Goal: Task Accomplishment & Management: Manage account settings

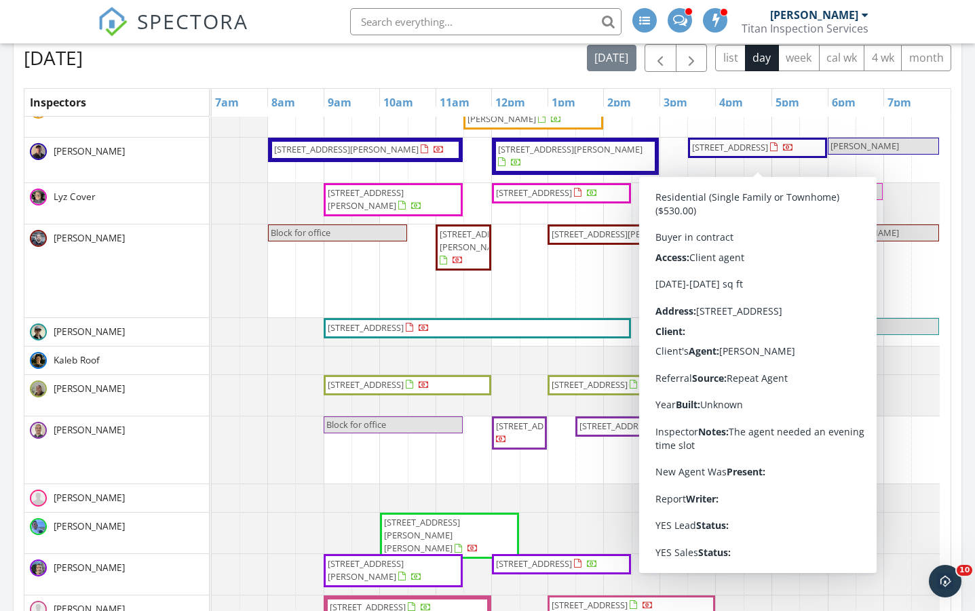
scroll to position [588, 0]
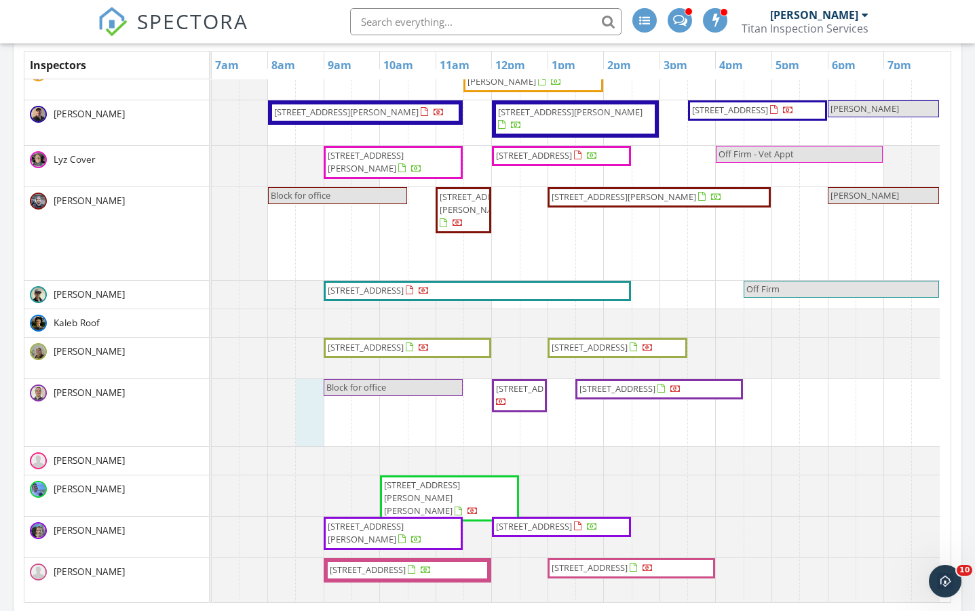
click at [212, 427] on div at bounding box center [212, 412] width 0 height 67
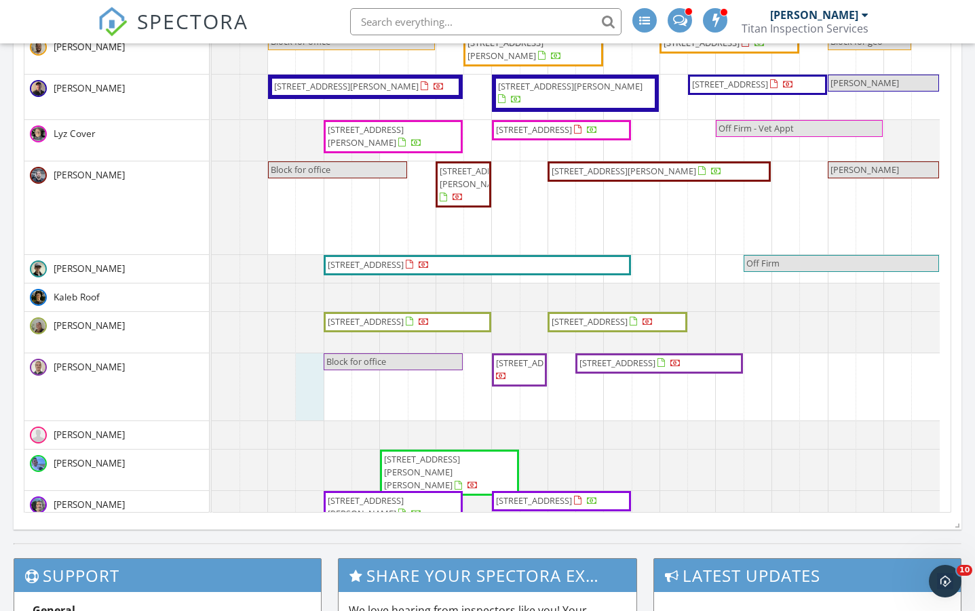
scroll to position [0, 0]
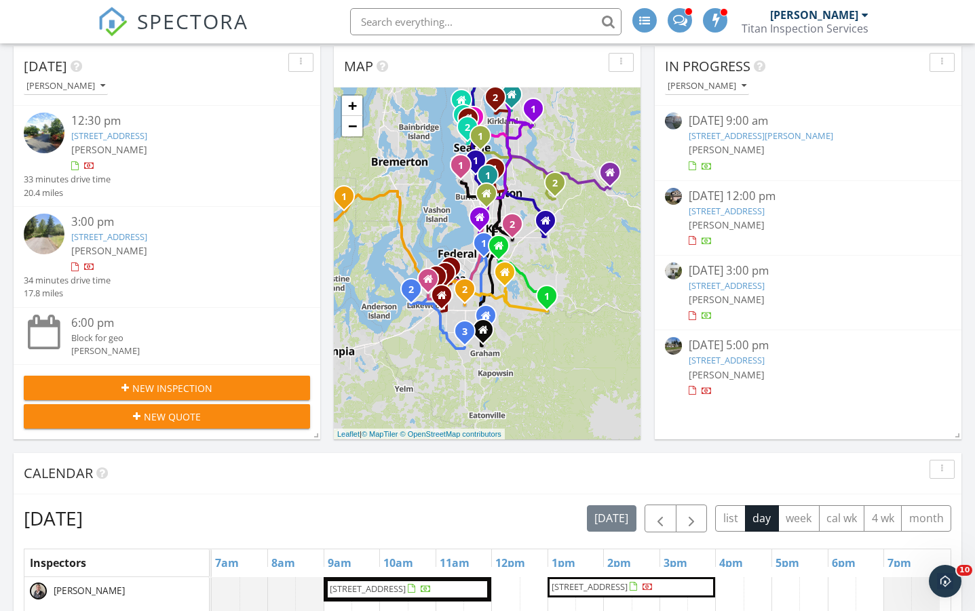
click at [764, 133] on link "163 Jasmine Ln N, Enumclaw, WA 98022" at bounding box center [761, 136] width 145 height 12
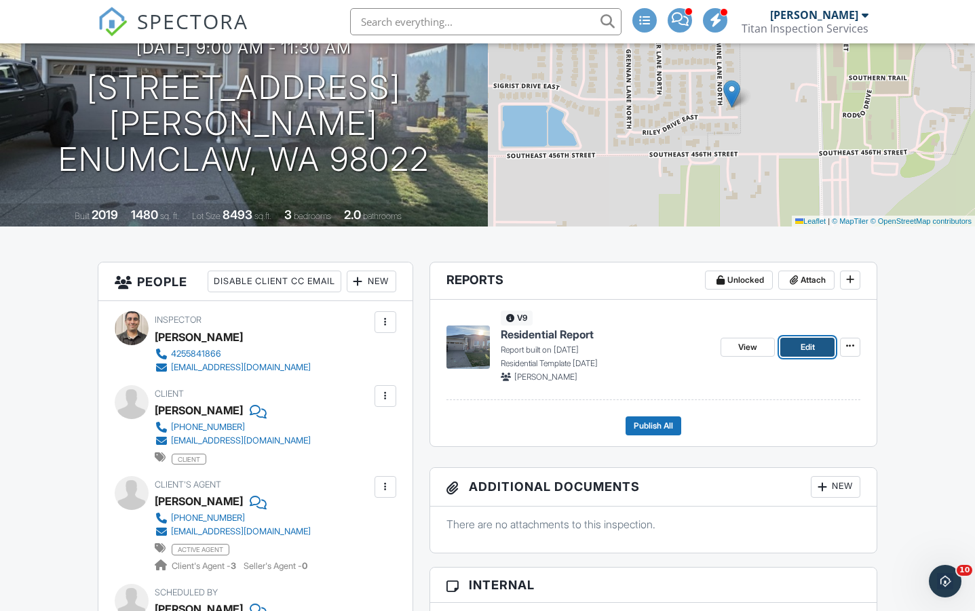
click at [791, 352] on link "Edit" at bounding box center [807, 347] width 54 height 19
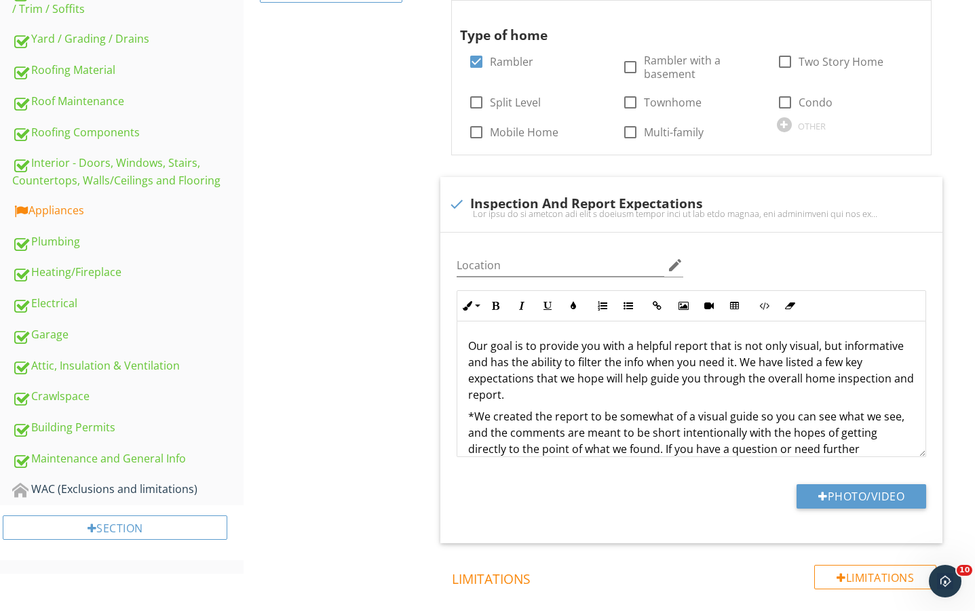
scroll to position [497, 0]
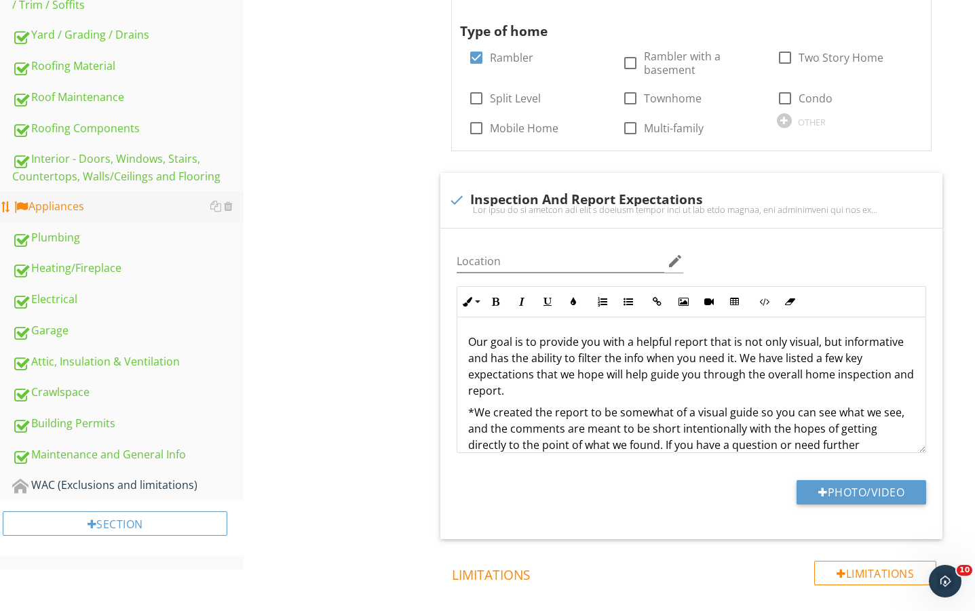
click at [58, 208] on div "Appliances" at bounding box center [127, 207] width 231 height 18
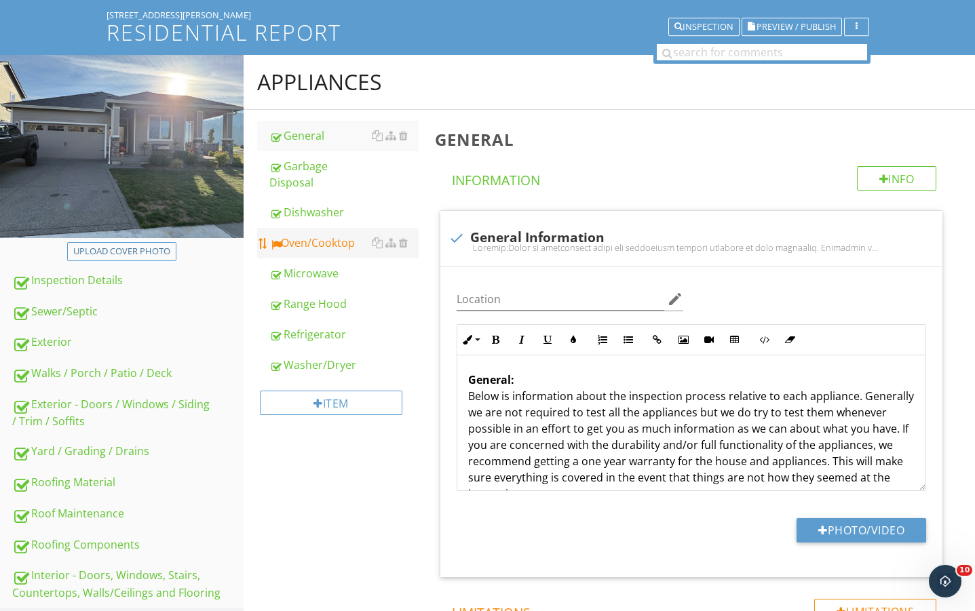
scroll to position [90, 0]
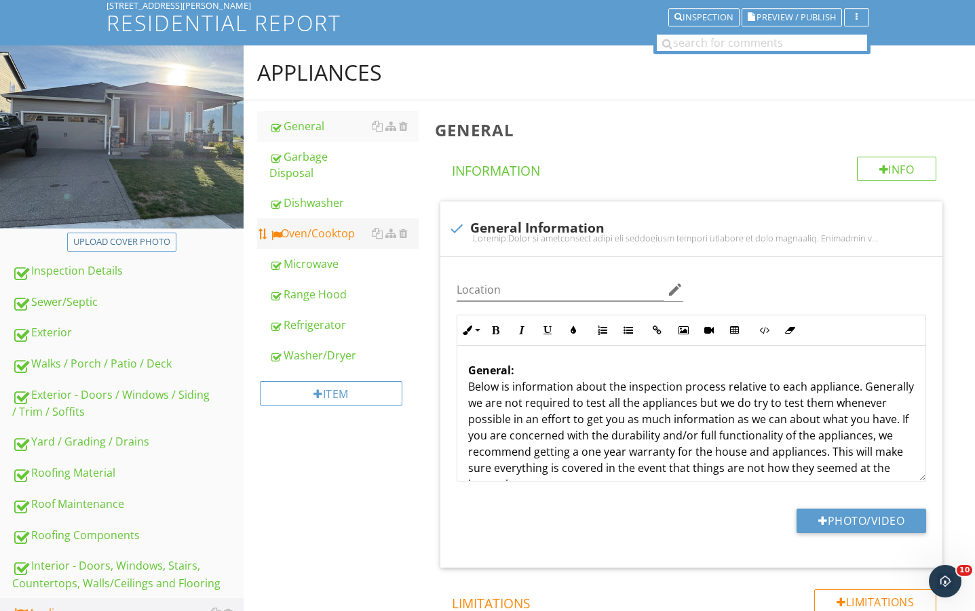
click at [331, 235] on div "Oven/Cooktop" at bounding box center [343, 233] width 149 height 16
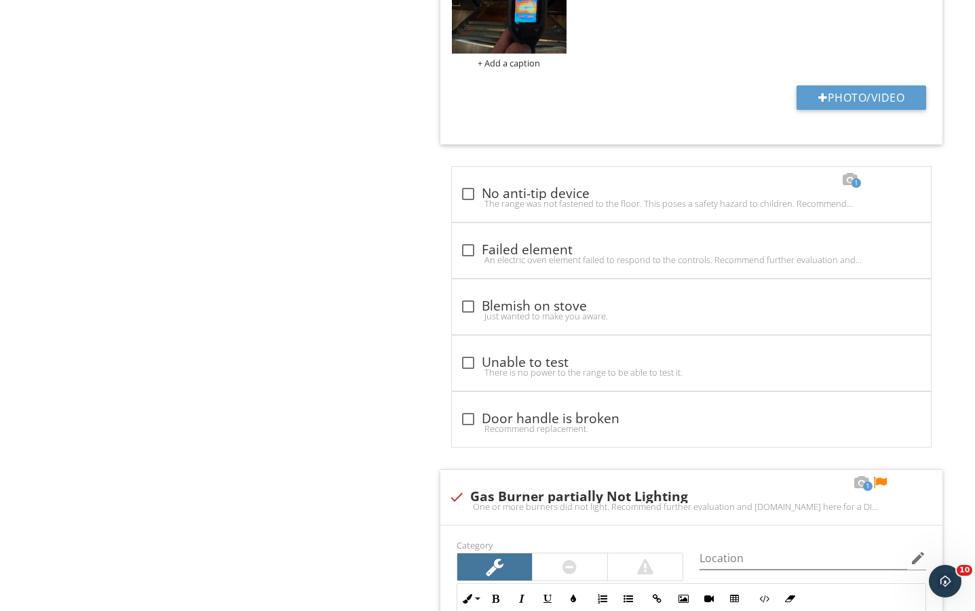
scroll to position [1991, 0]
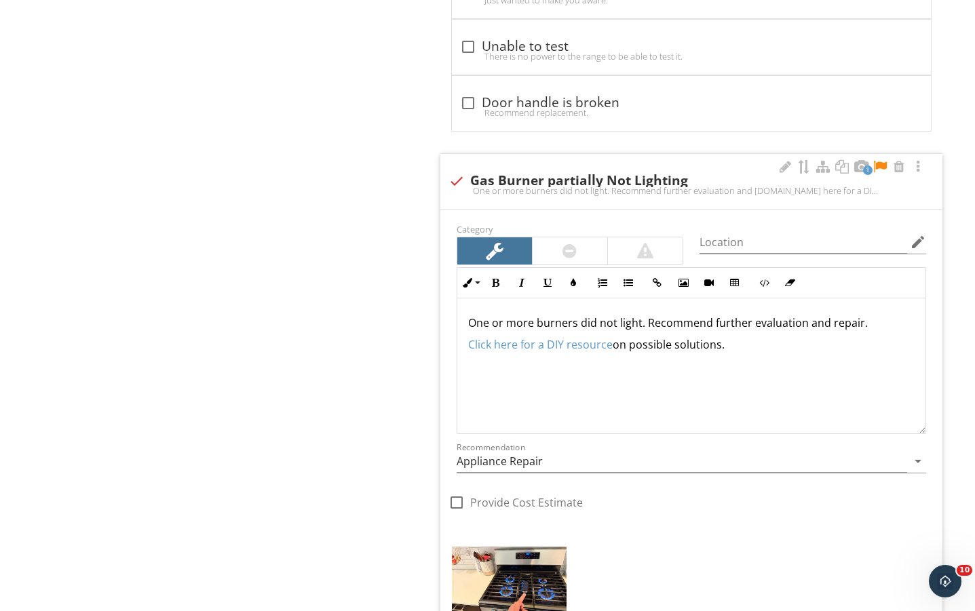
click at [878, 167] on div at bounding box center [880, 167] width 16 height 14
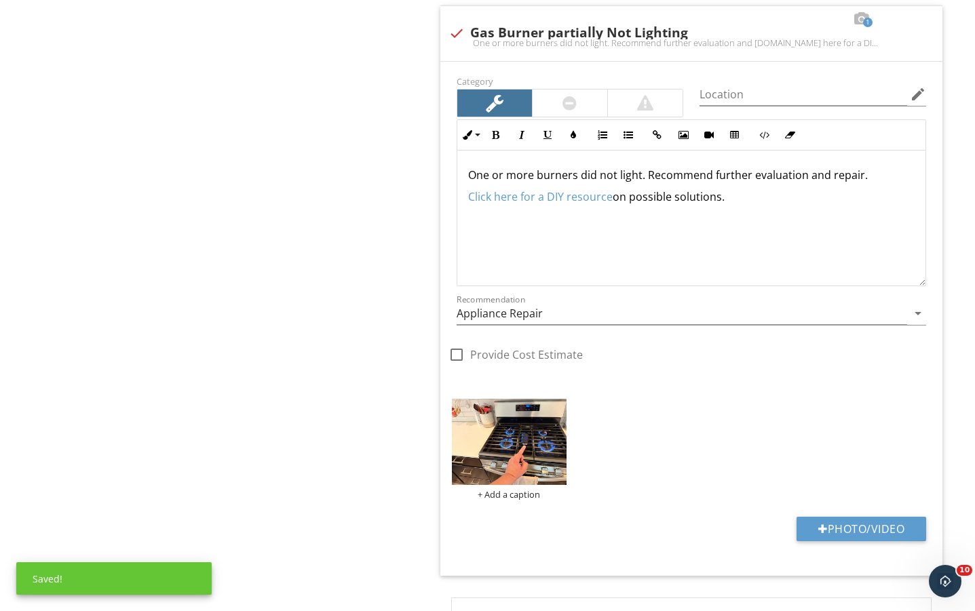
scroll to position [2172, 0]
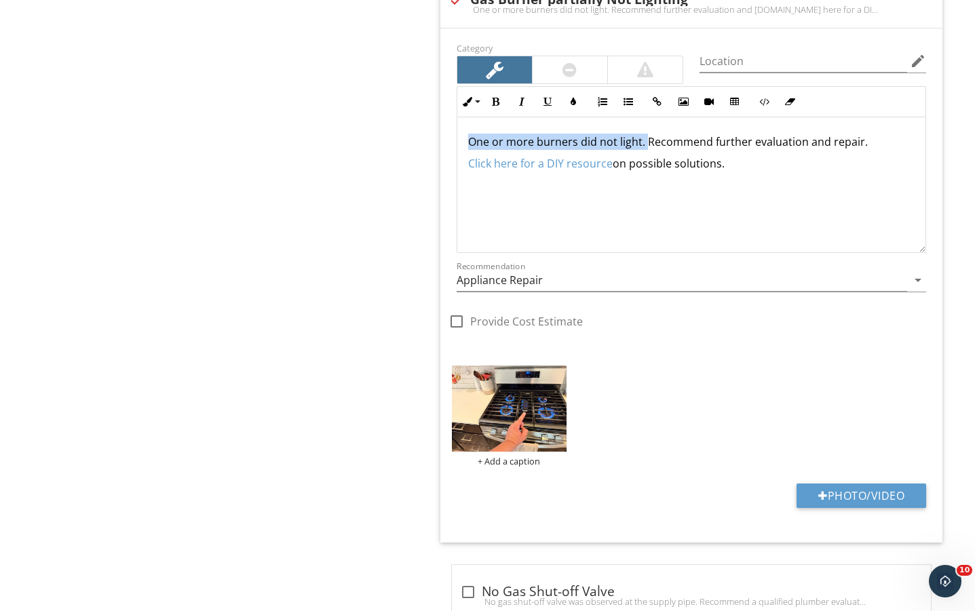
drag, startPoint x: 645, startPoint y: 144, endPoint x: 464, endPoint y: 142, distance: 180.5
click at [464, 142] on div "One or more burners did not light. Recommend further evaluation and repair. Cli…" at bounding box center [691, 185] width 468 height 136
drag, startPoint x: 388, startPoint y: 184, endPoint x: 375, endPoint y: 264, distance: 81.0
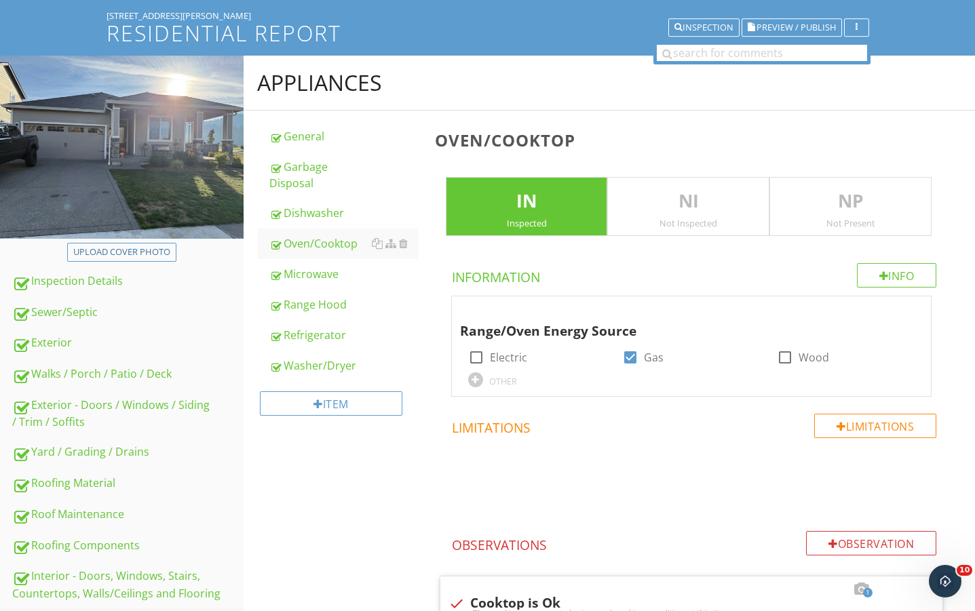
scroll to position [317, 0]
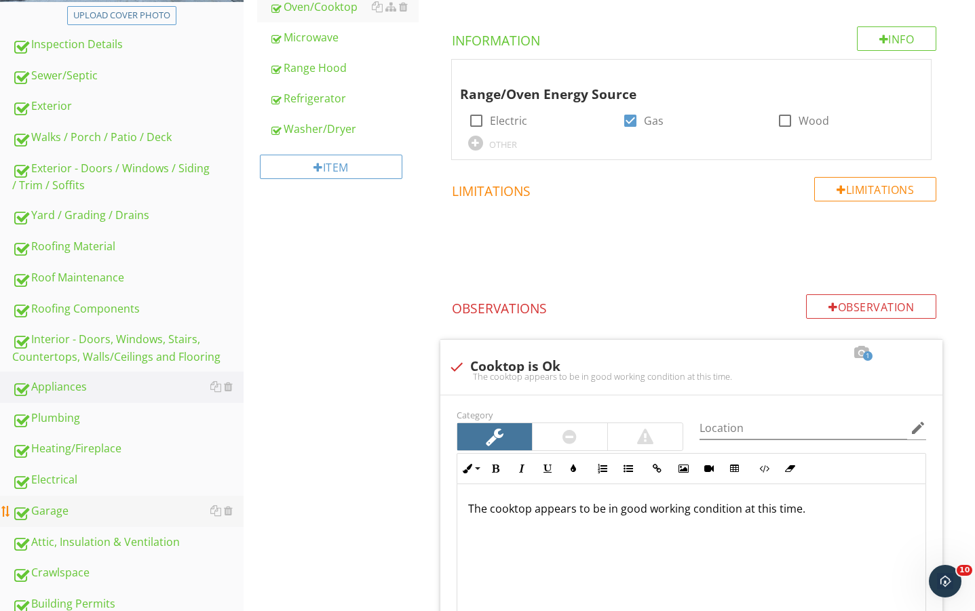
click at [69, 506] on div "Garage" at bounding box center [127, 512] width 231 height 18
type textarea "<p>Recommend further evaluation and repair.&nbsp;</p><p><a fr-original-style=""…"
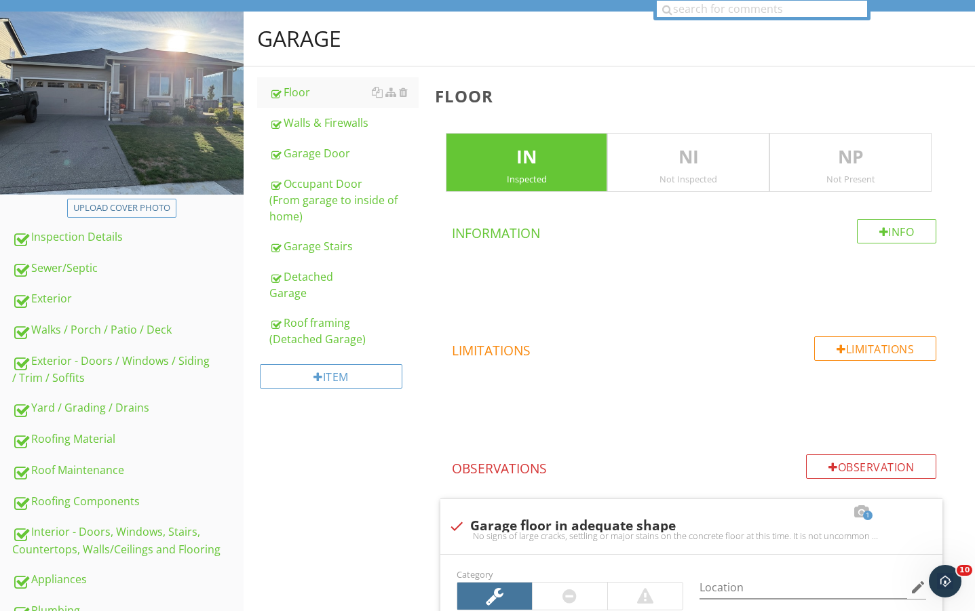
scroll to position [45, 0]
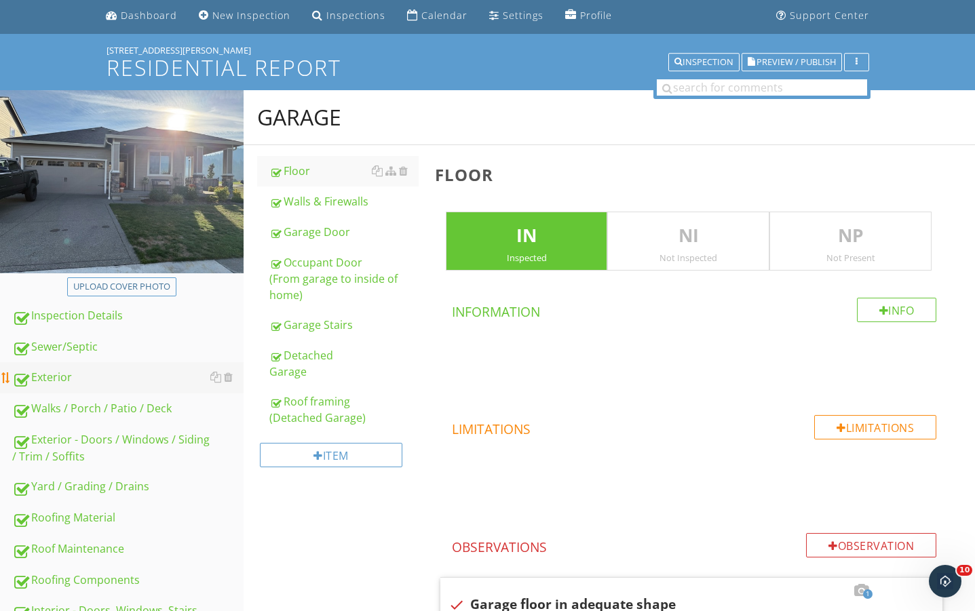
click at [64, 380] on div "Exterior" at bounding box center [127, 378] width 231 height 18
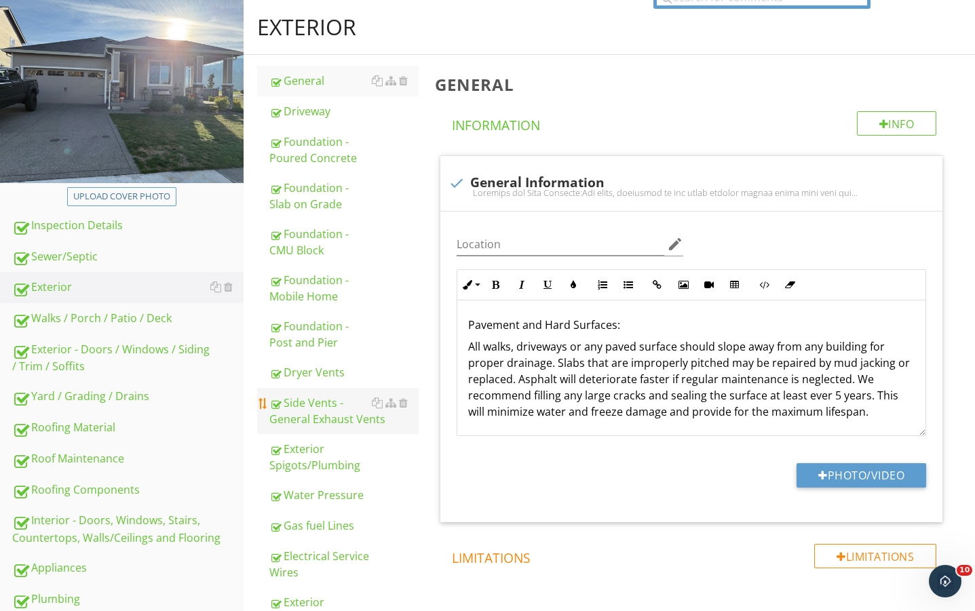
scroll to position [90, 0]
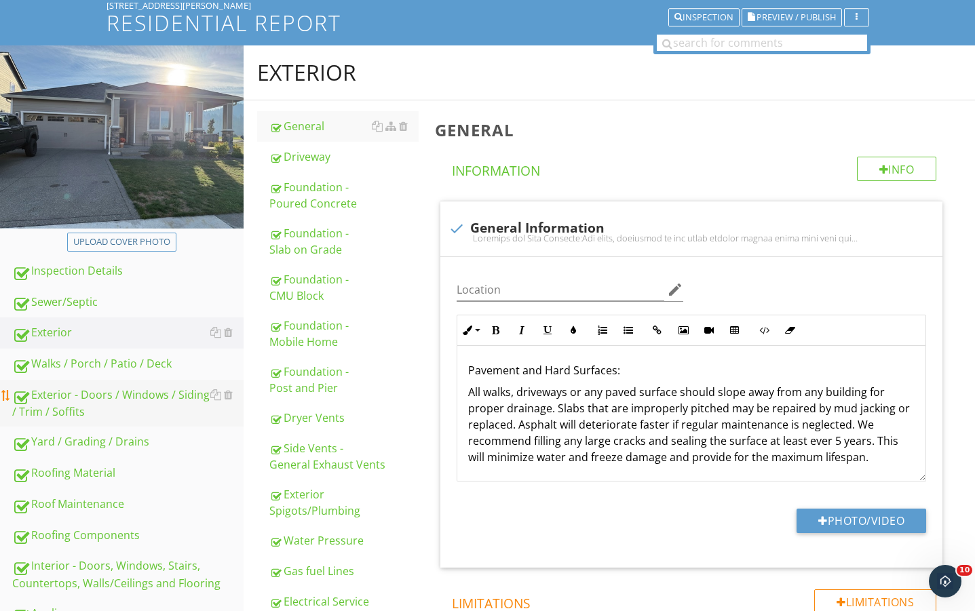
click at [69, 398] on div "Exterior - Doors / Windows / Siding / Trim / Soffits" at bounding box center [127, 404] width 231 height 34
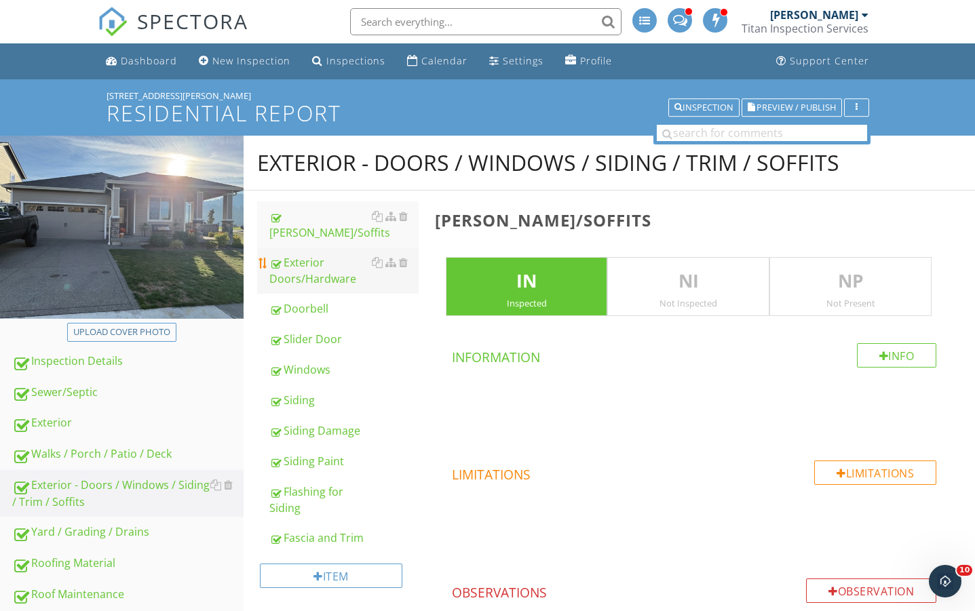
click at [316, 265] on div "Exterior Doors/Hardware" at bounding box center [343, 271] width 149 height 33
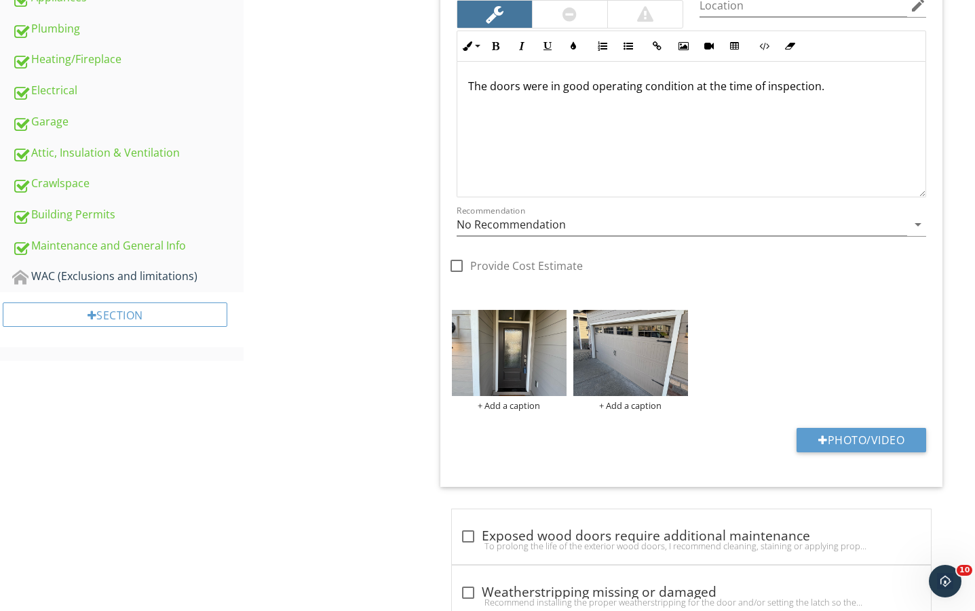
scroll to position [724, 0]
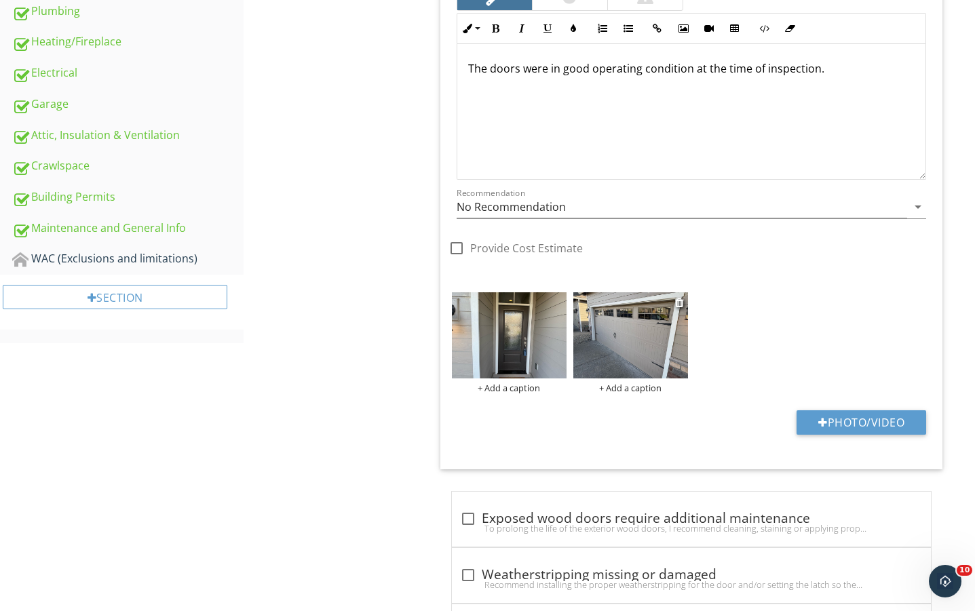
click at [649, 338] on img at bounding box center [630, 336] width 115 height 86
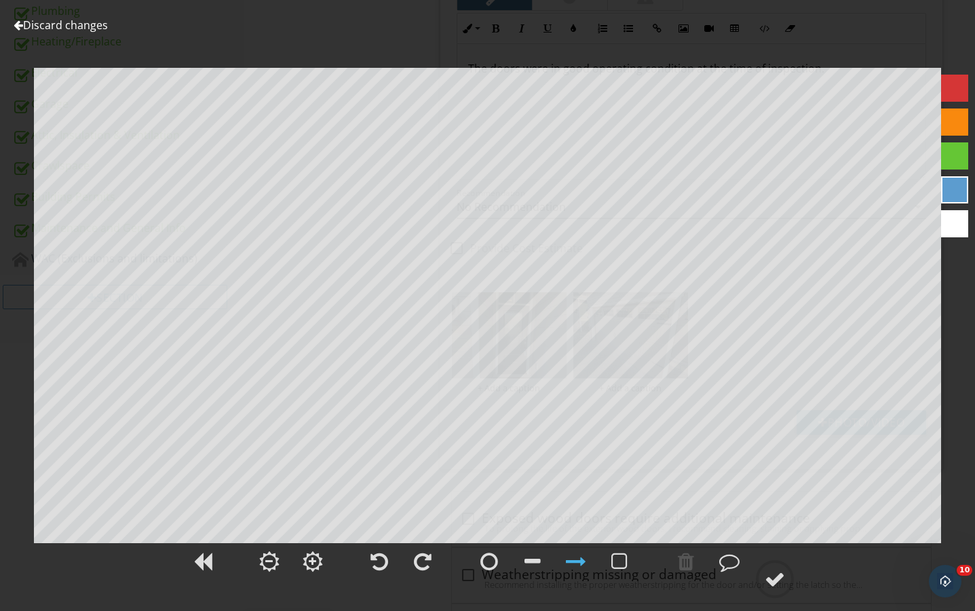
click at [60, 20] on link "Discard changes" at bounding box center [61, 25] width 94 height 15
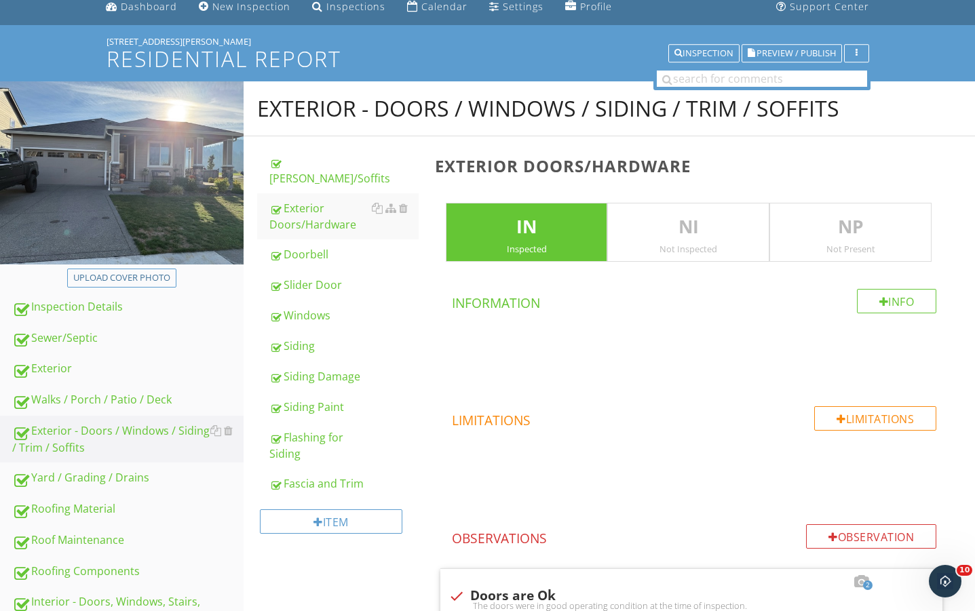
scroll to position [0, 0]
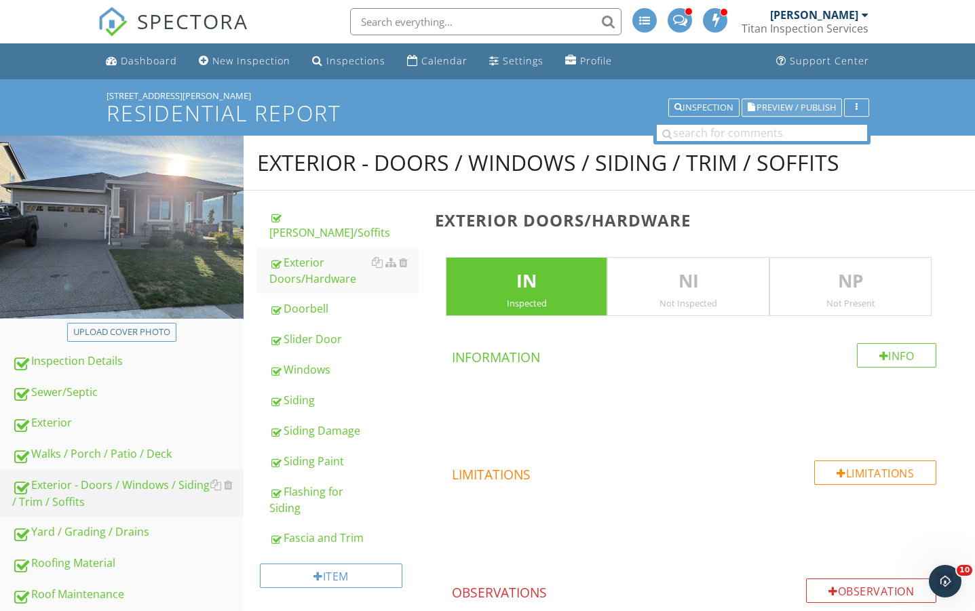
click at [757, 100] on button "Preview / Publish" at bounding box center [792, 107] width 100 height 19
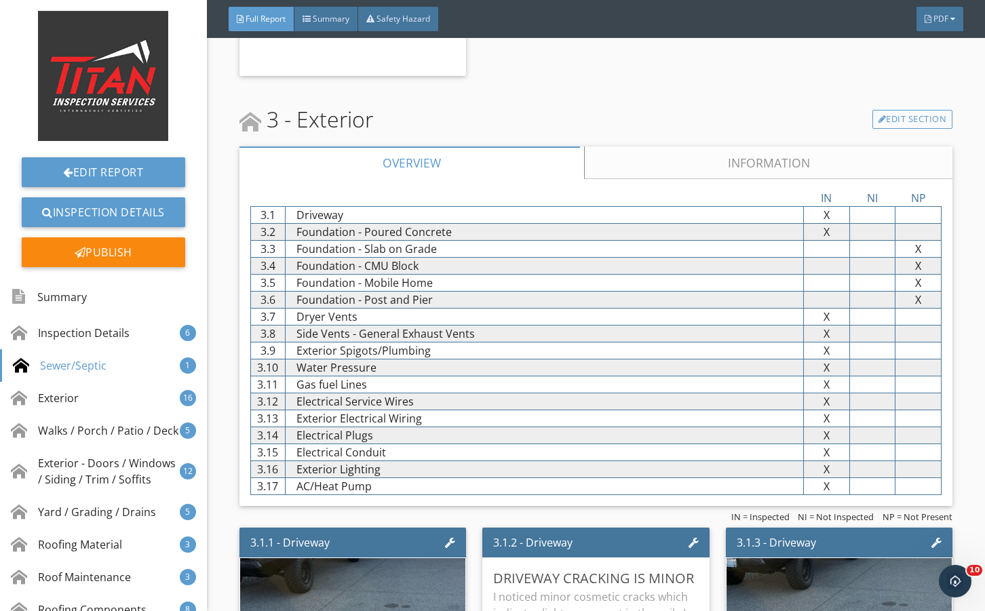
click at [642, 152] on link "Information" at bounding box center [768, 163] width 369 height 33
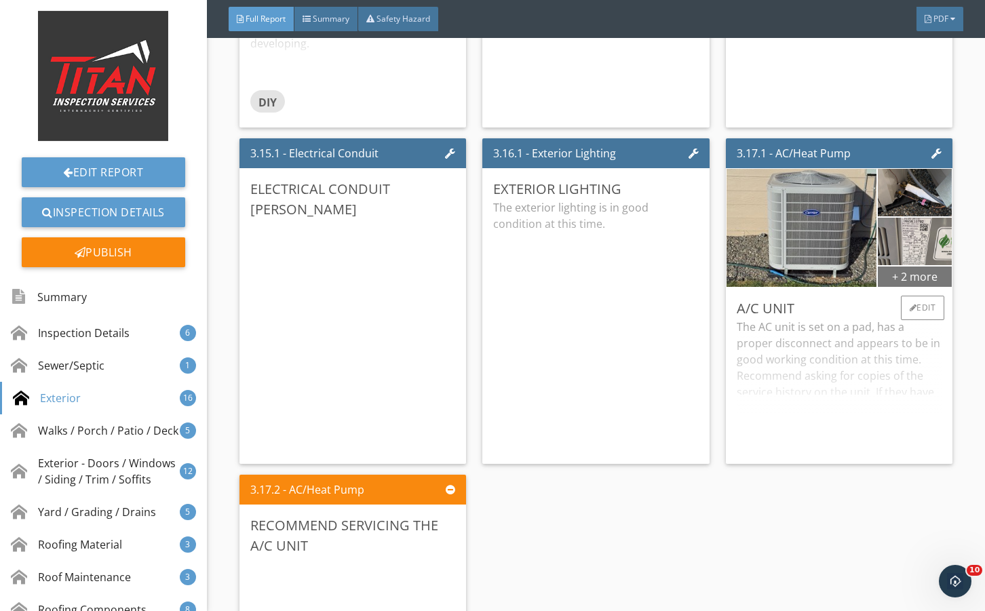
scroll to position [4570, 0]
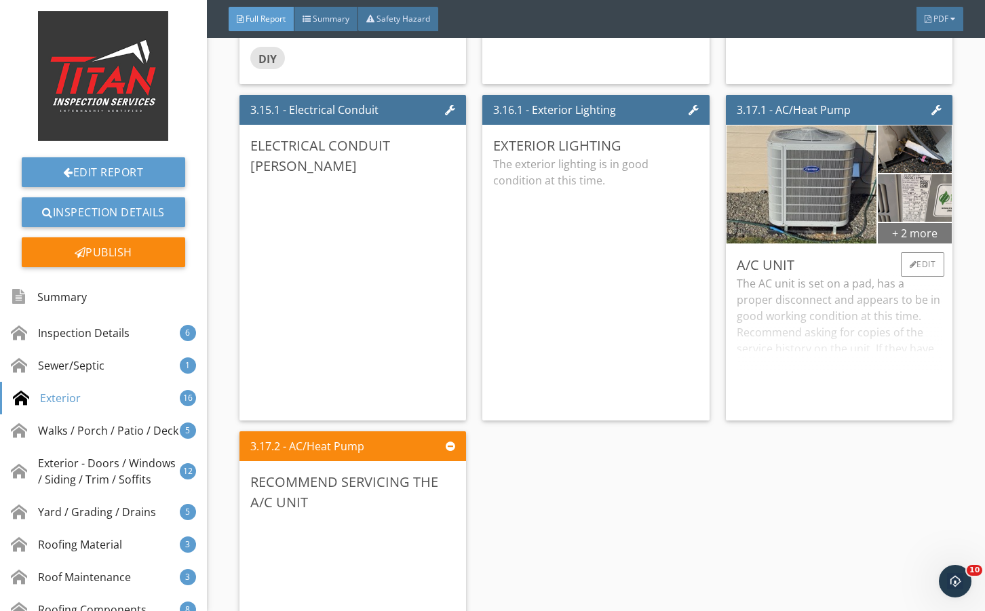
click at [895, 232] on div "+ 2 more" at bounding box center [915, 233] width 74 height 22
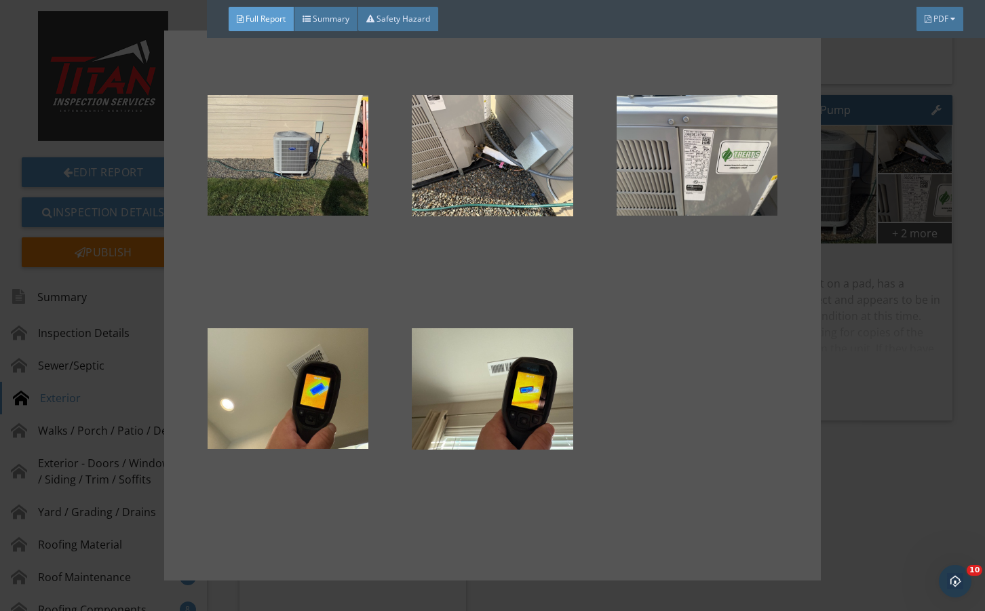
drag, startPoint x: 882, startPoint y: 381, endPoint x: 857, endPoint y: 392, distance: 27.1
click at [882, 382] on div at bounding box center [492, 305] width 985 height 611
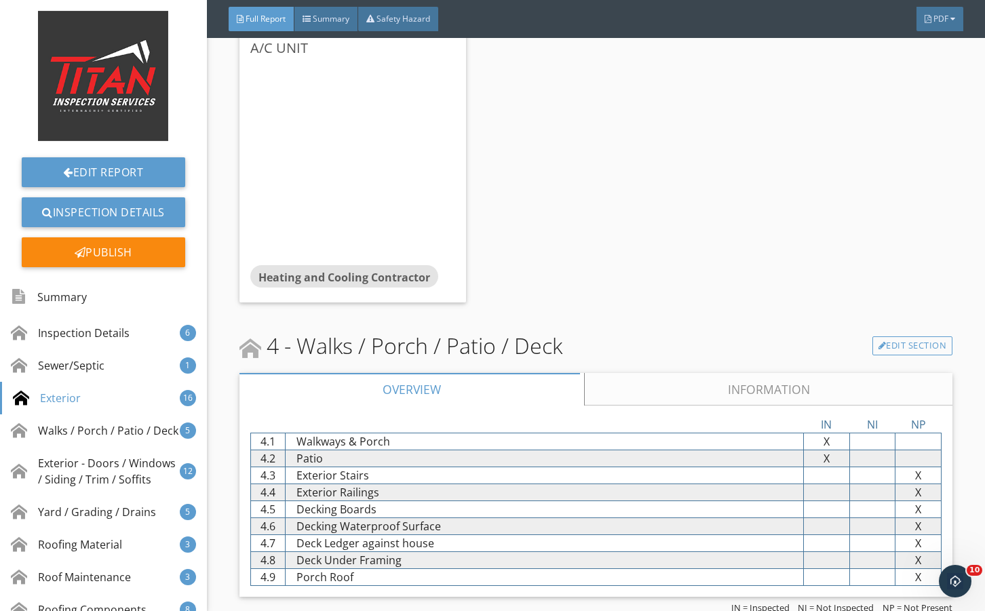
scroll to position [5248, 0]
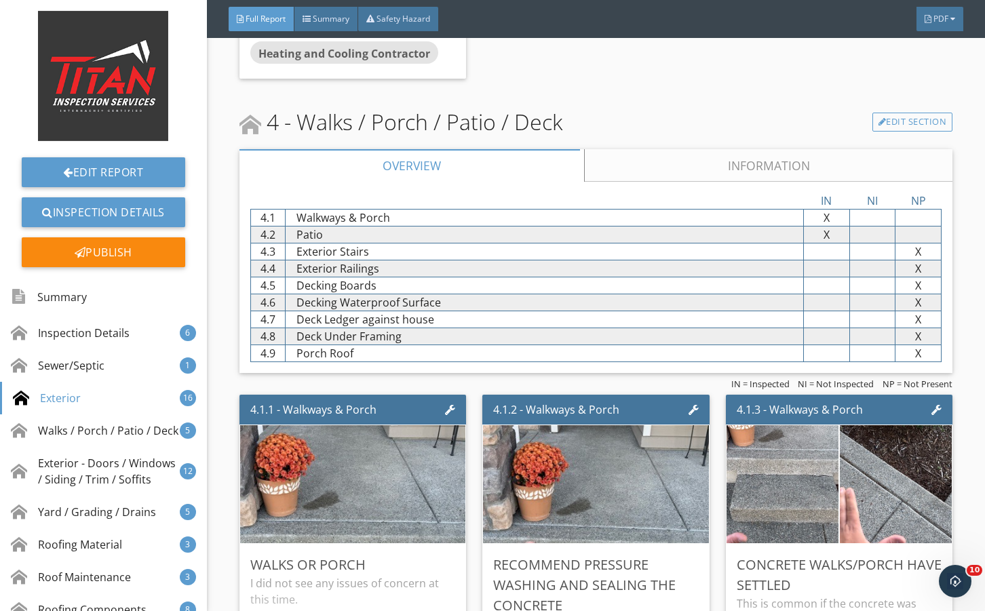
click at [681, 160] on link "Information" at bounding box center [768, 165] width 369 height 33
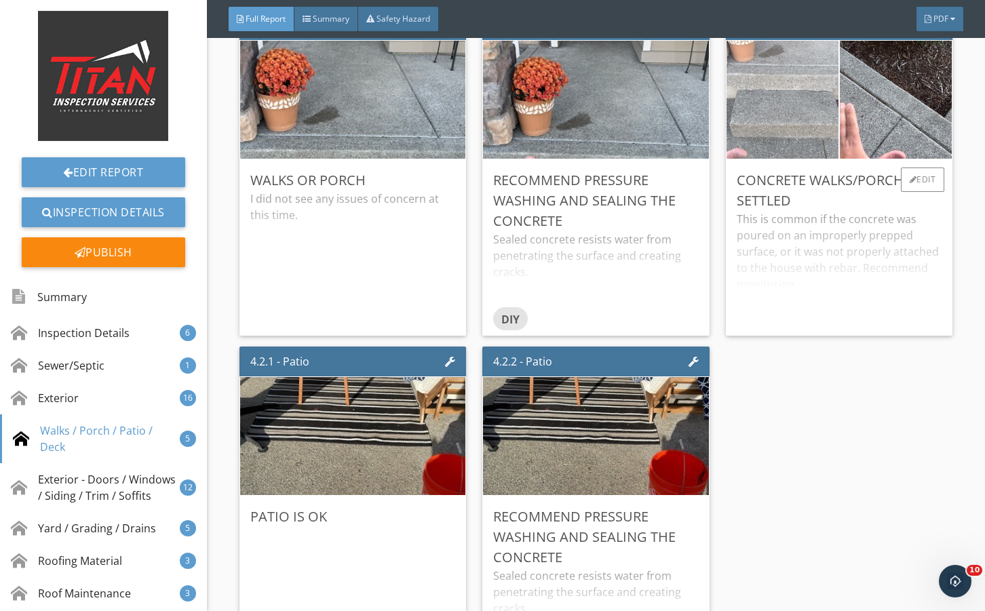
scroll to position [5565, 0]
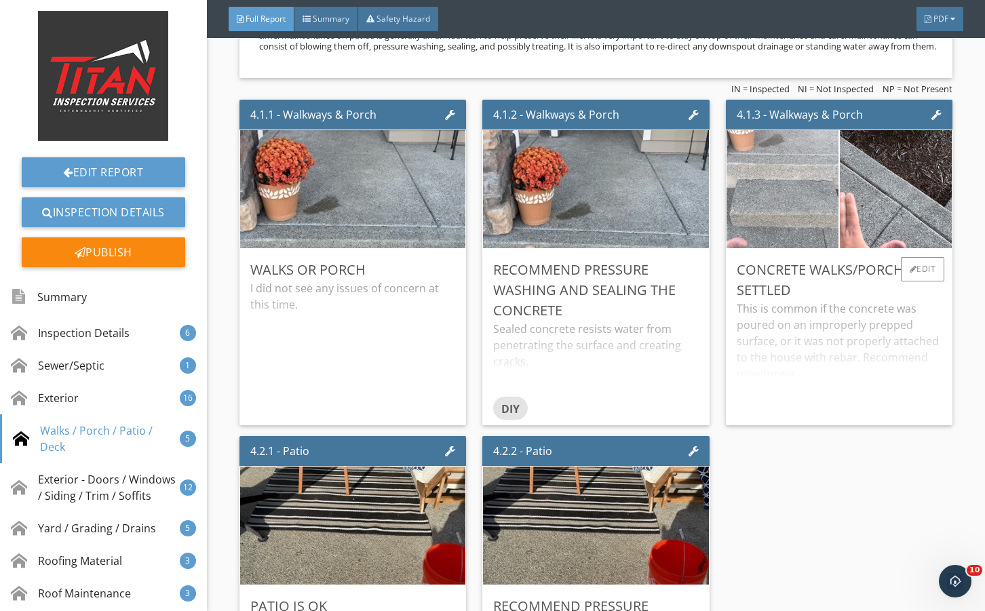
click at [736, 227] on img at bounding box center [783, 189] width 280 height 210
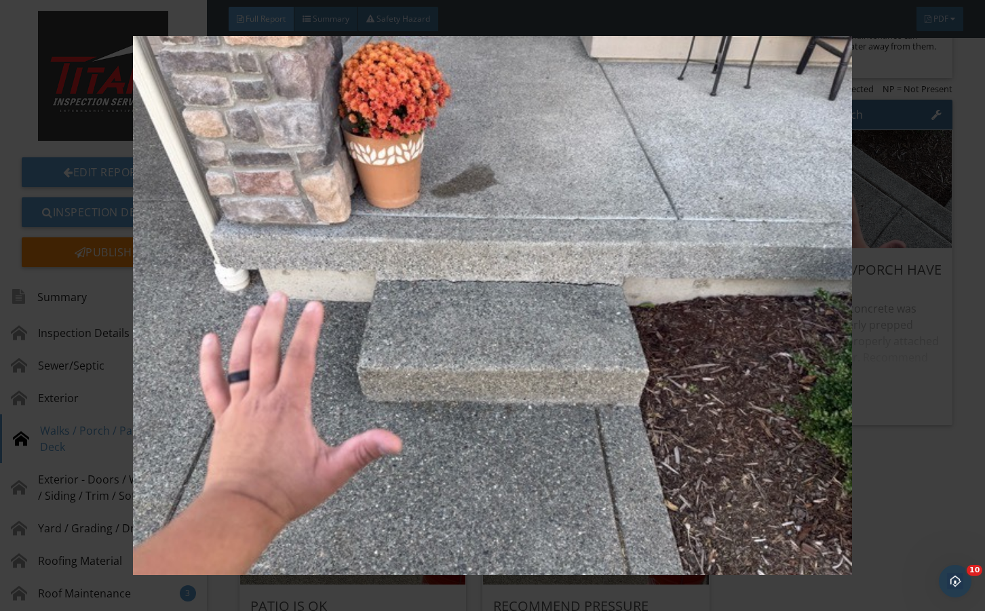
click at [874, 322] on img at bounding box center [492, 306] width 895 height 540
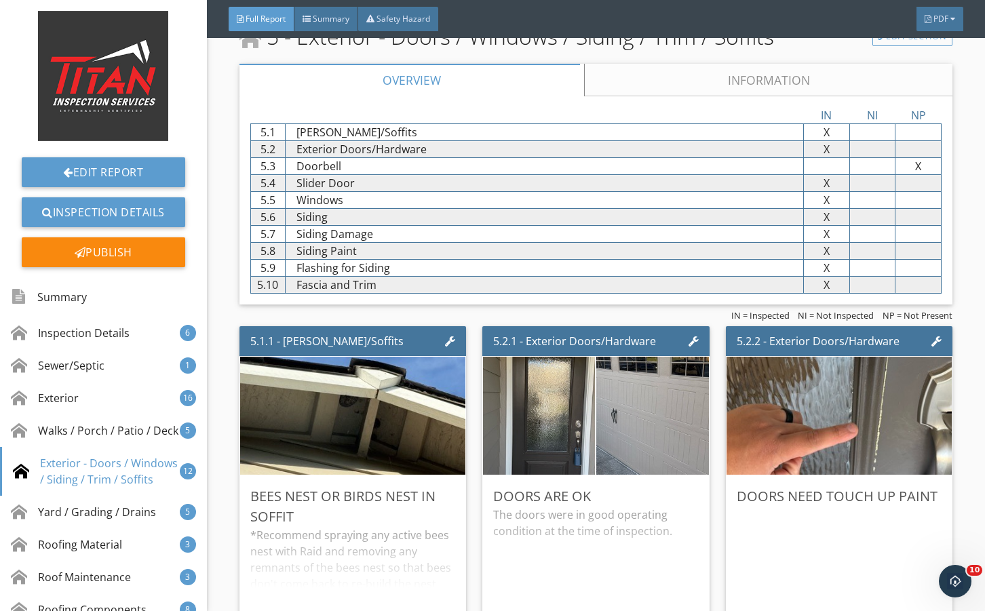
click at [625, 95] on link "Information" at bounding box center [768, 80] width 369 height 33
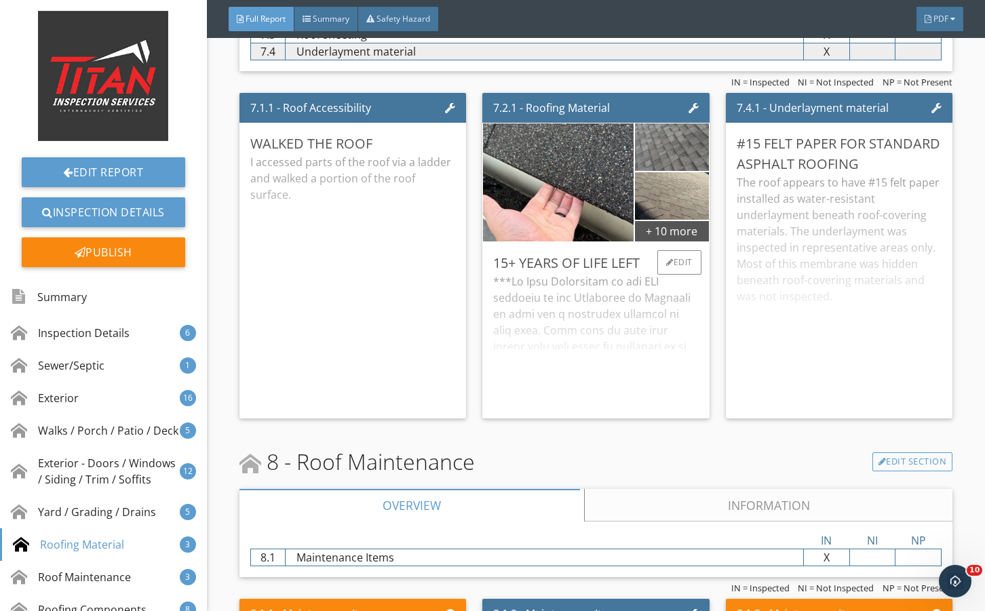
scroll to position [9094, 0]
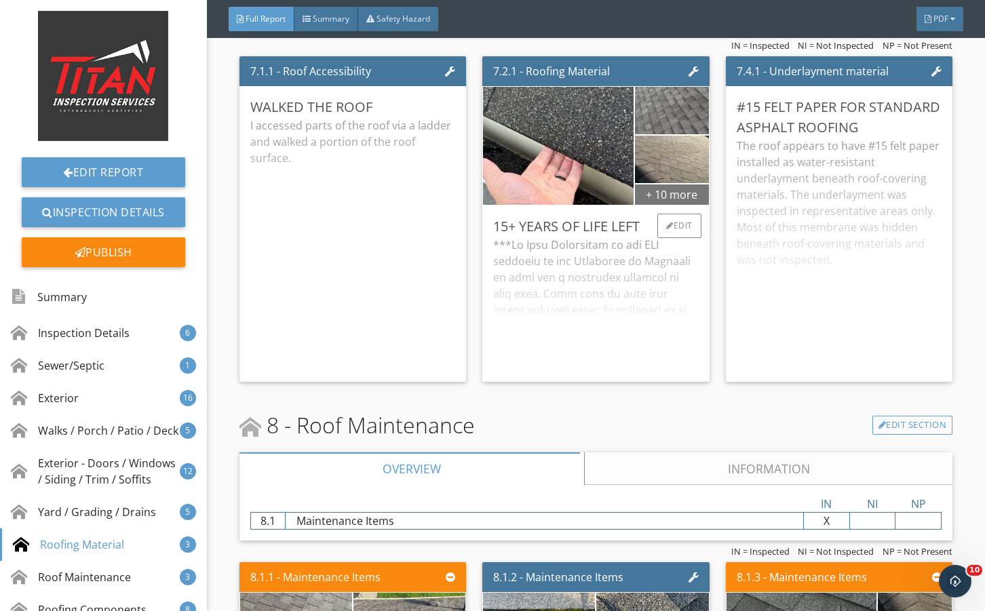
click at [666, 205] on div "+ 10 more" at bounding box center [672, 194] width 74 height 22
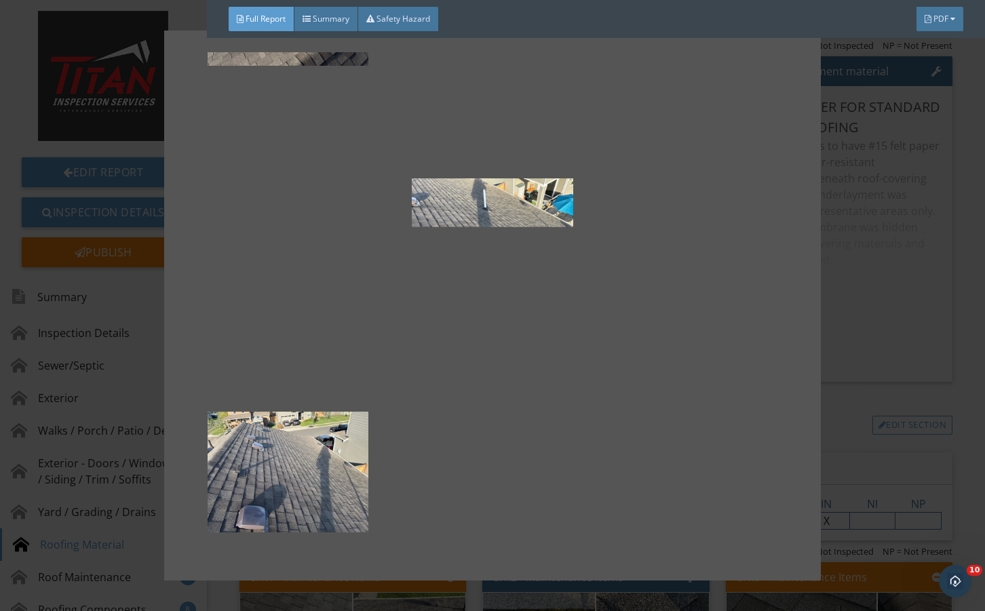
scroll to position [660, 0]
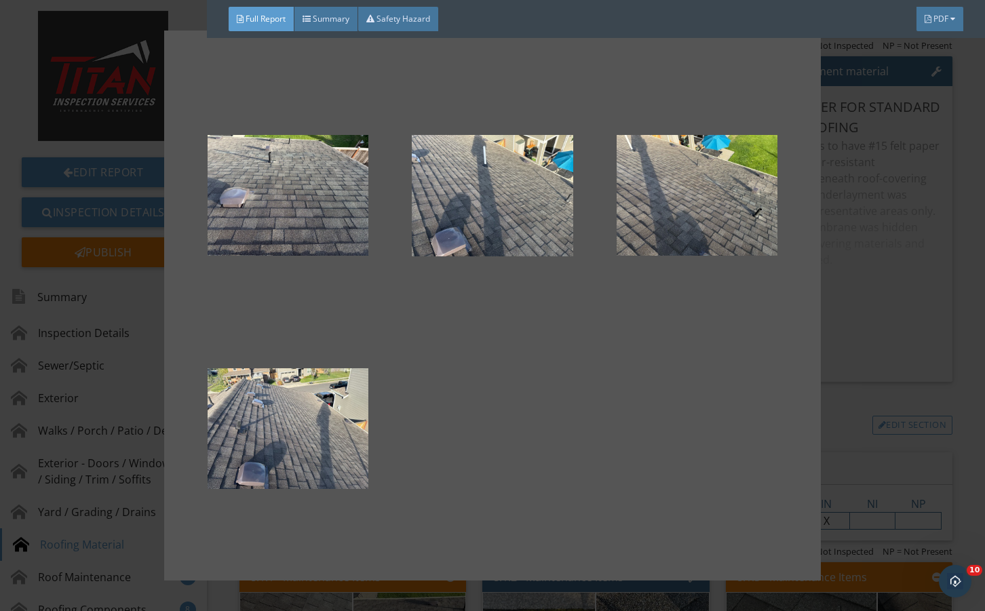
click at [865, 377] on div at bounding box center [492, 305] width 985 height 611
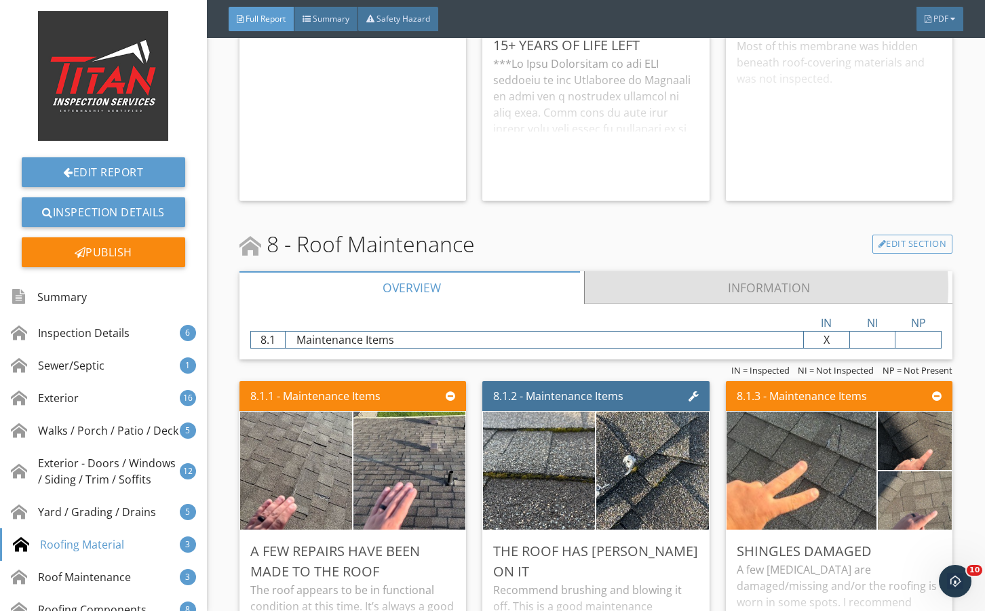
click at [666, 304] on link "Information" at bounding box center [768, 287] width 369 height 33
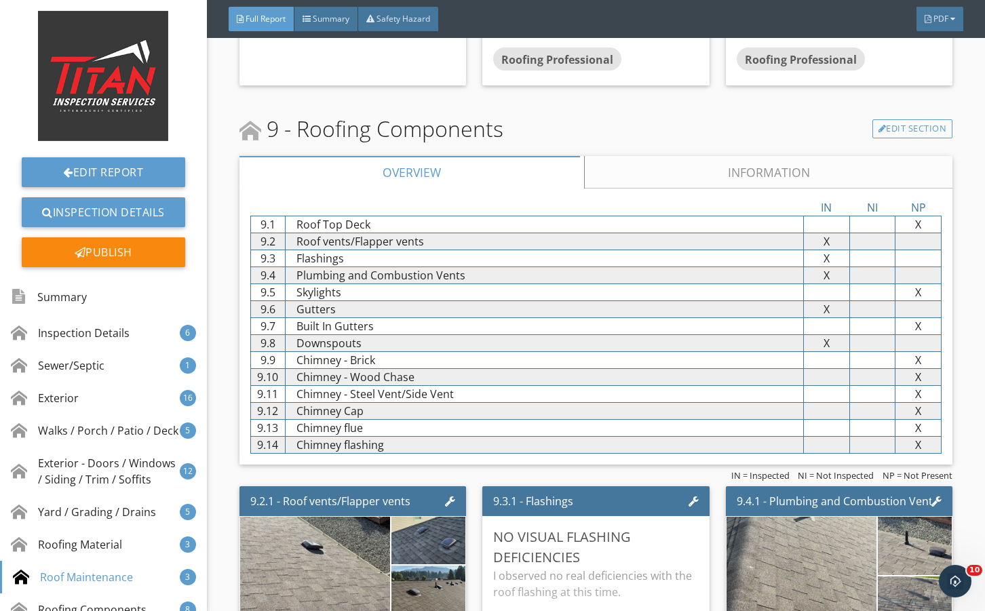
click at [637, 189] on link "Information" at bounding box center [768, 172] width 369 height 33
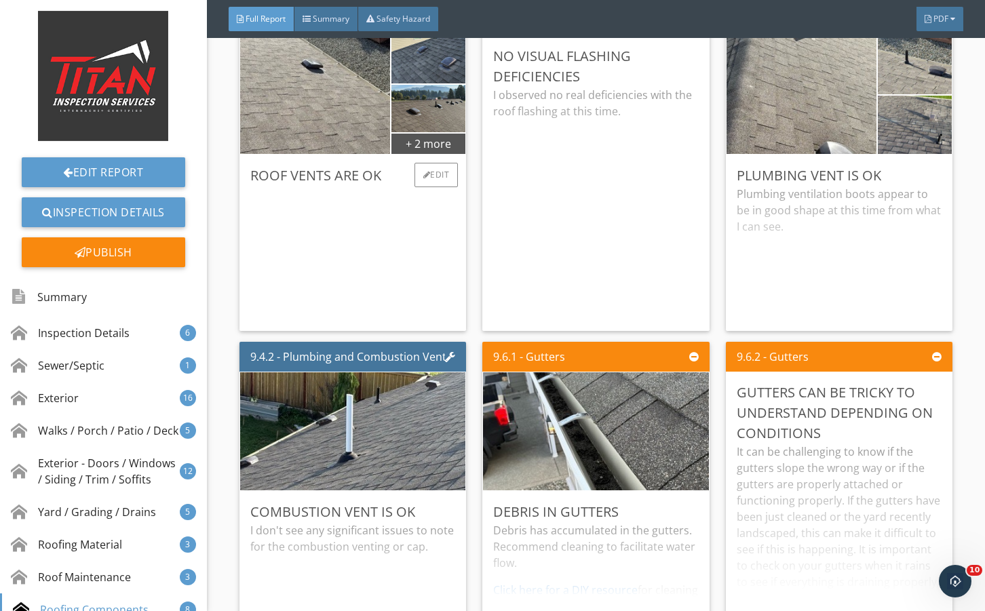
click at [424, 186] on div "+ 2 more Roof Vents are Ok Edit" at bounding box center [353, 183] width 227 height 296
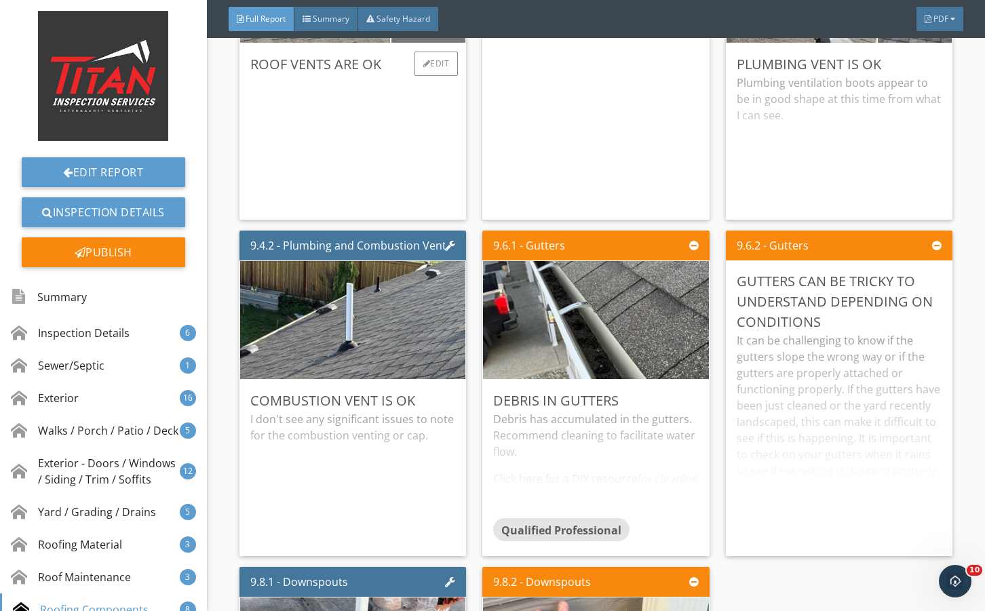
scroll to position [10090, 0]
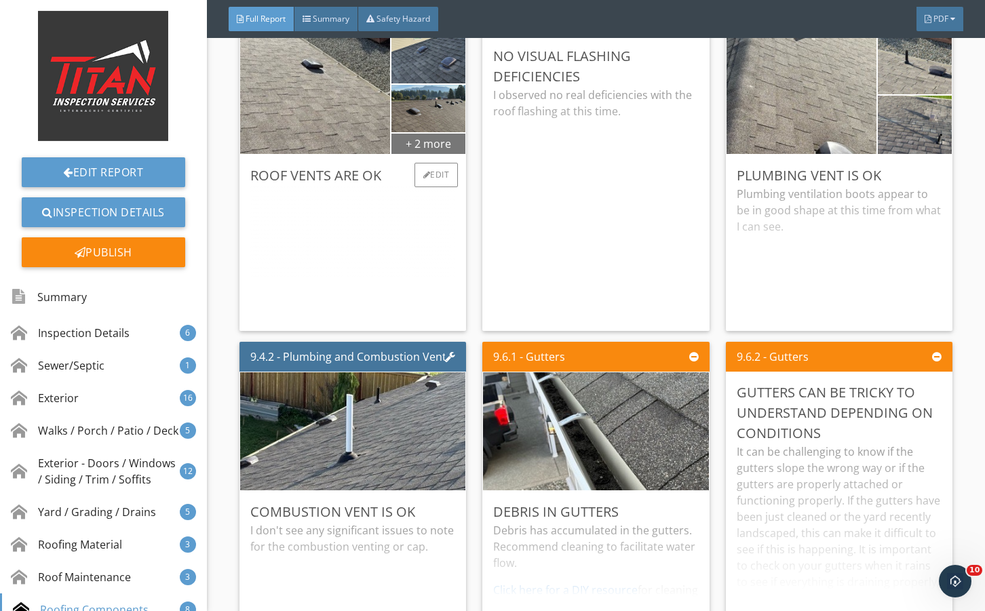
click at [417, 154] on div "+ 2 more" at bounding box center [429, 143] width 74 height 22
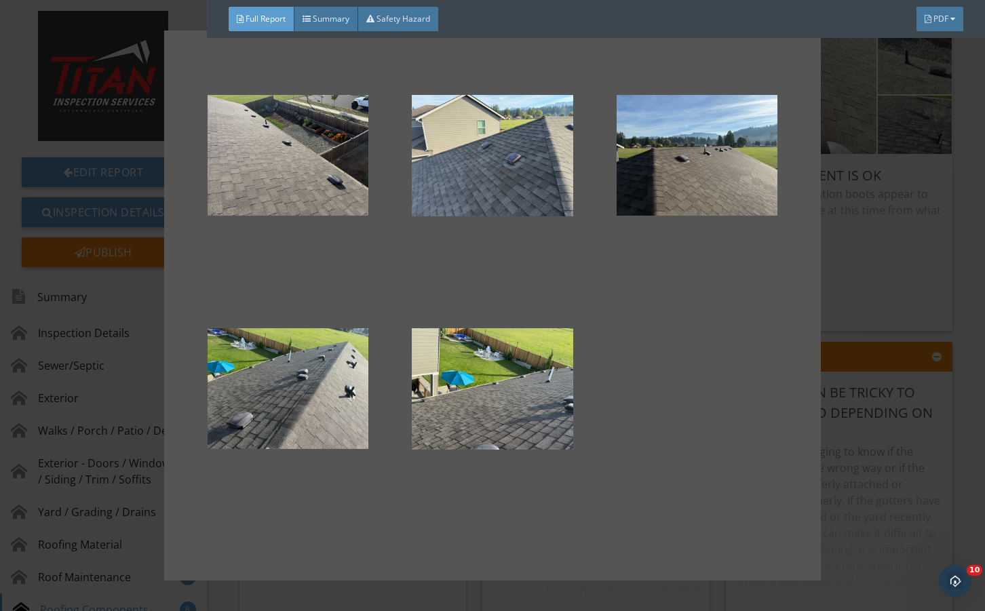
click at [878, 279] on div at bounding box center [492, 305] width 985 height 611
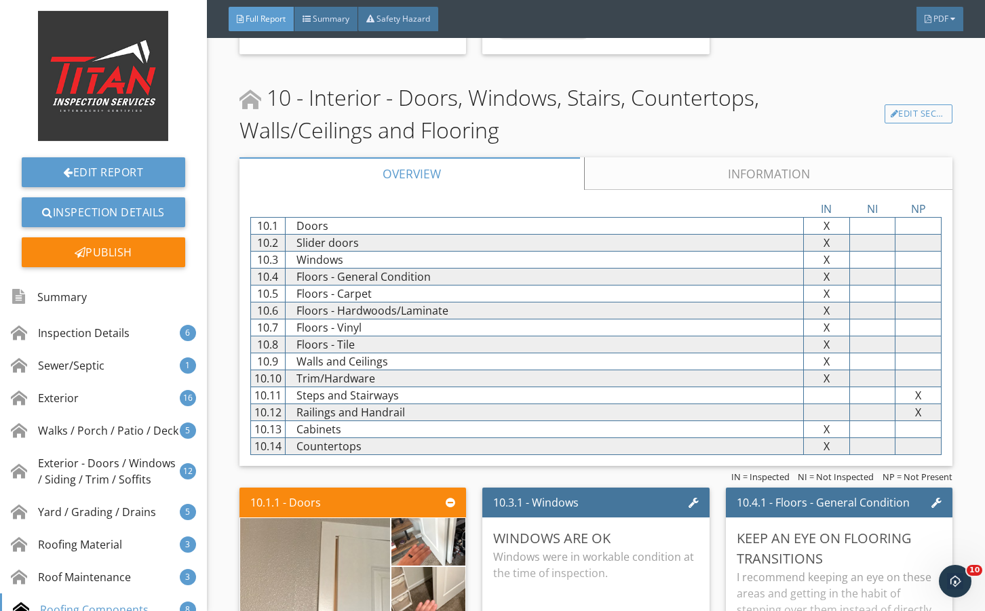
click at [594, 190] on link "Information" at bounding box center [768, 173] width 369 height 33
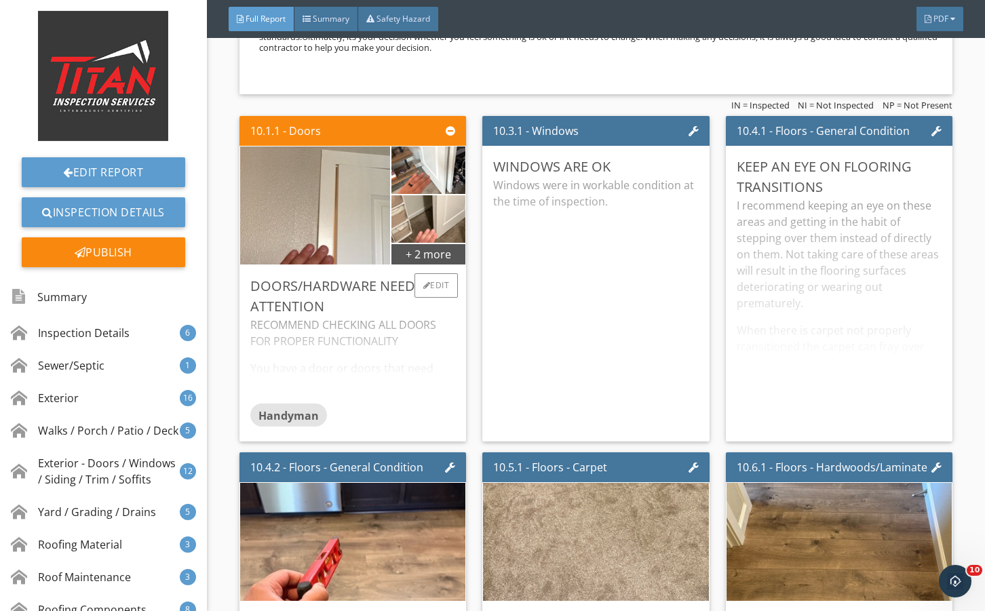
scroll to position [11628, 0]
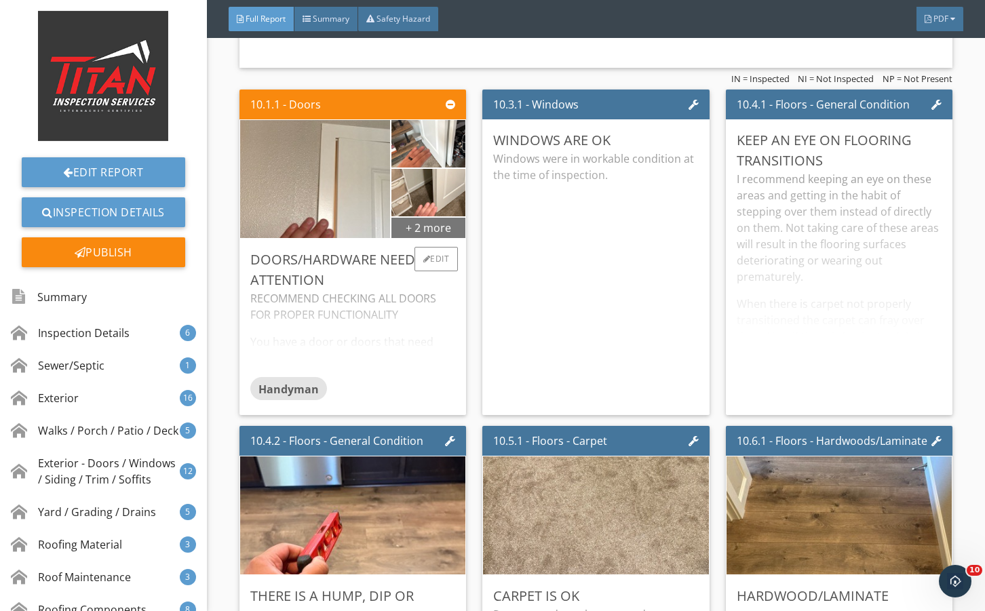
click at [430, 238] on div "+ 2 more" at bounding box center [429, 227] width 74 height 22
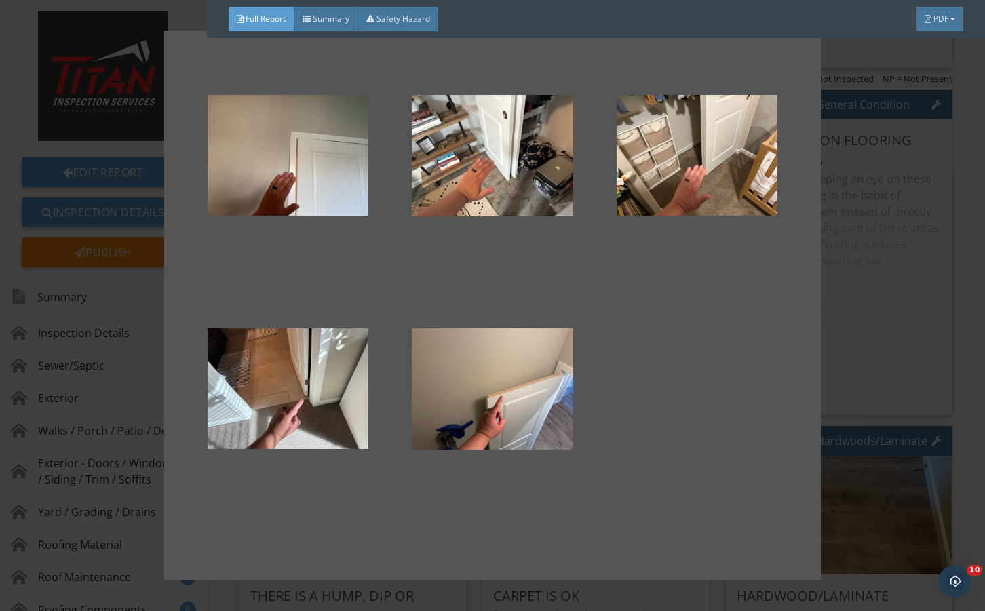
click at [863, 322] on div at bounding box center [492, 305] width 985 height 611
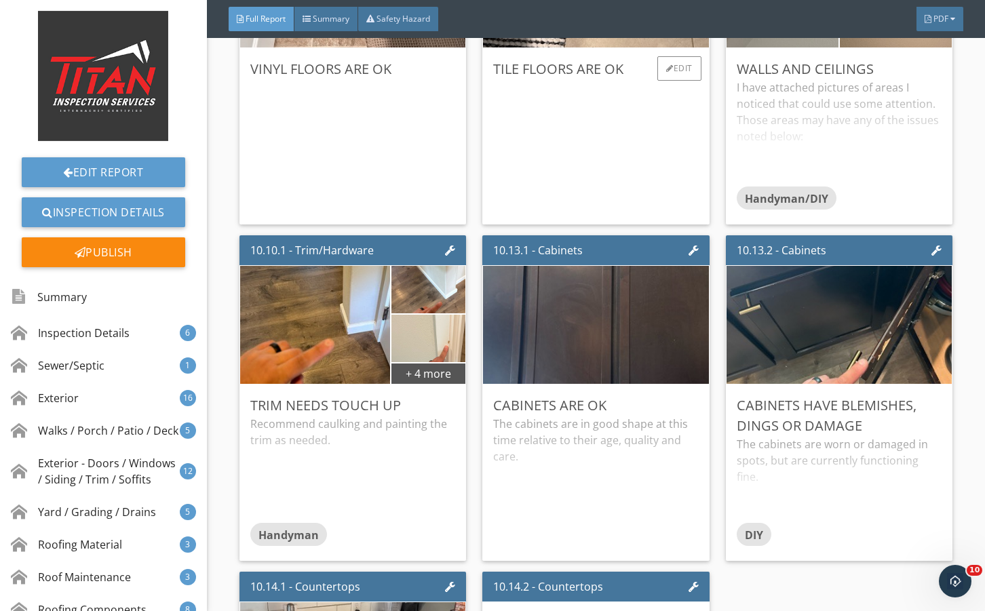
scroll to position [12578, 0]
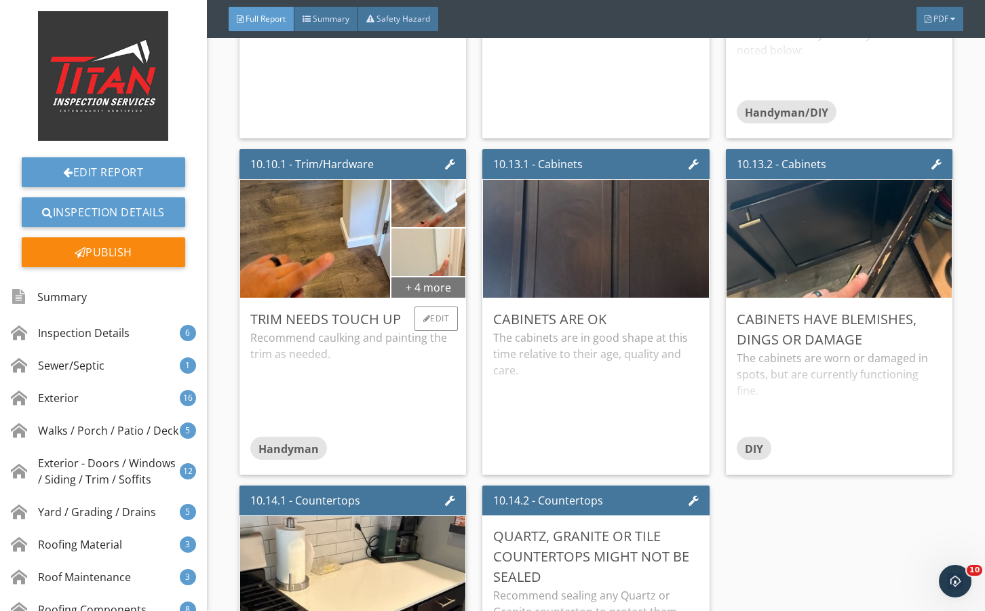
click at [423, 298] on div "+ 4 more" at bounding box center [429, 287] width 74 height 22
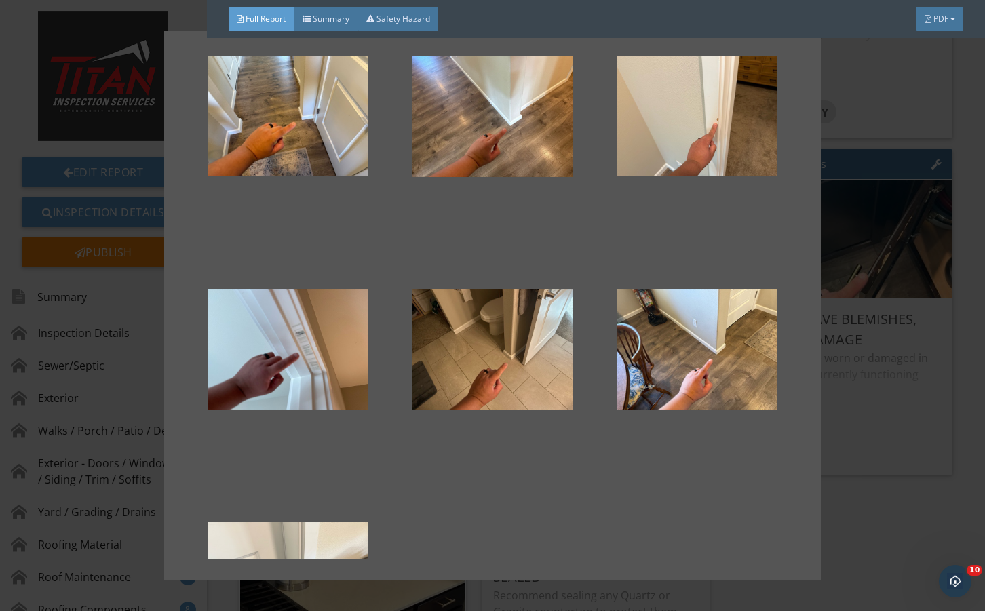
scroll to position [193, 0]
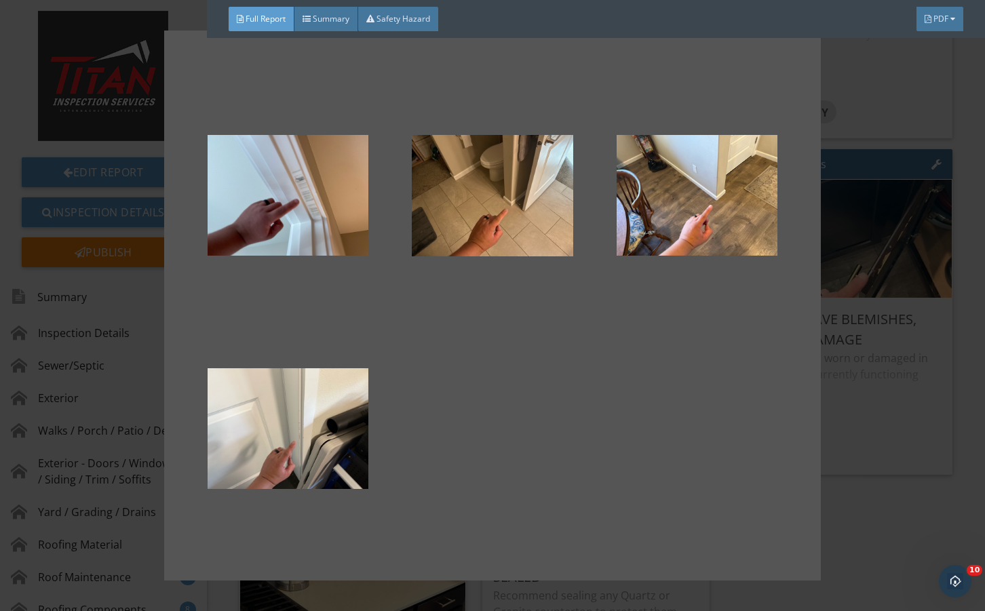
click at [888, 434] on div at bounding box center [492, 305] width 985 height 611
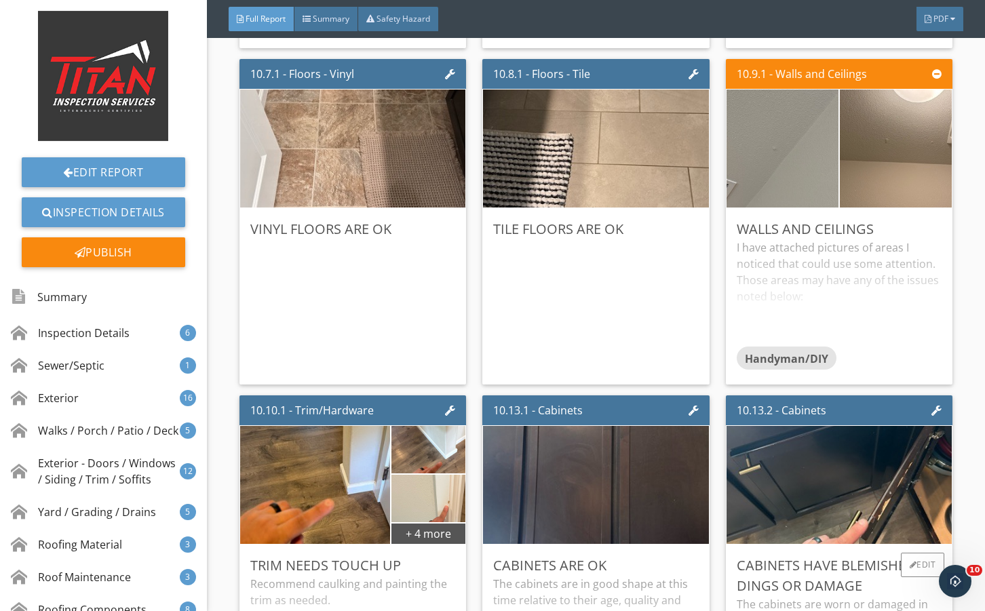
scroll to position [12262, 0]
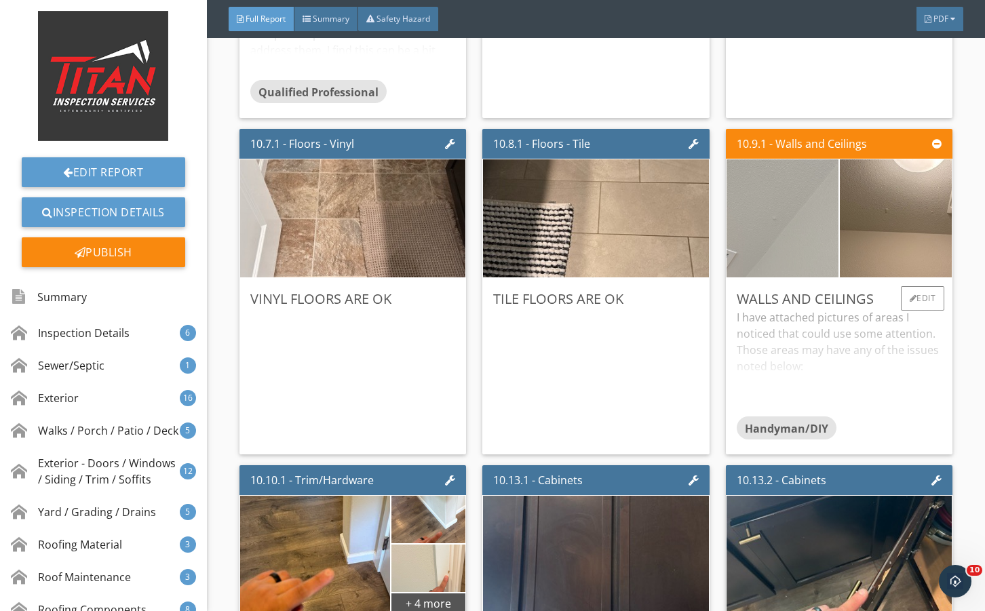
click at [785, 288] on img at bounding box center [783, 218] width 280 height 210
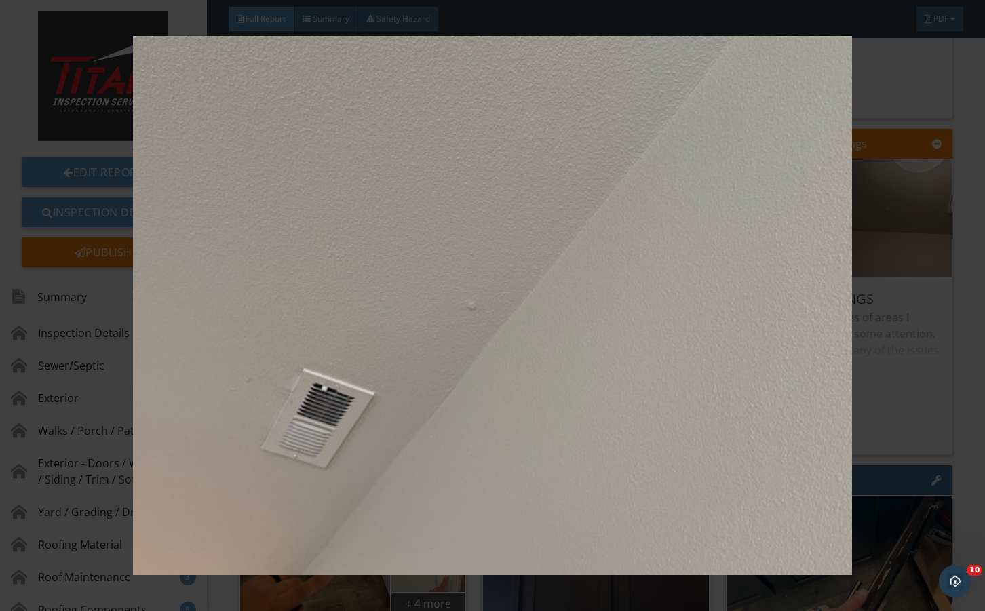
click at [894, 373] on img at bounding box center [492, 306] width 895 height 540
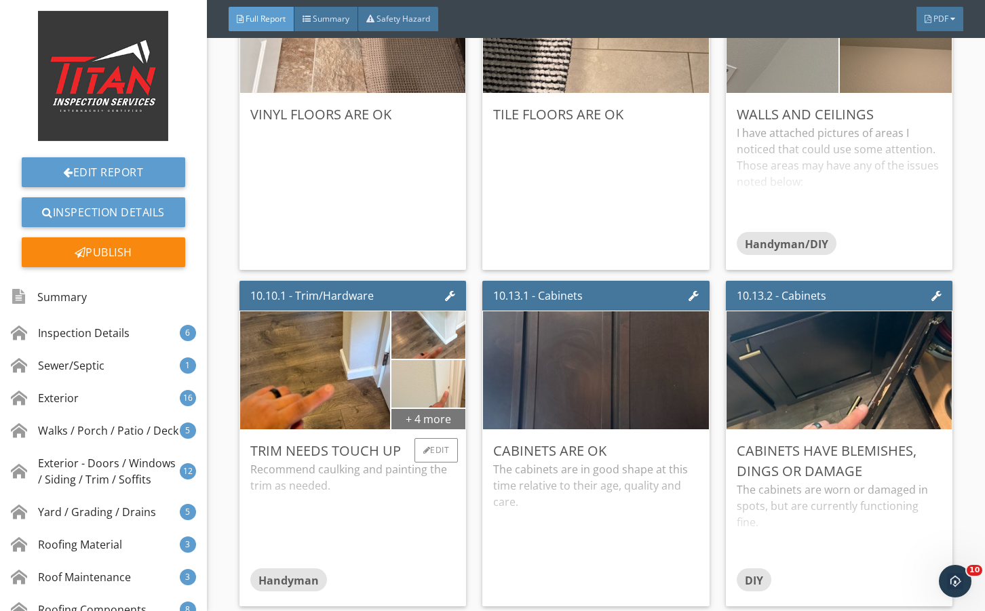
scroll to position [12533, 0]
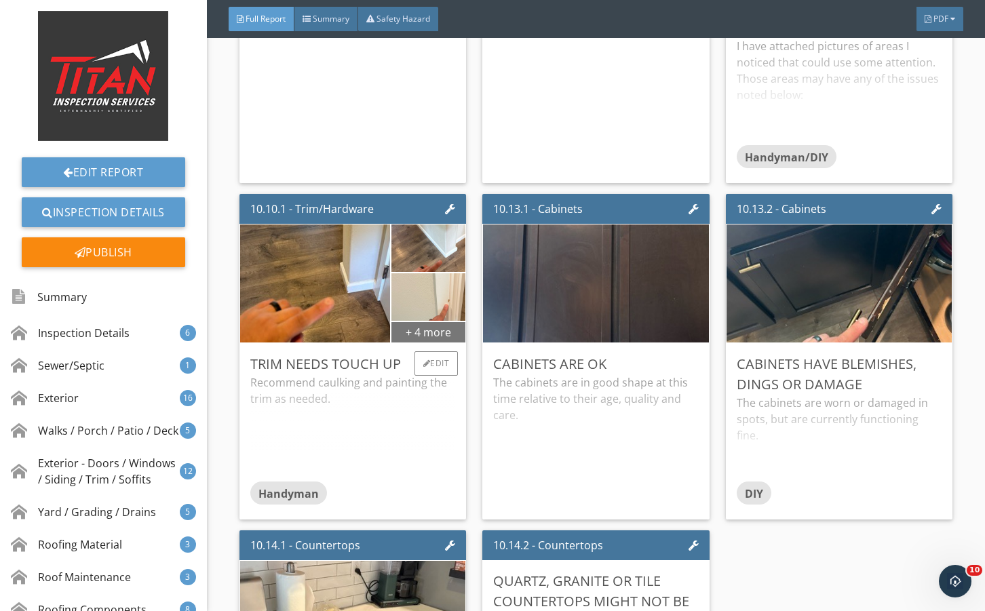
click at [431, 343] on div "+ 4 more" at bounding box center [429, 332] width 74 height 22
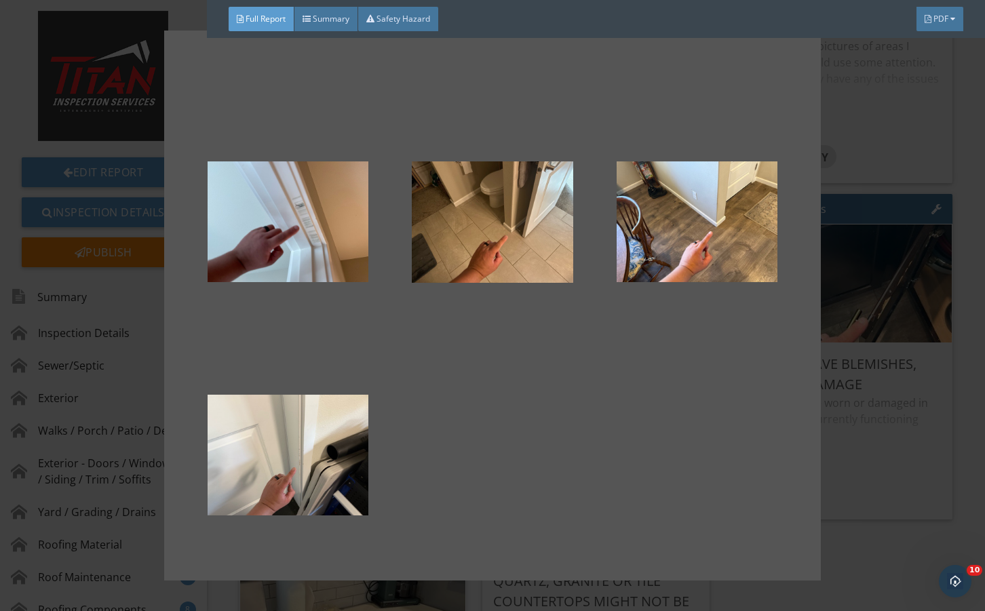
scroll to position [193, 0]
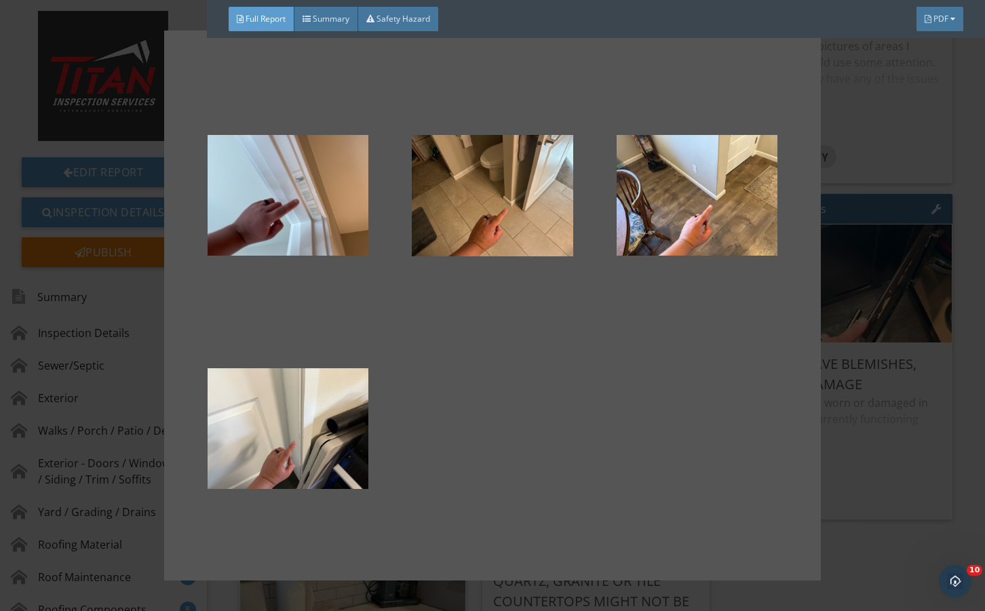
click at [858, 479] on div at bounding box center [492, 305] width 985 height 611
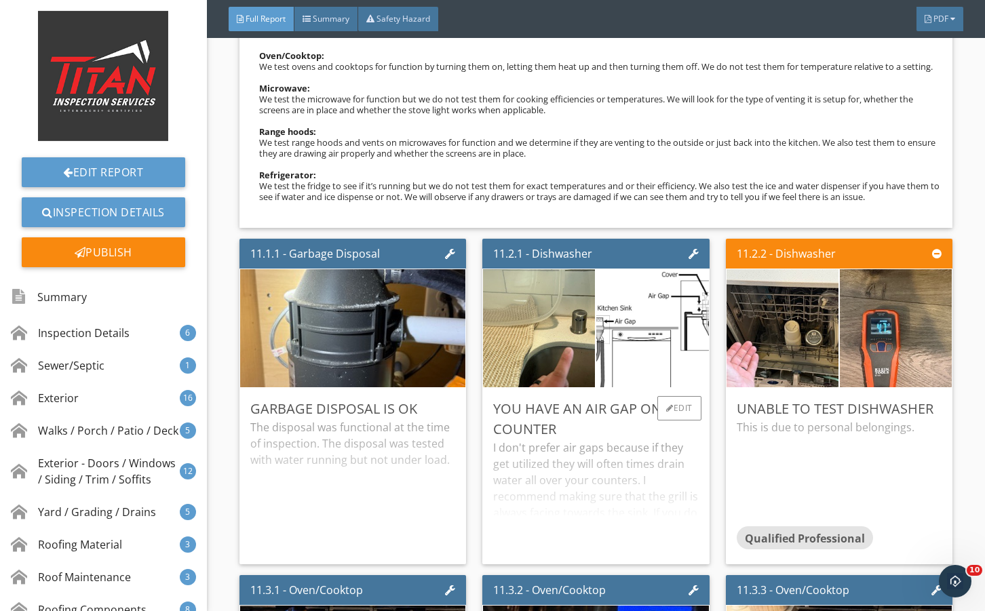
scroll to position [13981, 0]
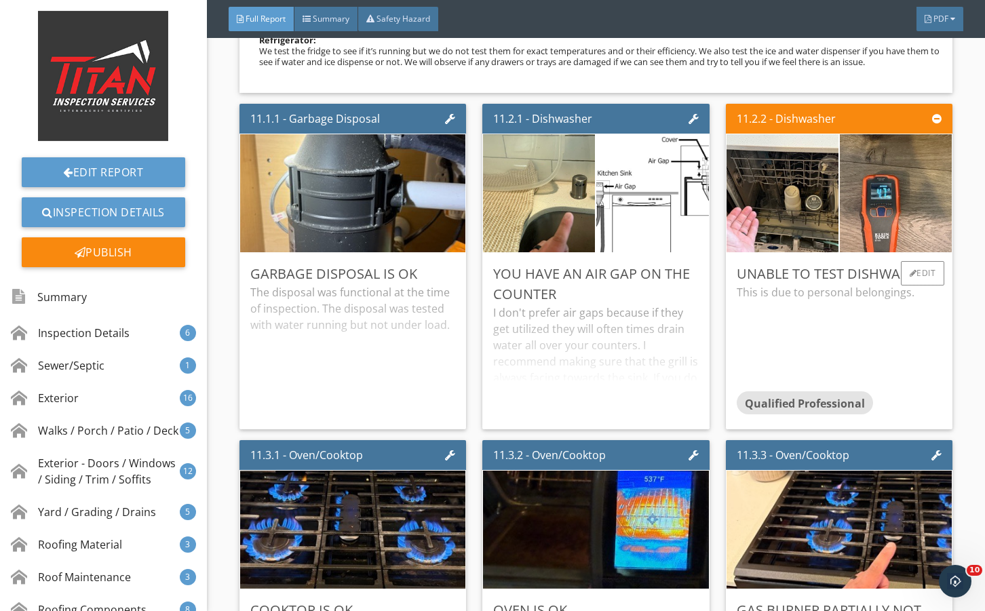
click at [897, 350] on div "This is due to personal belongings." at bounding box center [839, 337] width 205 height 107
click at [909, 286] on div "Edit" at bounding box center [923, 273] width 44 height 24
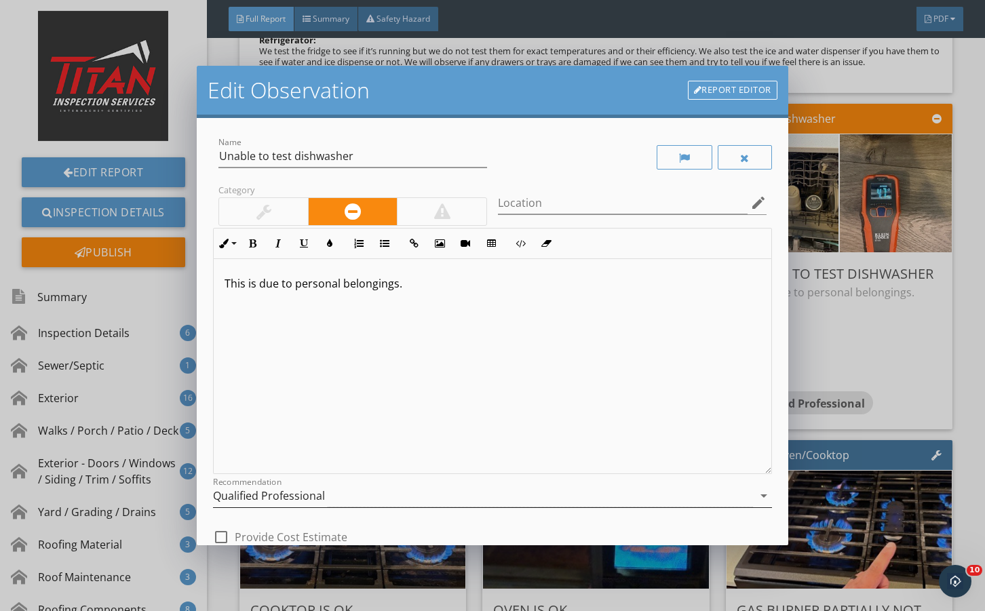
click at [326, 497] on div "Qualified Professional" at bounding box center [483, 496] width 540 height 22
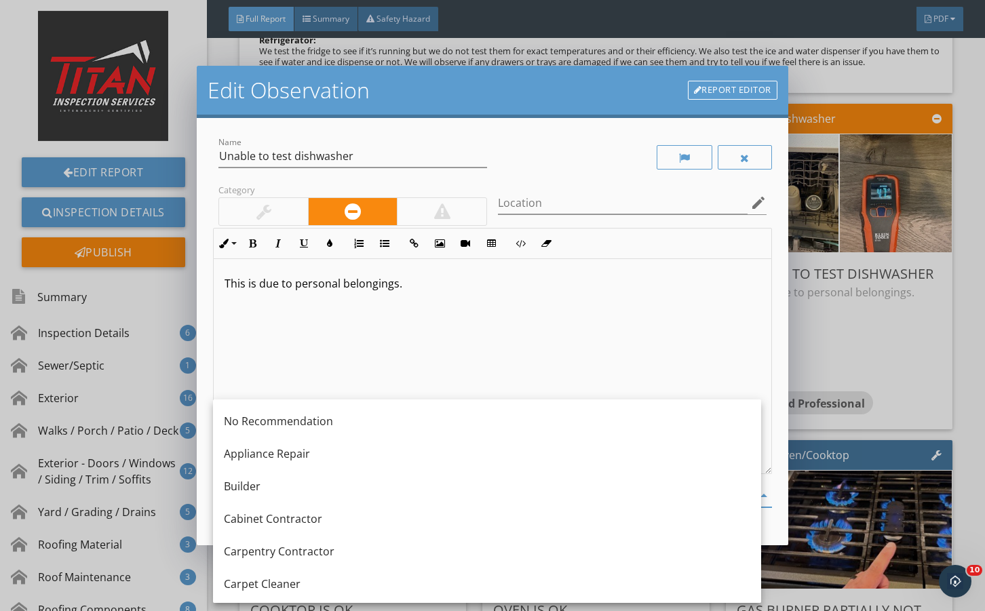
click at [331, 414] on div "No Recommendation" at bounding box center [487, 421] width 527 height 16
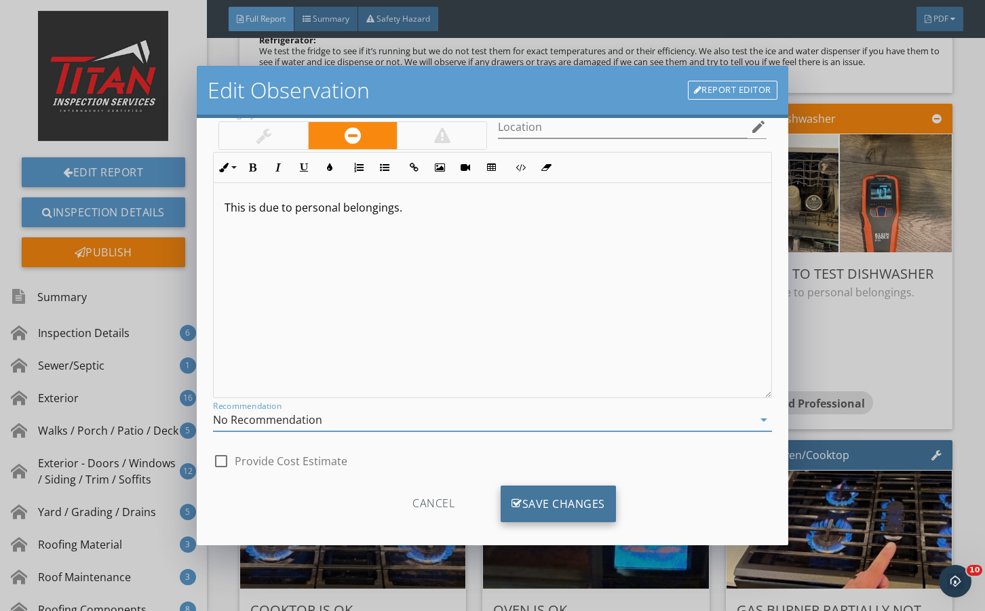
scroll to position [90, 0]
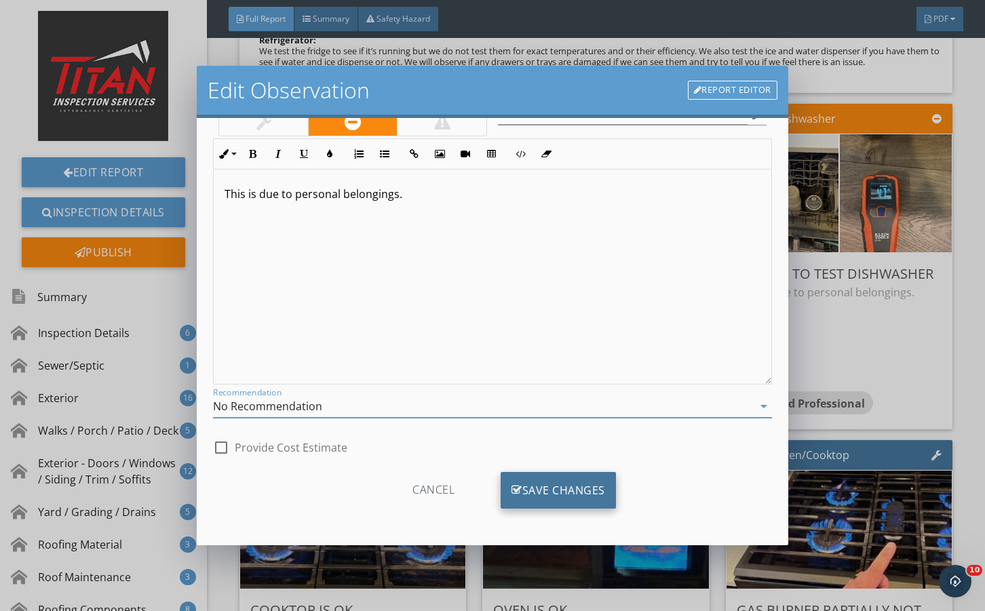
click at [537, 489] on div "Save Changes" at bounding box center [558, 490] width 115 height 37
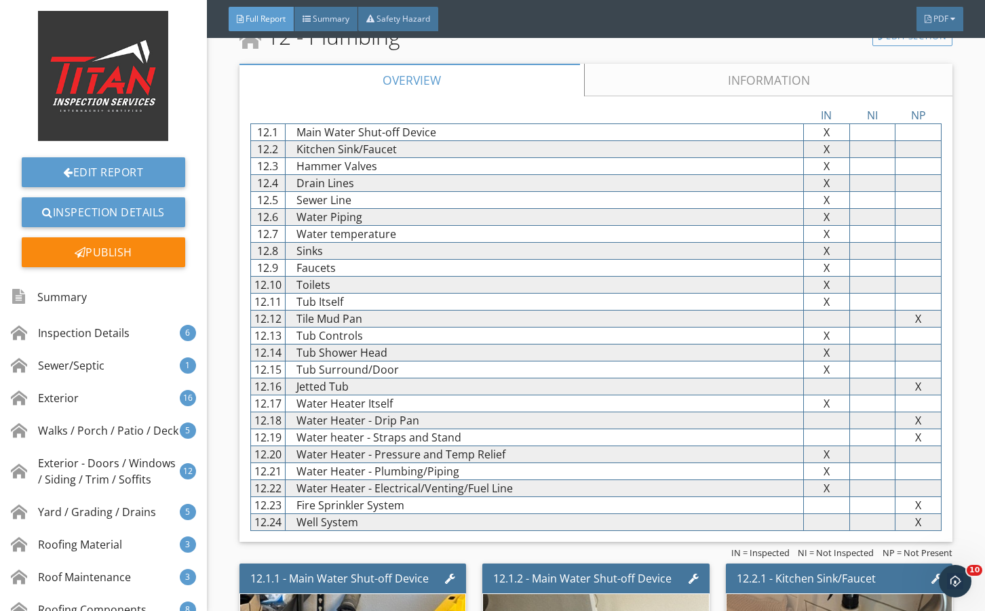
scroll to position [15428, 0]
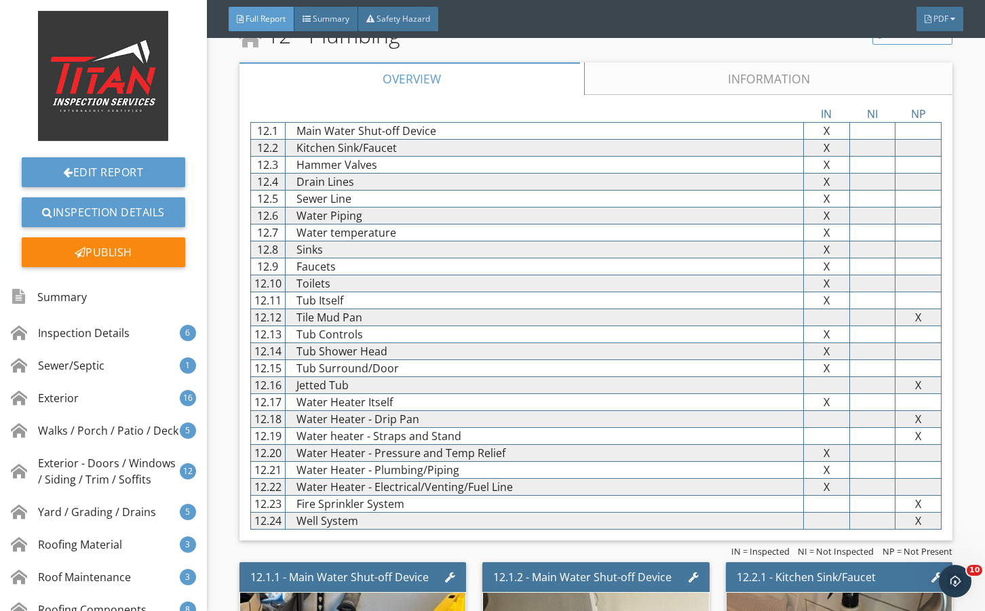
click at [655, 95] on link "Information" at bounding box center [768, 78] width 369 height 33
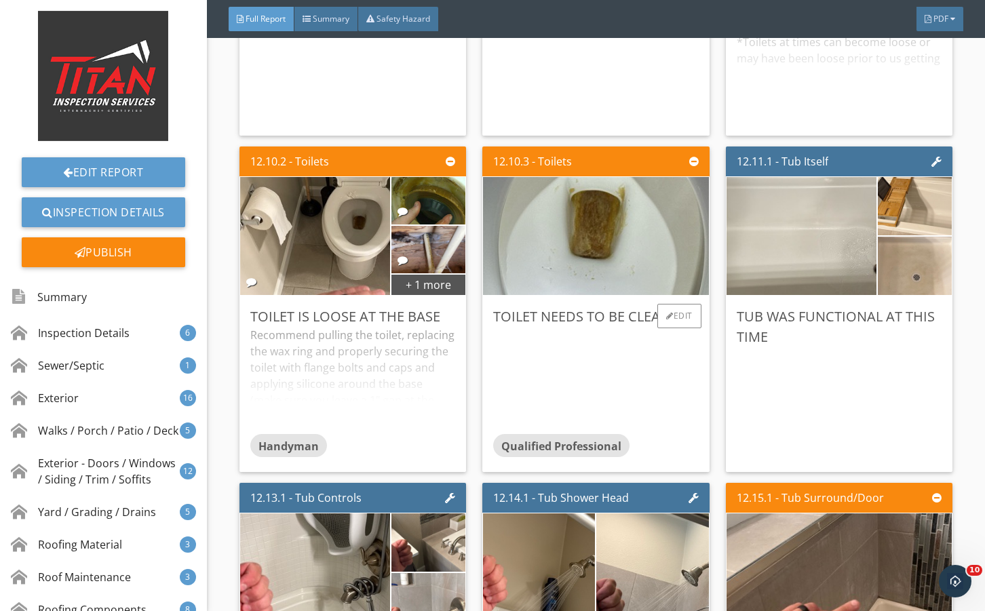
scroll to position [18143, 0]
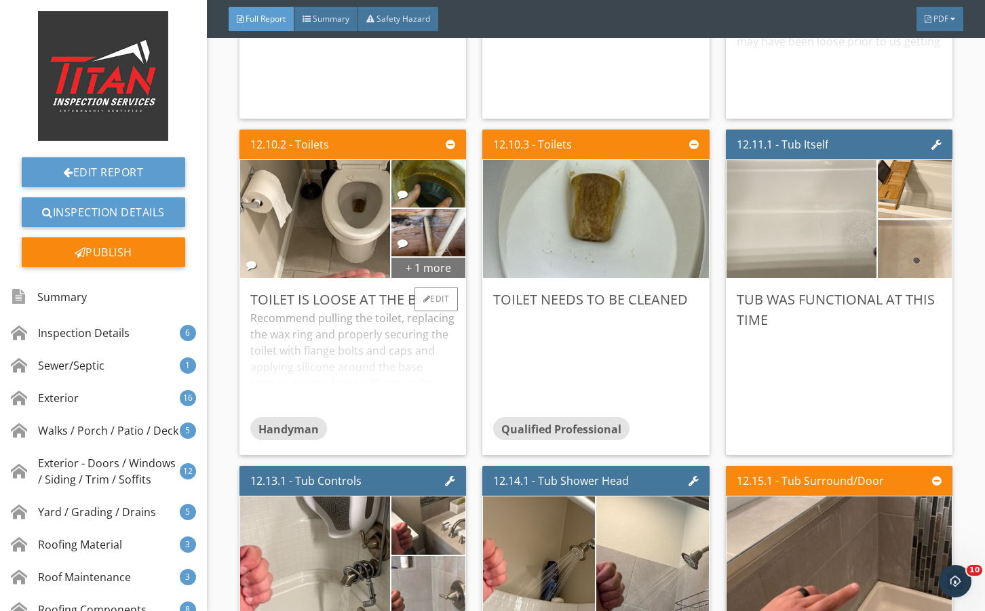
click at [422, 278] on div "+ 1 more" at bounding box center [429, 268] width 74 height 22
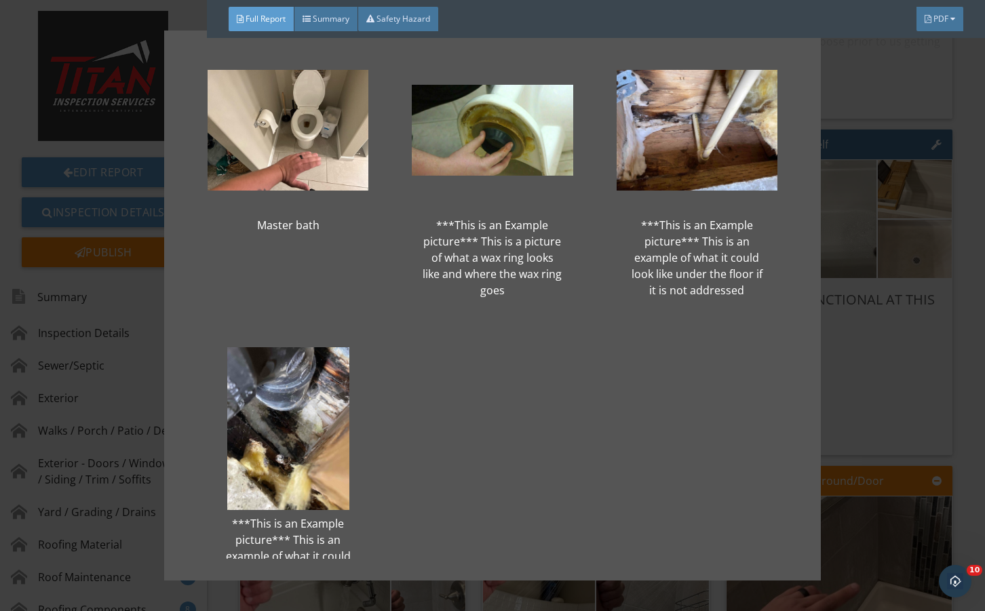
scroll to position [90, 0]
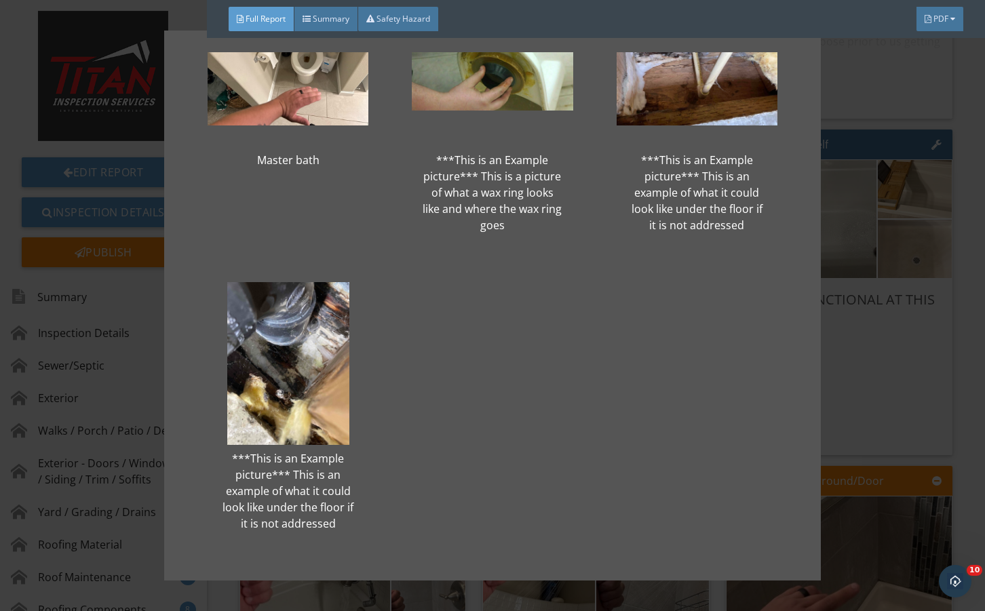
drag, startPoint x: 844, startPoint y: 385, endPoint x: 735, endPoint y: 419, distance: 113.8
click at [844, 385] on div "Master bath ***This is an Example picture*** This is a picture of what a wax ri…" at bounding box center [492, 305] width 985 height 611
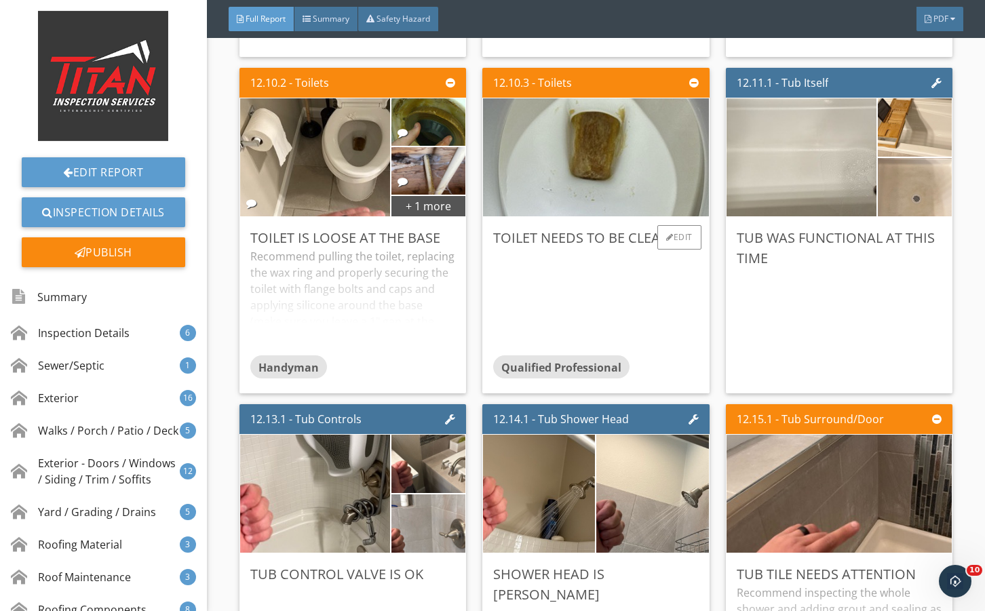
scroll to position [18234, 0]
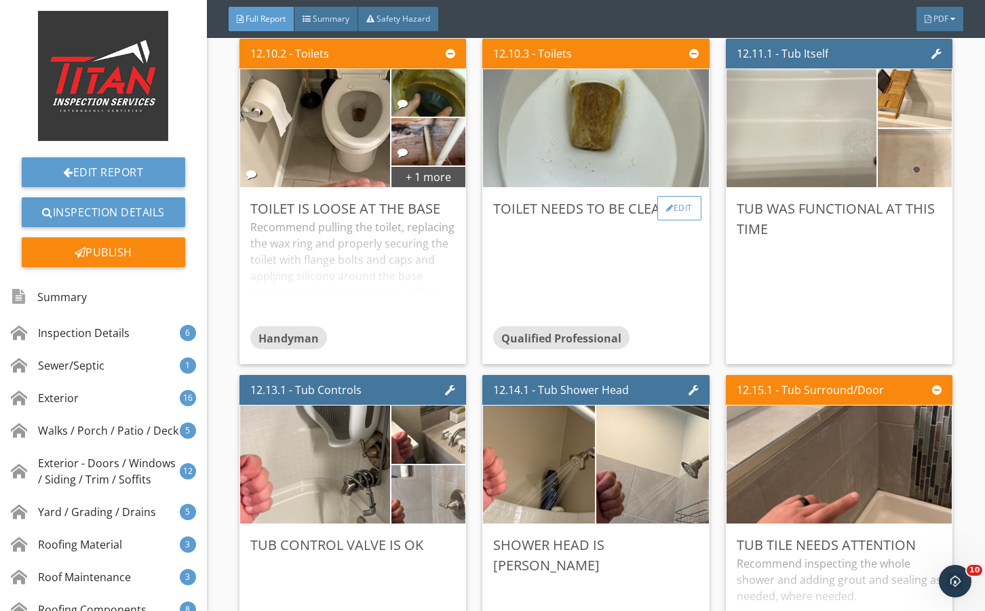
click at [673, 221] on div "Edit" at bounding box center [680, 208] width 44 height 24
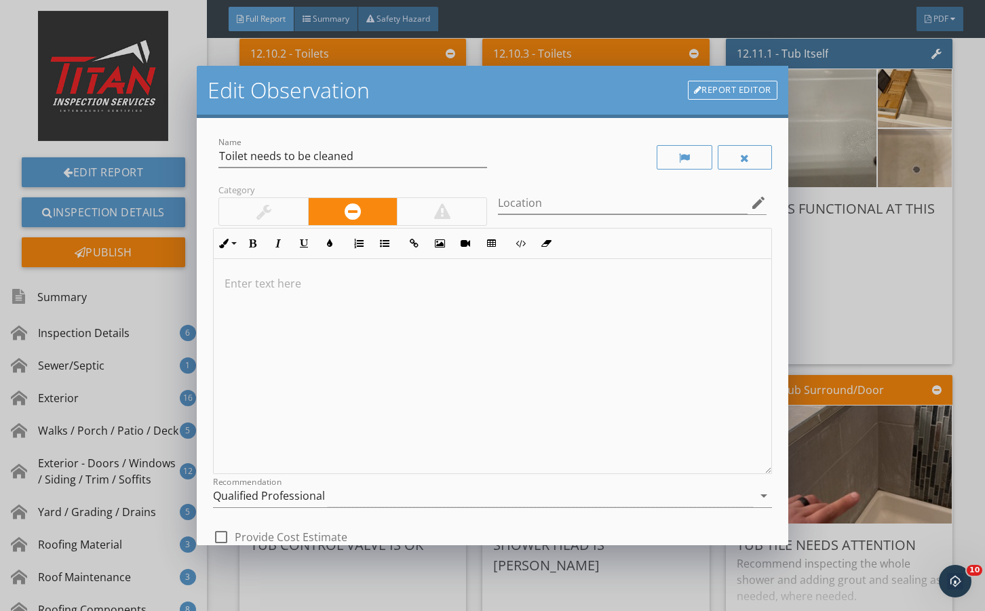
drag, startPoint x: 346, startPoint y: 491, endPoint x: 353, endPoint y: 464, distance: 28.6
click at [346, 485] on div "Qualified Professional" at bounding box center [483, 496] width 540 height 22
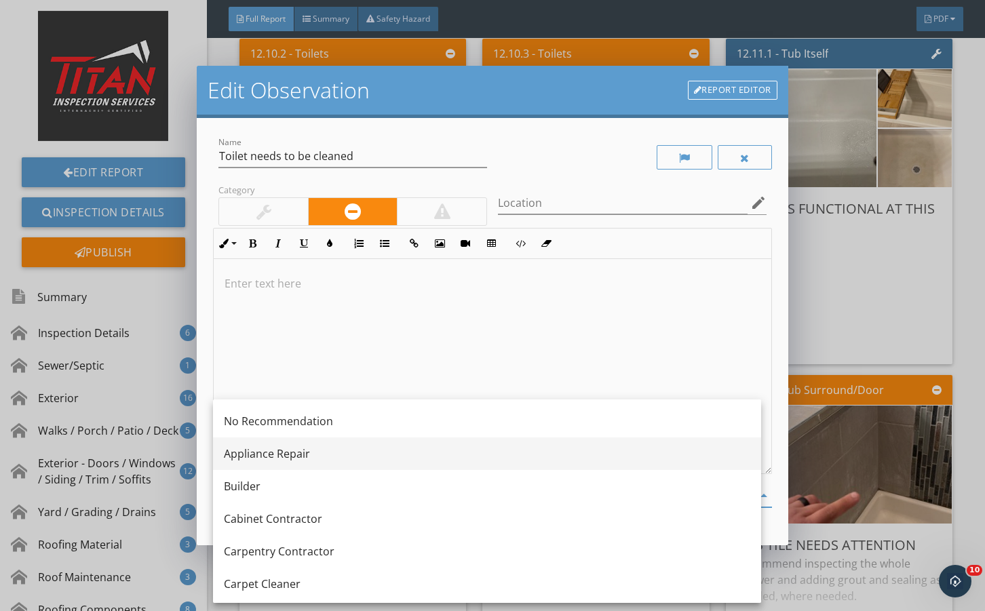
drag, startPoint x: 360, startPoint y: 403, endPoint x: 387, endPoint y: 445, distance: 49.7
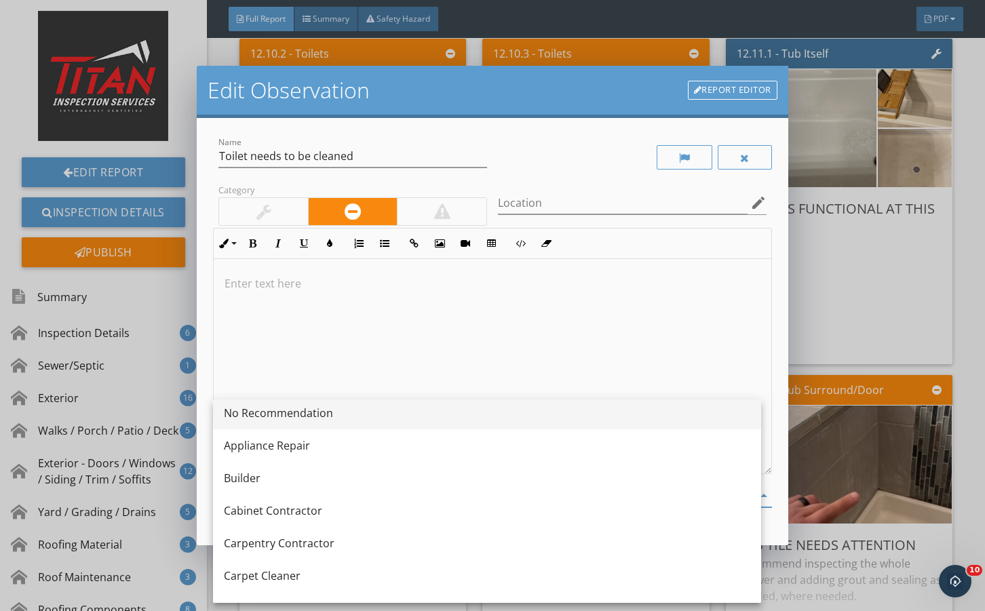
scroll to position [0, 0]
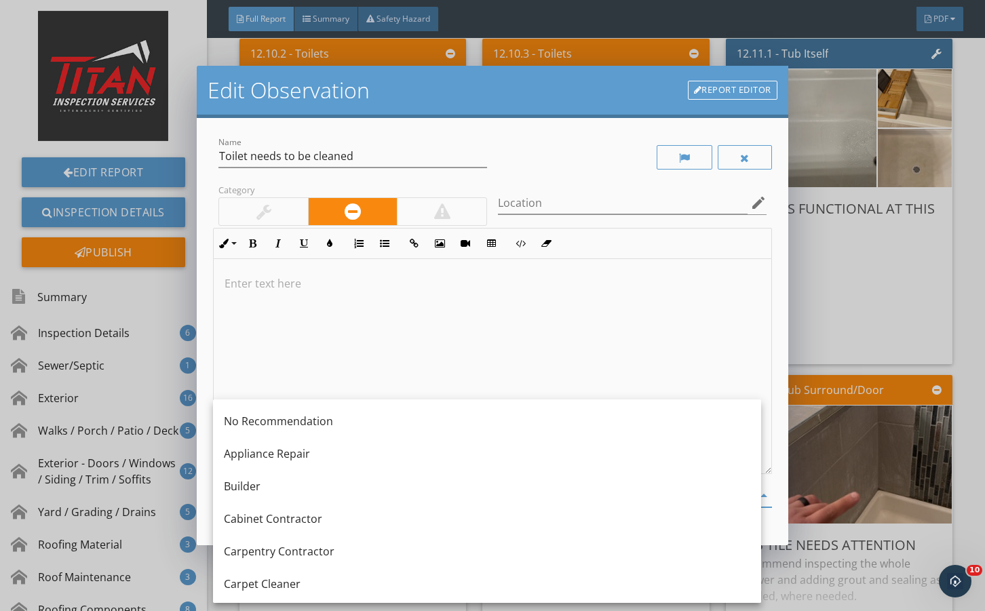
click at [339, 425] on div "No Recommendation" at bounding box center [487, 421] width 527 height 16
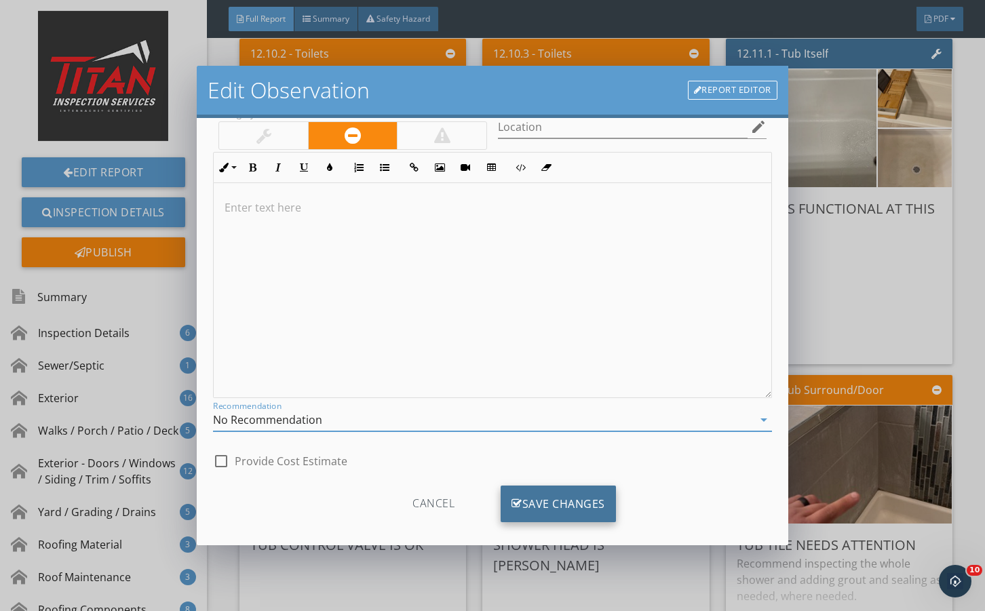
scroll to position [90, 0]
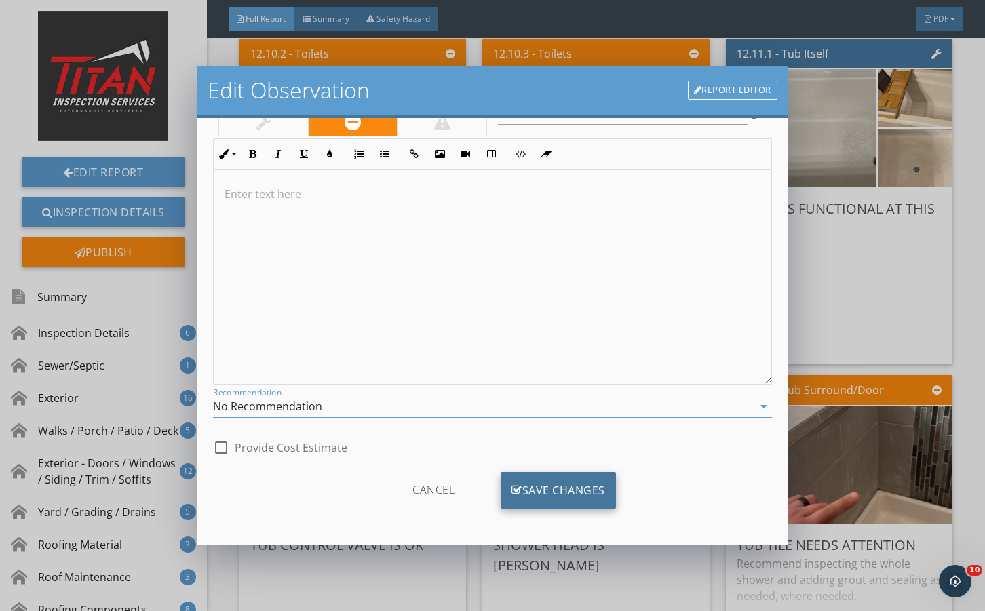
click at [549, 500] on div "Save Changes" at bounding box center [558, 490] width 115 height 37
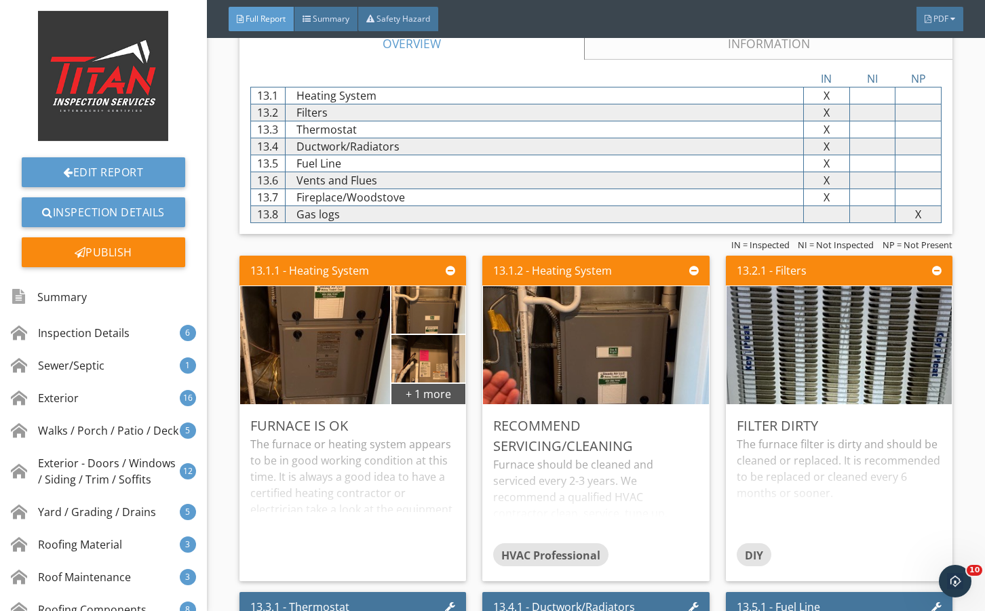
scroll to position [19636, 0]
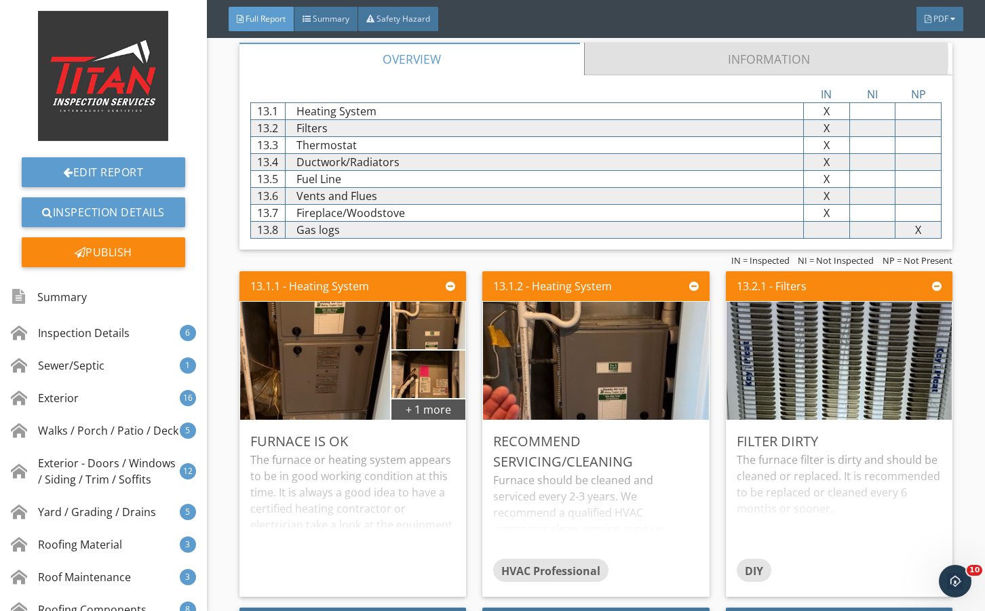
click at [645, 75] on link "Information" at bounding box center [768, 59] width 369 height 33
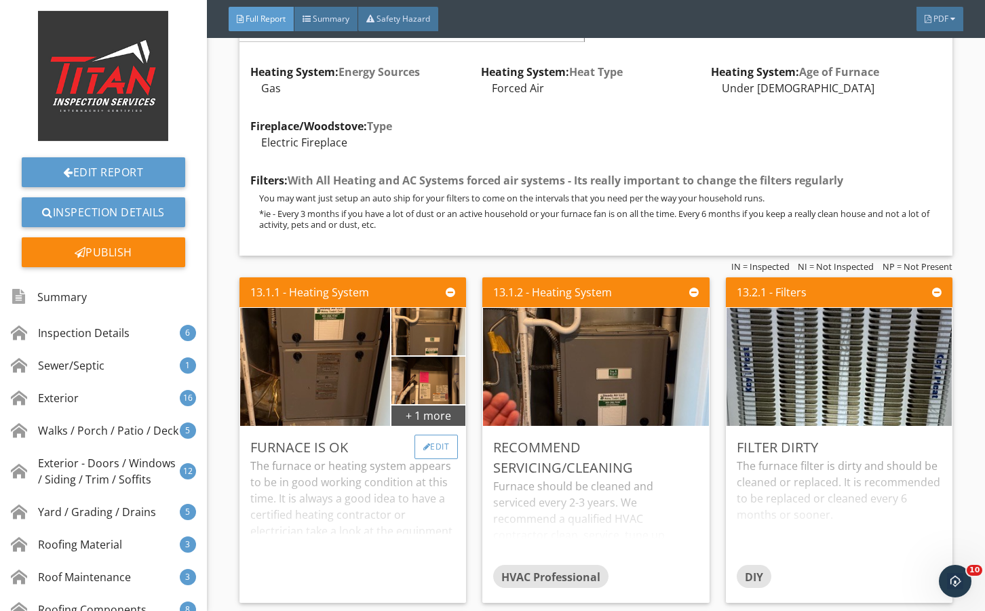
scroll to position [19863, 0]
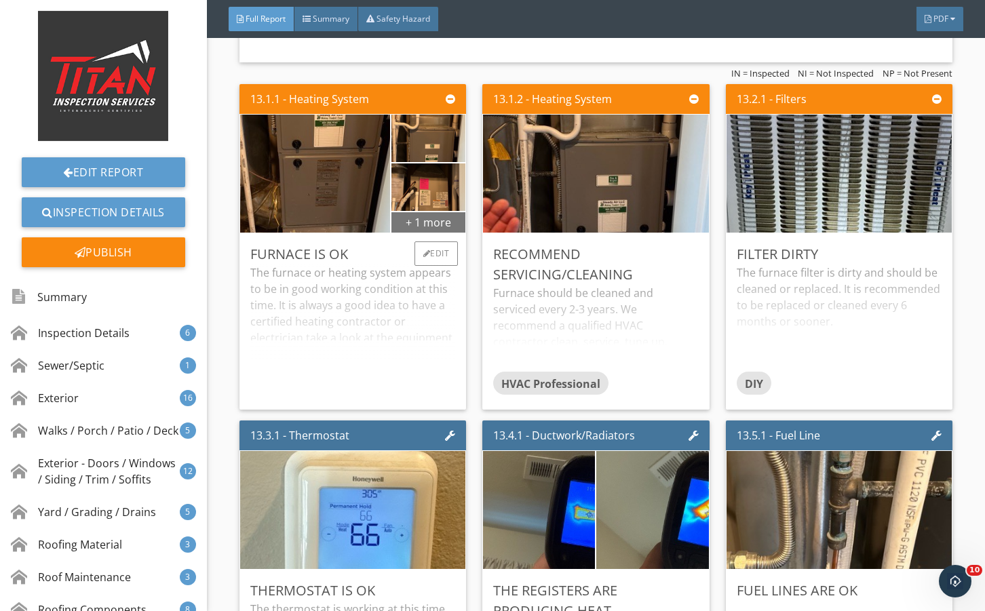
click at [434, 233] on div "+ 1 more" at bounding box center [429, 222] width 74 height 22
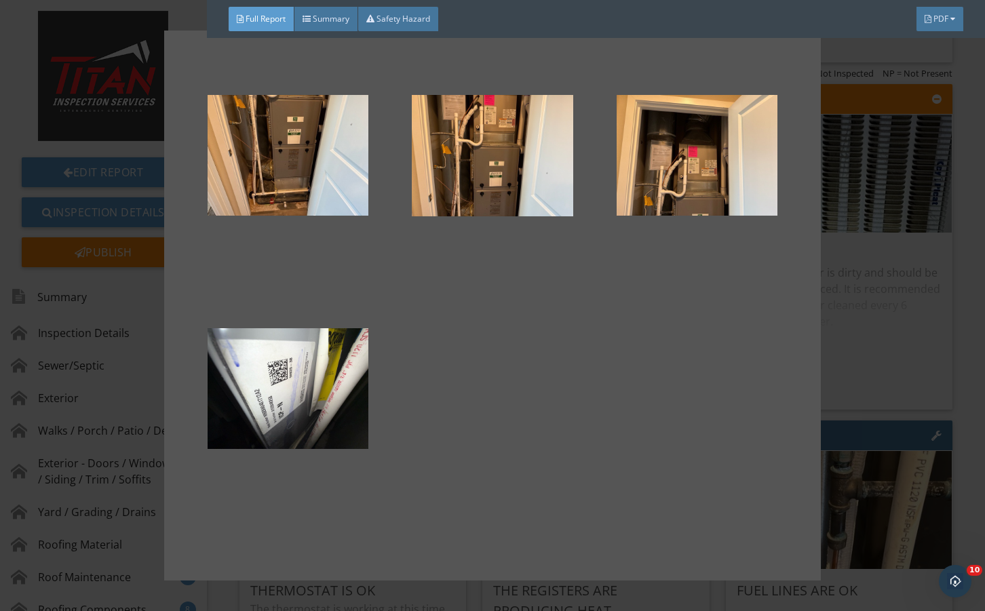
drag, startPoint x: 899, startPoint y: 388, endPoint x: 610, endPoint y: 360, distance: 289.8
click at [895, 388] on div at bounding box center [492, 305] width 985 height 611
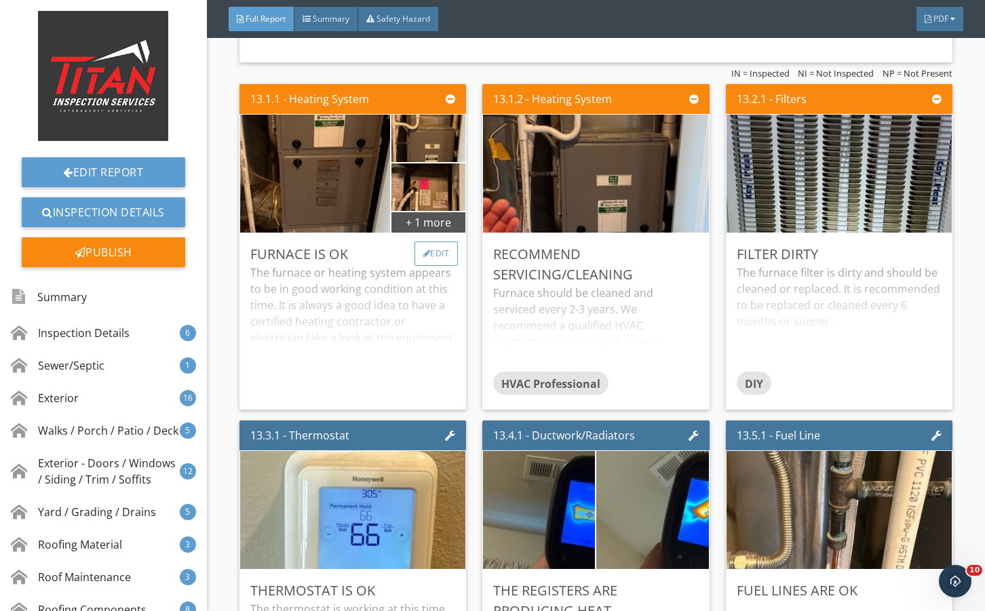
click at [433, 266] on div "Edit" at bounding box center [437, 254] width 44 height 24
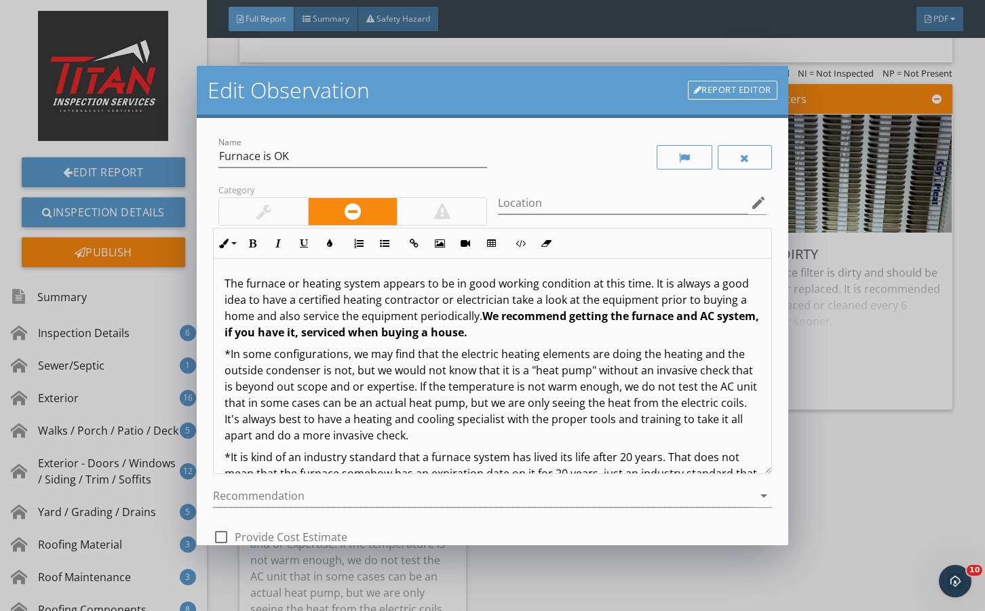
drag, startPoint x: 261, startPoint y: 203, endPoint x: 275, endPoint y: 208, distance: 14.6
click at [266, 205] on div at bounding box center [264, 212] width 15 height 16
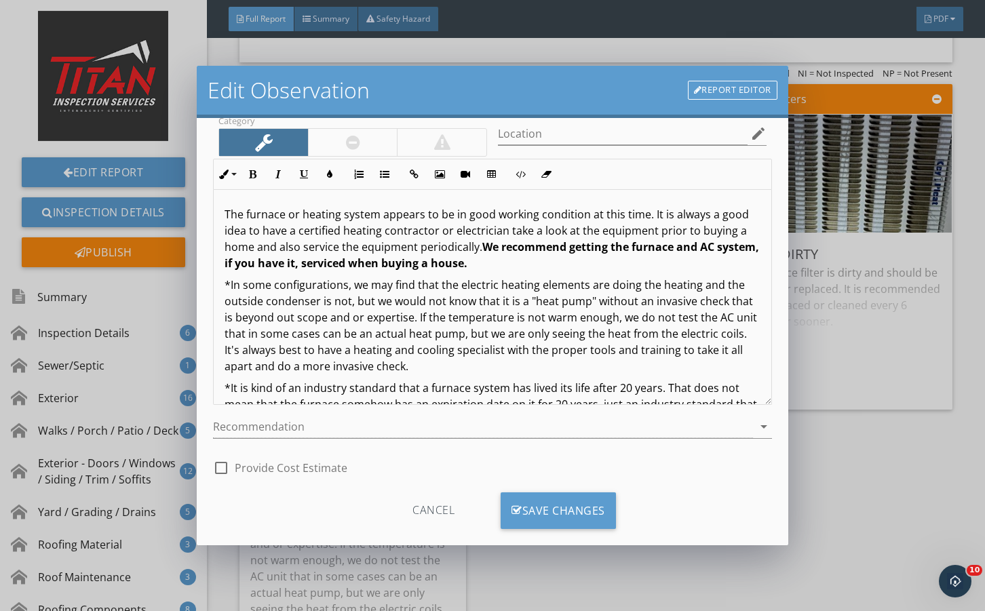
scroll to position [90, 0]
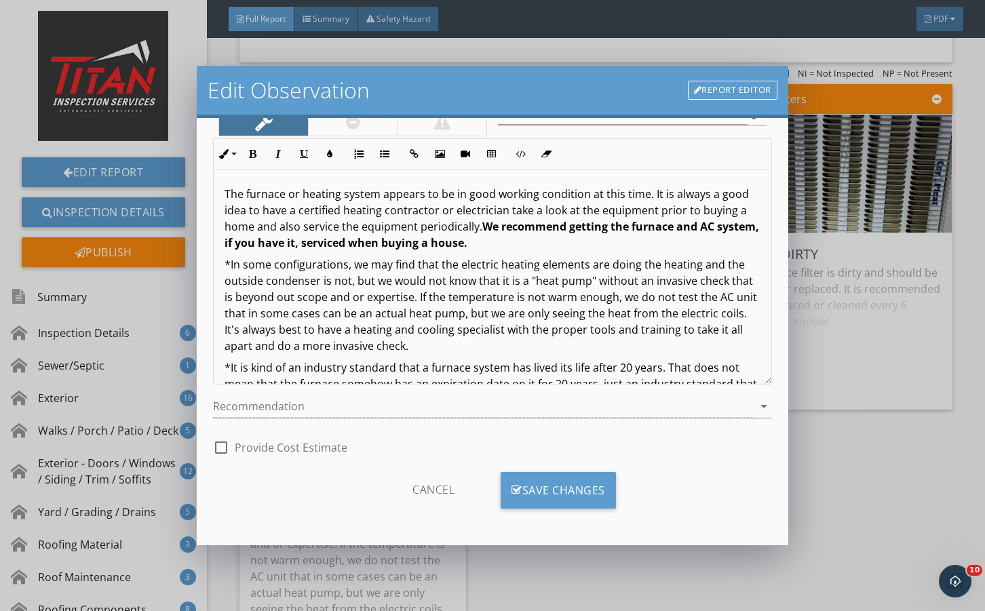
click at [537, 471] on div "Cancel Save Changes" at bounding box center [492, 496] width 559 height 69
click at [538, 476] on div "Save Changes" at bounding box center [558, 490] width 115 height 37
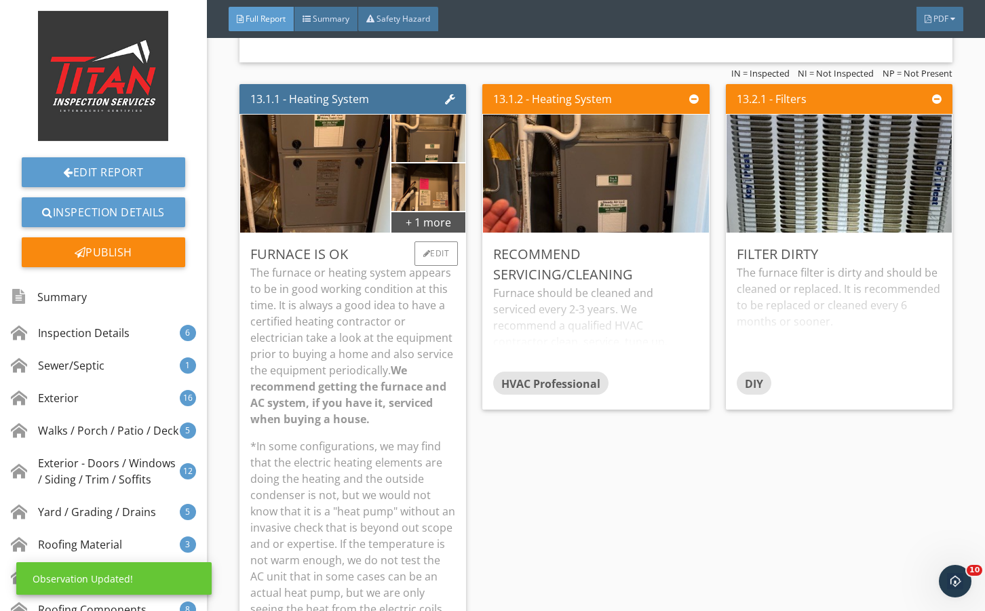
click at [384, 397] on p "The furnace or heating system appears to be in good working condition at this t…" at bounding box center [352, 346] width 205 height 163
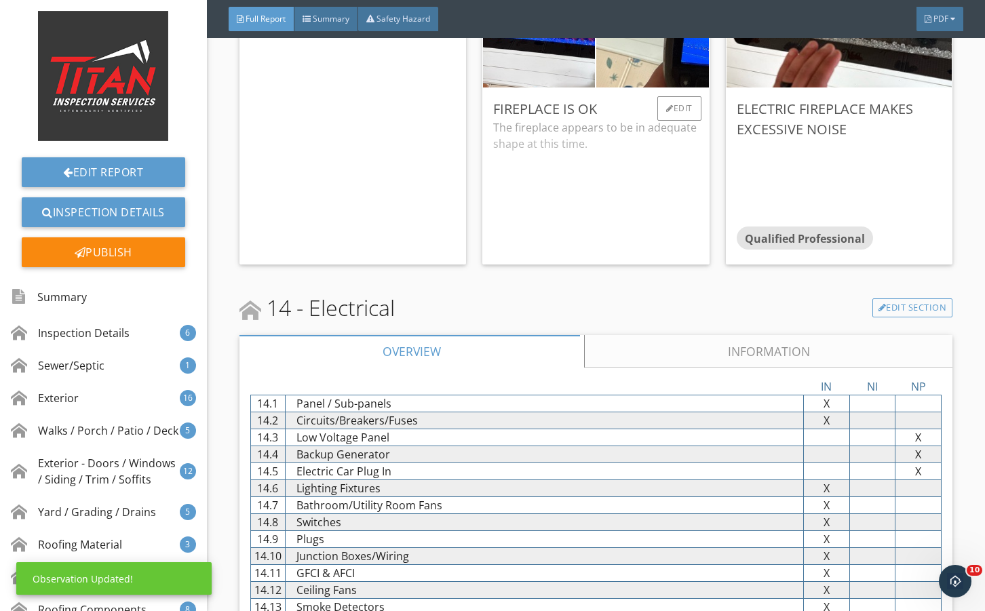
scroll to position [20722, 0]
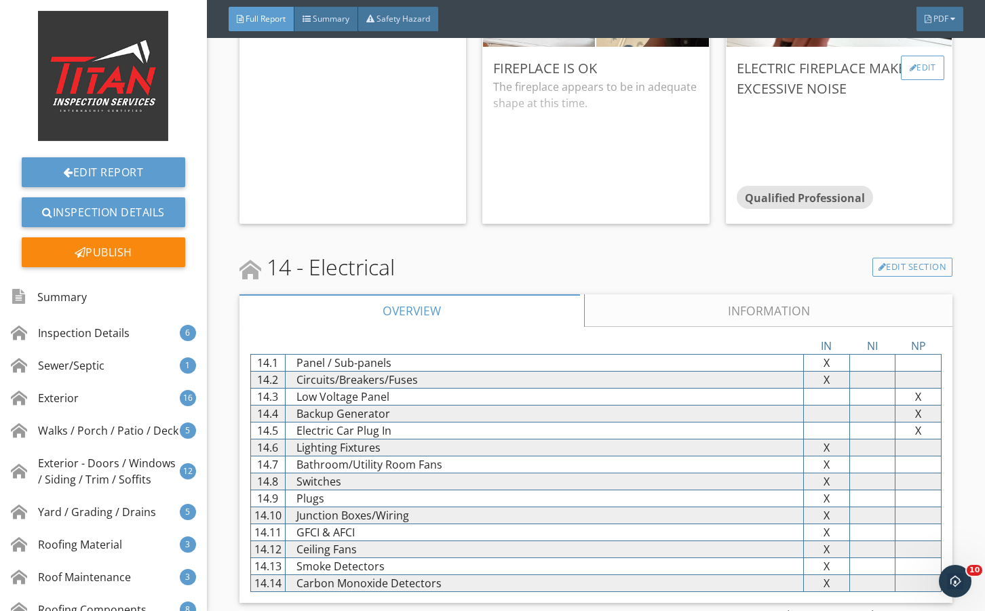
click at [921, 80] on div "Edit" at bounding box center [923, 68] width 44 height 24
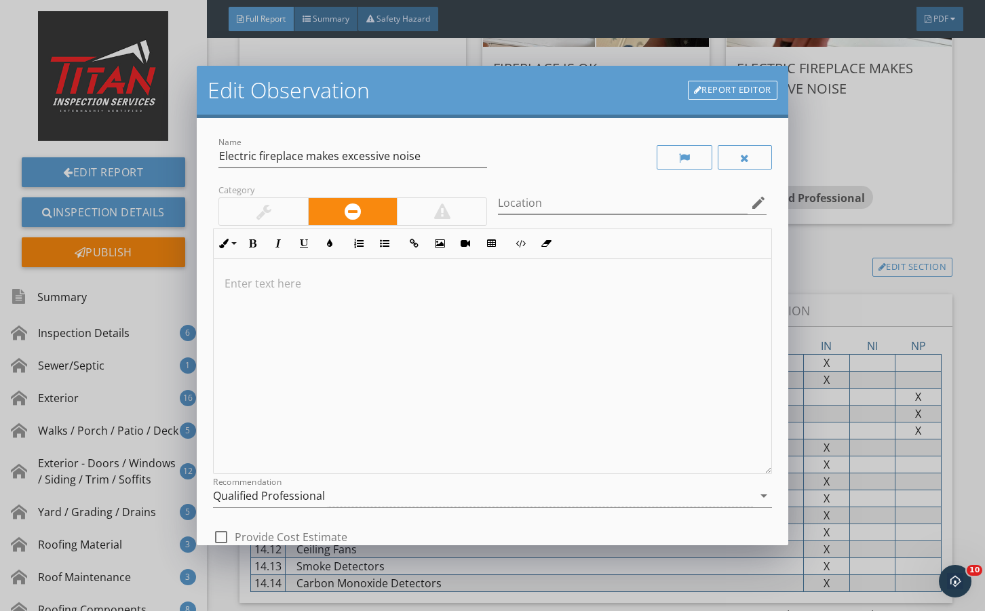
drag, startPoint x: 318, startPoint y: 493, endPoint x: 312, endPoint y: 449, distance: 44.5
click at [317, 493] on div "Qualified Professional" at bounding box center [269, 496] width 112 height 12
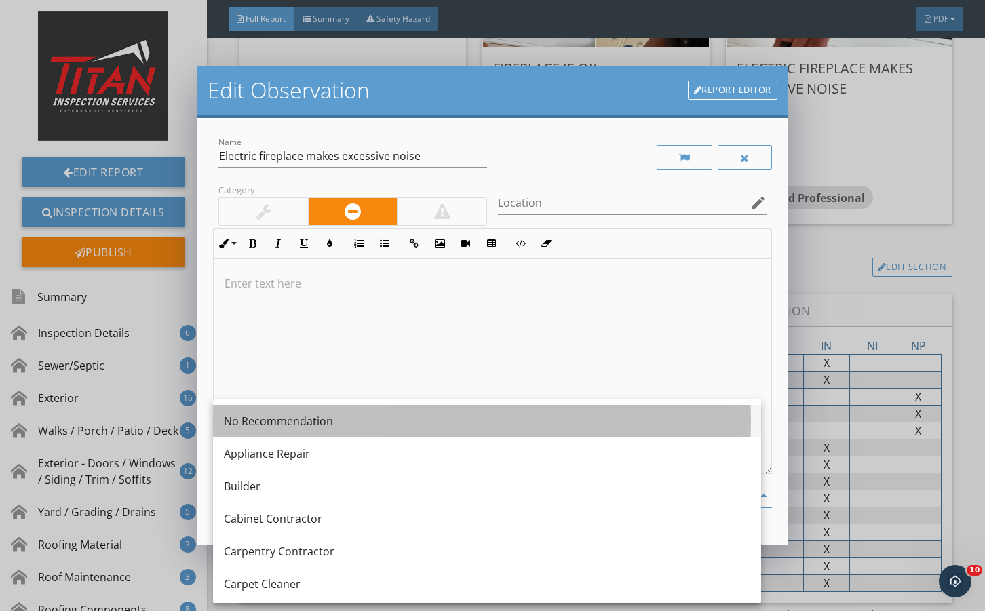
click at [309, 425] on div "No Recommendation" at bounding box center [487, 421] width 527 height 16
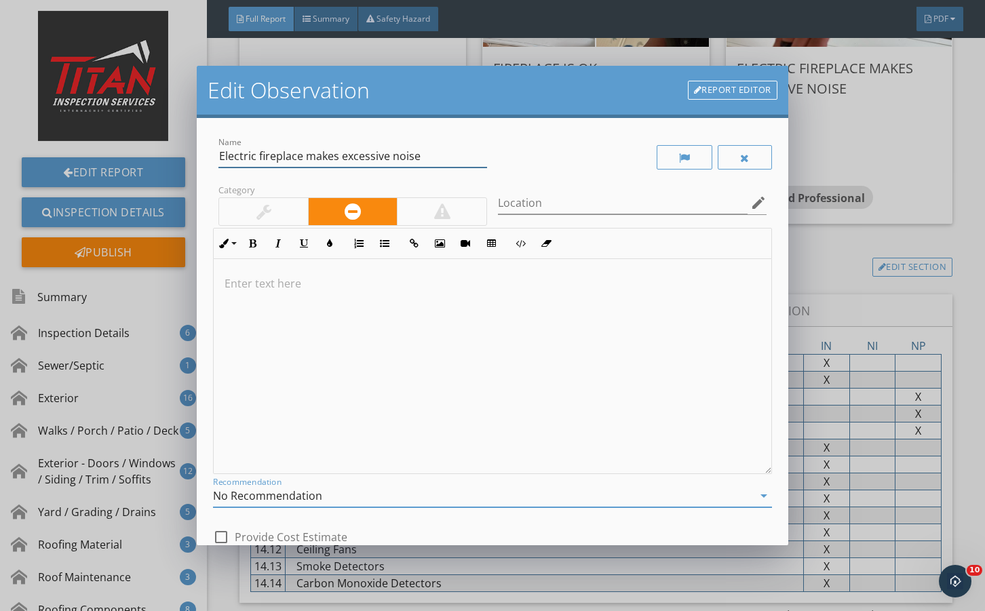
click at [303, 156] on input "Electric fireplace makes excessive noise" at bounding box center [353, 156] width 269 height 22
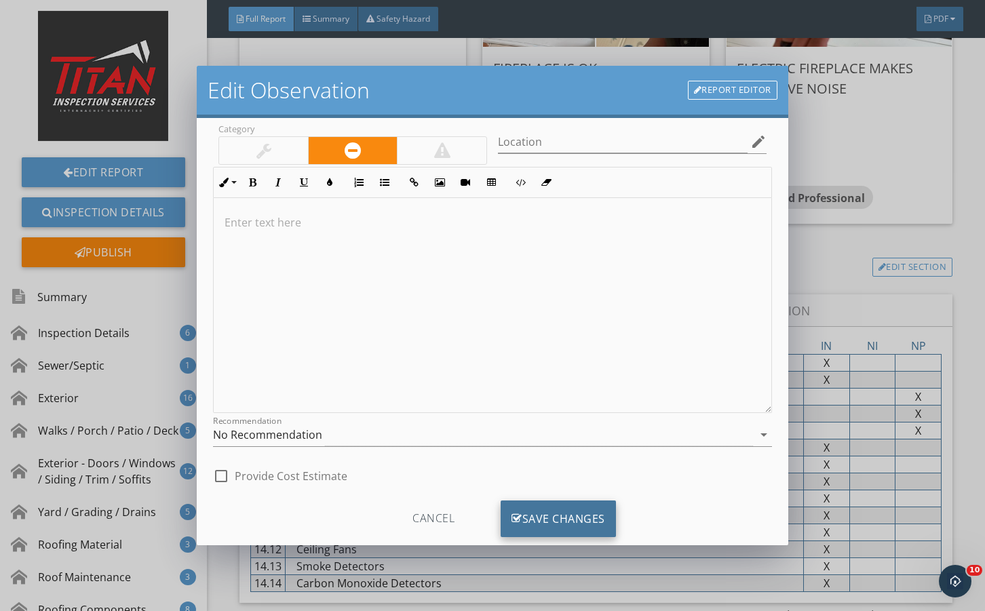
scroll to position [90, 0]
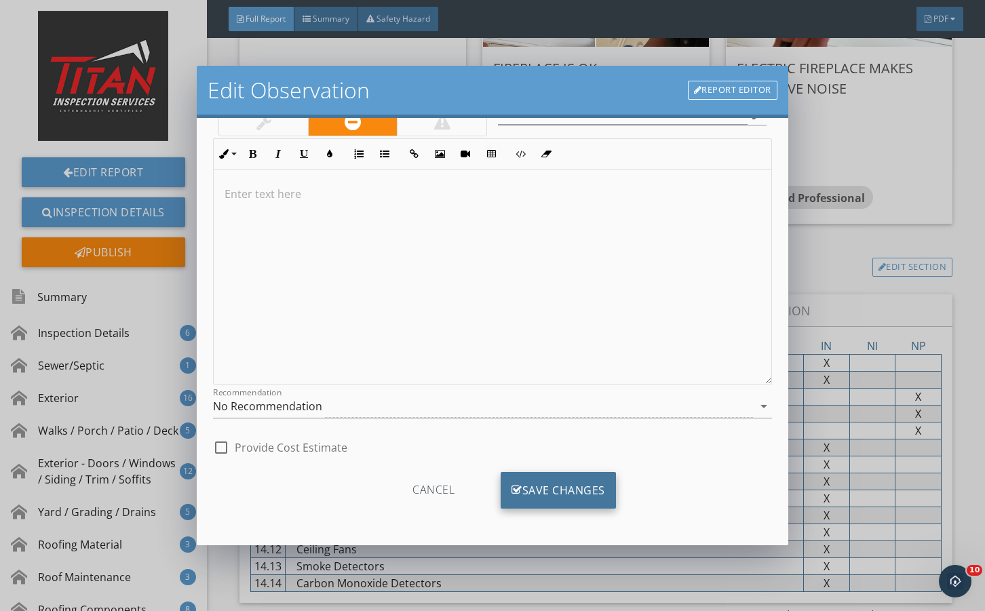
type input "Electric fireplace fan makes excessive noise"
click at [573, 478] on div "Save Changes" at bounding box center [558, 490] width 115 height 37
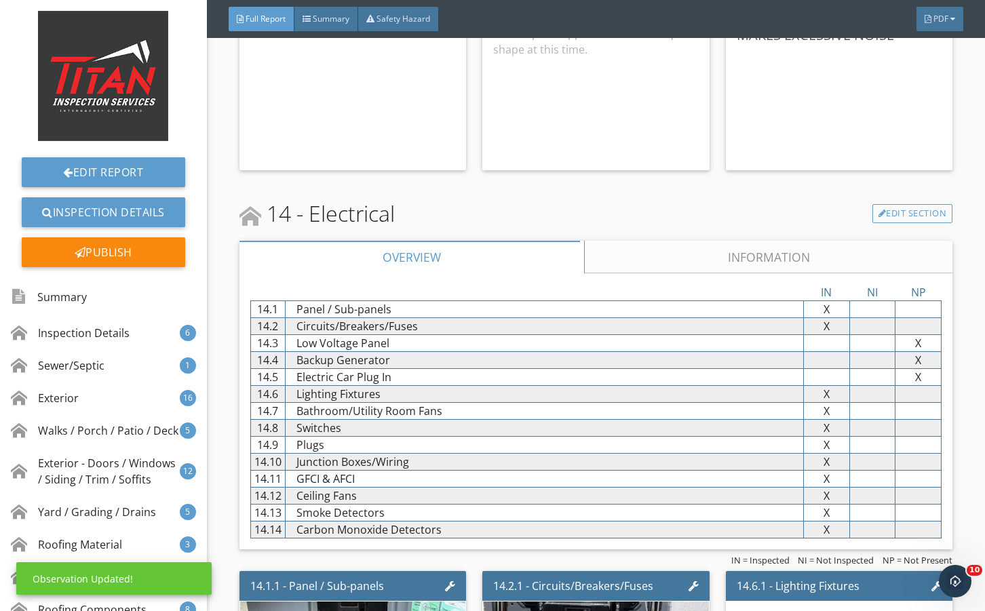
scroll to position [21039, 0]
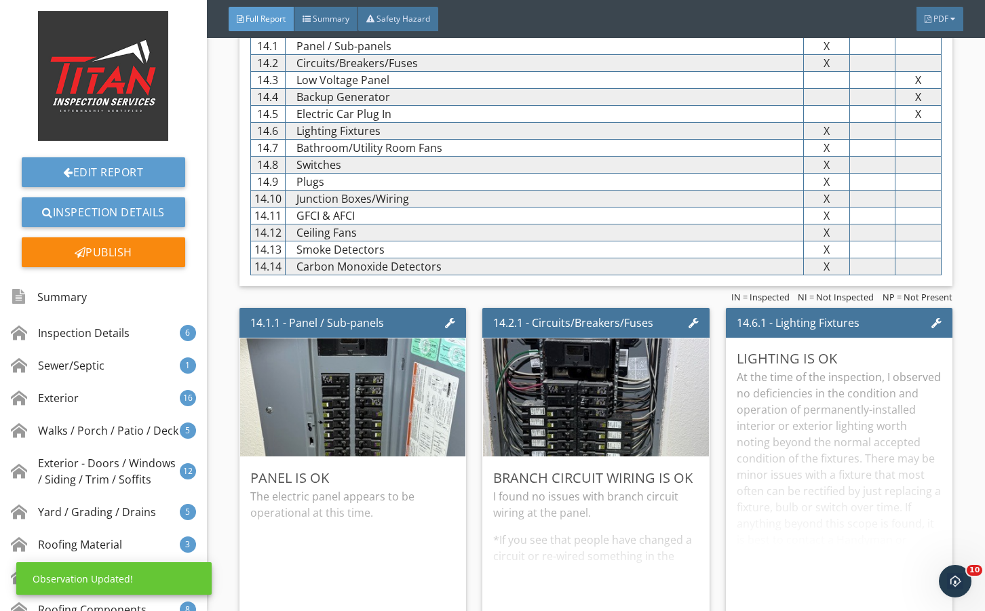
click at [658, 72] on div "IN NI NP 14.1 Panel / Sub-panels X X X 14.2 Circuits/Breakers/Fuses X X X 14.3 …" at bounding box center [596, 148] width 713 height 276
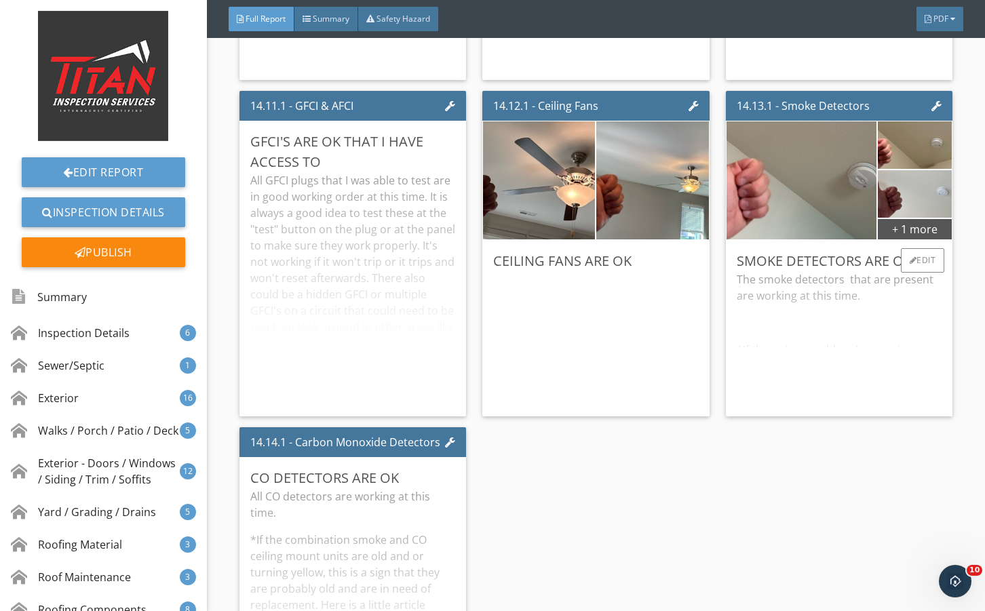
scroll to position [22215, 0]
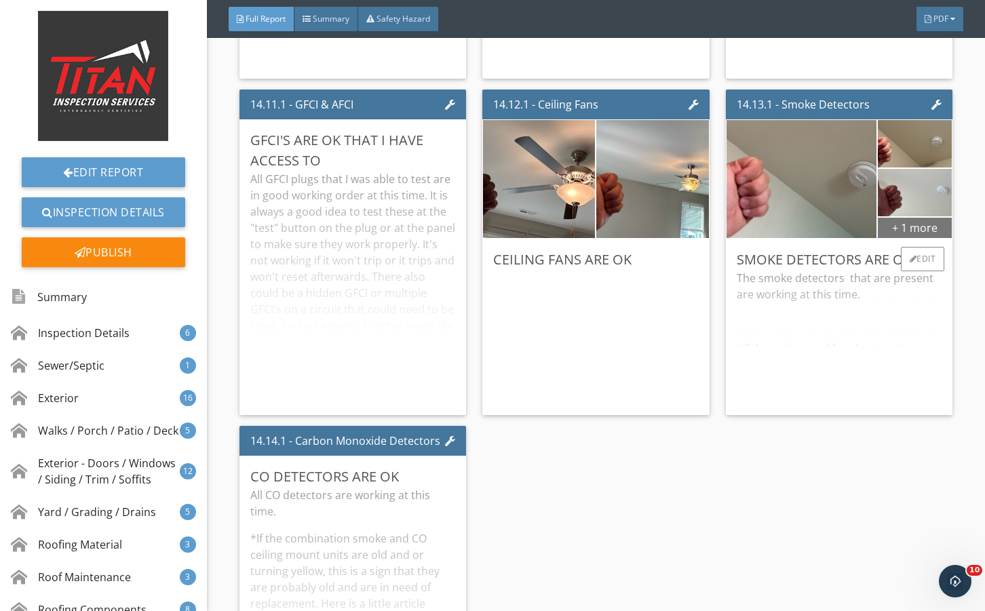
click at [897, 238] on div "+ 1 more" at bounding box center [915, 227] width 74 height 22
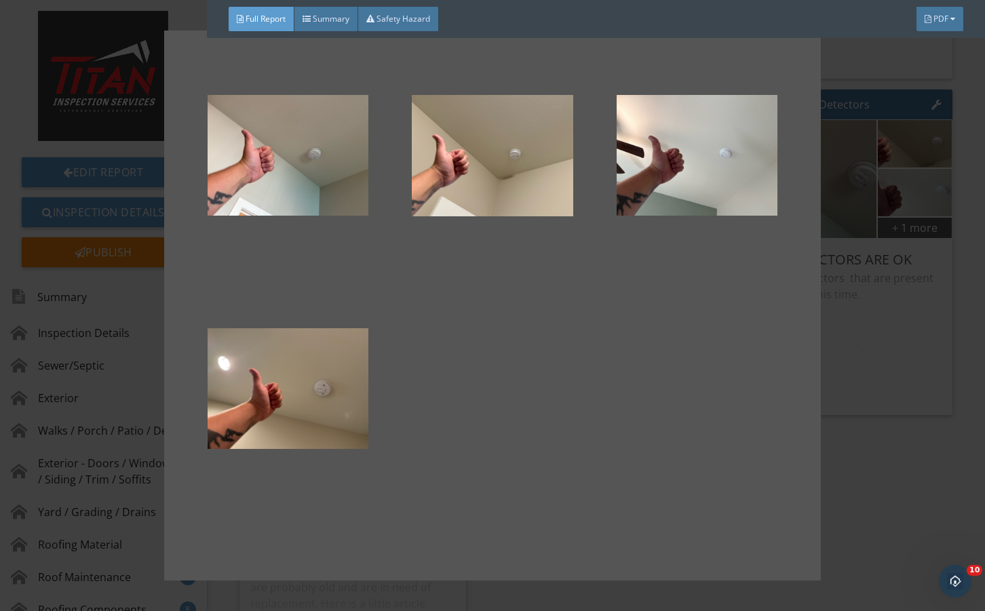
click at [895, 387] on div at bounding box center [492, 305] width 985 height 611
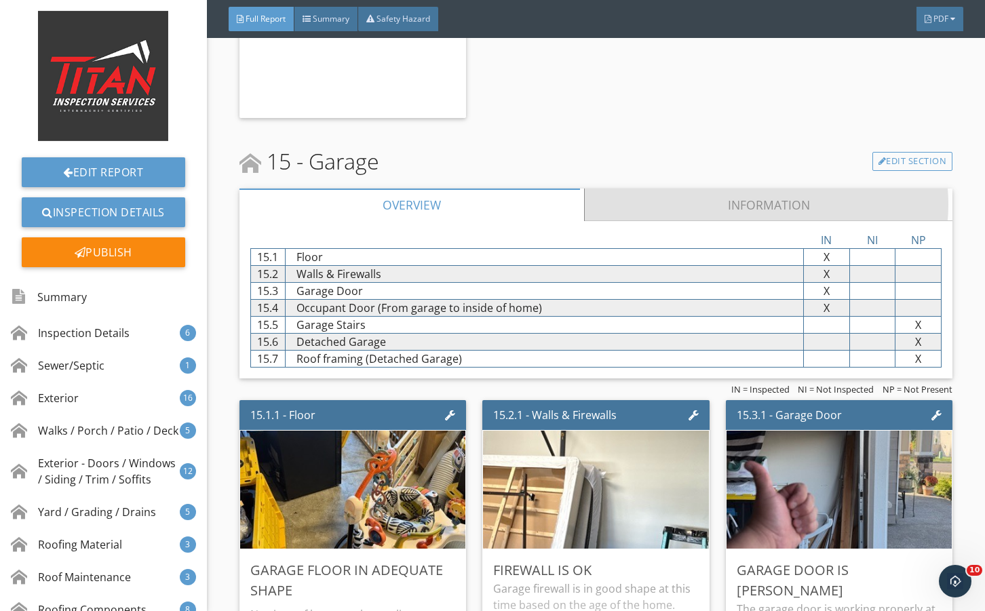
click at [634, 221] on link "Information" at bounding box center [768, 205] width 369 height 33
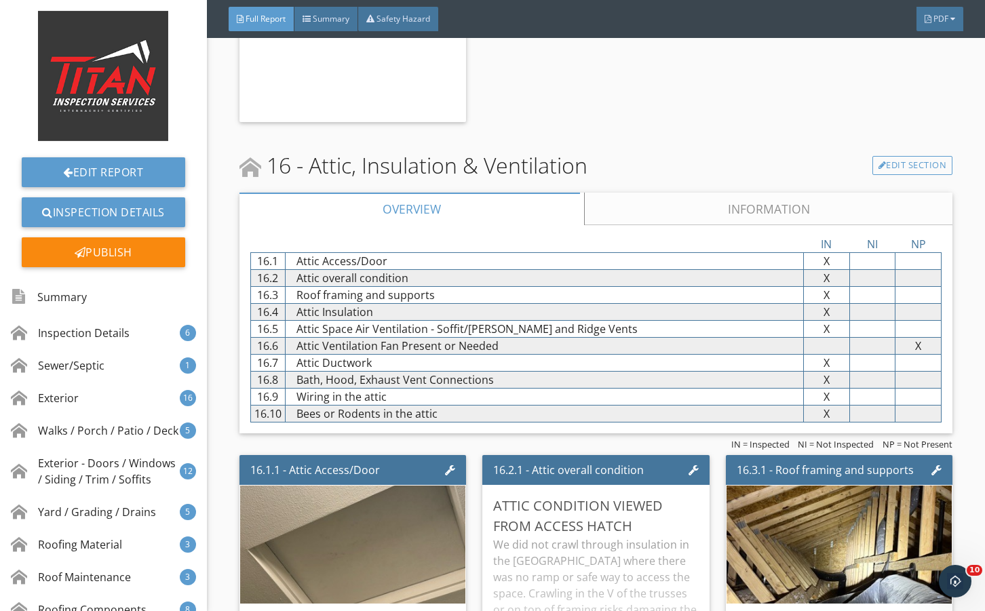
click at [645, 225] on link "Information" at bounding box center [768, 209] width 369 height 33
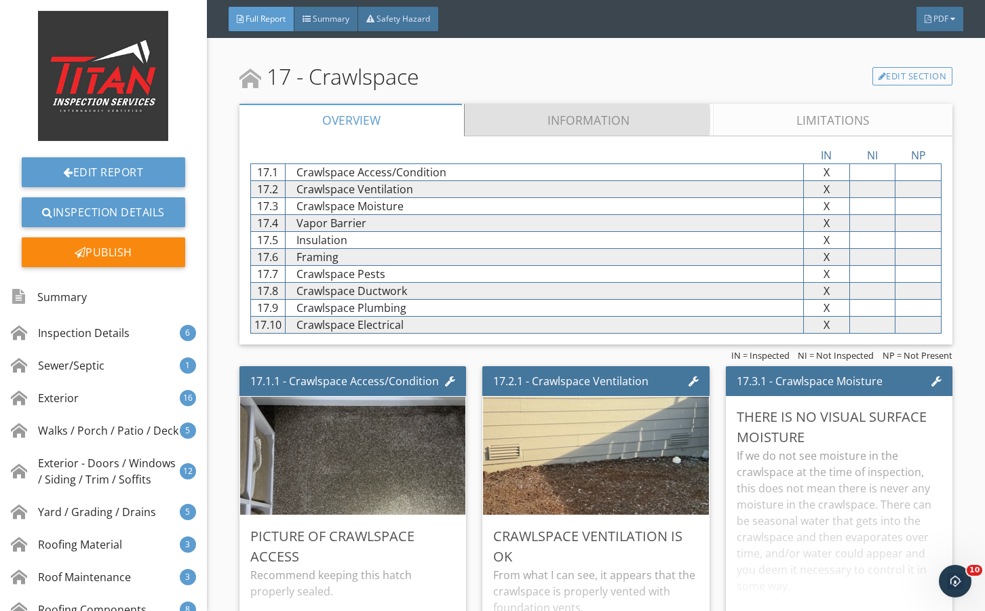
drag, startPoint x: 542, startPoint y: 150, endPoint x: 575, endPoint y: 318, distance: 170.8
click at [544, 136] on link "Information" at bounding box center [589, 120] width 249 height 33
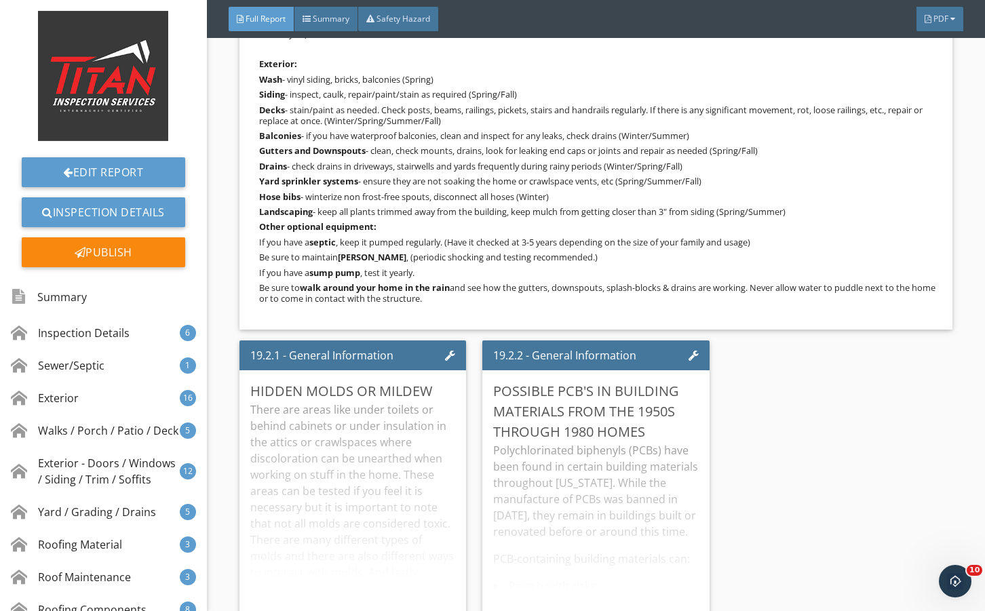
scroll to position [28052, 0]
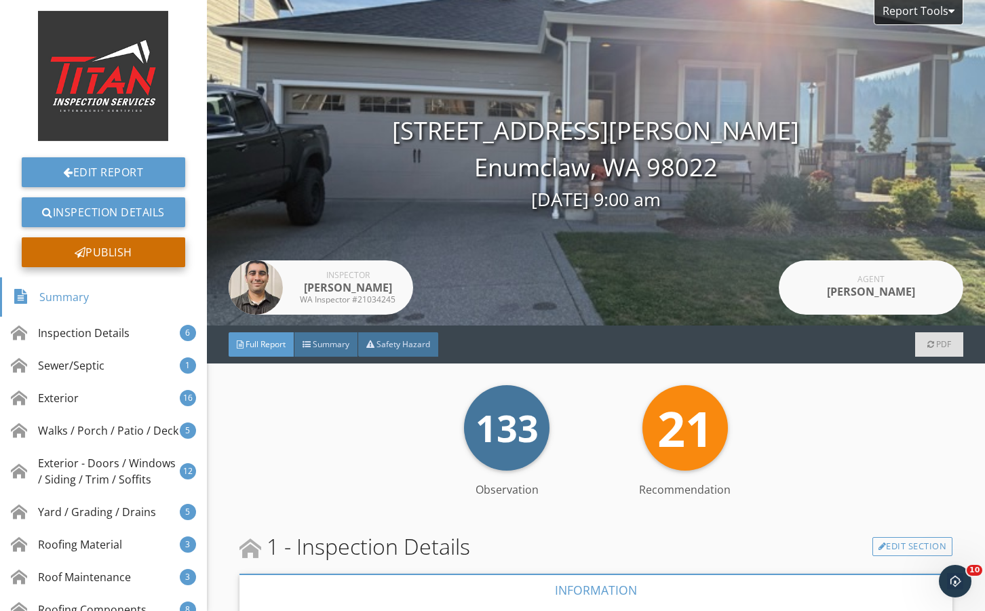
click at [84, 255] on div "Publish" at bounding box center [104, 253] width 164 height 30
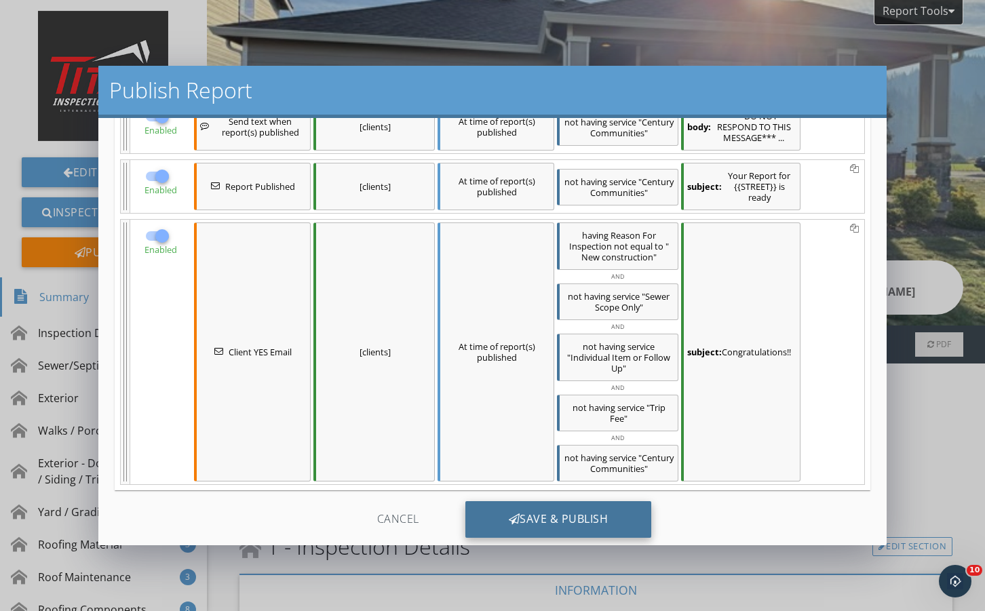
scroll to position [290, 0]
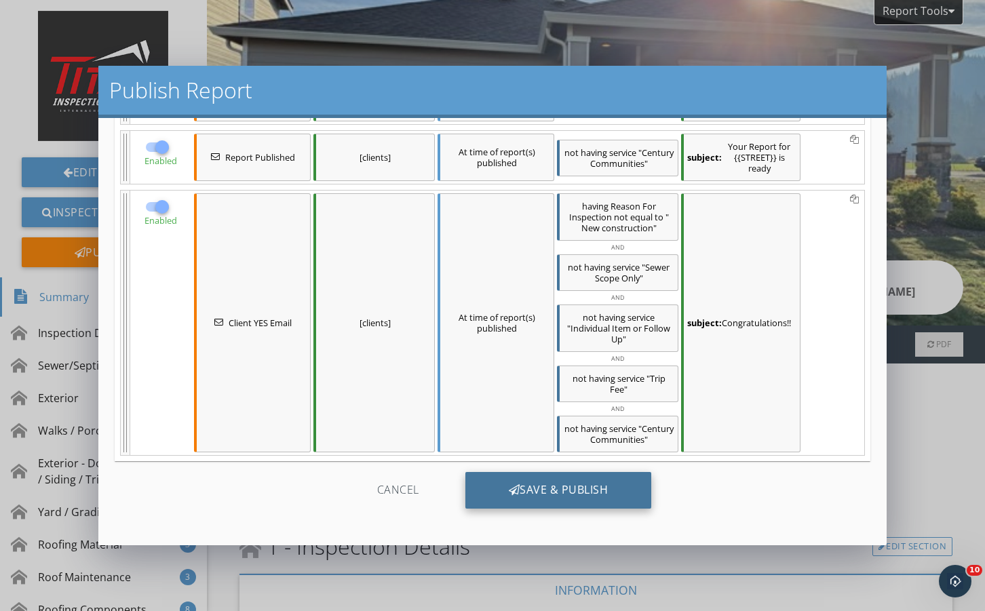
click at [552, 489] on div "Save & Publish" at bounding box center [559, 490] width 187 height 37
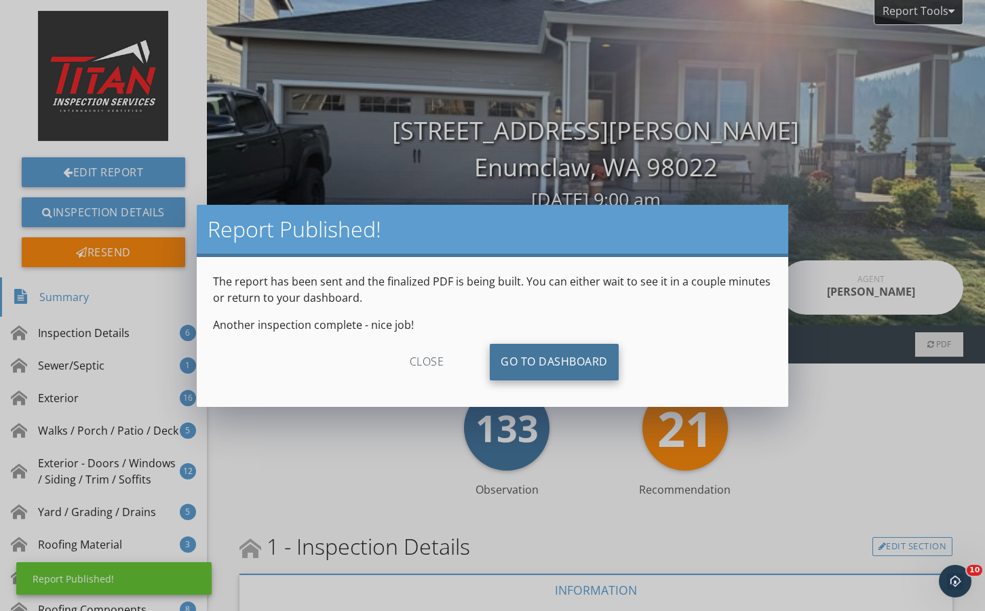
click at [541, 363] on link "Go To Dashboard" at bounding box center [554, 362] width 129 height 37
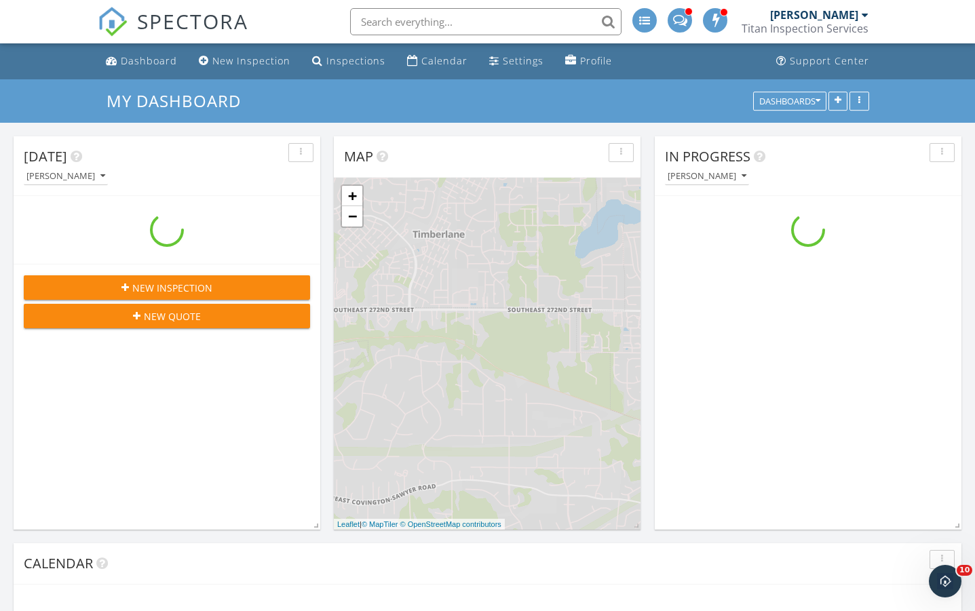
scroll to position [1120, 996]
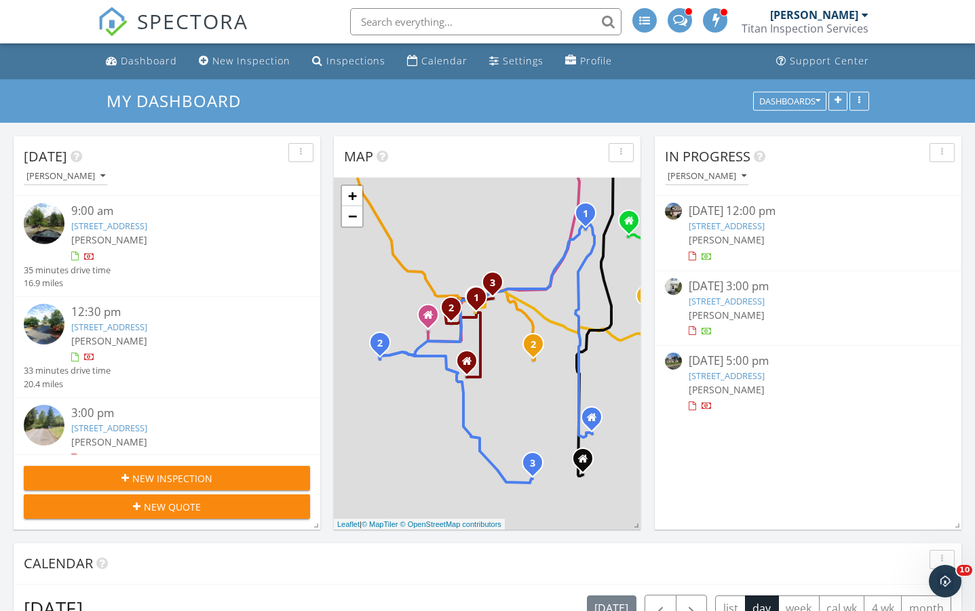
click at [765, 224] on link "[STREET_ADDRESS]" at bounding box center [727, 226] width 76 height 12
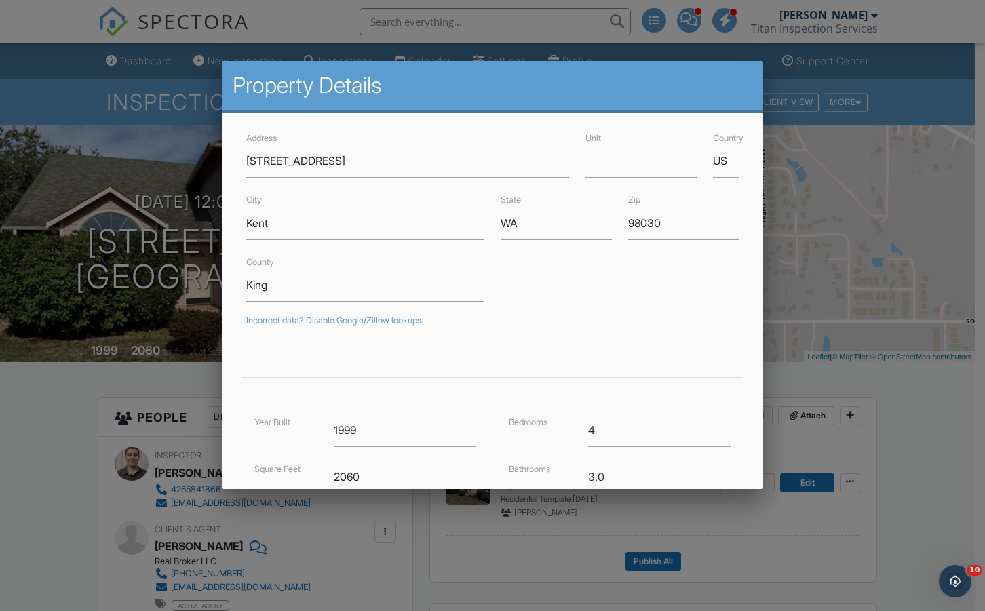
click at [130, 286] on div at bounding box center [492, 314] width 985 height 764
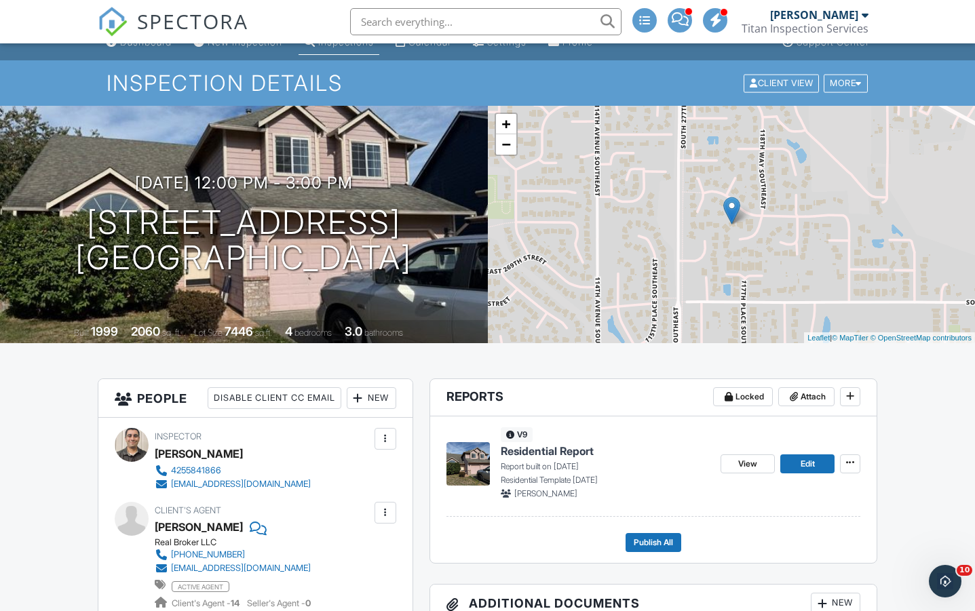
scroll to position [45, 0]
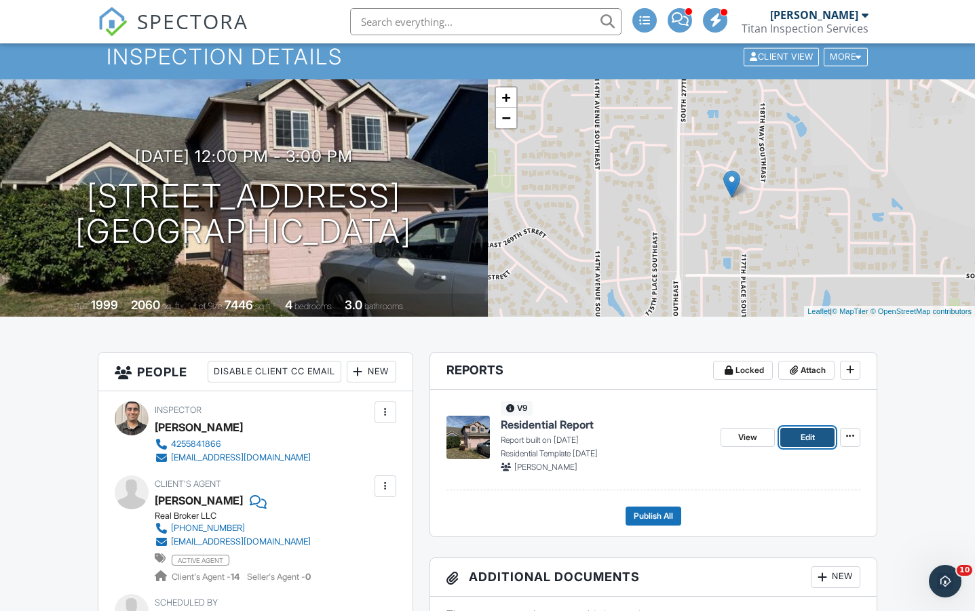
click at [803, 440] on span "Edit" at bounding box center [808, 438] width 14 height 14
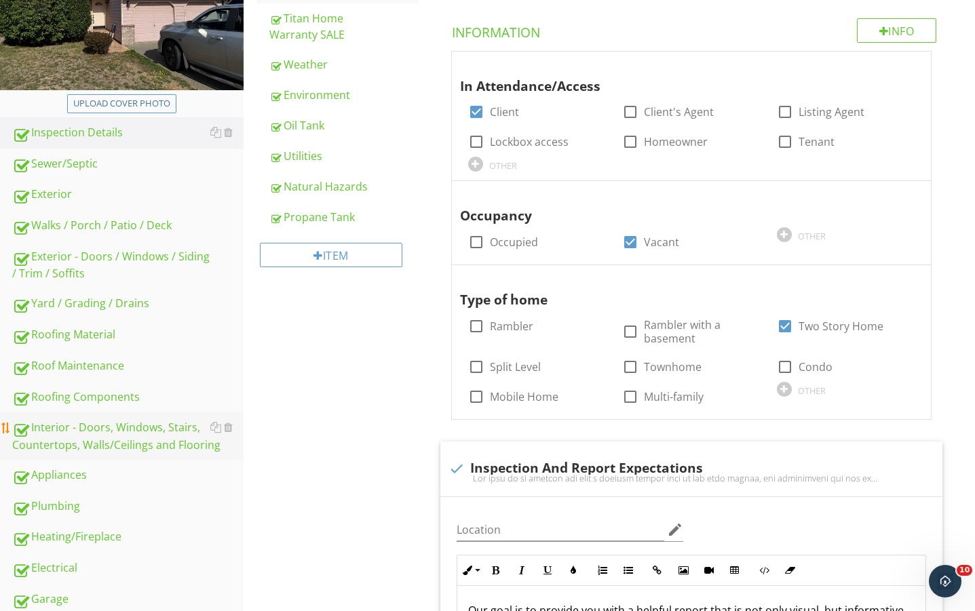
scroll to position [226, 0]
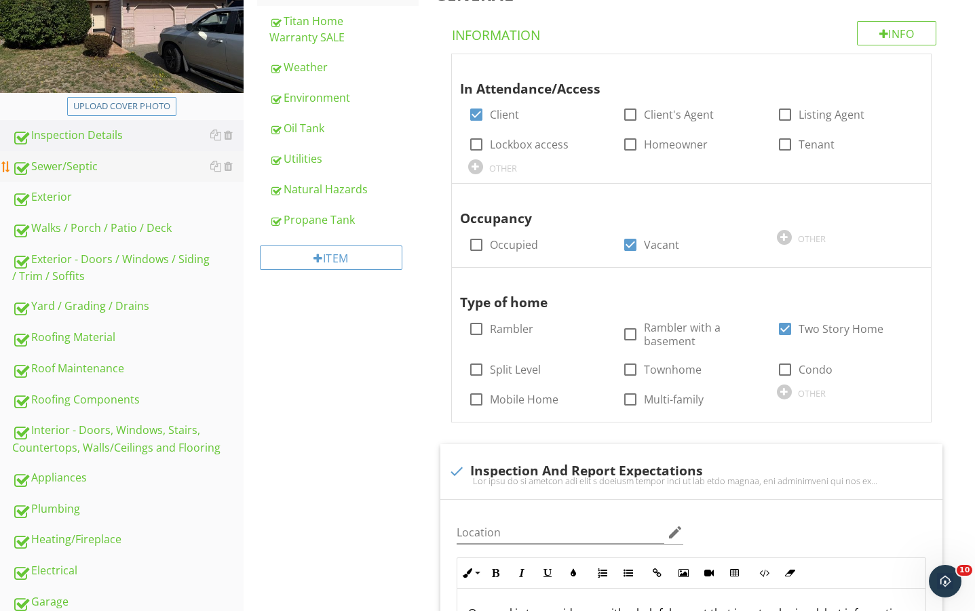
click at [88, 175] on div "Sewer/Septic" at bounding box center [127, 167] width 231 height 18
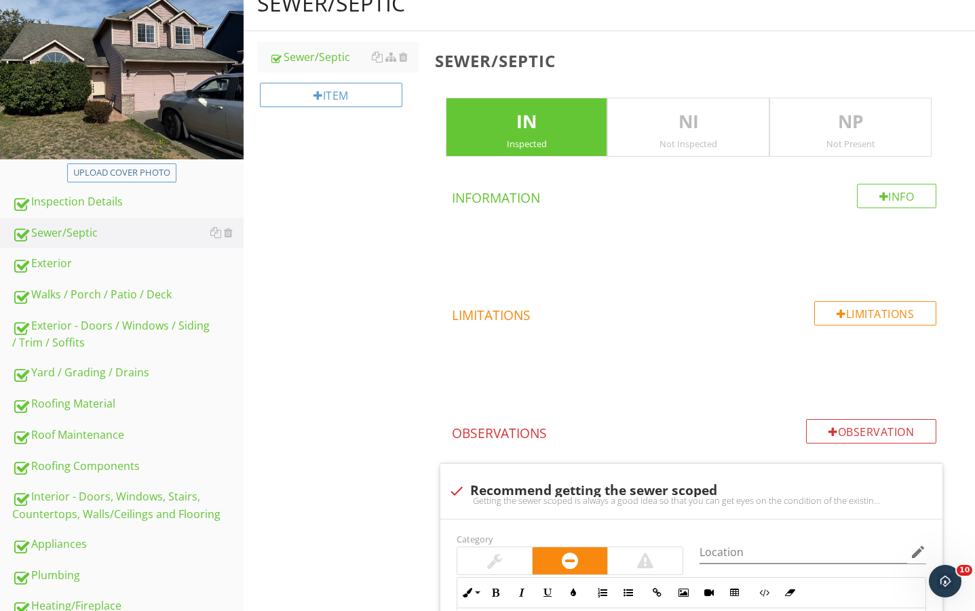
scroll to position [271, 0]
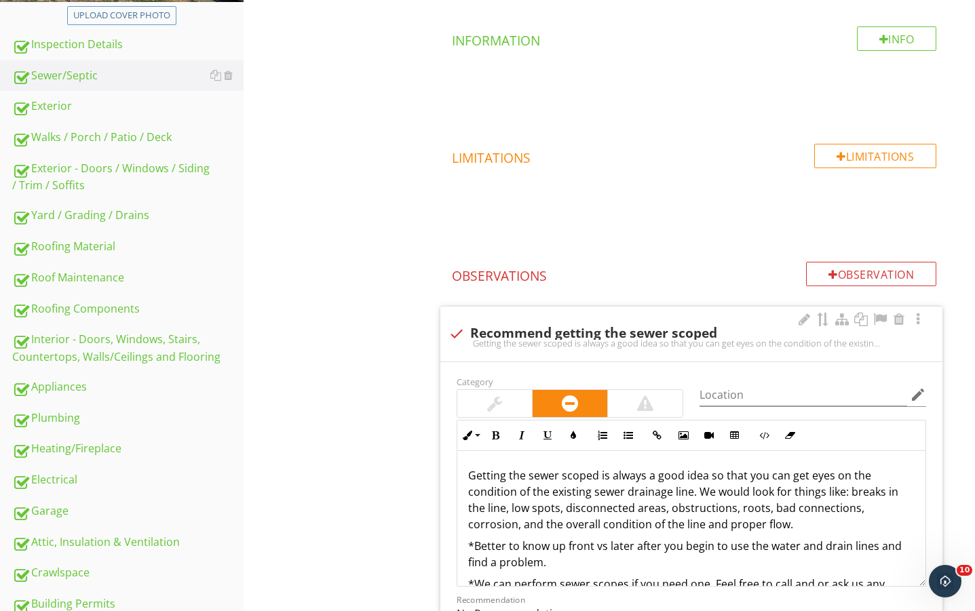
drag, startPoint x: 472, startPoint y: 311, endPoint x: 492, endPoint y: 376, distance: 68.1
click at [474, 312] on div "check Recommend getting the sewer scoped Getting the sewer scoped is always a g…" at bounding box center [691, 334] width 502 height 55
checkbox input "true"
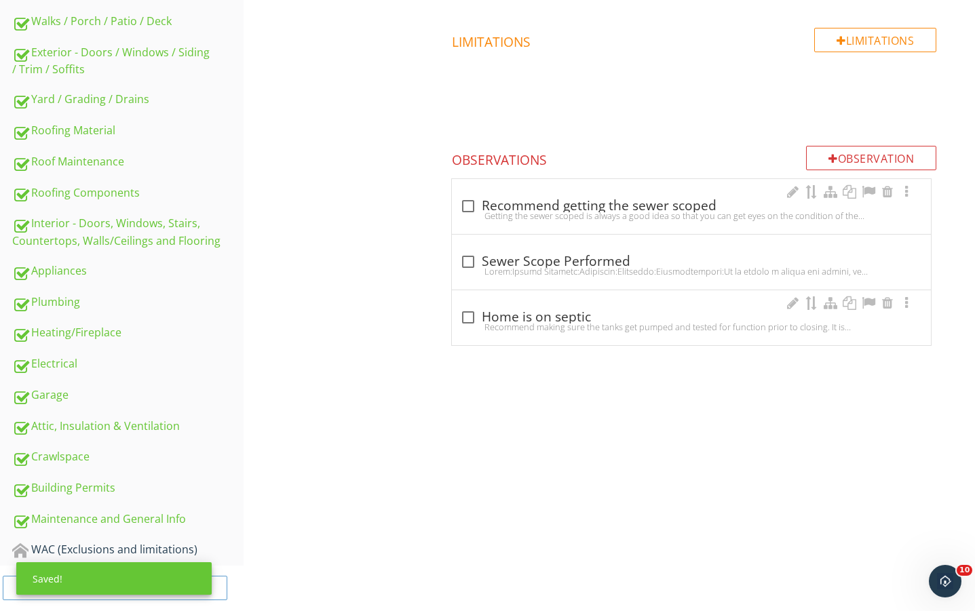
scroll to position [453, 0]
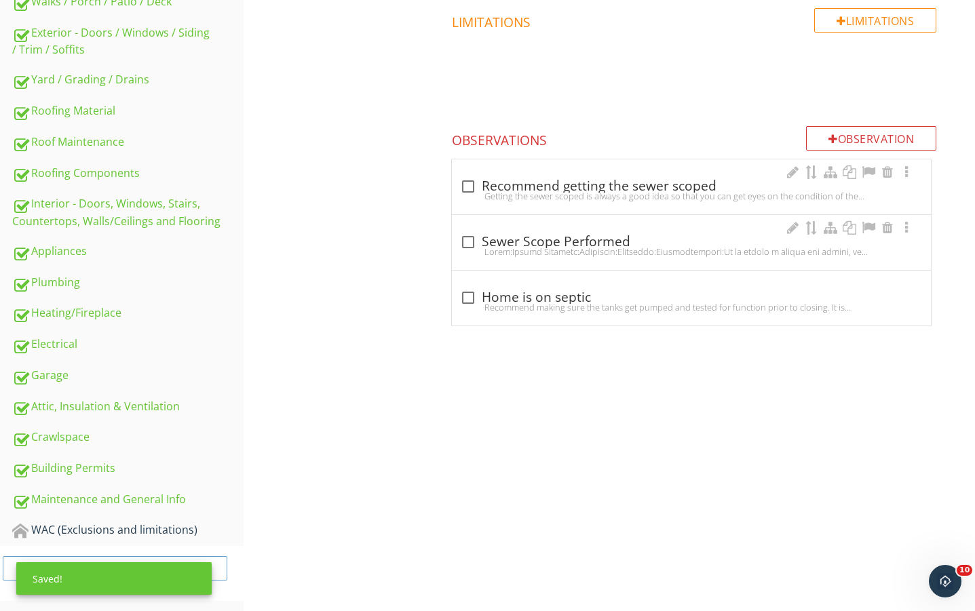
click at [516, 246] on div at bounding box center [691, 251] width 463 height 11
checkbox input "true"
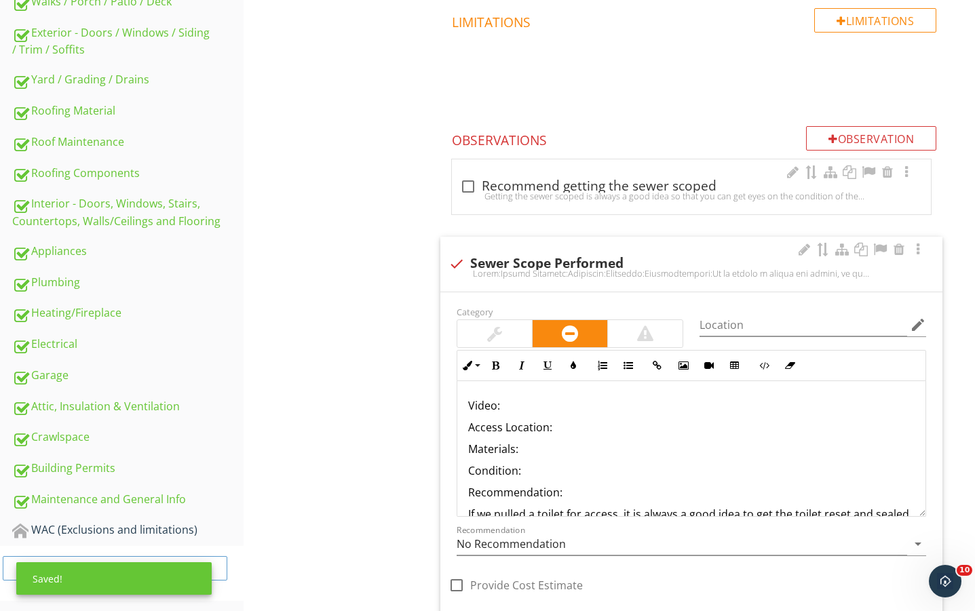
drag, startPoint x: 514, startPoint y: 330, endPoint x: 584, endPoint y: 426, distance: 118.5
click at [517, 330] on div at bounding box center [494, 333] width 75 height 27
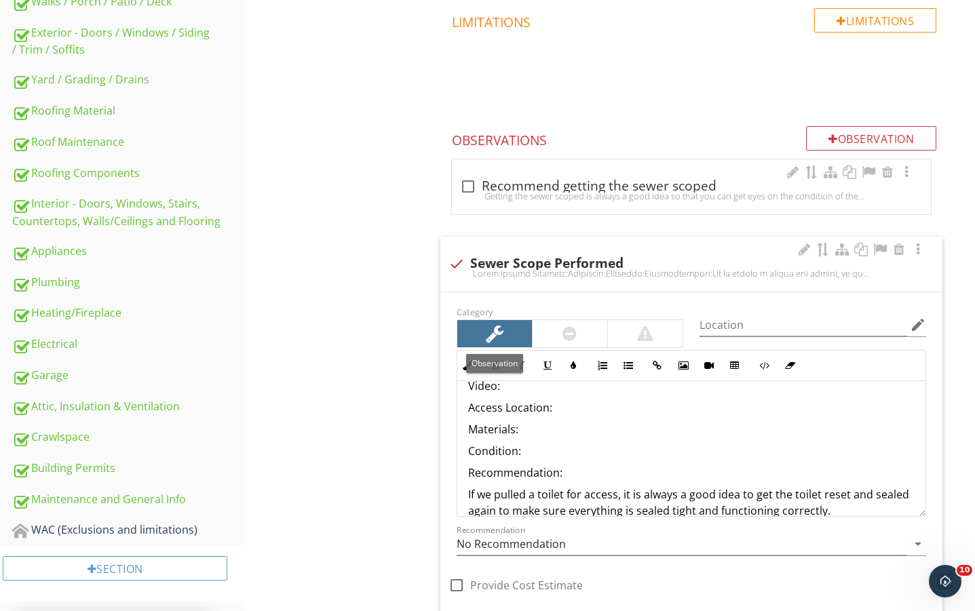
scroll to position [90, 0]
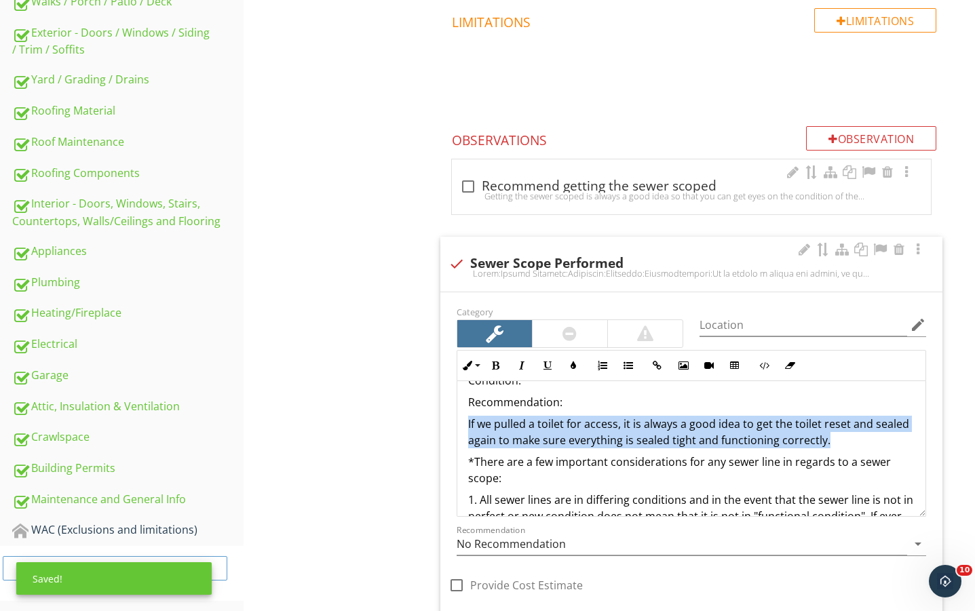
drag, startPoint x: 835, startPoint y: 442, endPoint x: 450, endPoint y: 413, distance: 385.9
click at [451, 414] on div "Inline Style XLarge Large Normal Small Light Small/Light Bold Italic Underline …" at bounding box center [692, 433] width 486 height 167
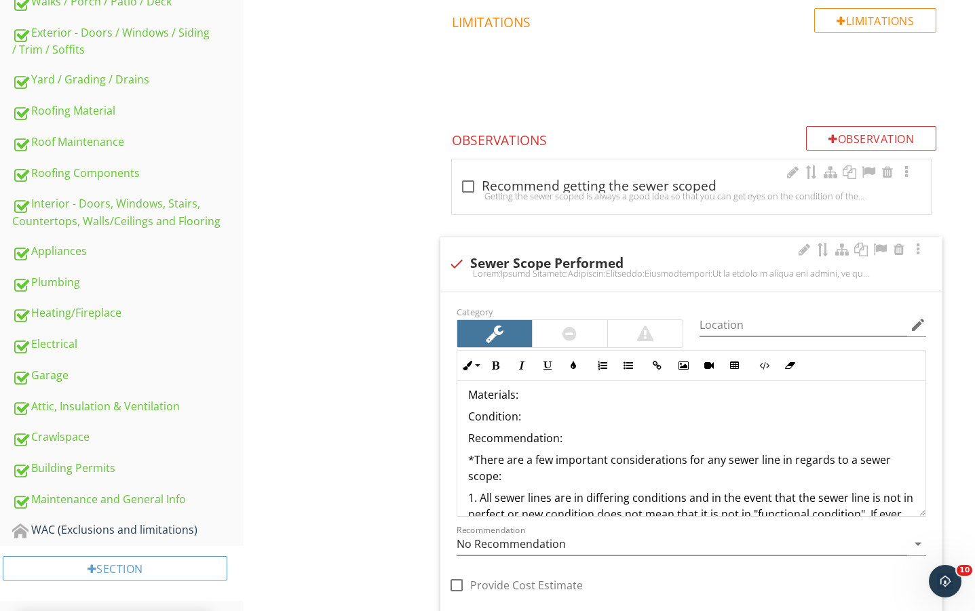
scroll to position [0, 0]
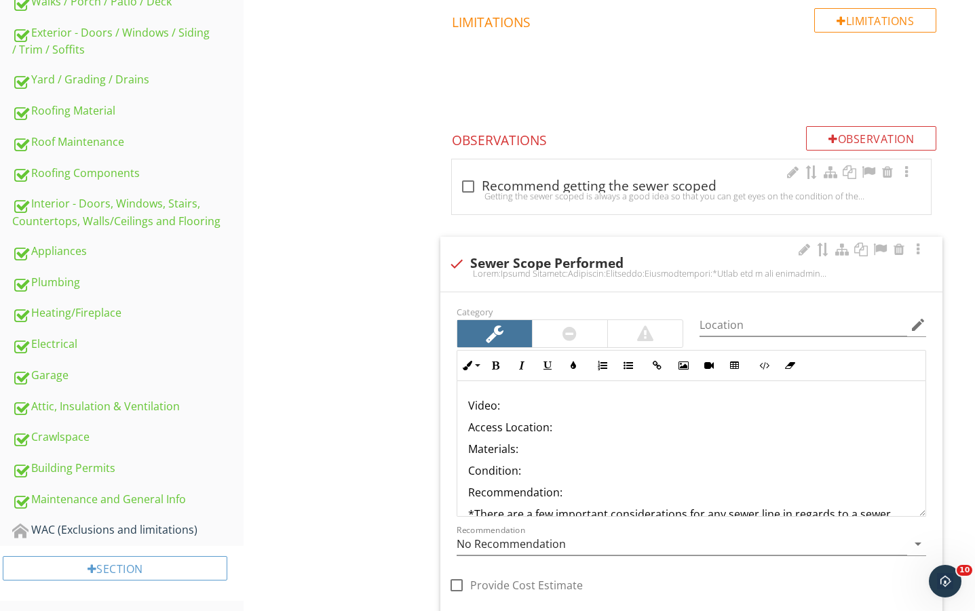
click at [578, 409] on p "Video:" at bounding box center [691, 406] width 447 height 16
drag, startPoint x: 657, startPoint y: 373, endPoint x: 649, endPoint y: 378, distance: 9.2
click at [656, 373] on button "Insert Link" at bounding box center [658, 366] width 26 height 26
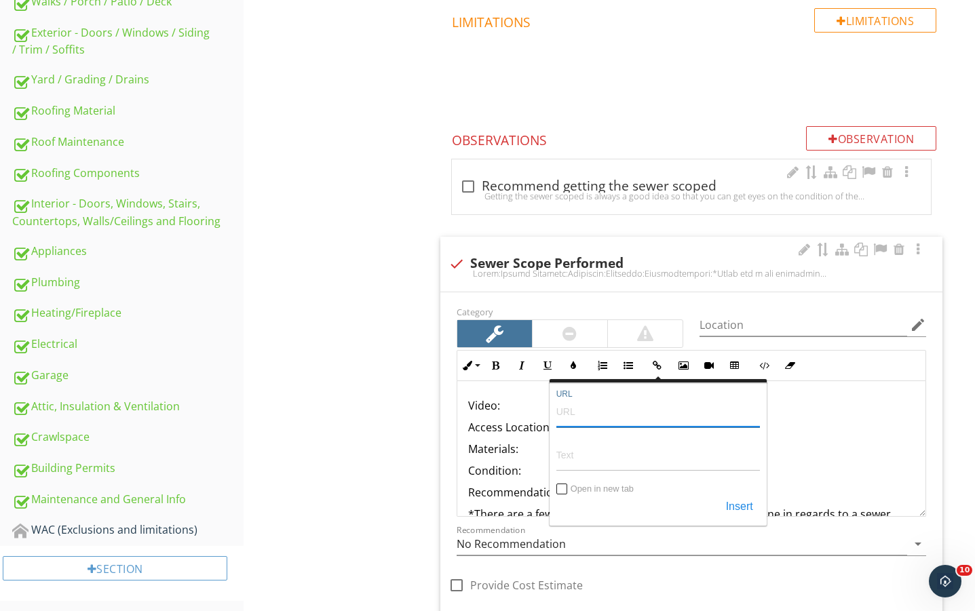
click at [622, 407] on input "URL" at bounding box center [659, 411] width 204 height 33
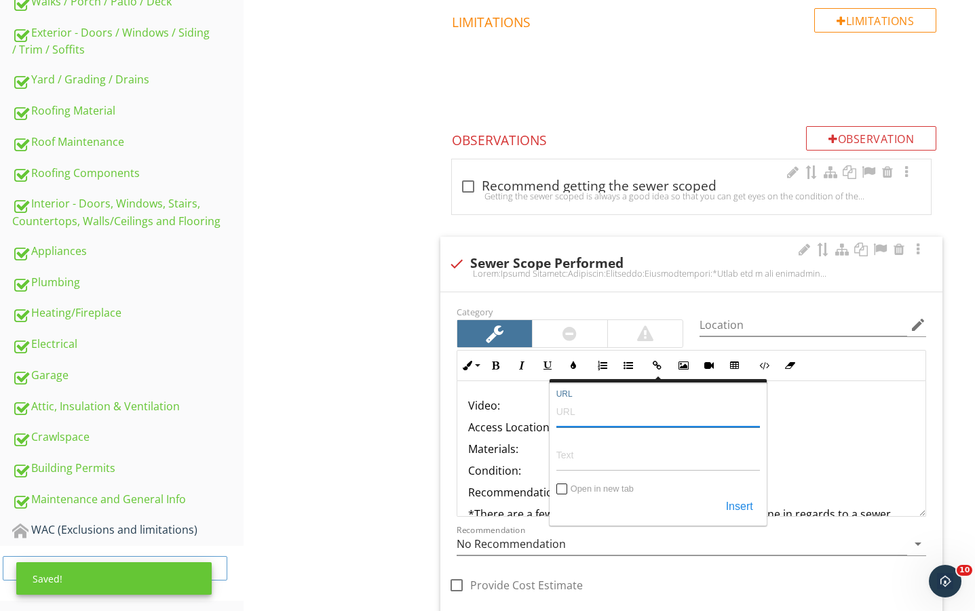
paste input "[URL][DOMAIN_NAME]"
type input "[URL][DOMAIN_NAME]"
click at [597, 457] on input "Text" at bounding box center [659, 455] width 204 height 33
paste input "[URL][DOMAIN_NAME]"
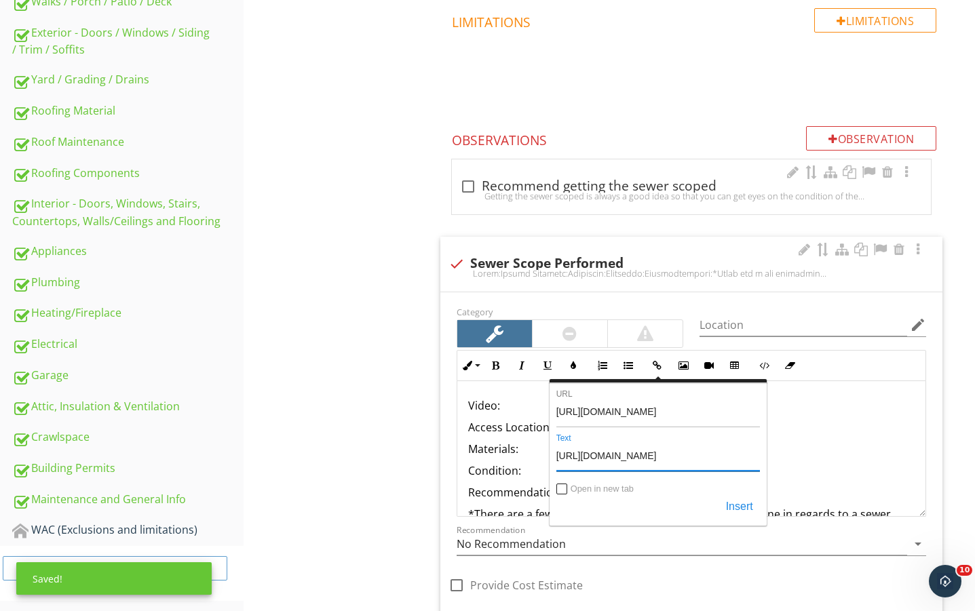
type input "[URL][DOMAIN_NAME]"
click at [559, 492] on input "Open in new tab" at bounding box center [562, 490] width 11 height 11
checkbox input "true"
click at [730, 506] on button "Insert" at bounding box center [739, 507] width 41 height 24
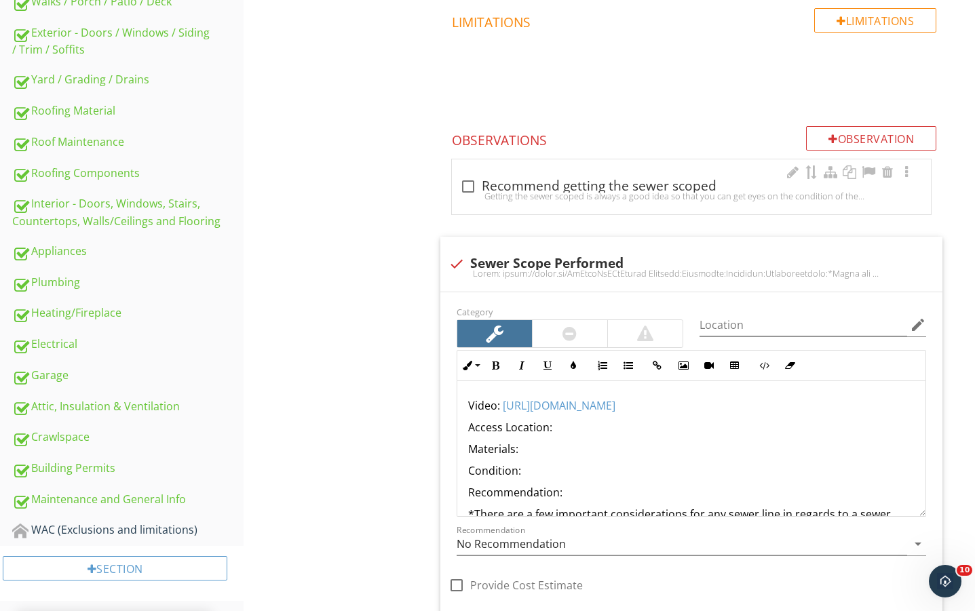
drag, startPoint x: 303, startPoint y: 455, endPoint x: 400, endPoint y: 454, distance: 96.4
click at [331, 454] on div "Sewer/Septic Sewer/Septic Item Sewer/Septic IN Inspected NI Not Inspected NP No…" at bounding box center [610, 246] width 732 height 1127
click at [607, 434] on p "Access Location:" at bounding box center [691, 427] width 447 height 16
click at [562, 445] on p "Materials:" at bounding box center [691, 449] width 447 height 16
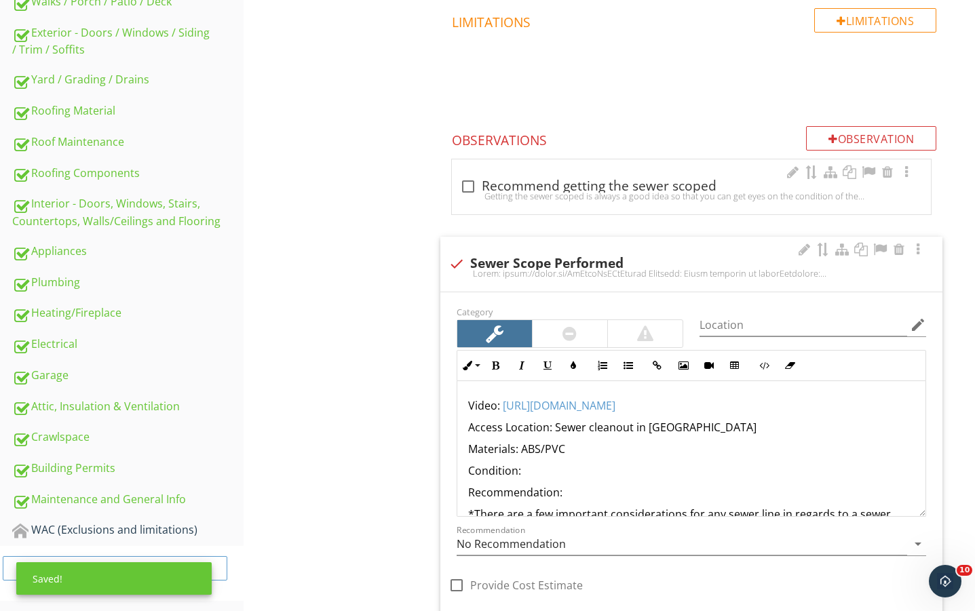
click at [569, 470] on p "Condition:" at bounding box center [691, 471] width 447 height 16
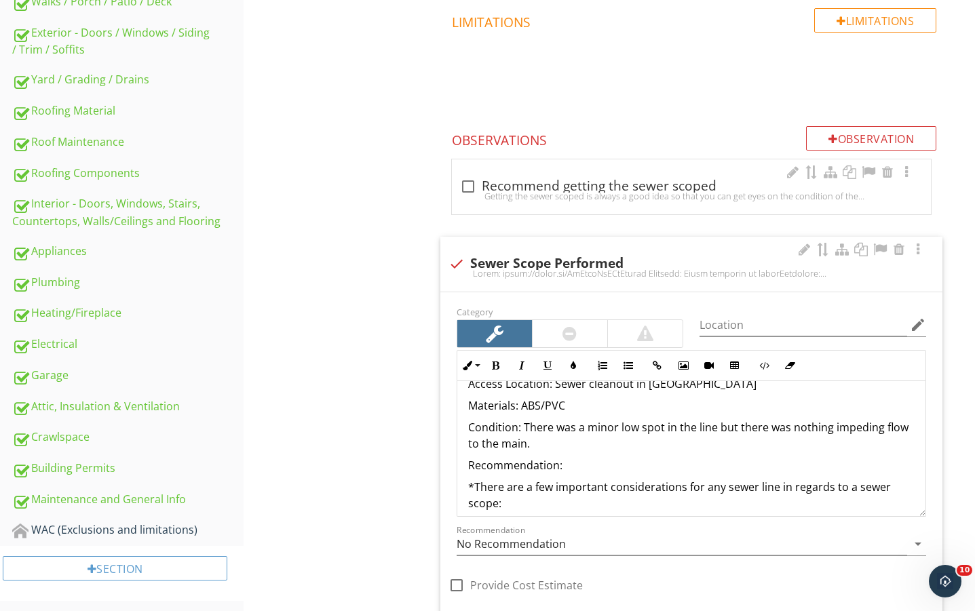
scroll to position [45, 0]
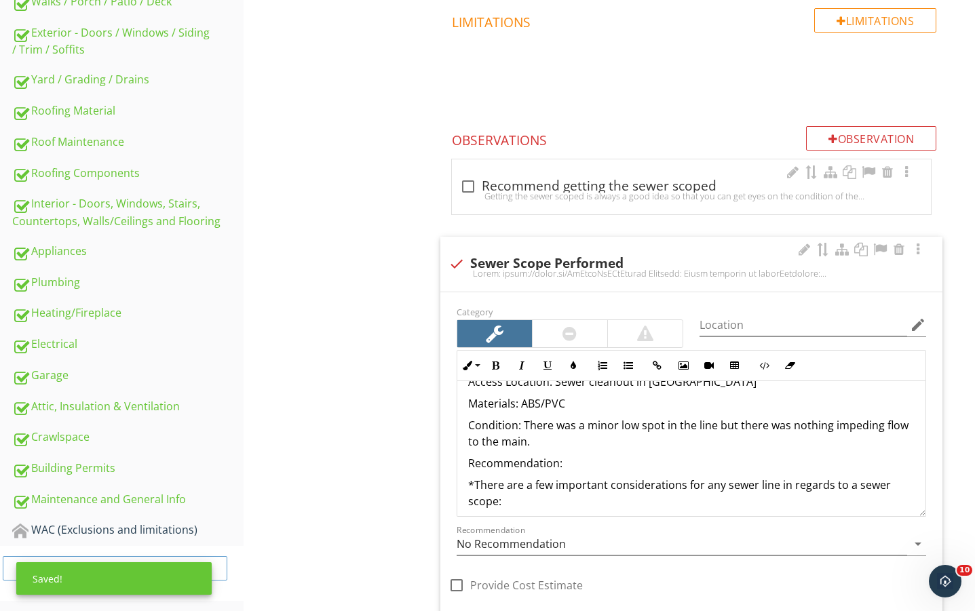
click at [593, 459] on p "Recommendation:" at bounding box center [691, 463] width 447 height 16
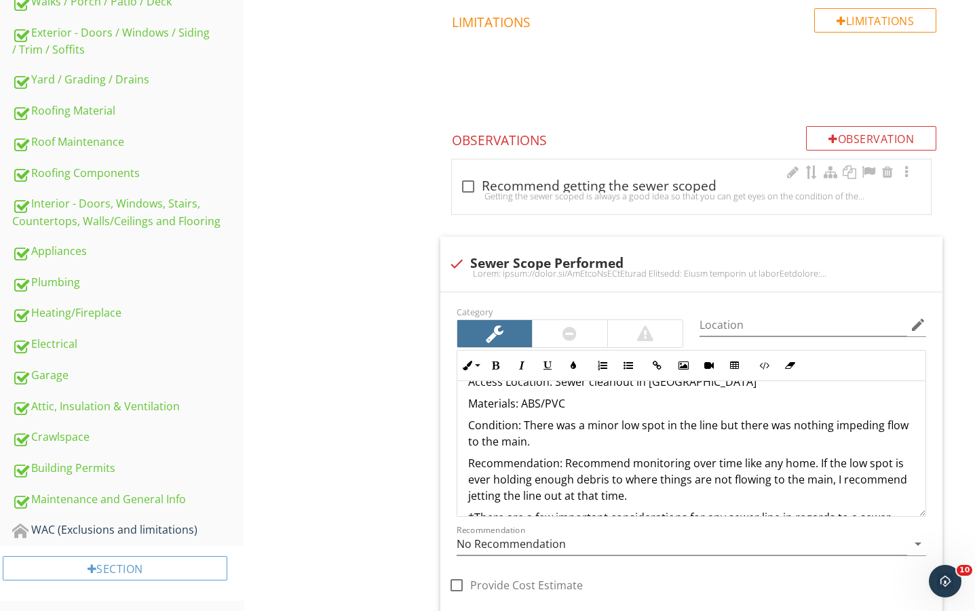
click at [334, 442] on div "Sewer/Septic Sewer/Septic Item Sewer/Septic IN Inspected NI Not Inspected NP No…" at bounding box center [610, 246] width 732 height 1127
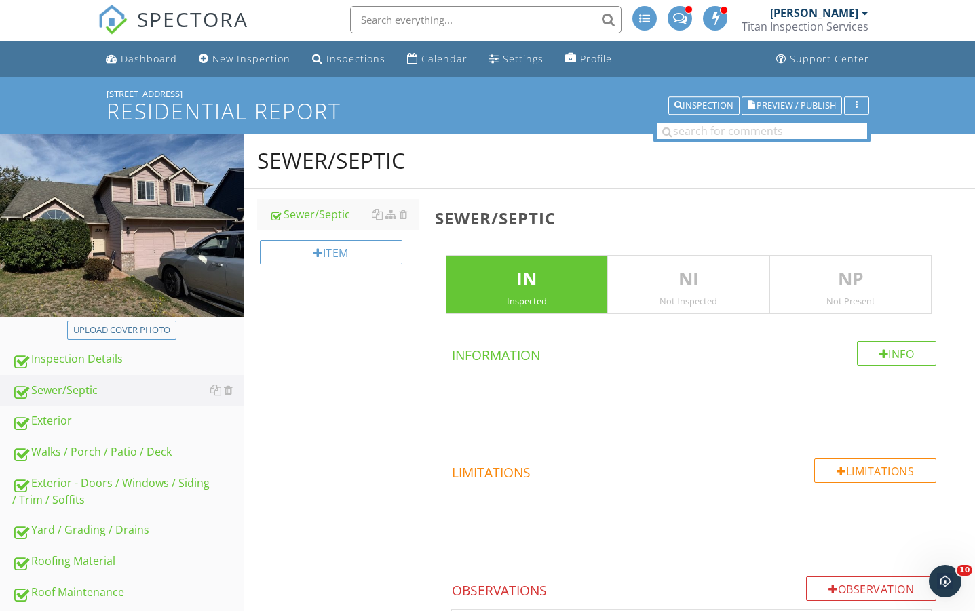
scroll to position [0, 0]
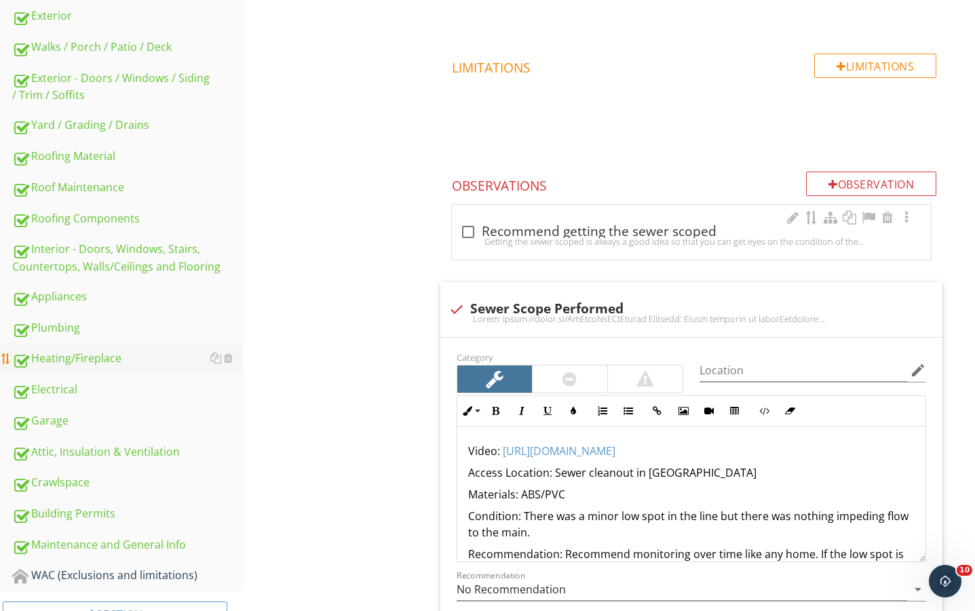
click at [98, 360] on div "Heating/Fireplace" at bounding box center [127, 359] width 231 height 18
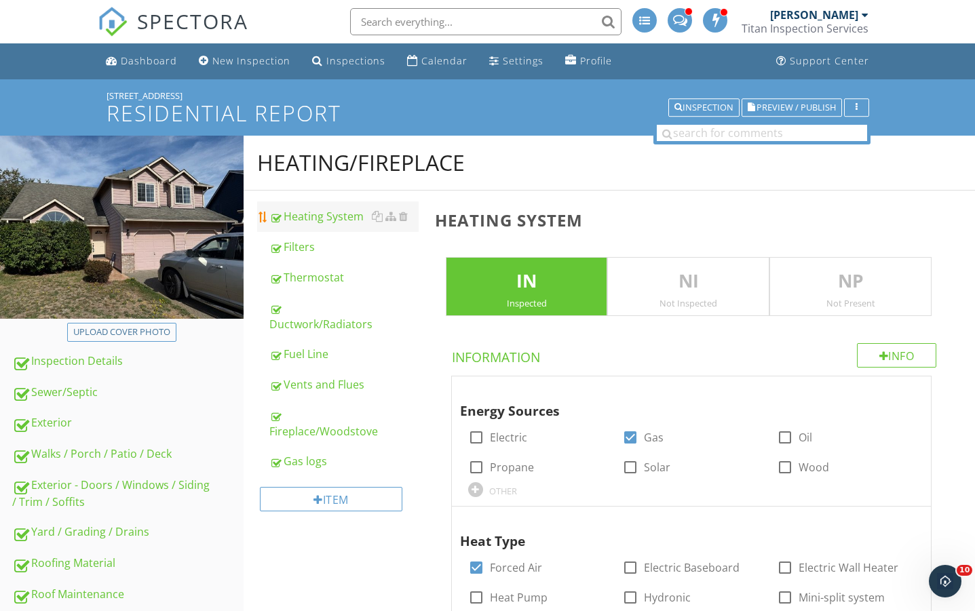
click at [337, 224] on div "Heating System" at bounding box center [343, 216] width 149 height 16
click at [785, 112] on span "Preview / Publish" at bounding box center [796, 107] width 79 height 9
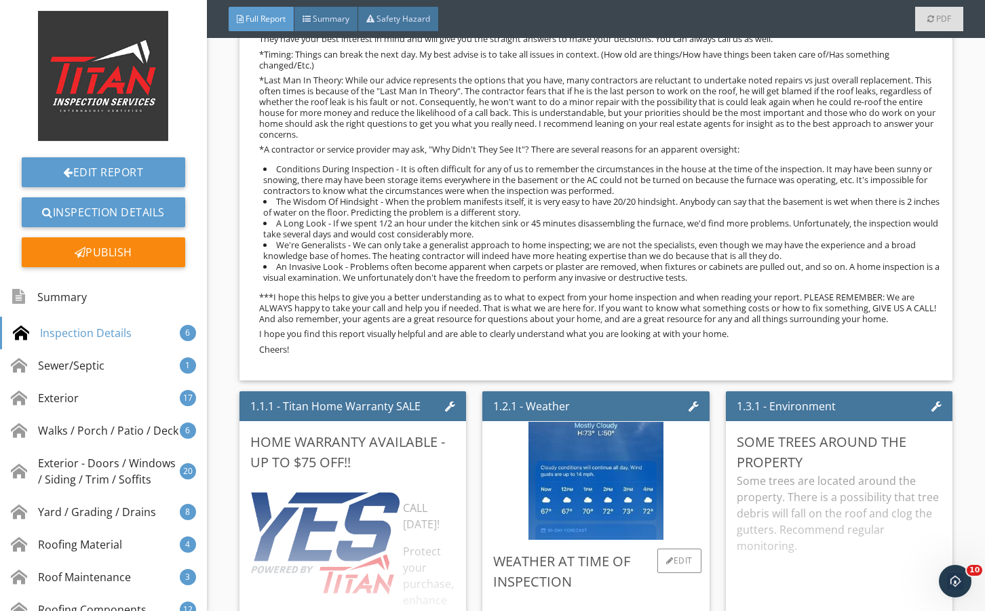
scroll to position [1040, 0]
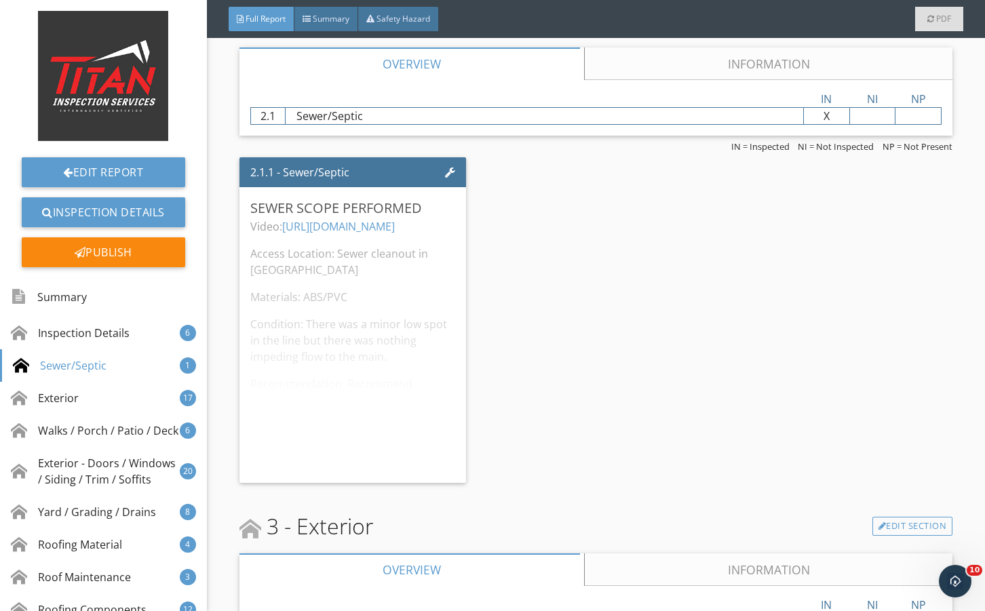
click at [667, 70] on link "Information" at bounding box center [768, 64] width 369 height 33
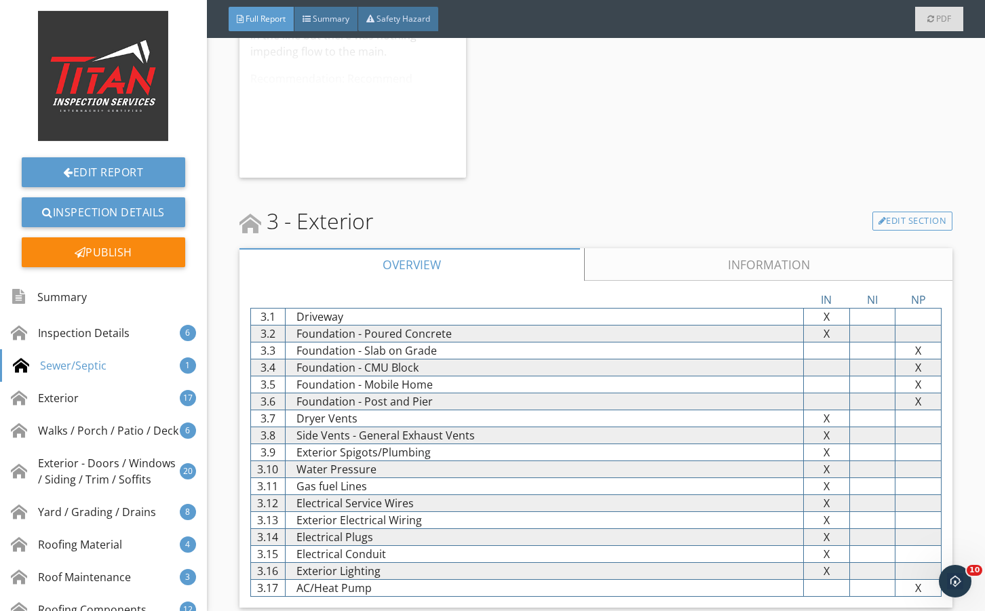
click at [698, 265] on link "Information" at bounding box center [768, 264] width 369 height 33
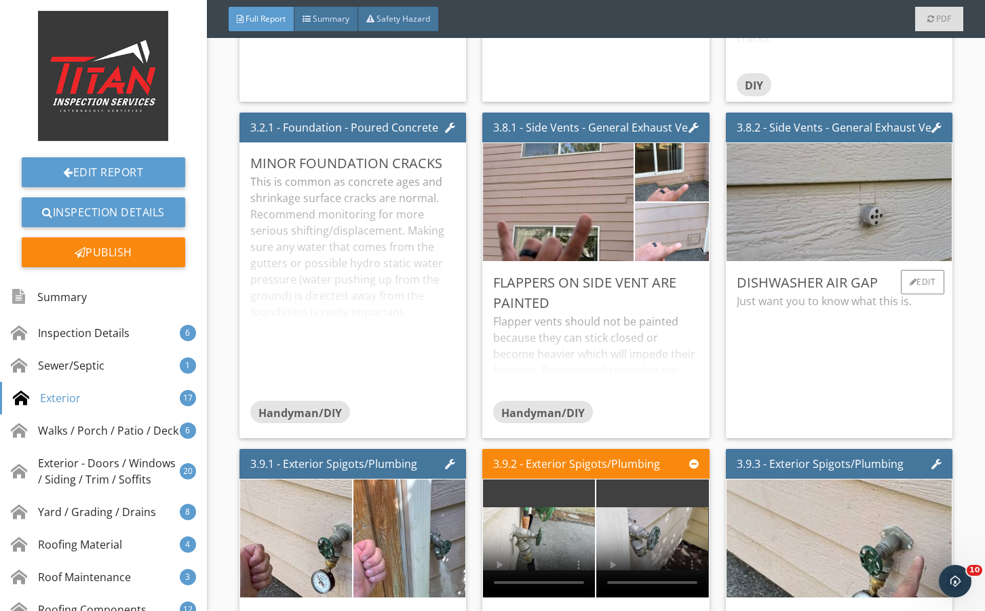
scroll to position [3619, 0]
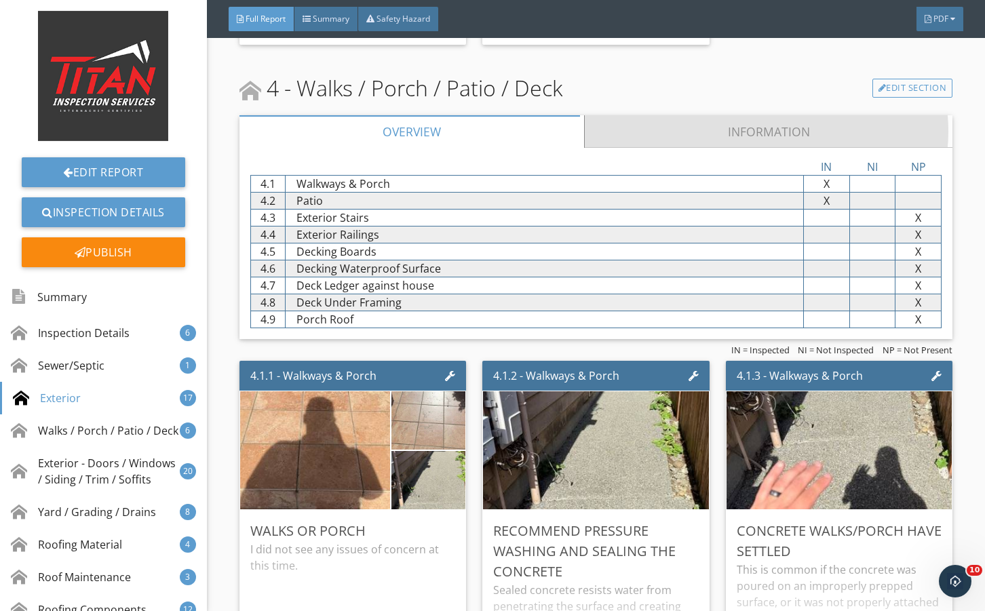
click at [688, 136] on link "Information" at bounding box center [768, 131] width 369 height 33
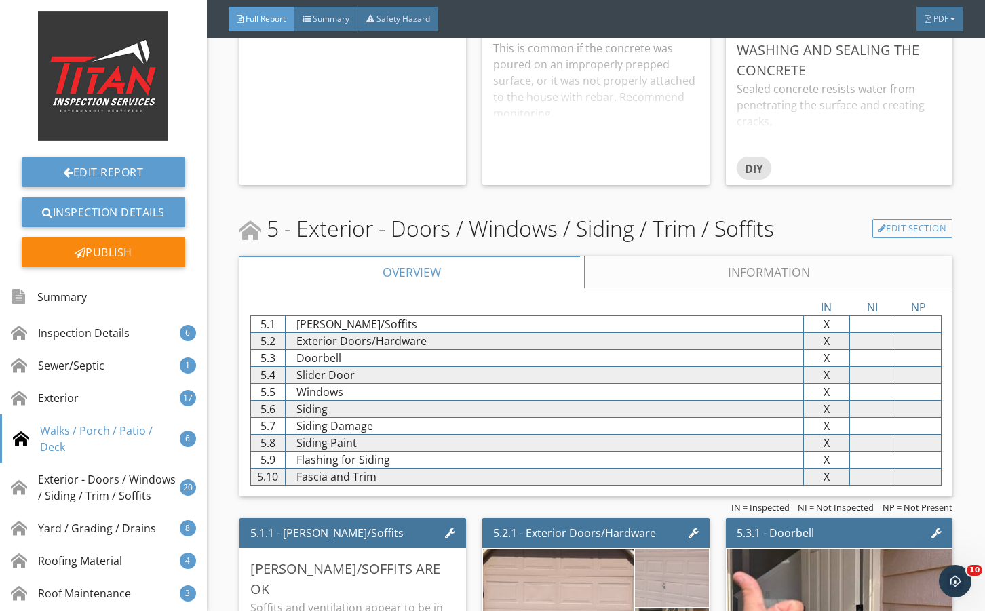
click at [630, 273] on link "Information" at bounding box center [768, 272] width 369 height 33
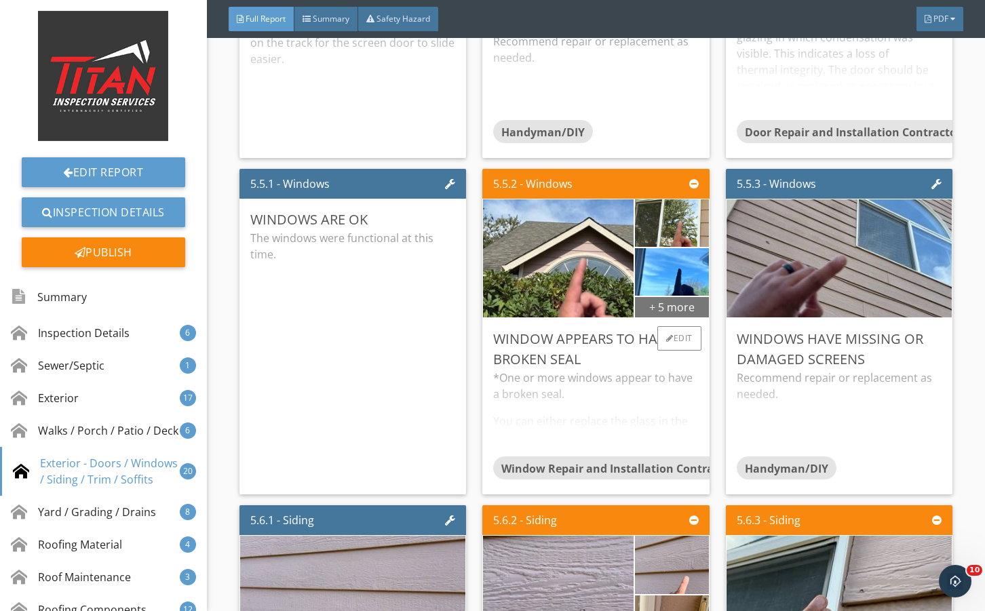
scroll to position [7149, 0]
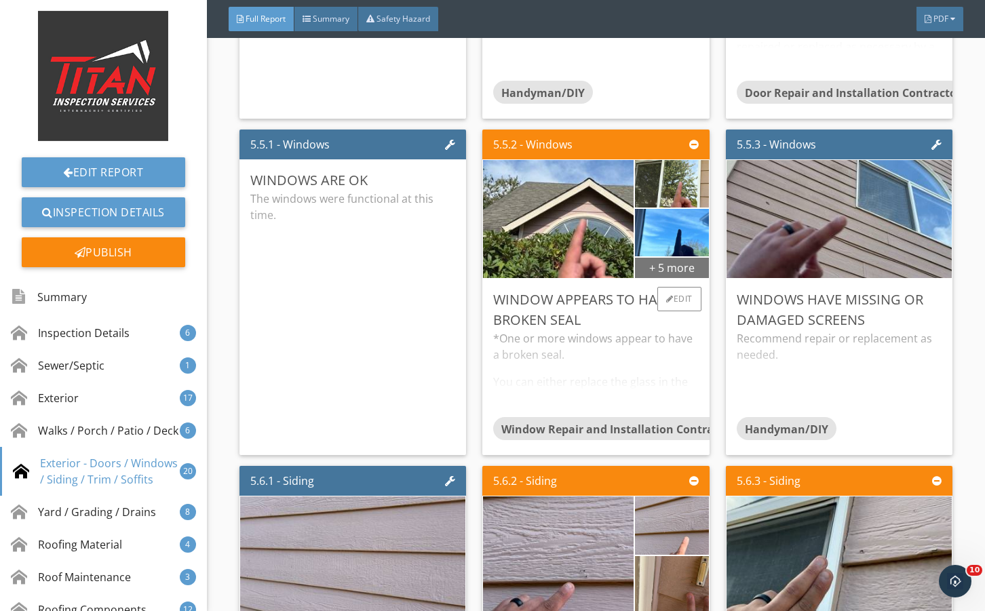
click at [656, 278] on div "+ 5 more" at bounding box center [672, 268] width 74 height 22
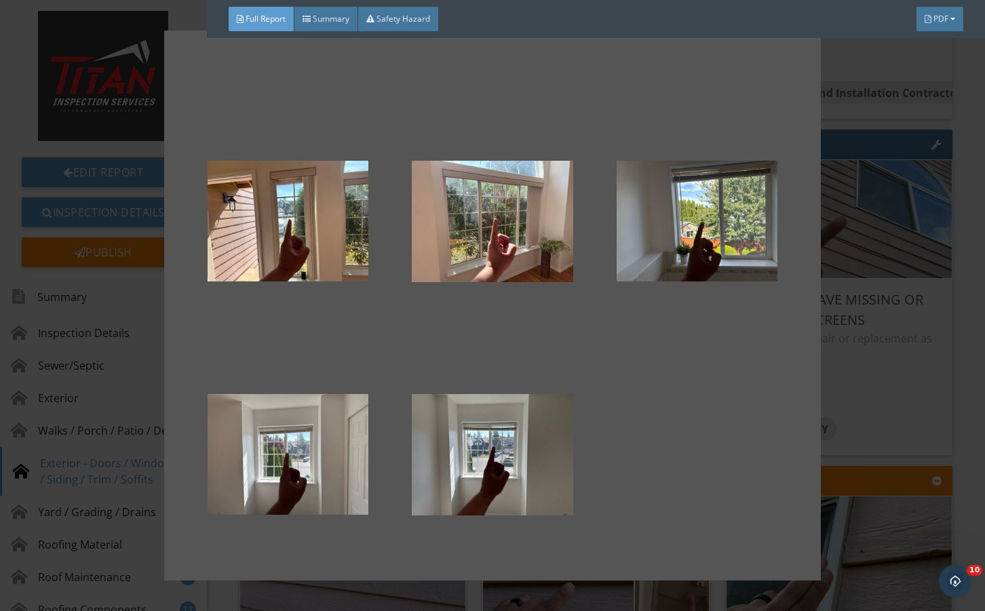
scroll to position [193, 0]
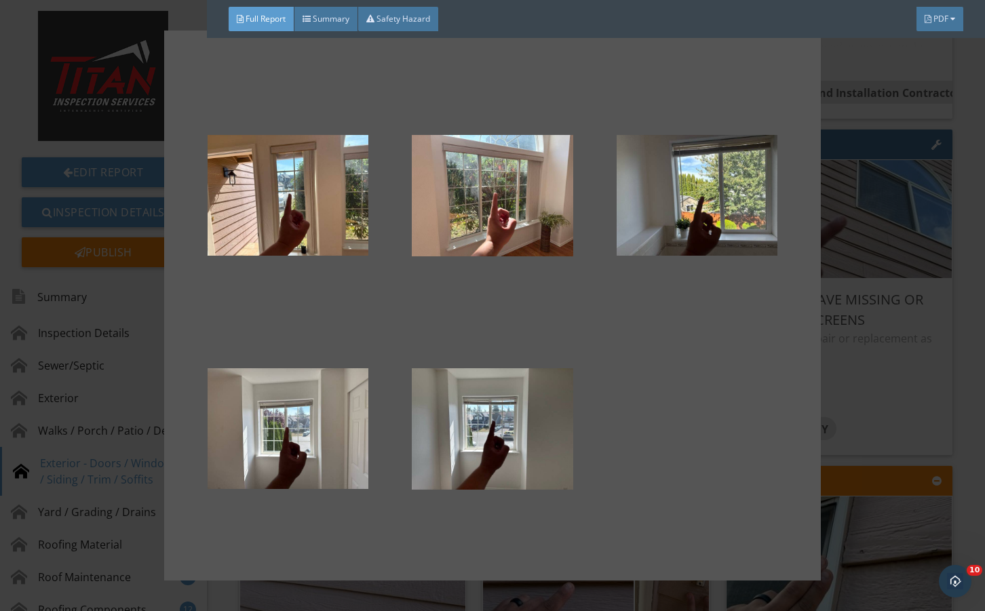
click at [888, 378] on div at bounding box center [492, 305] width 985 height 611
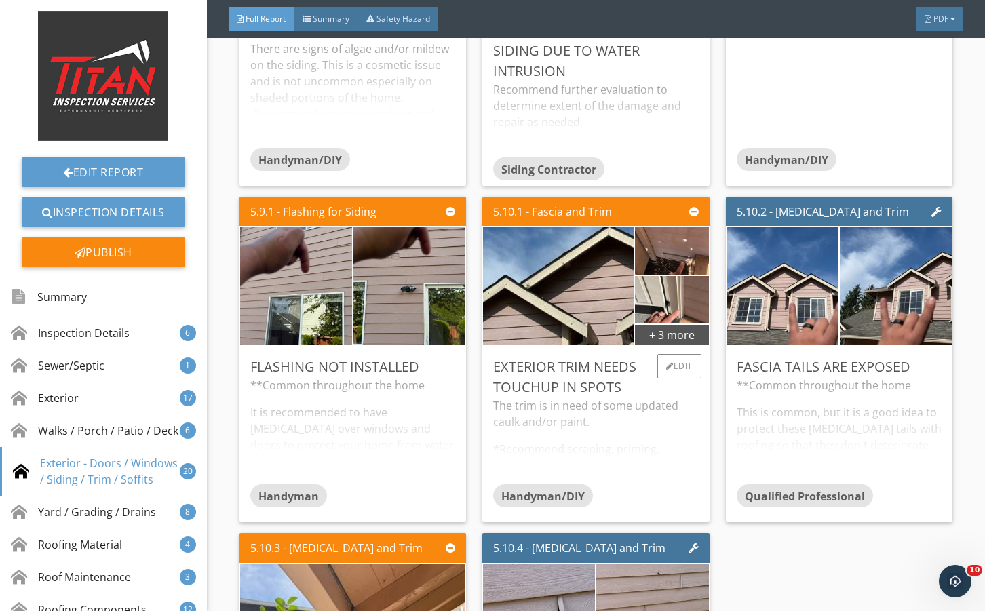
scroll to position [8144, 0]
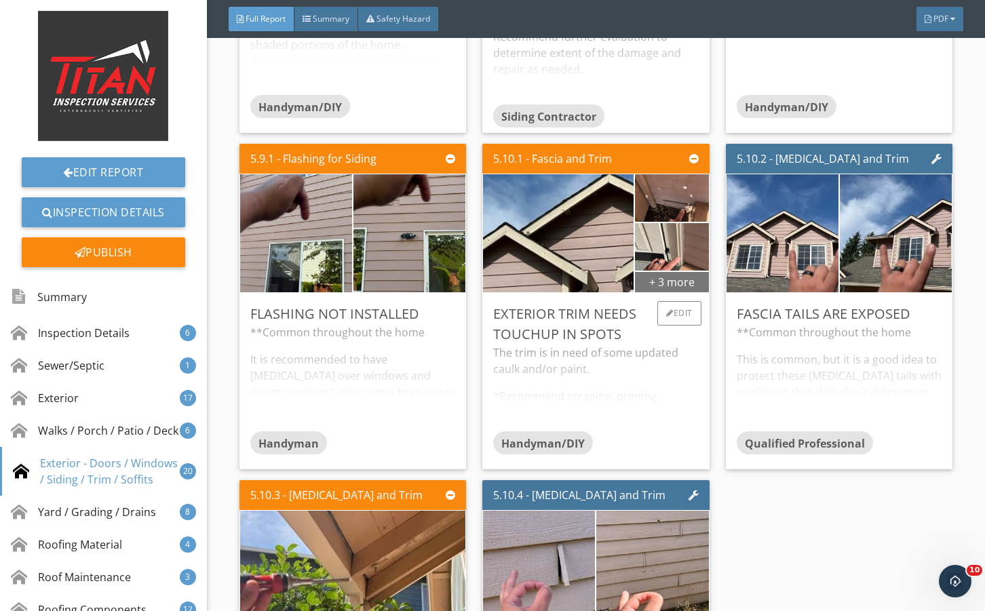
click at [660, 293] on div "+ 3 more" at bounding box center [672, 282] width 74 height 22
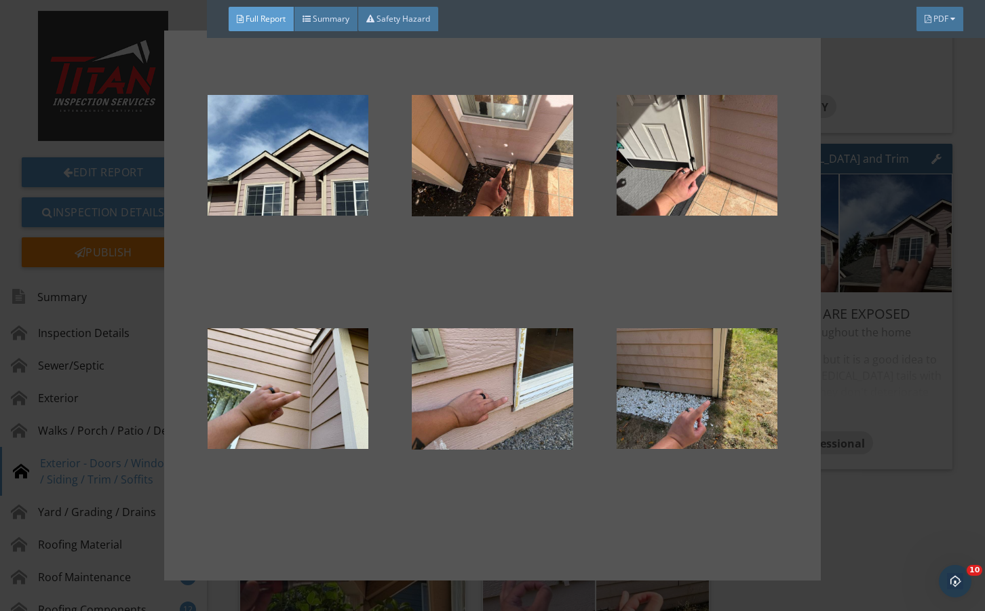
click at [907, 401] on div at bounding box center [492, 305] width 985 height 611
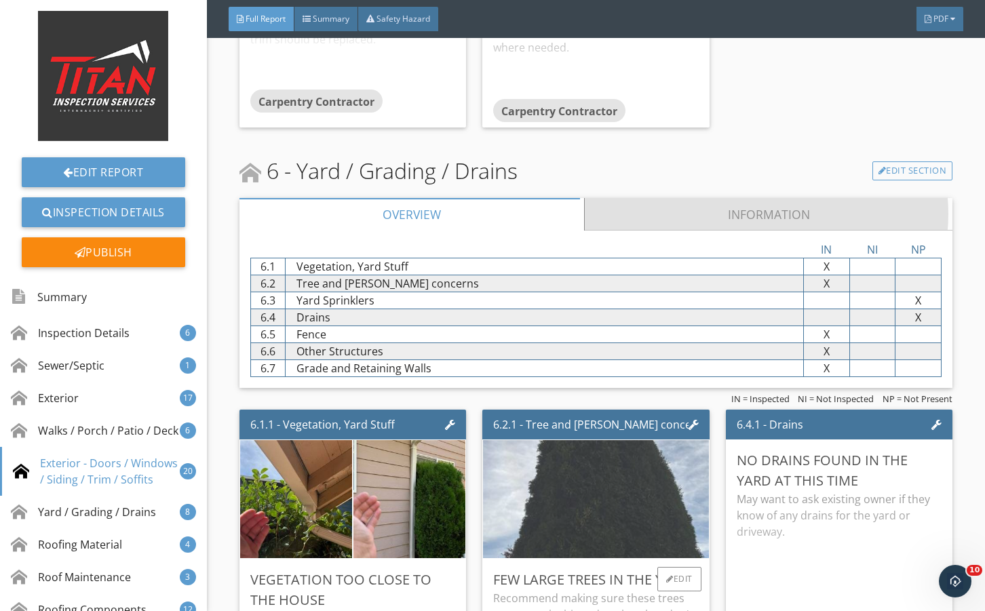
drag, startPoint x: 654, startPoint y: 243, endPoint x: 625, endPoint y: 364, distance: 124.1
click at [654, 231] on link "Information" at bounding box center [768, 214] width 369 height 33
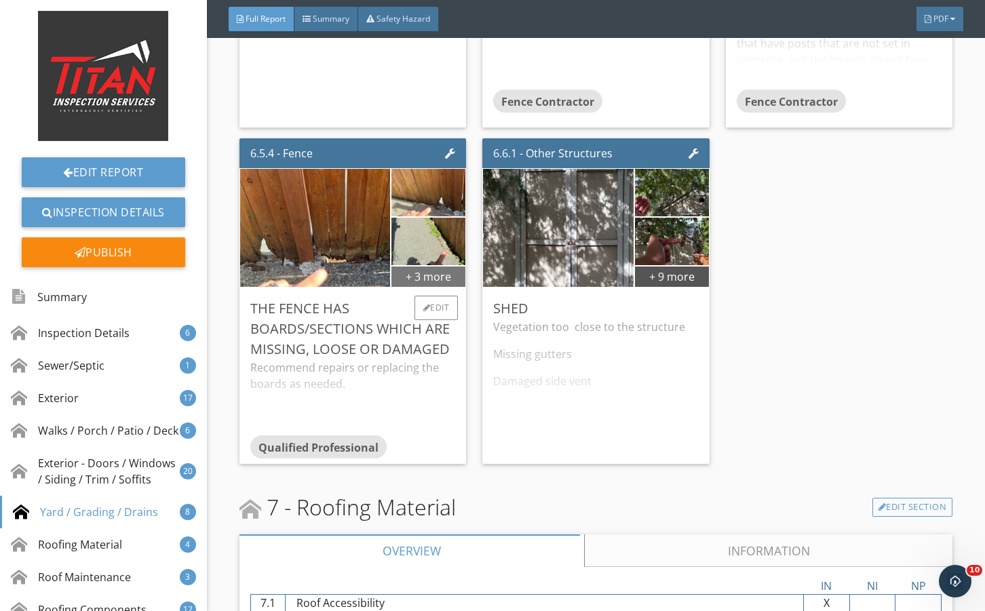
scroll to position [9637, 0]
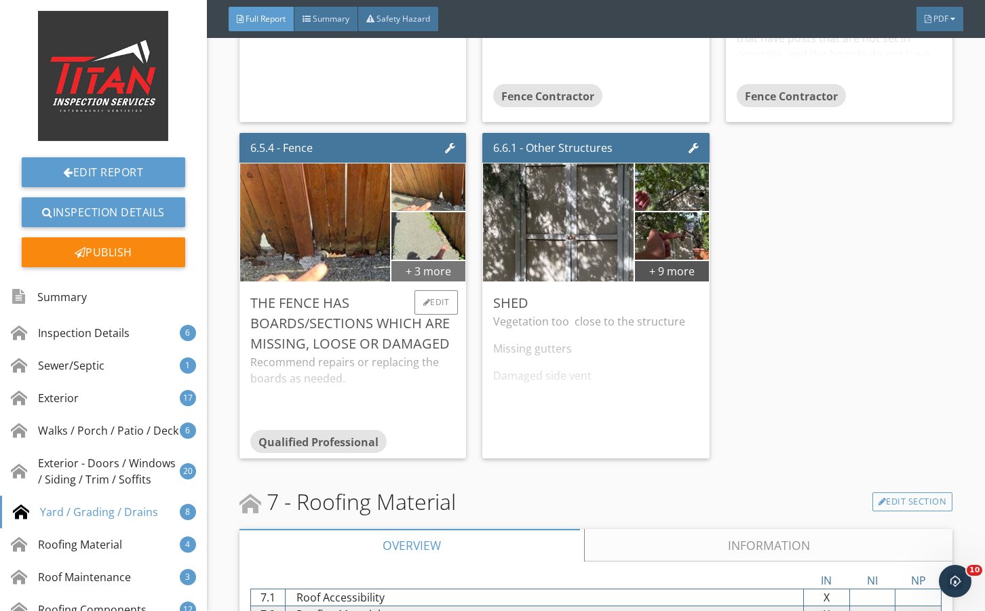
click at [418, 282] on div "+ 3 more" at bounding box center [429, 271] width 74 height 22
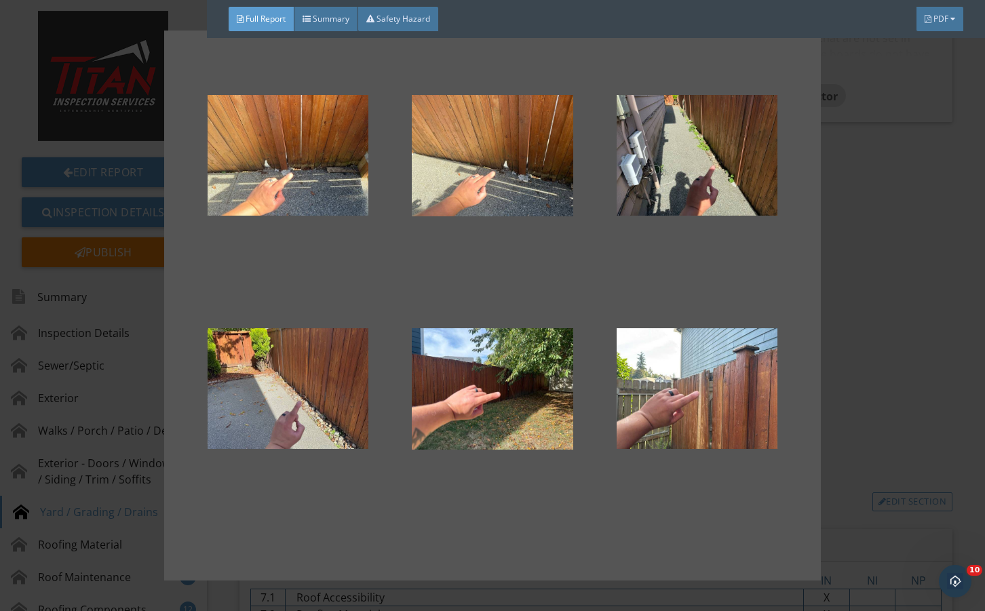
click at [872, 380] on div at bounding box center [492, 305] width 985 height 611
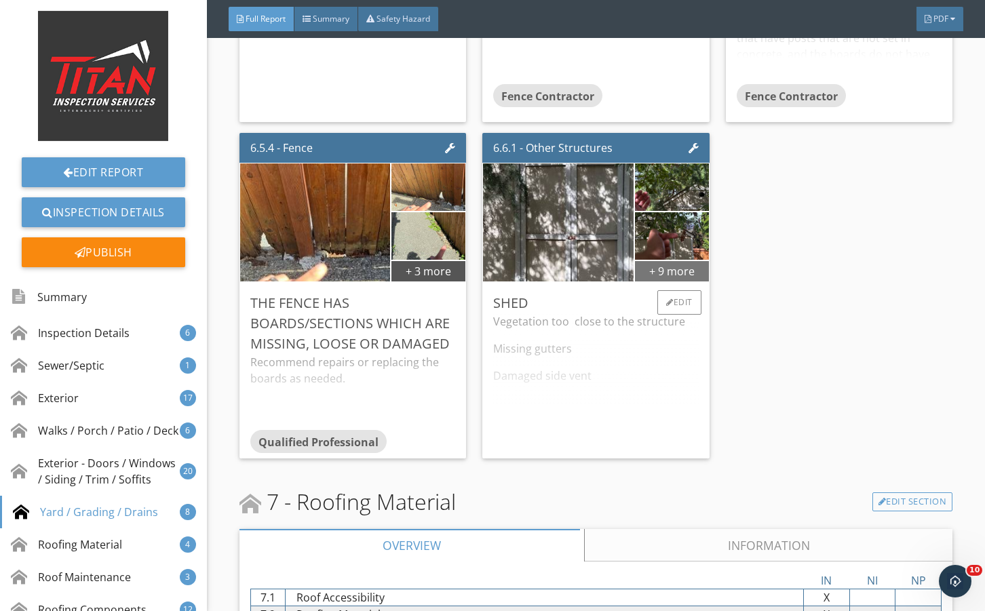
click at [677, 282] on div "+ 9 more" at bounding box center [672, 271] width 74 height 22
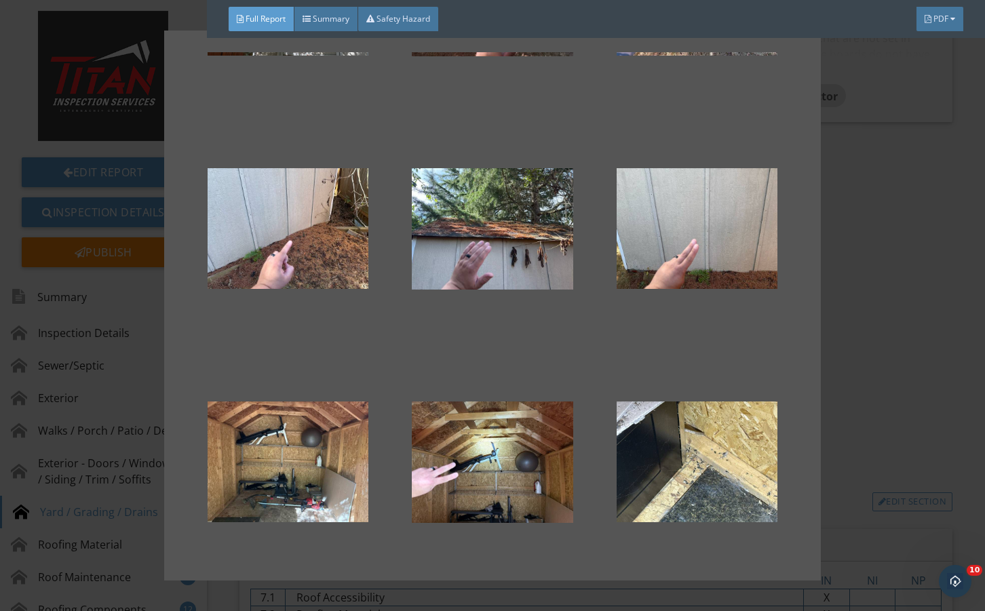
scroll to position [427, 0]
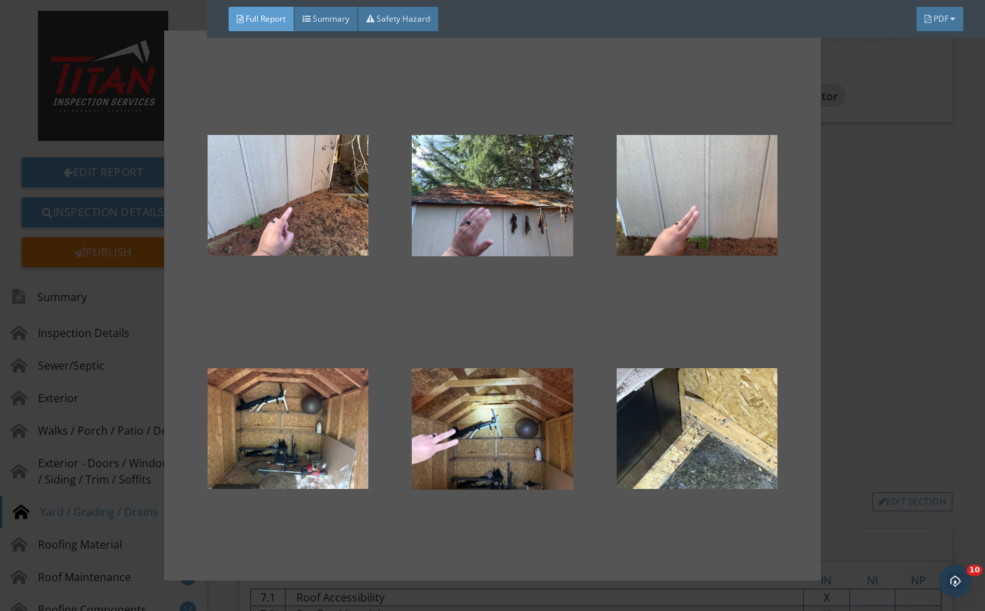
click at [890, 411] on div at bounding box center [492, 305] width 985 height 611
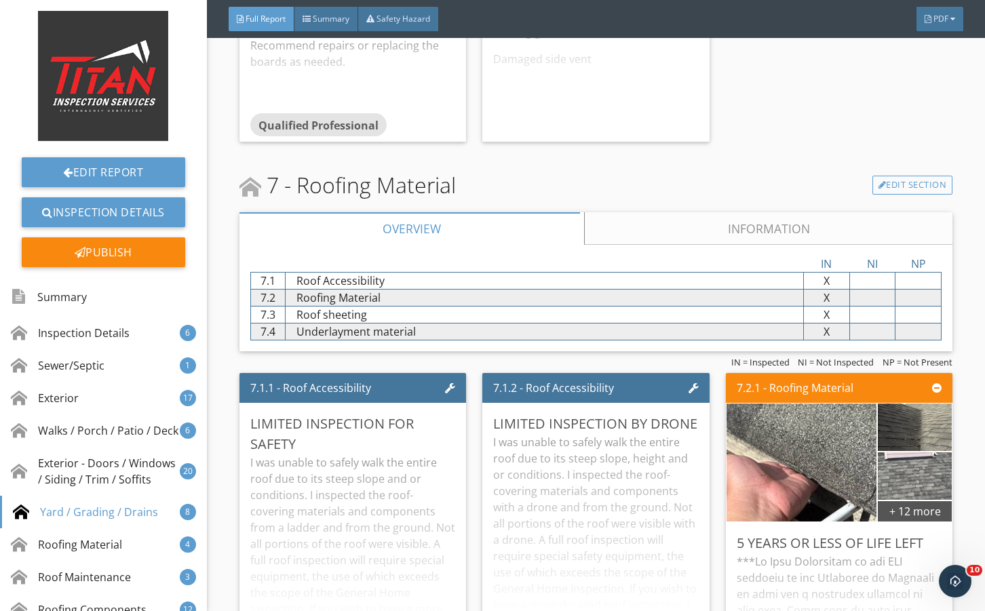
drag, startPoint x: 686, startPoint y: 252, endPoint x: 733, endPoint y: 363, distance: 120.8
click at [687, 245] on link "Information" at bounding box center [768, 228] width 369 height 33
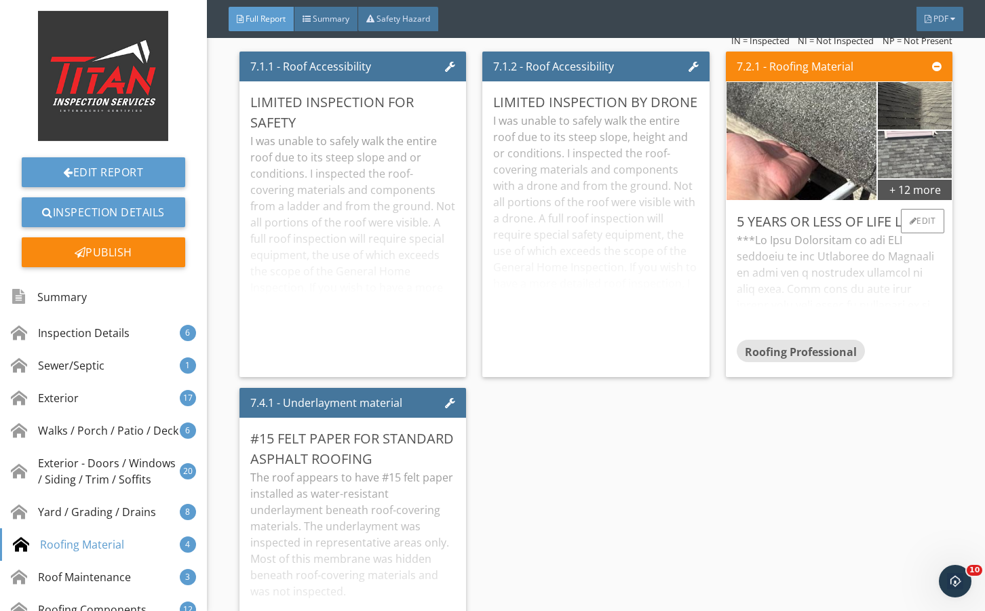
scroll to position [10769, 0]
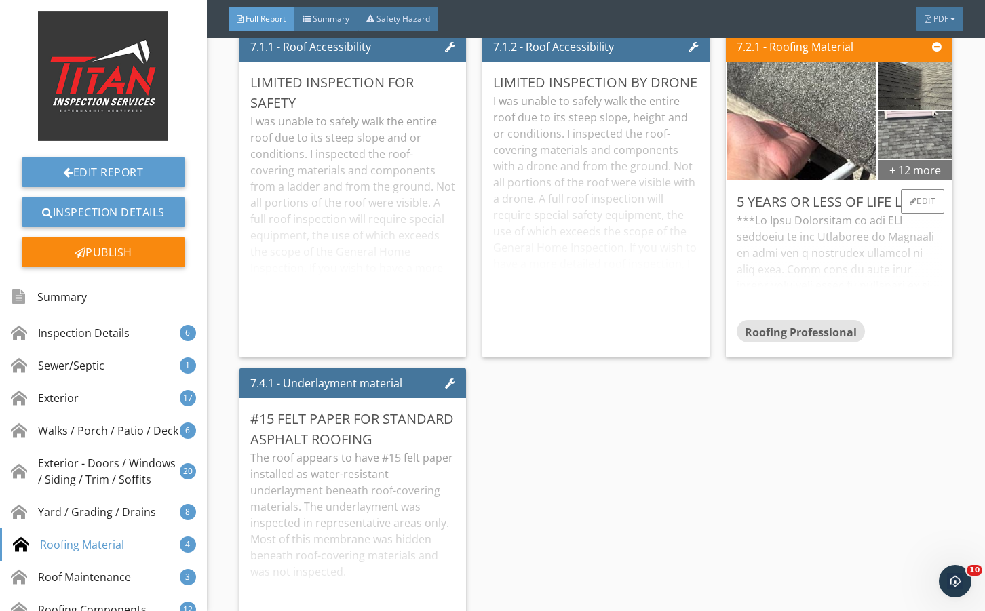
click at [902, 181] on div "+ 12 more" at bounding box center [915, 170] width 74 height 22
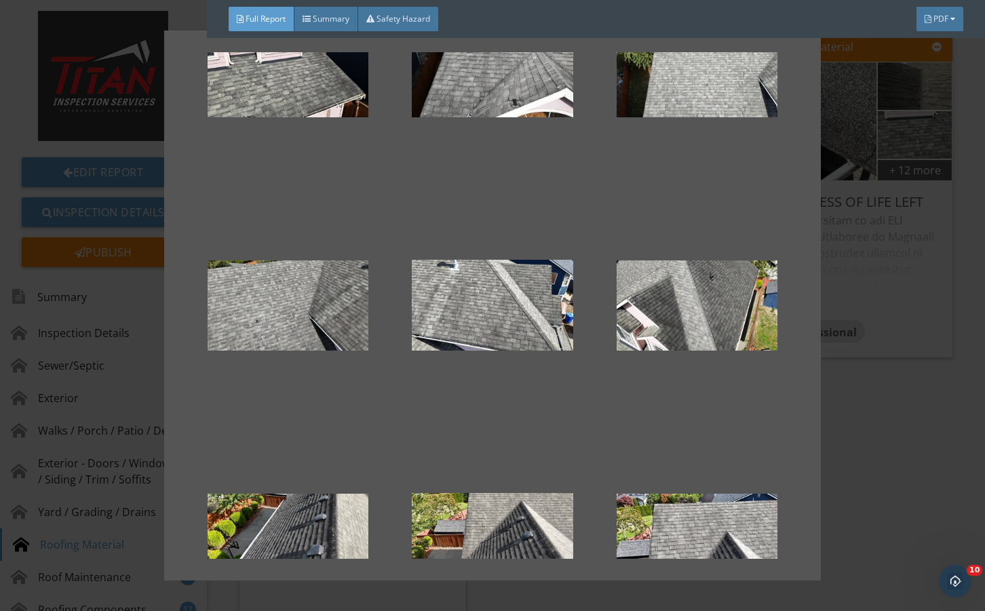
scroll to position [588, 0]
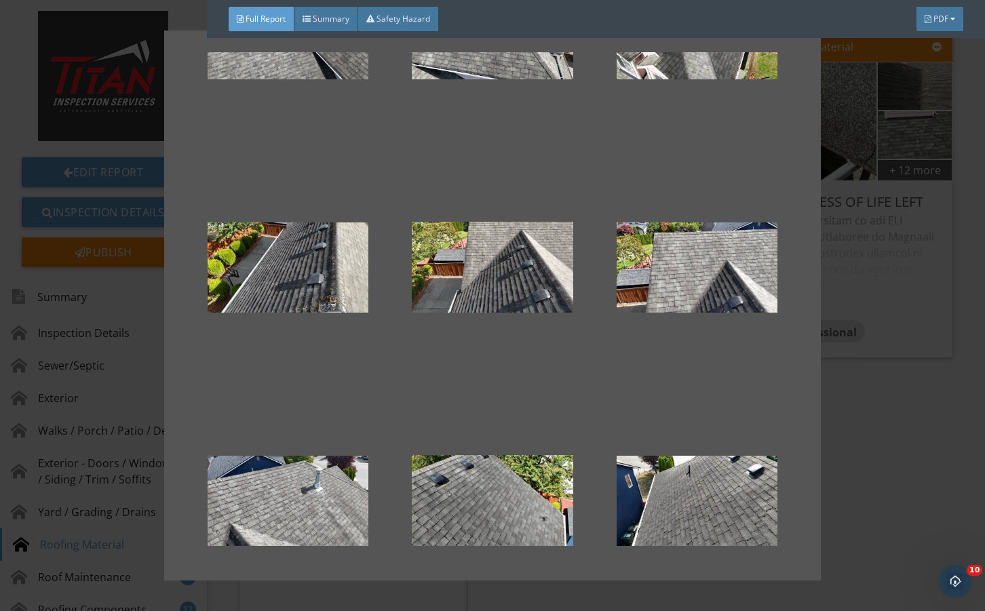
click at [890, 367] on div at bounding box center [492, 305] width 985 height 611
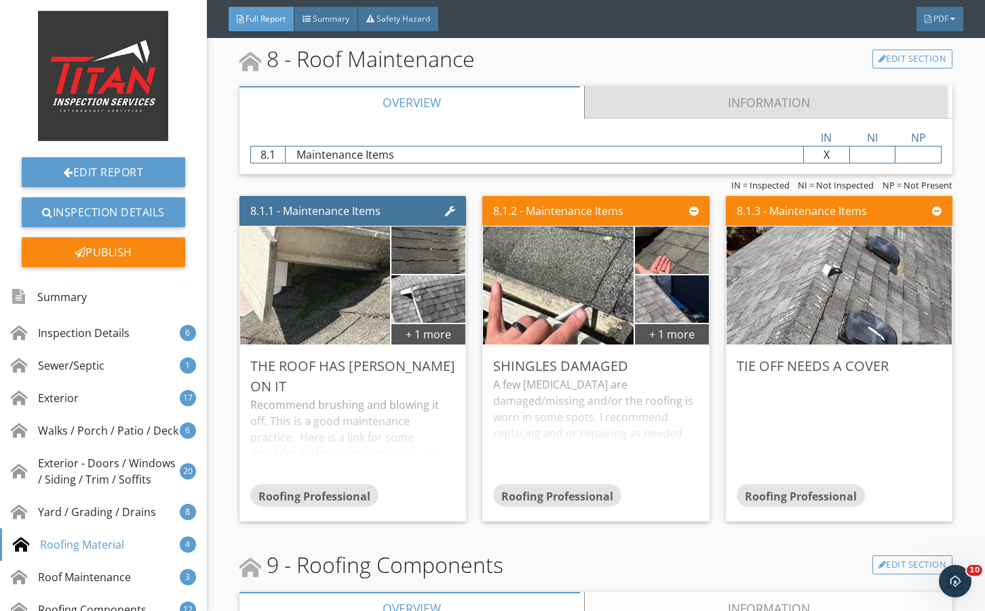
click at [773, 119] on link "Information" at bounding box center [768, 102] width 369 height 33
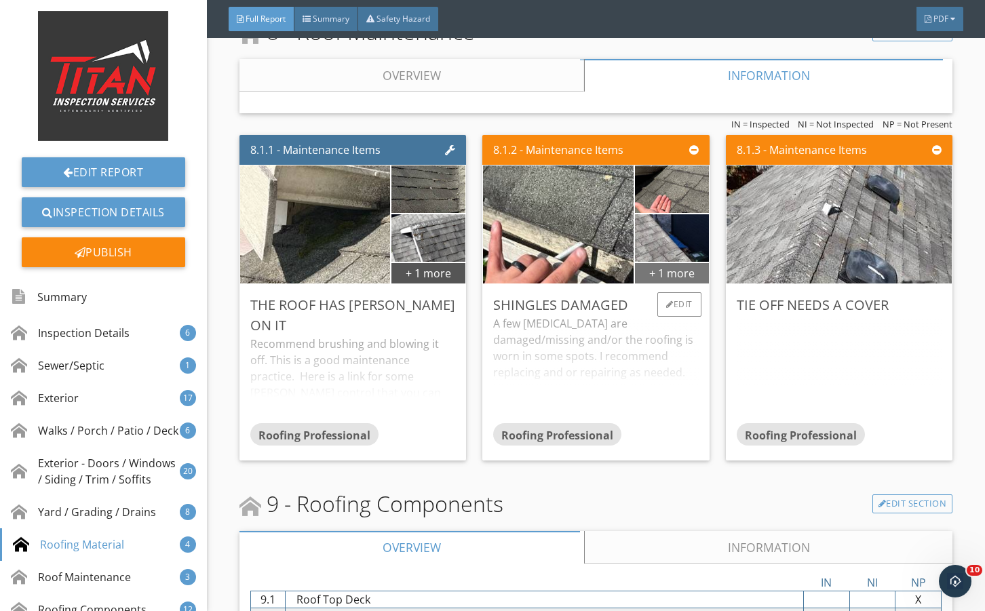
scroll to position [11492, 0]
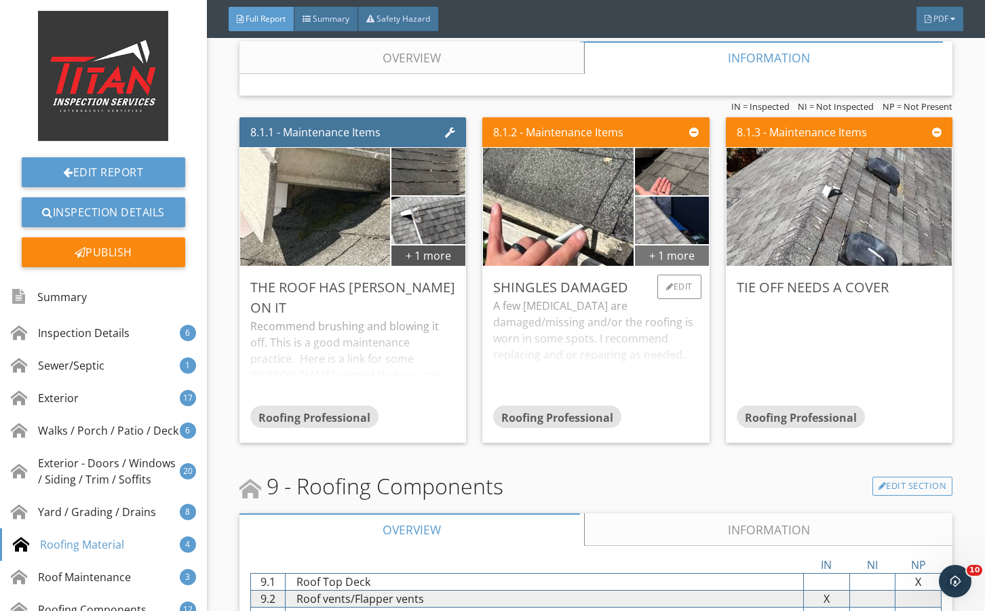
click at [654, 266] on div "+ 1 more" at bounding box center [672, 255] width 74 height 22
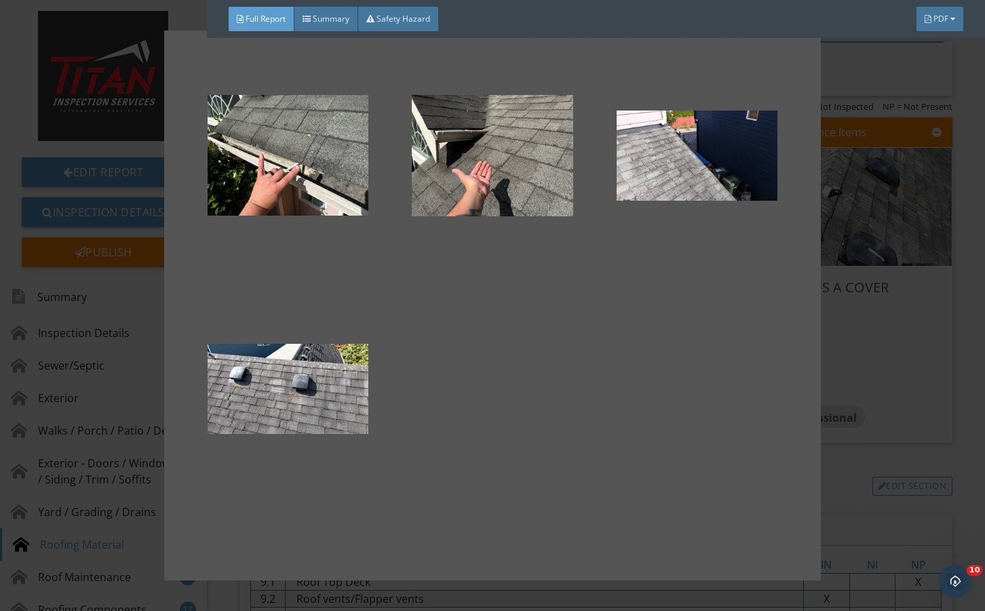
click at [879, 379] on div at bounding box center [492, 305] width 985 height 611
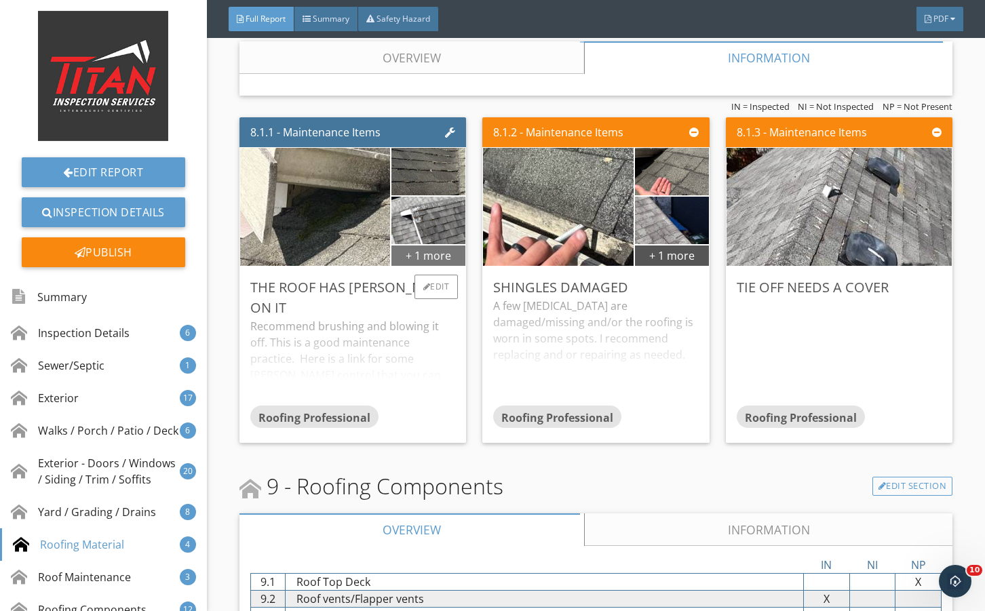
click at [440, 266] on div "+ 1 more" at bounding box center [429, 255] width 74 height 22
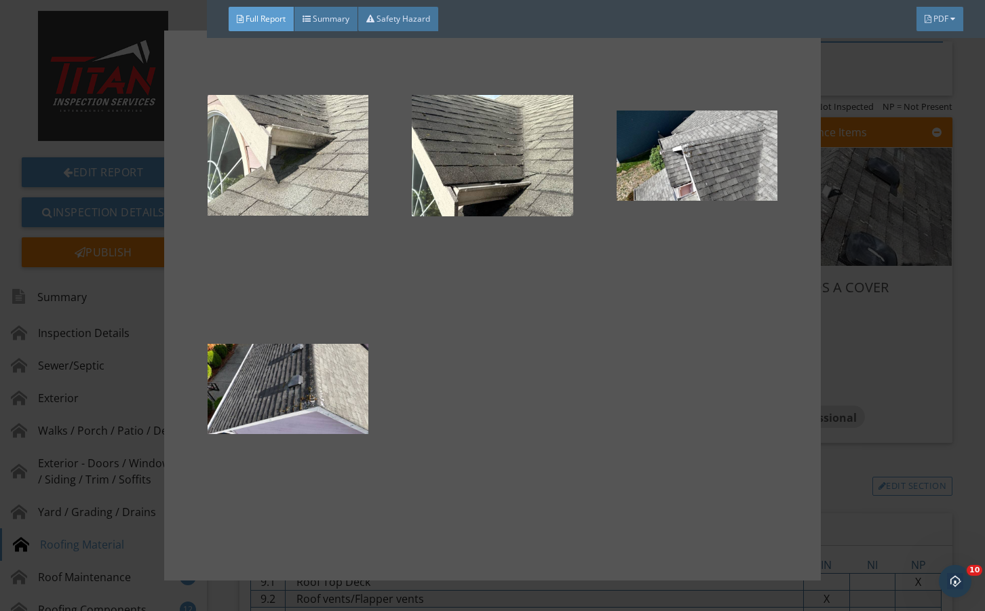
click at [840, 399] on div at bounding box center [492, 305] width 985 height 611
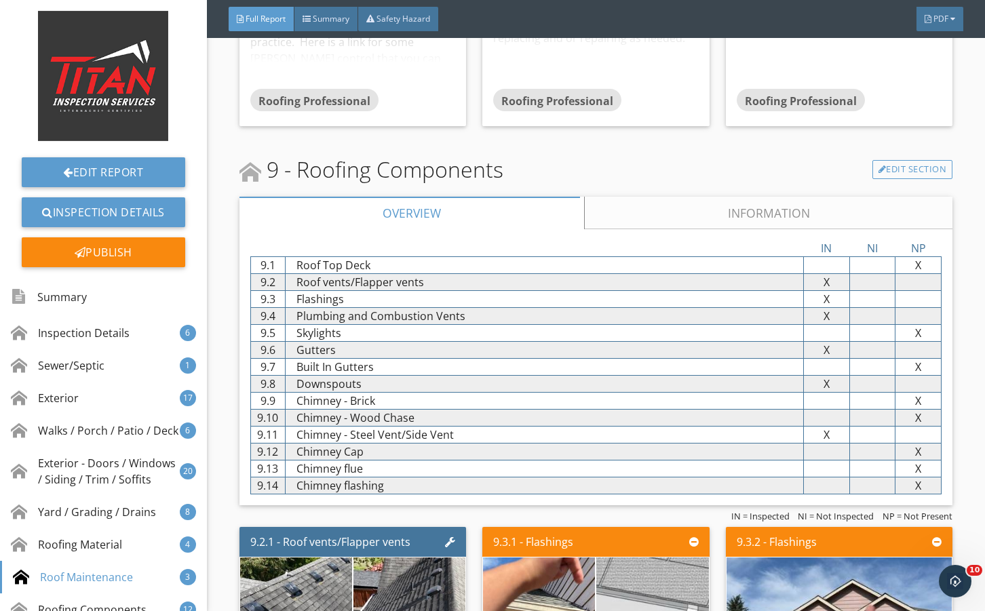
click at [636, 229] on link "Information" at bounding box center [768, 213] width 369 height 33
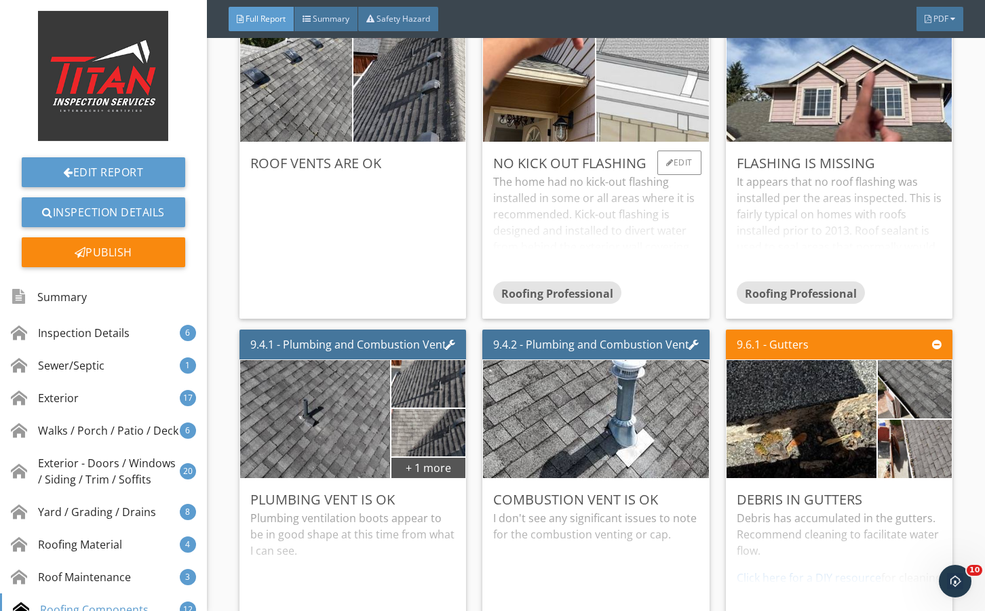
scroll to position [12126, 0]
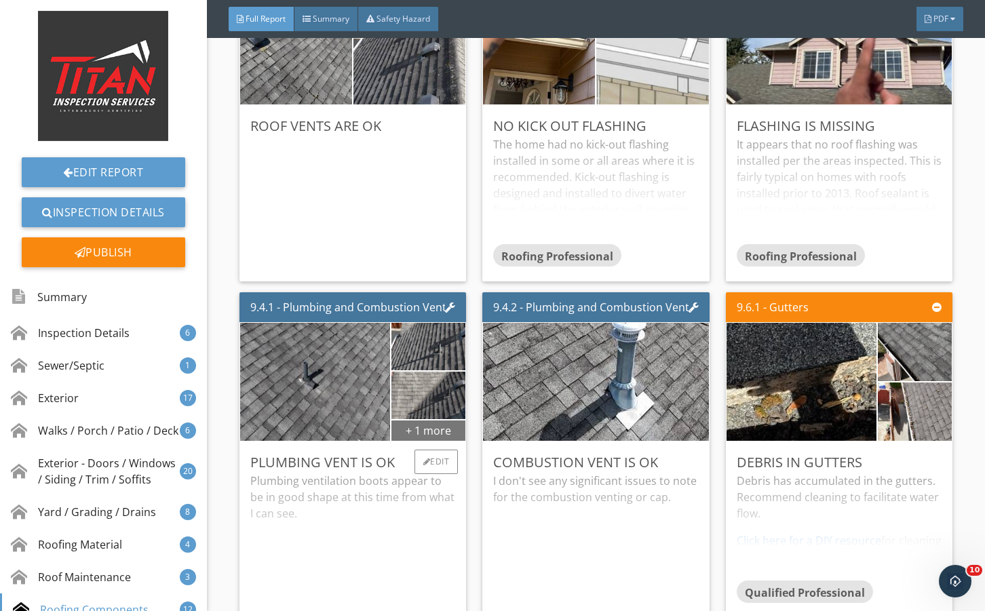
click at [424, 441] on div "+ 1 more" at bounding box center [429, 430] width 74 height 22
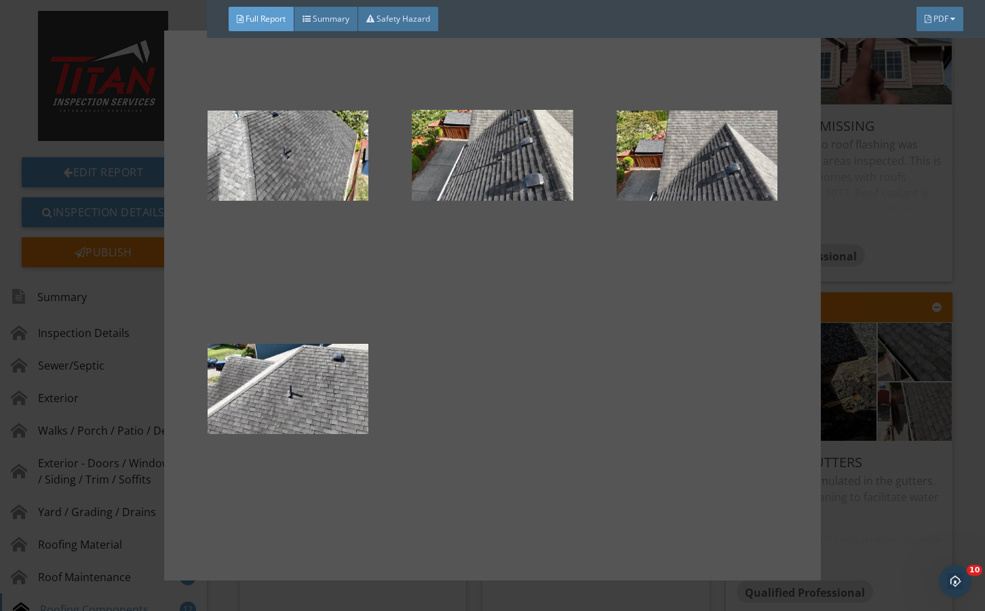
click at [818, 388] on div at bounding box center [492, 306] width 657 height 550
click at [916, 287] on div at bounding box center [492, 305] width 985 height 611
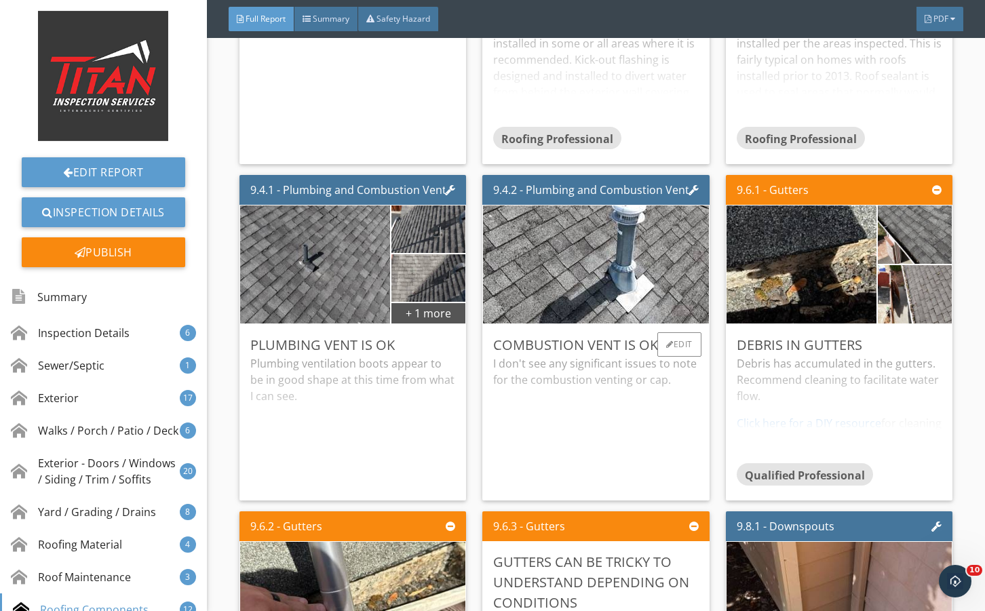
scroll to position [12306, 0]
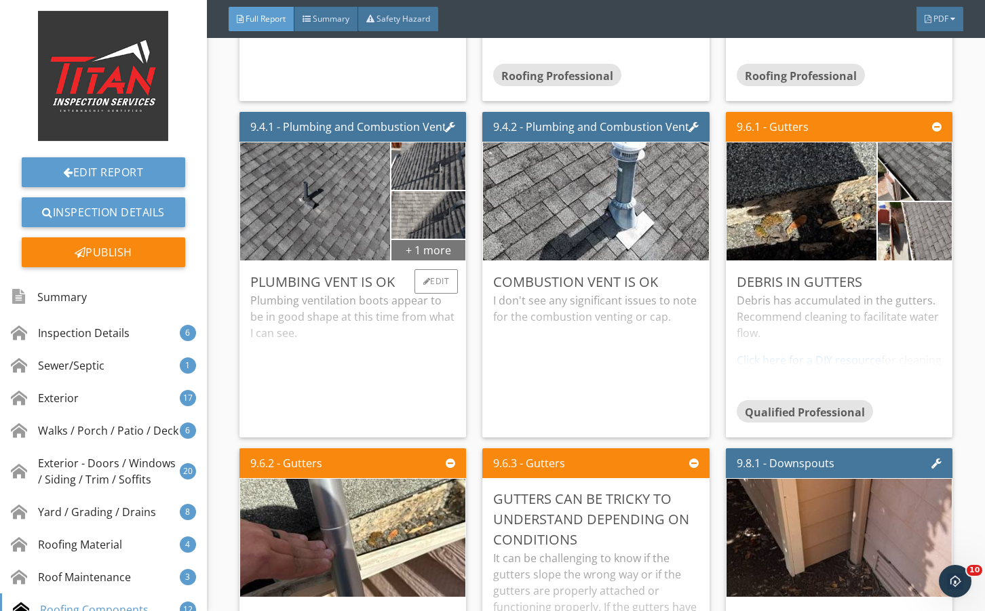
click at [422, 261] on div "+ 1 more" at bounding box center [429, 250] width 74 height 22
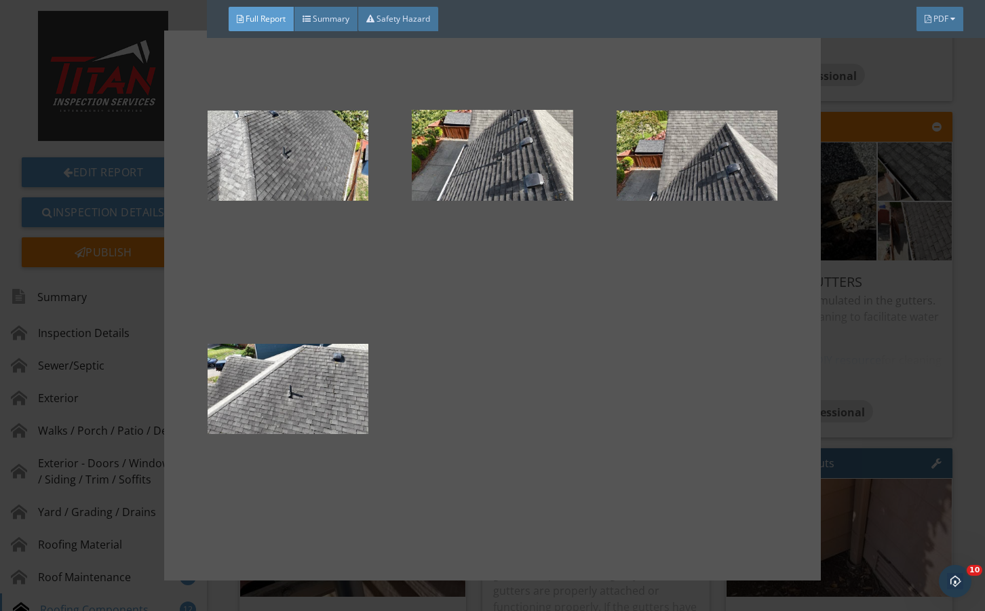
click at [861, 371] on div at bounding box center [492, 305] width 985 height 611
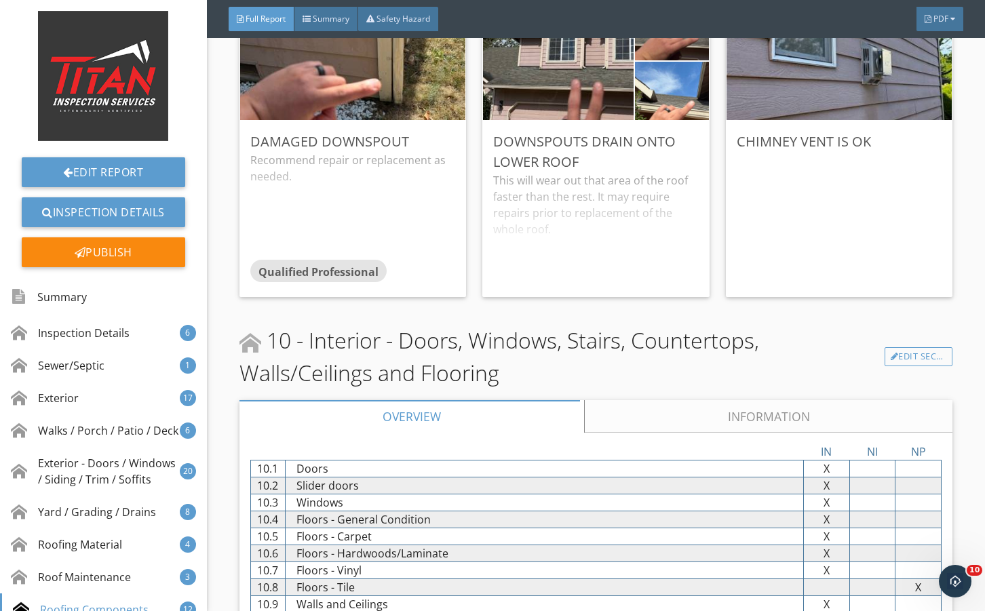
scroll to position [13121, 0]
click at [421, 153] on div "Edit" at bounding box center [437, 140] width 44 height 24
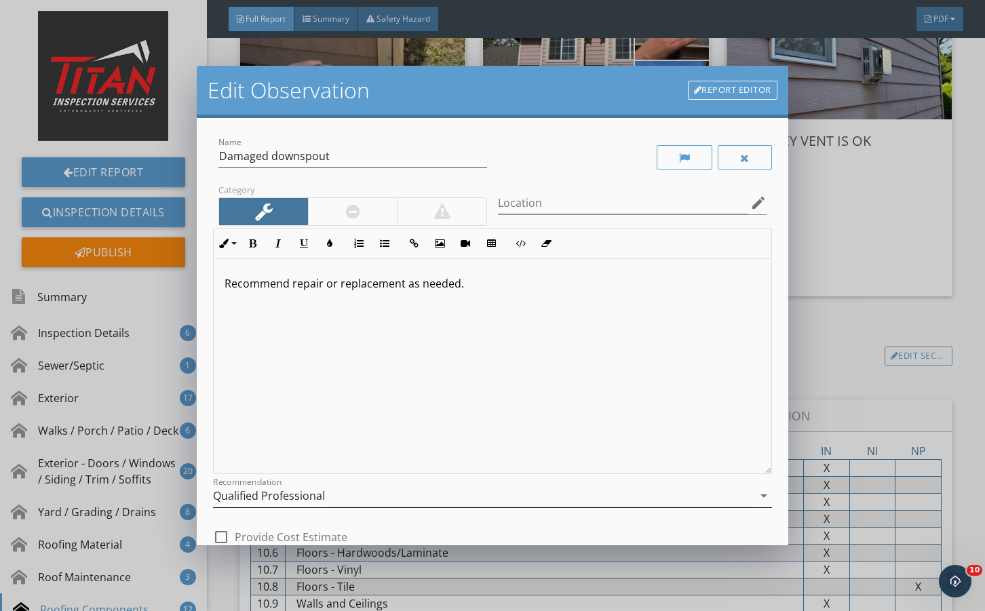
click at [363, 490] on div "Qualified Professional" at bounding box center [483, 496] width 540 height 22
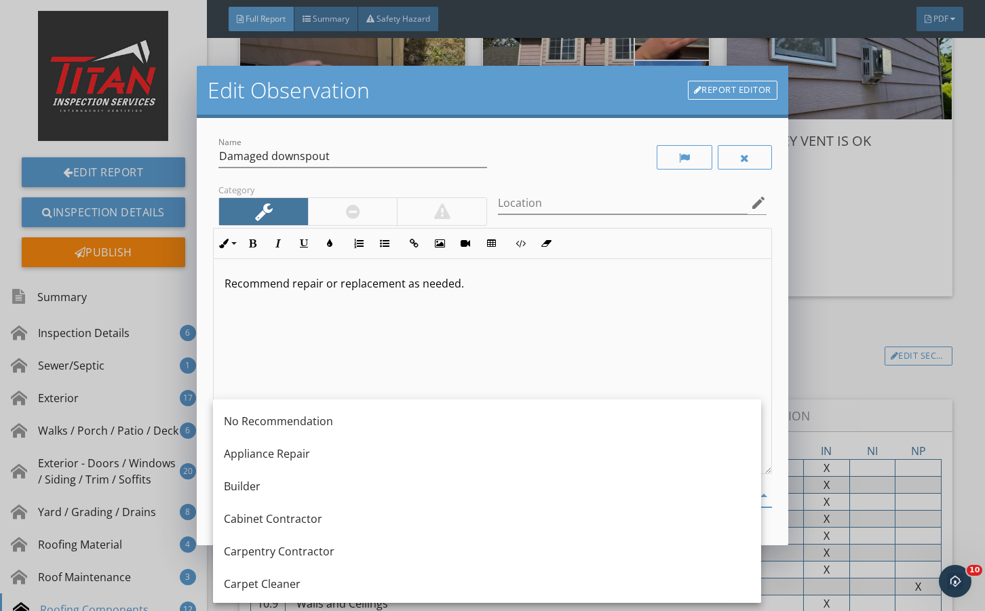
drag, startPoint x: 346, startPoint y: 362, endPoint x: 355, endPoint y: 369, distance: 11.6
click at [347, 362] on div "Recommend repair or replacement as needed." at bounding box center [492, 366] width 557 height 215
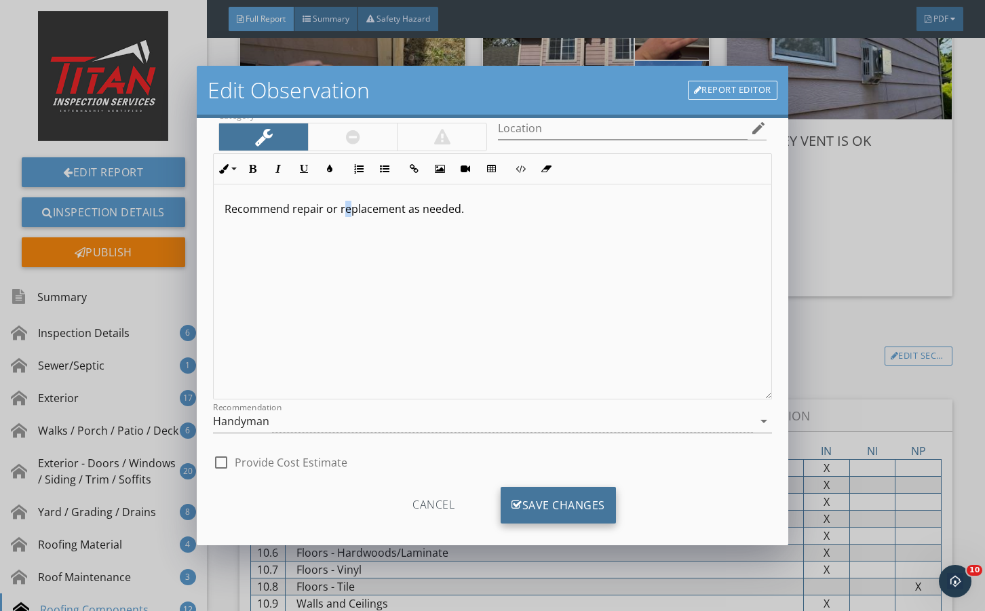
scroll to position [90, 0]
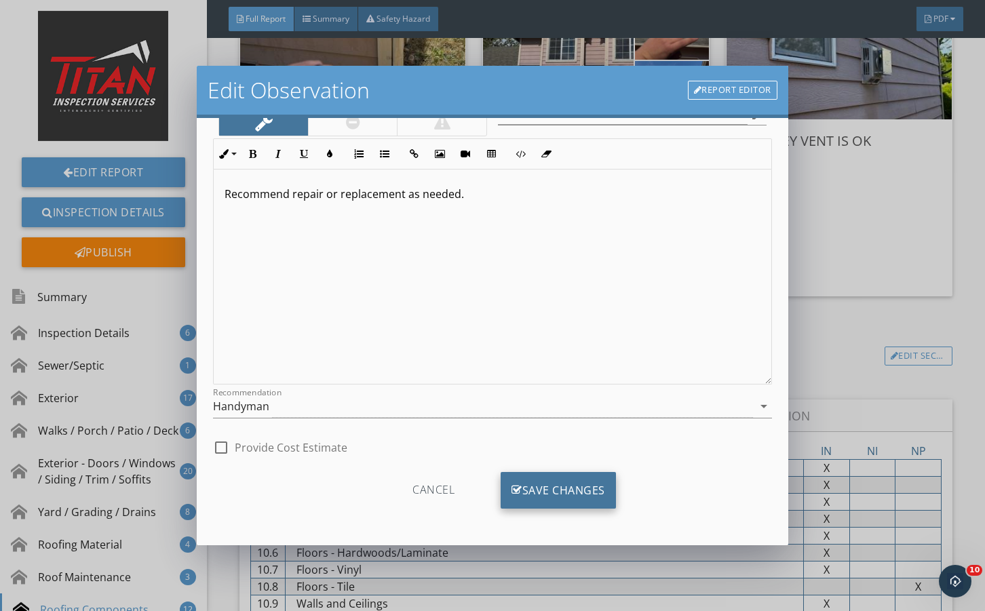
click at [539, 487] on div "Save Changes" at bounding box center [558, 490] width 115 height 37
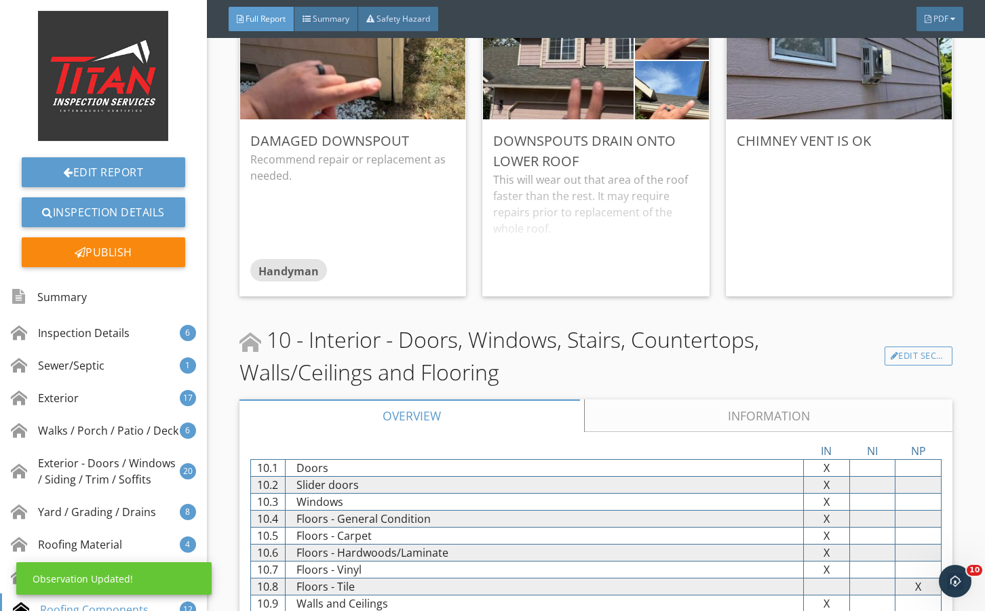
scroll to position [0, 0]
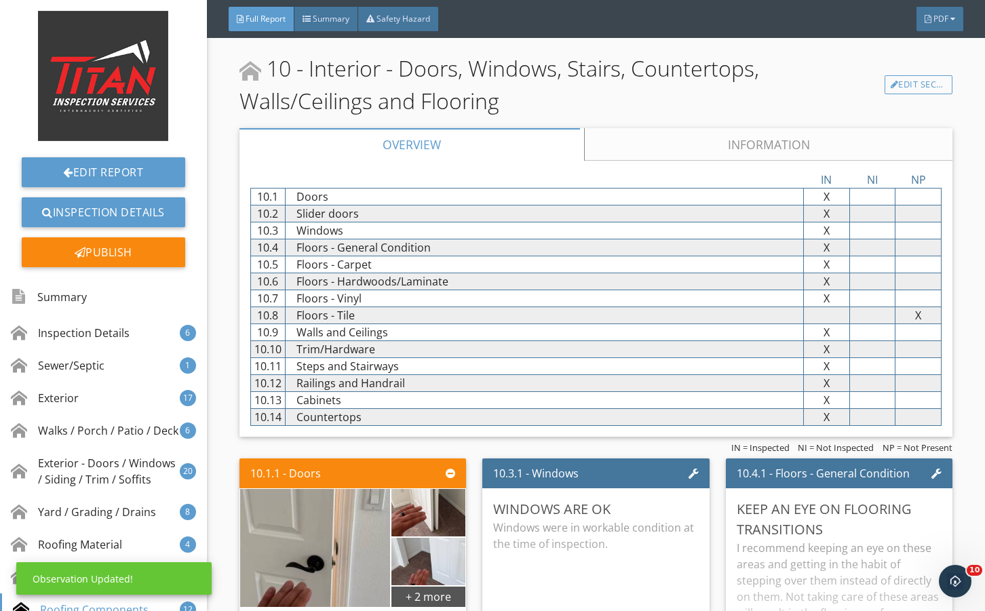
click at [684, 161] on link "Information" at bounding box center [768, 144] width 369 height 33
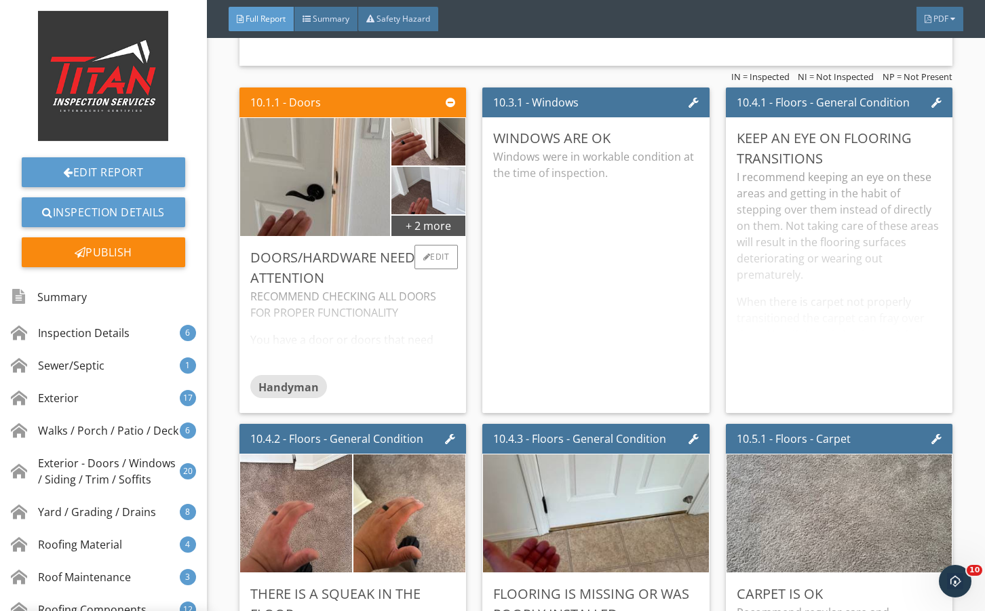
scroll to position [13981, 0]
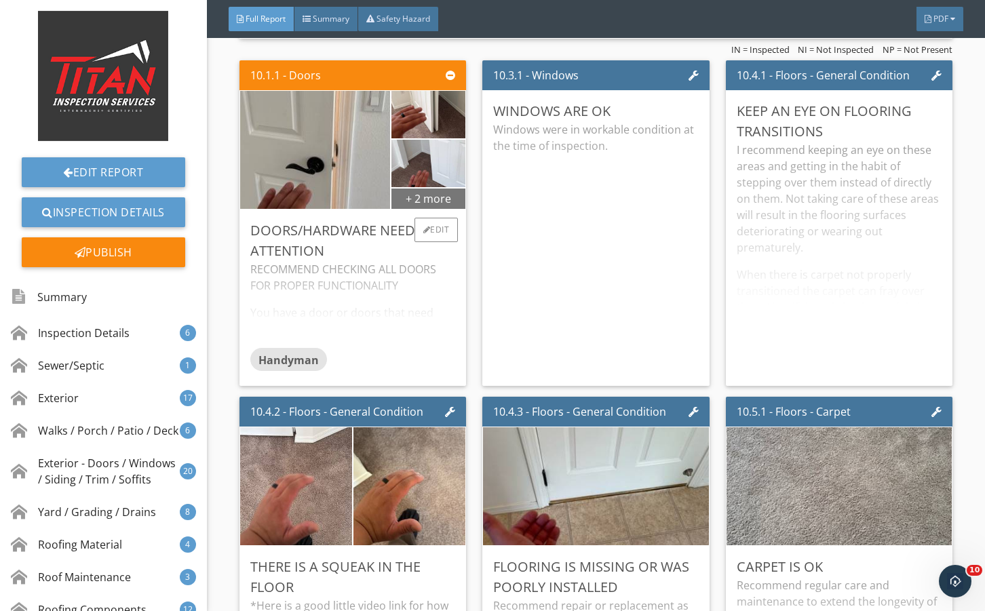
click at [429, 209] on div "+ 2 more" at bounding box center [429, 198] width 74 height 22
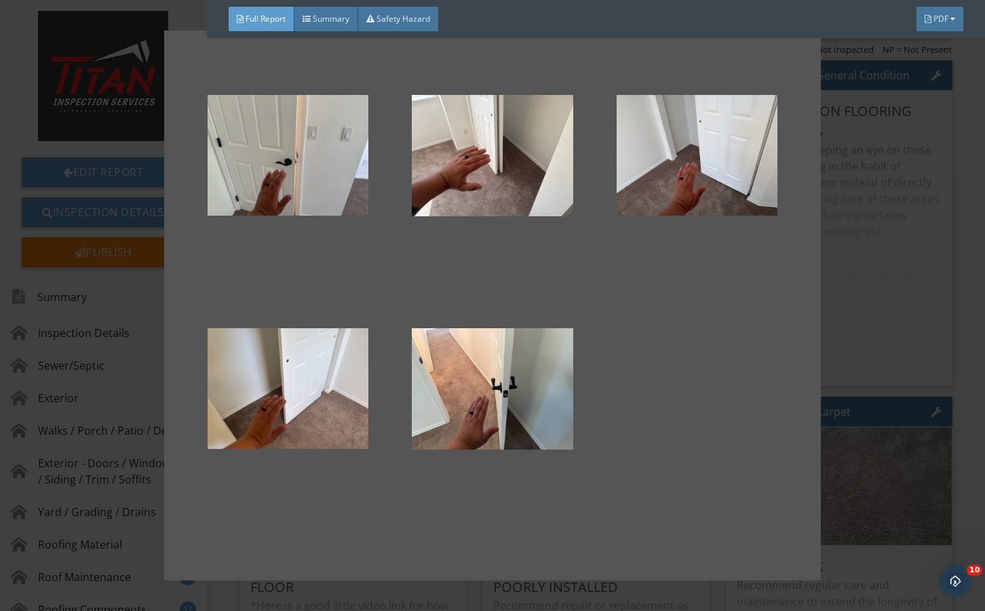
click at [861, 331] on div at bounding box center [492, 305] width 985 height 611
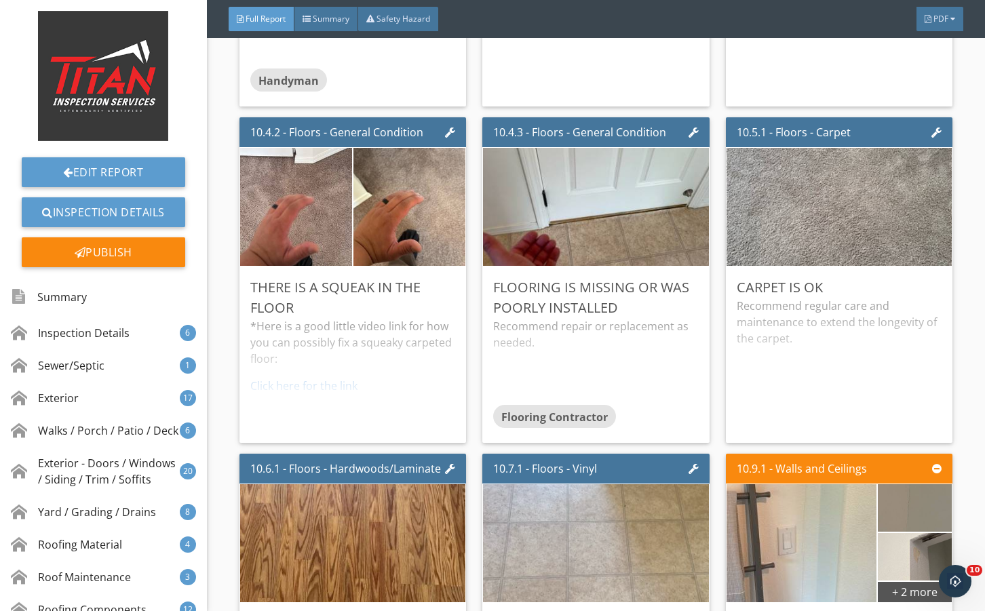
scroll to position [14524, 0]
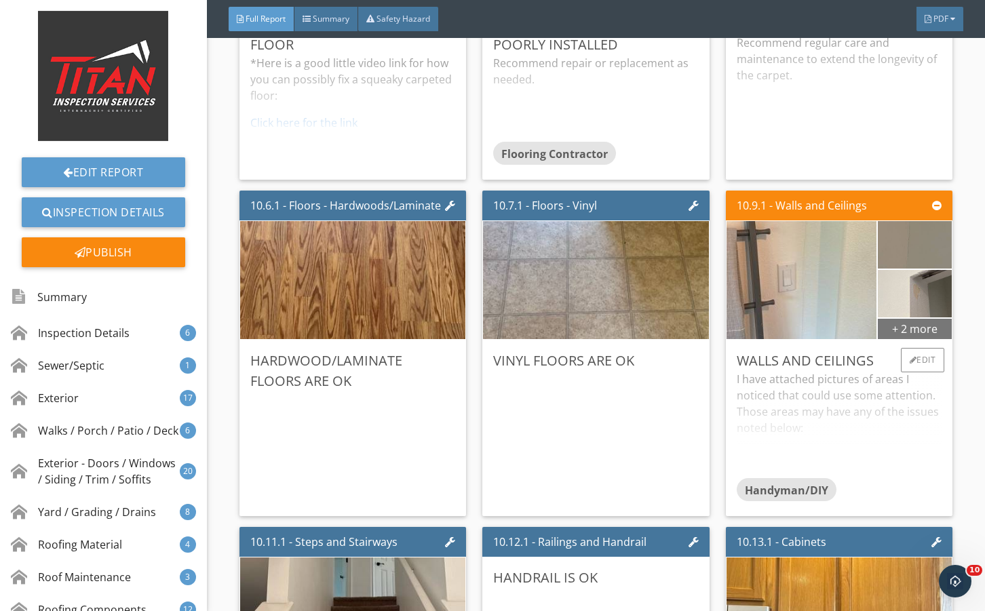
click at [901, 339] on div "+ 2 more" at bounding box center [915, 329] width 74 height 22
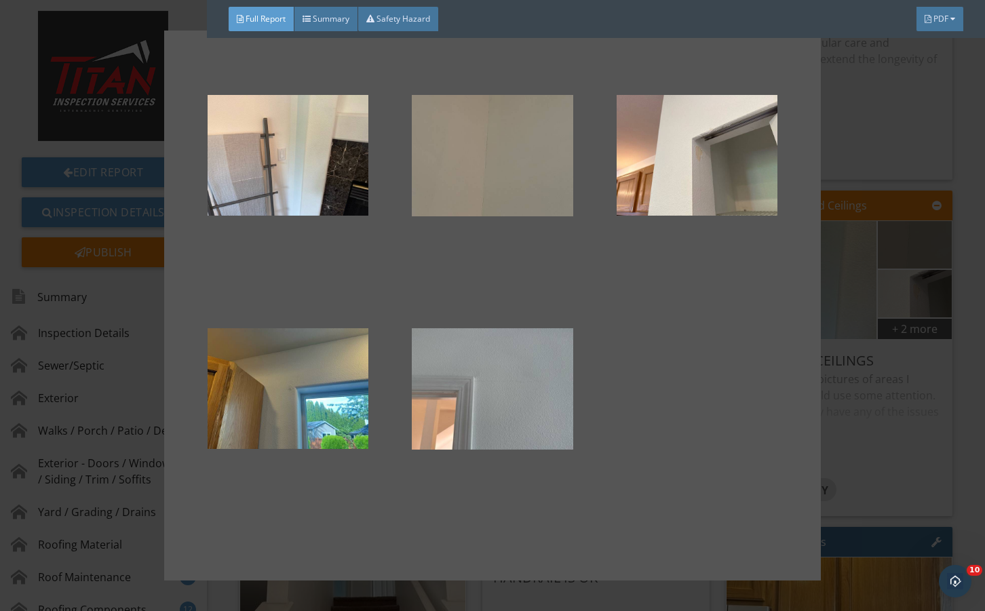
drag, startPoint x: 923, startPoint y: 440, endPoint x: 825, endPoint y: 448, distance: 98.1
click at [920, 440] on div at bounding box center [492, 305] width 985 height 611
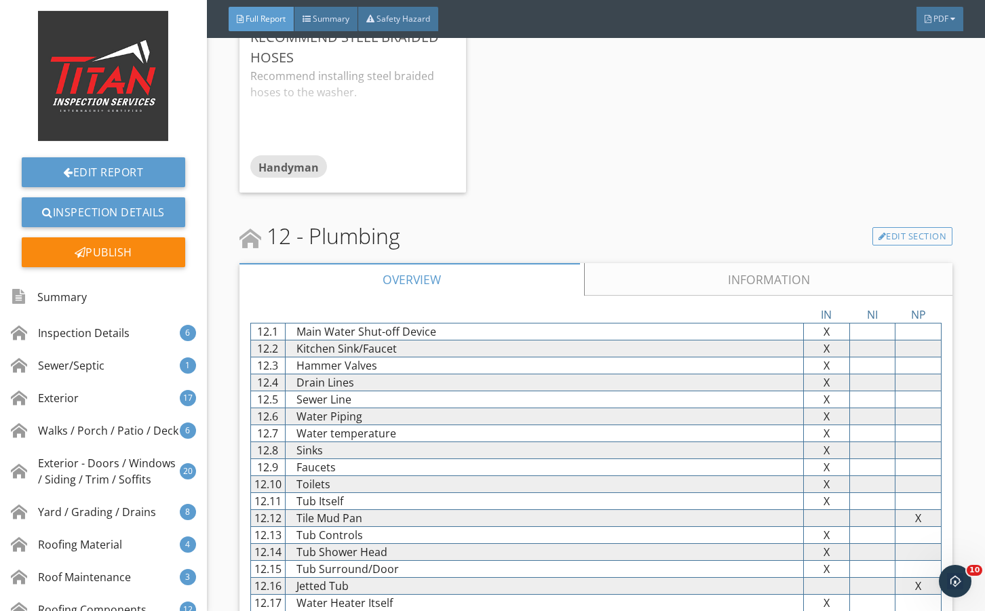
scroll to position [17646, 0]
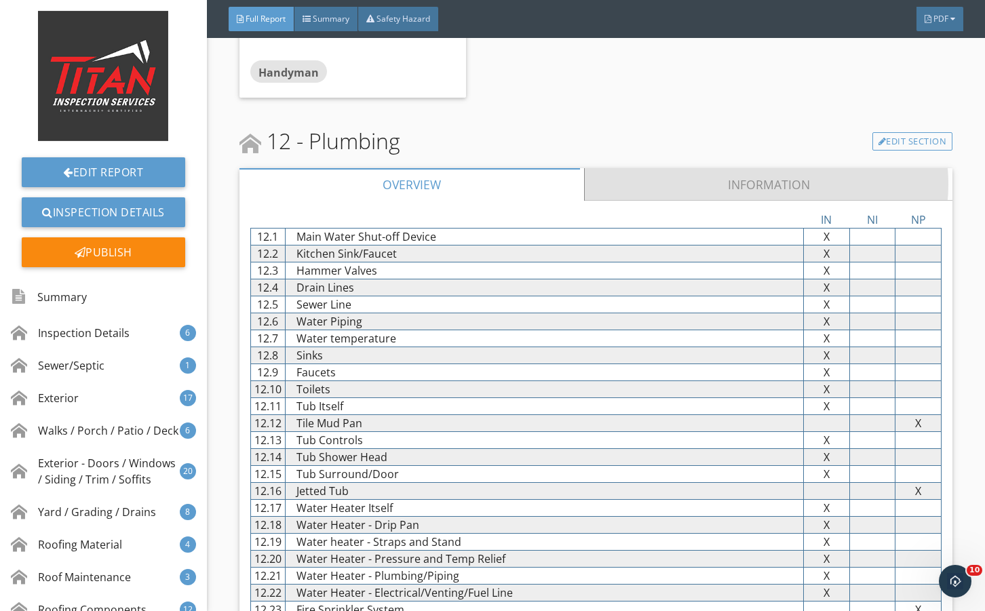
click at [711, 201] on link "Information" at bounding box center [768, 184] width 369 height 33
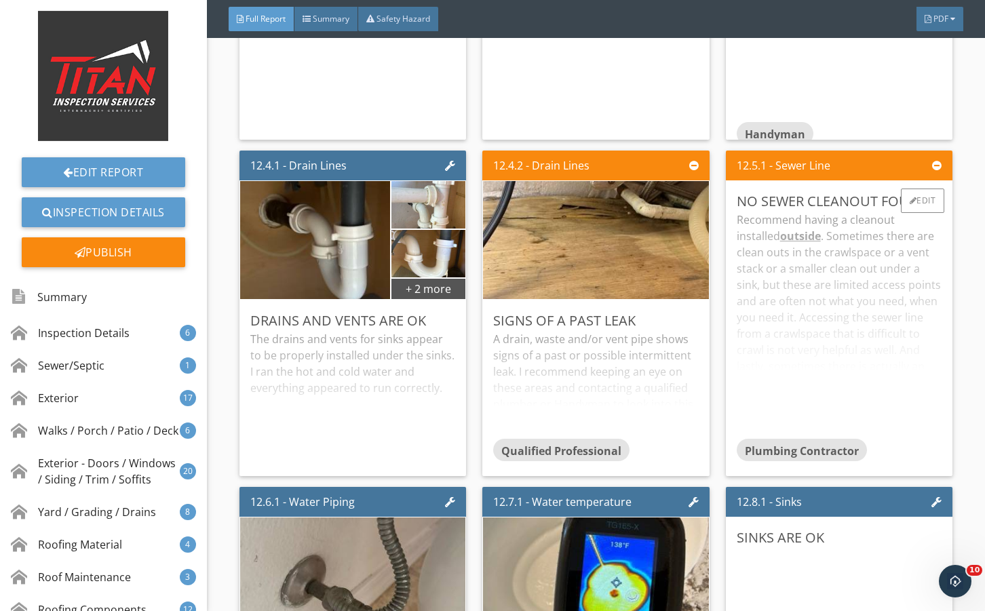
scroll to position [19456, 0]
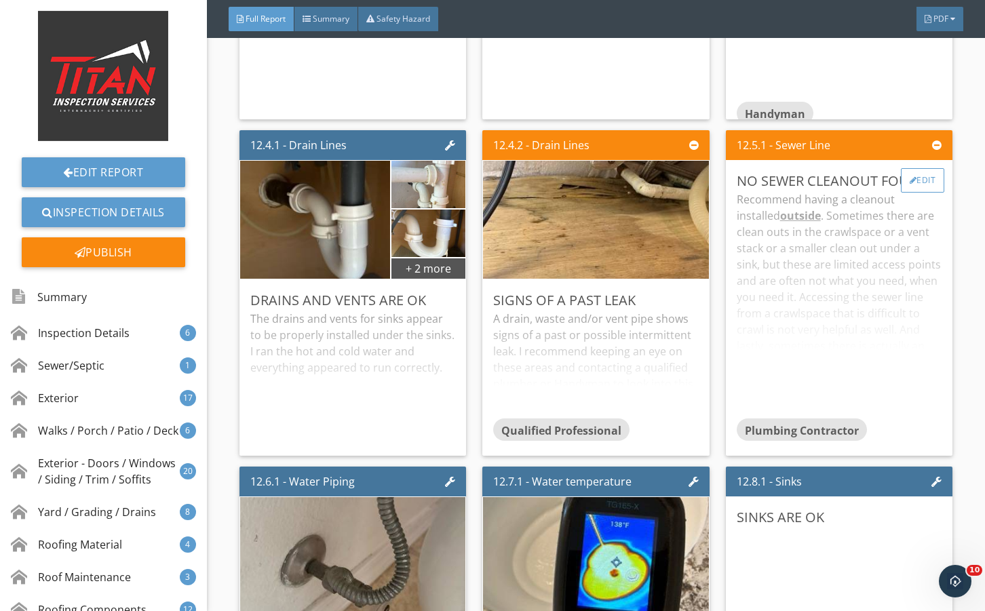
click at [910, 193] on div "Edit" at bounding box center [923, 180] width 44 height 24
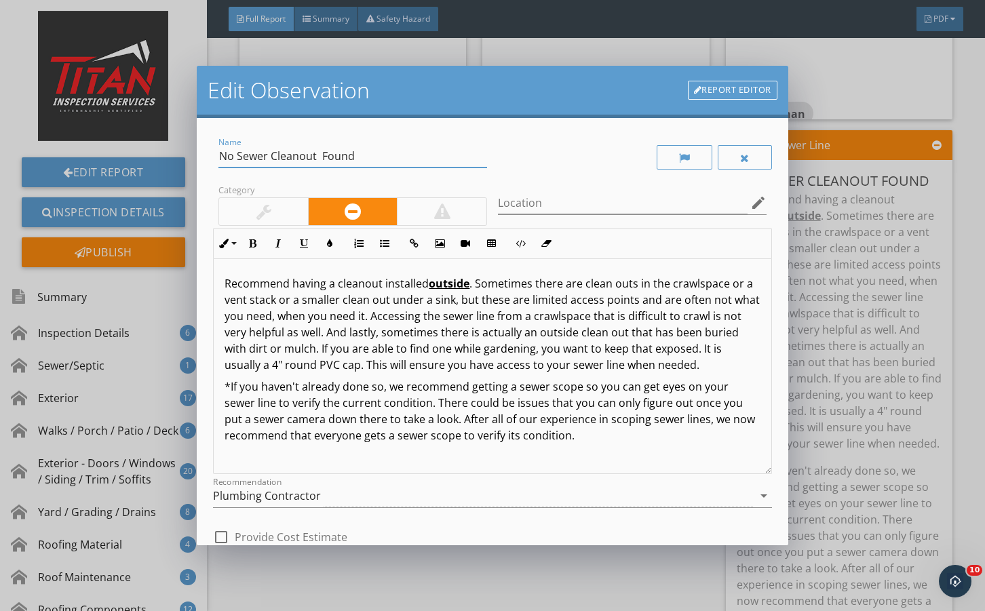
drag, startPoint x: 238, startPoint y: 154, endPoint x: 259, endPoint y: 159, distance: 21.6
click at [240, 155] on input "No Sewer Cleanout Found" at bounding box center [353, 156] width 269 height 22
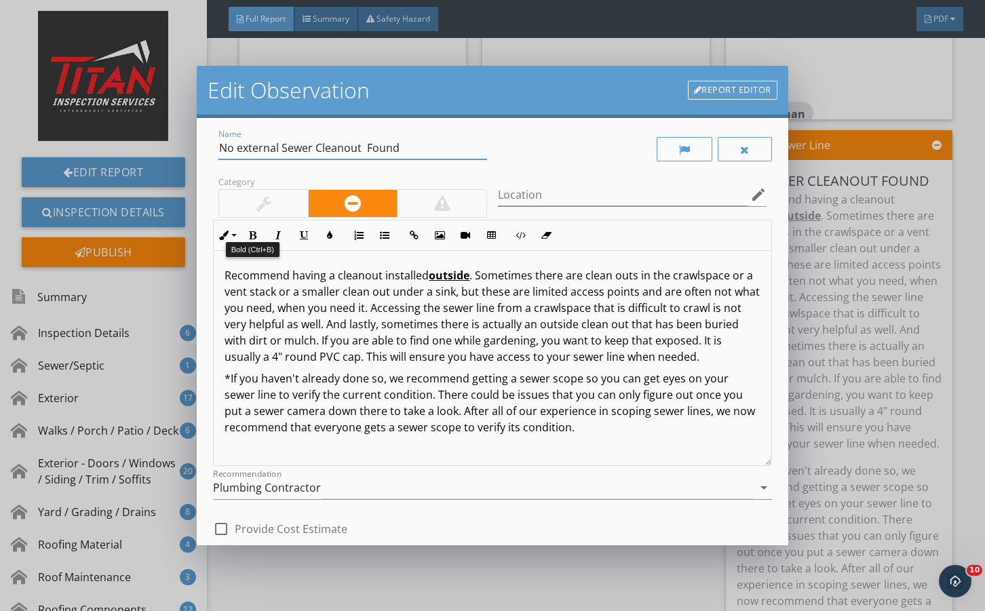
scroll to position [0, 0]
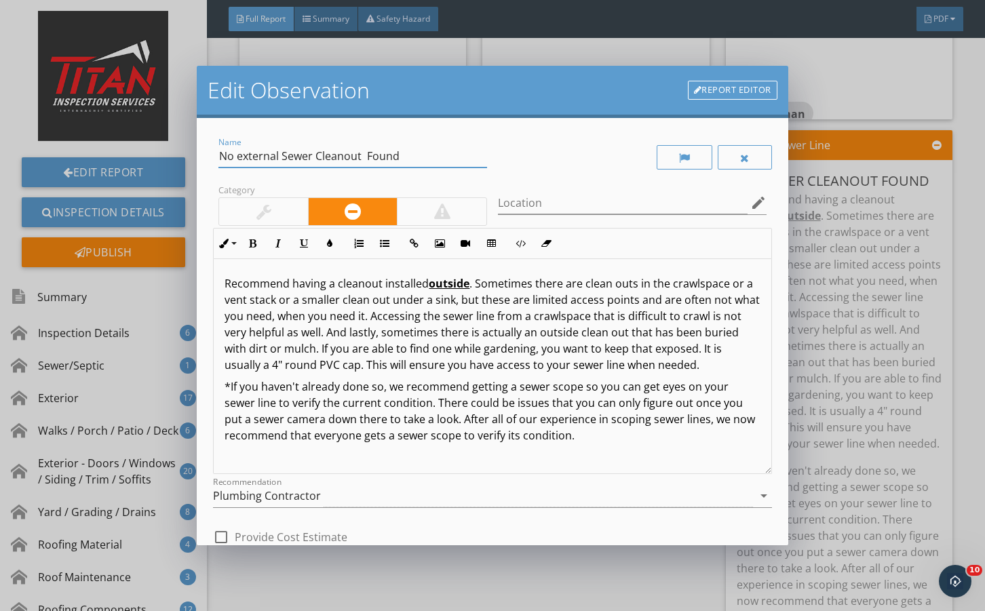
click at [242, 157] on input "No external Sewer Cleanout Found" at bounding box center [353, 156] width 269 height 22
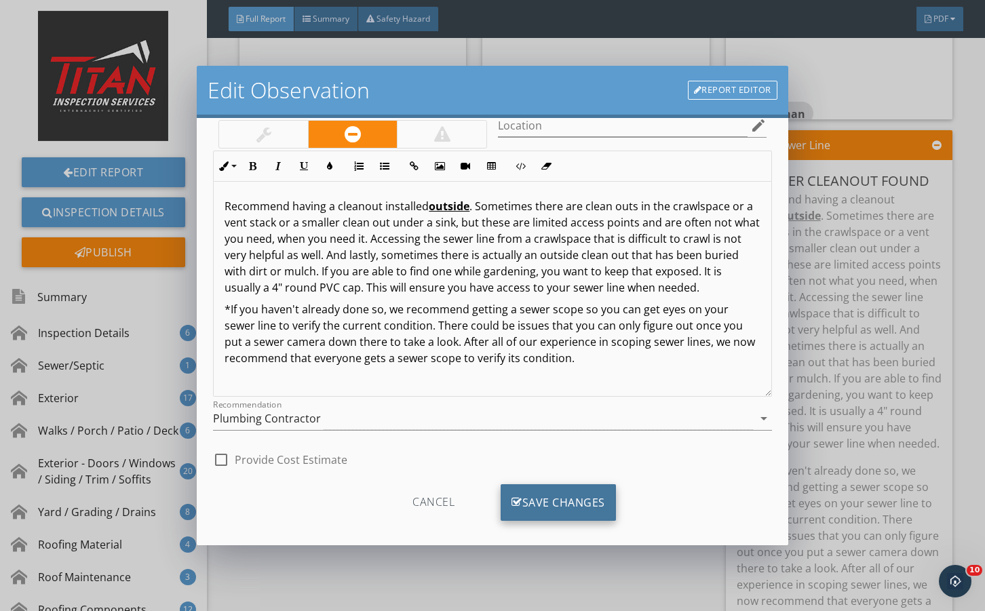
scroll to position [90, 0]
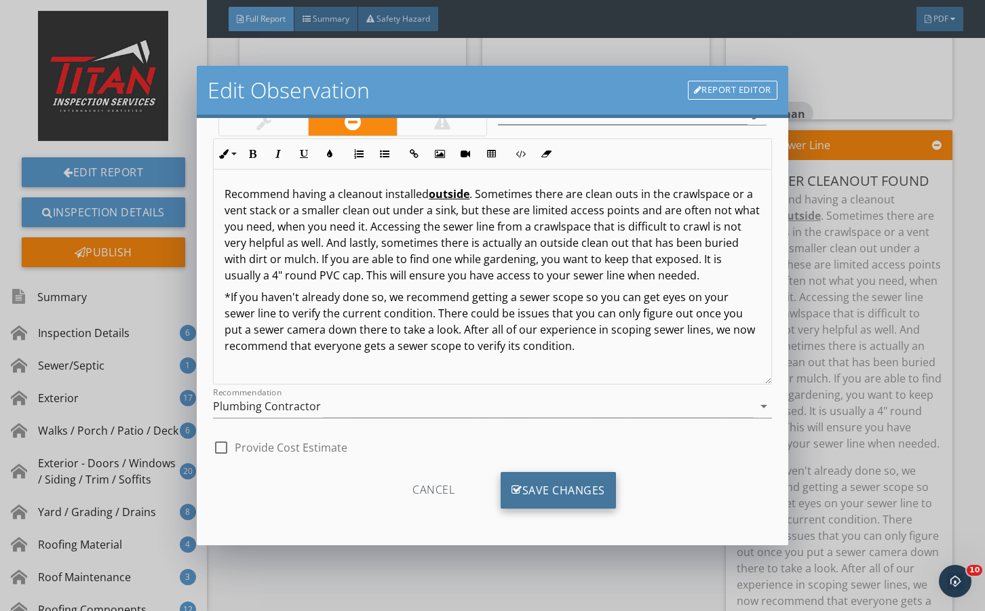
type input "No External Sewer Cleanout Found"
click at [544, 496] on div "Save Changes" at bounding box center [558, 490] width 115 height 37
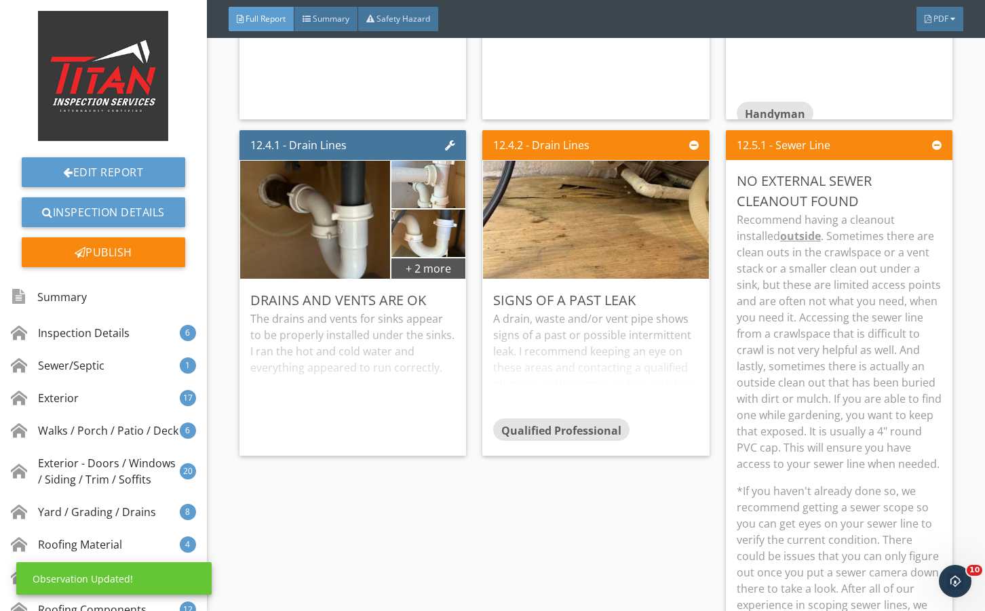
scroll to position [0, 0]
click at [876, 383] on p "Recommend having a cleanout installed outside . Sometimes there are clean outs …" at bounding box center [839, 342] width 205 height 261
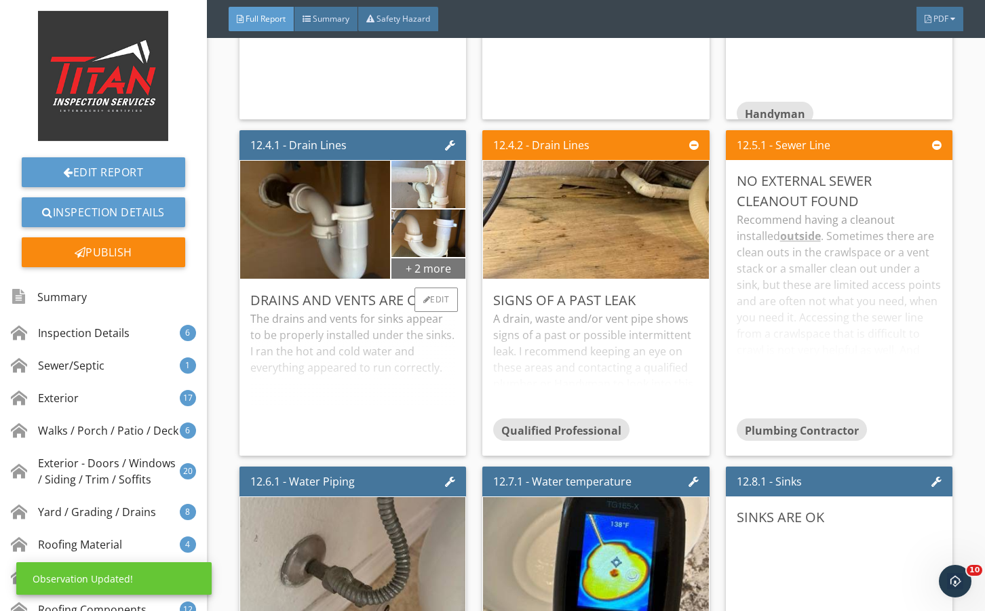
click at [398, 279] on div "+ 2 more" at bounding box center [429, 268] width 74 height 22
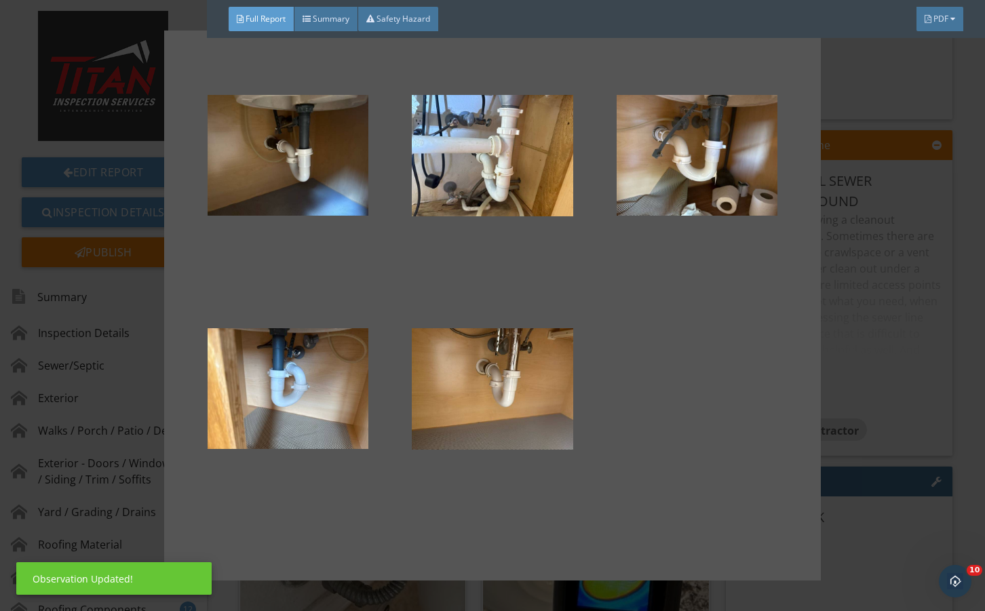
click at [913, 417] on div at bounding box center [492, 305] width 985 height 611
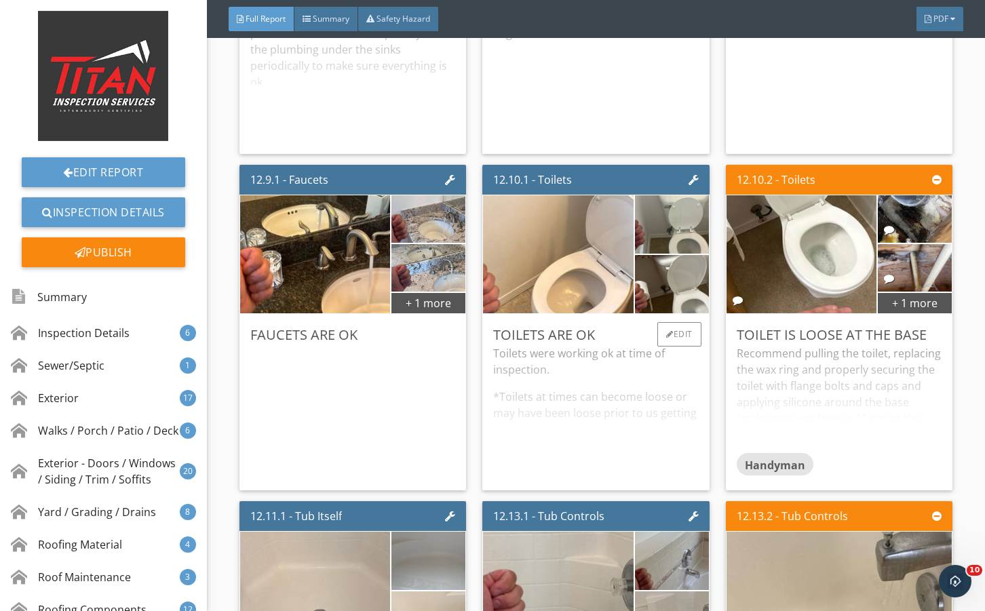
scroll to position [20134, 0]
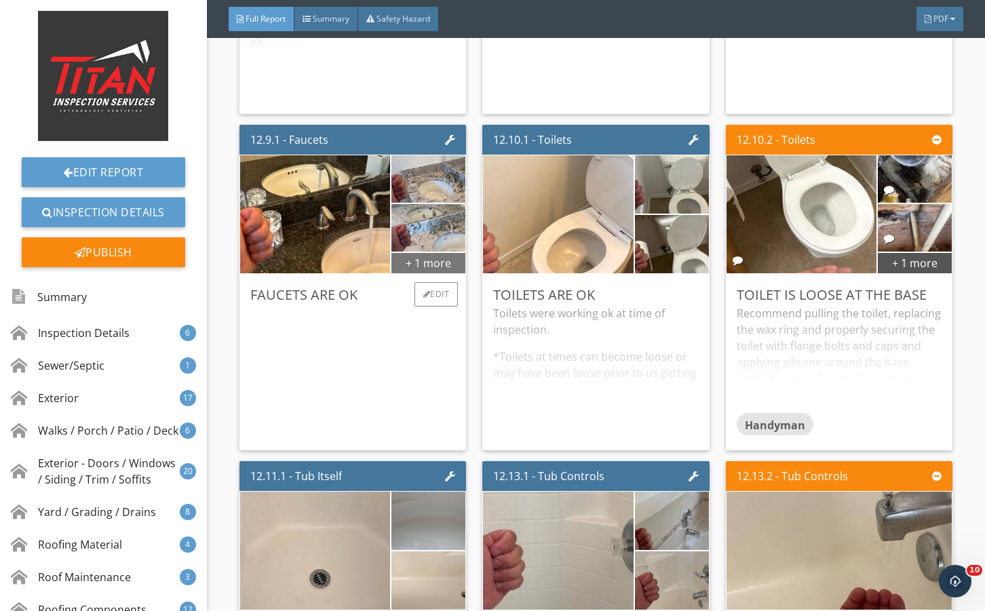
click at [429, 274] on div "+ 1 more" at bounding box center [429, 263] width 74 height 22
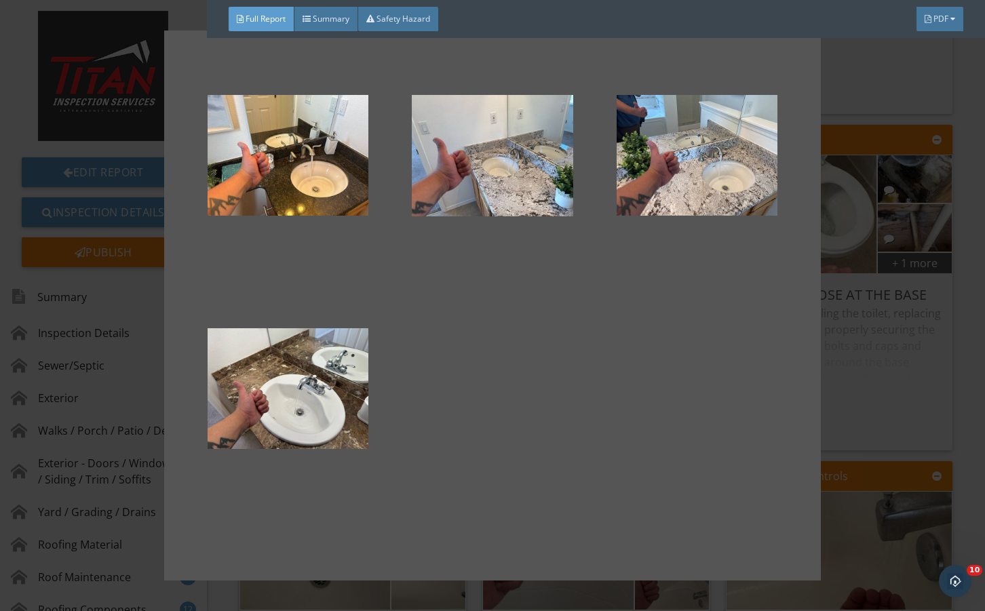
click at [900, 411] on div at bounding box center [492, 305] width 985 height 611
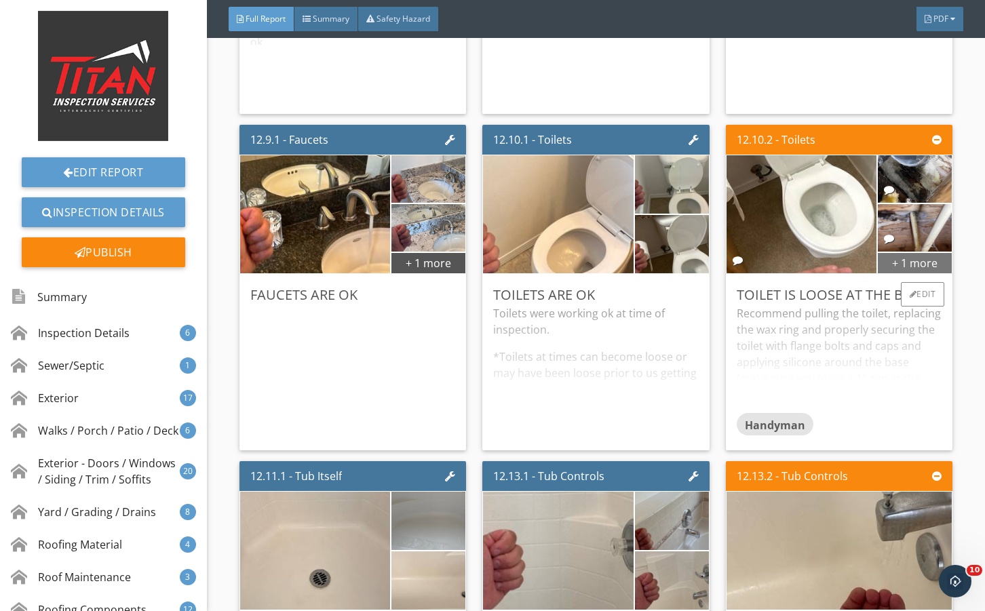
click at [909, 274] on div "+ 1 more" at bounding box center [915, 263] width 74 height 22
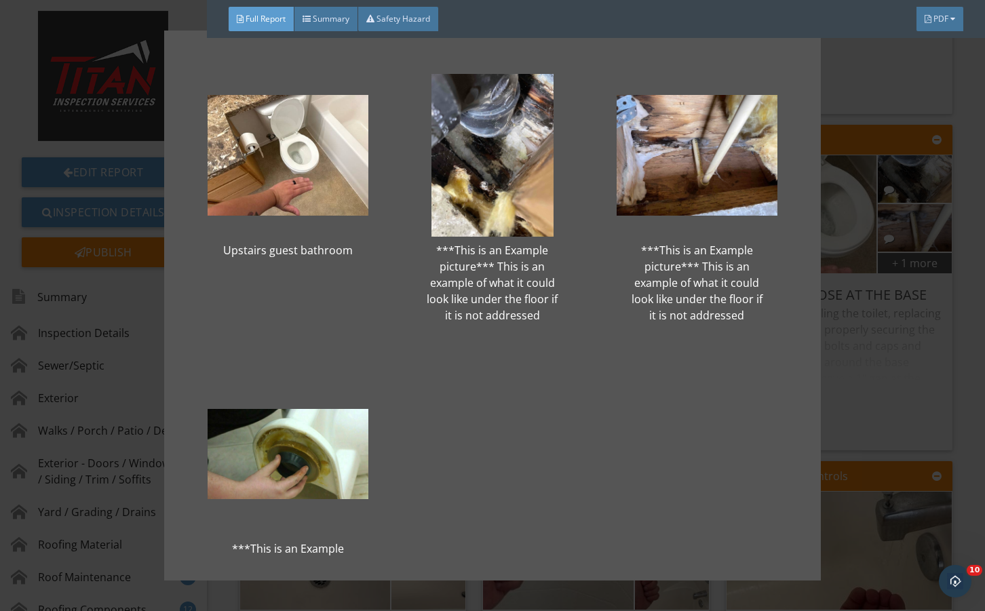
click at [904, 426] on div "Upstairs guest bathroom ***This is an Example picture*** This is an example of …" at bounding box center [492, 305] width 985 height 611
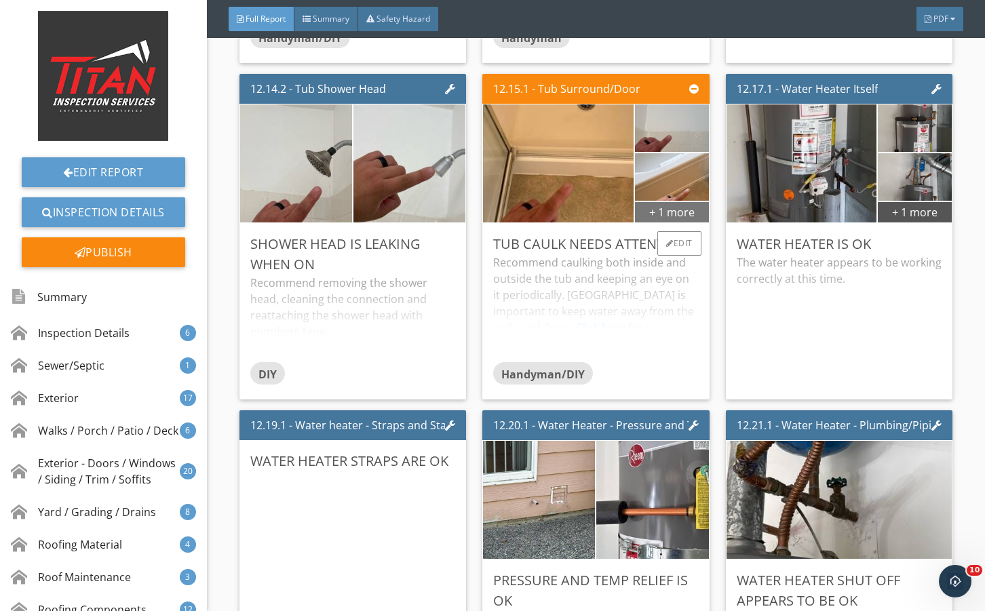
scroll to position [21220, 0]
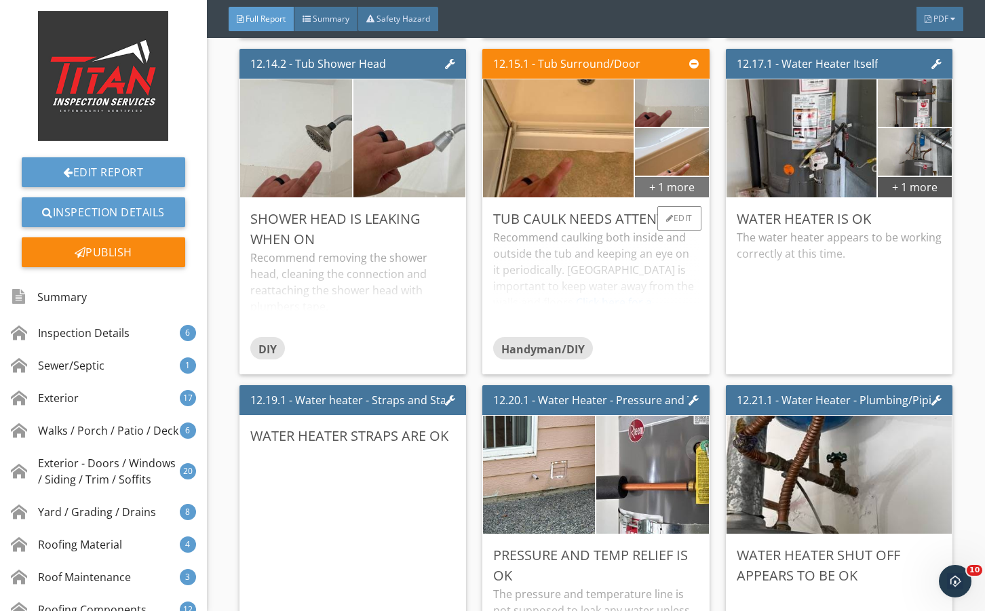
click at [658, 197] on div "+ 1 more" at bounding box center [672, 187] width 74 height 22
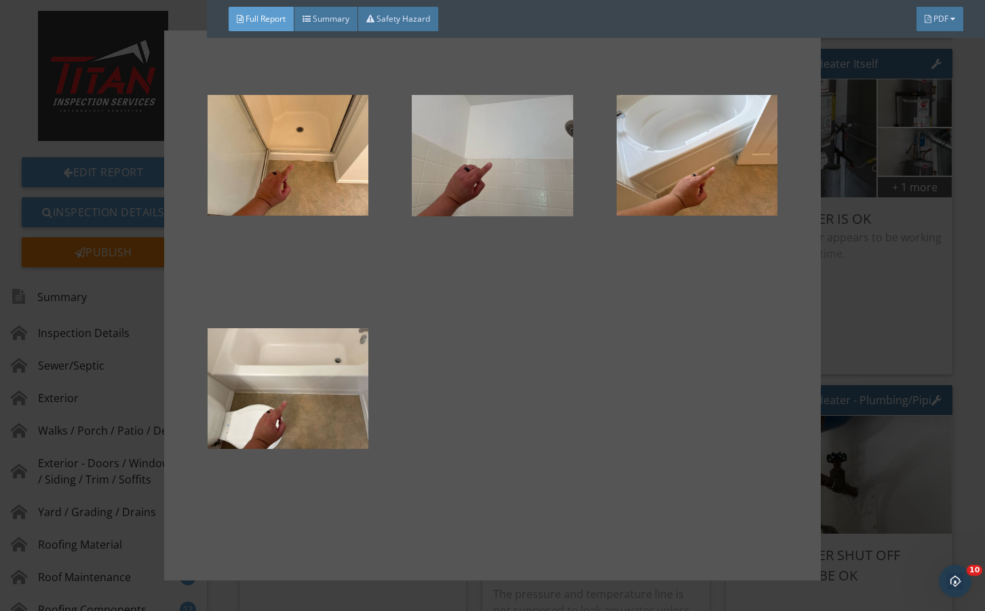
click at [871, 388] on div at bounding box center [492, 305] width 985 height 611
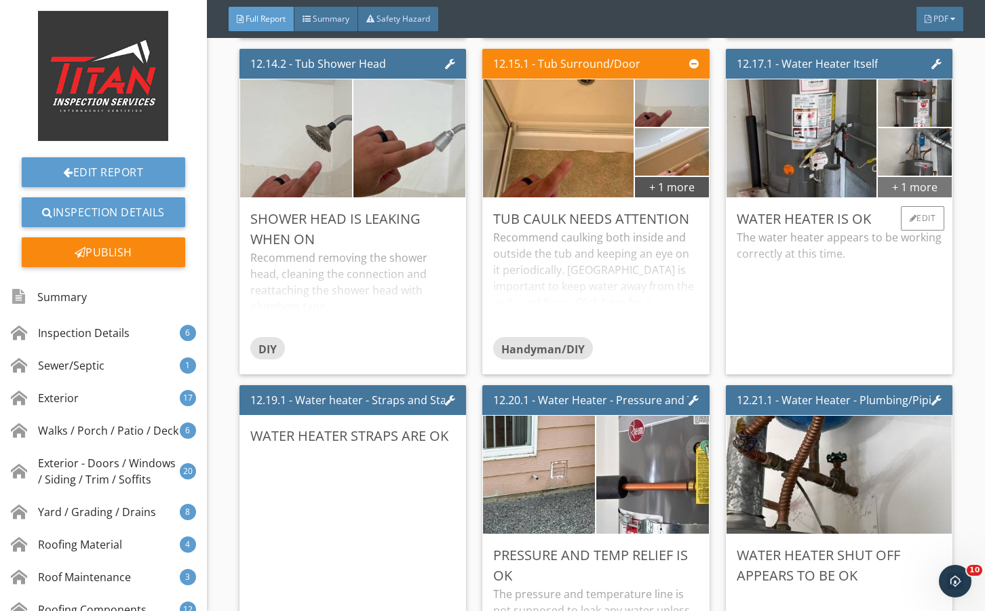
click at [914, 197] on div "+ 1 more" at bounding box center [915, 187] width 74 height 22
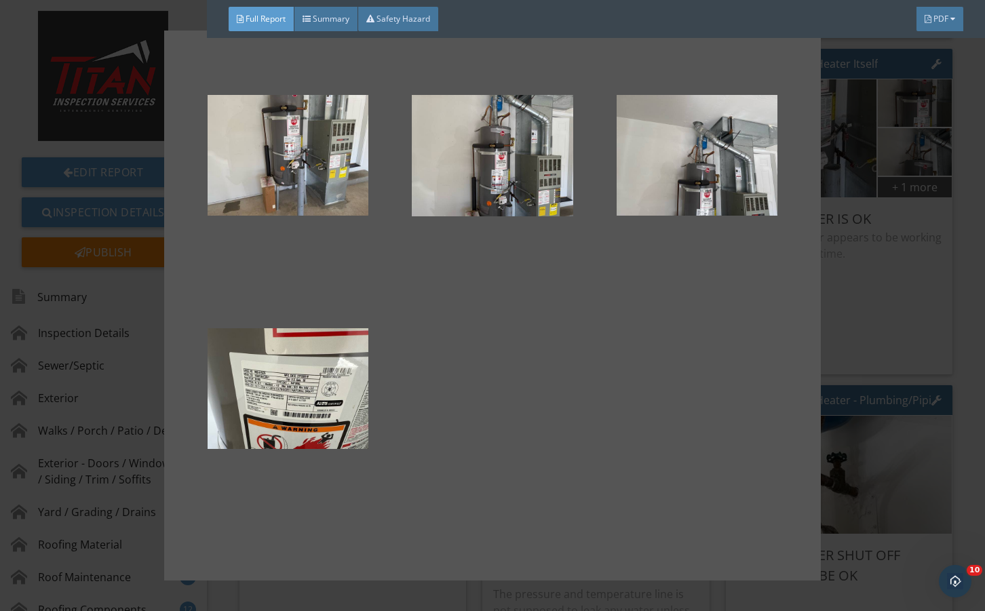
drag, startPoint x: 880, startPoint y: 377, endPoint x: 754, endPoint y: 411, distance: 130.5
click at [881, 377] on div at bounding box center [492, 305] width 985 height 611
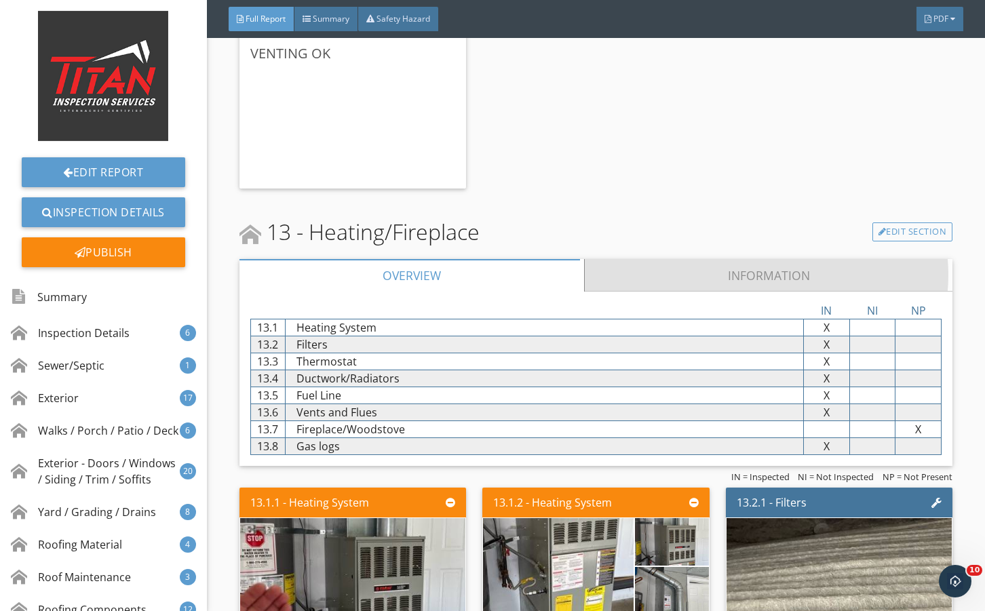
drag, startPoint x: 631, startPoint y: 346, endPoint x: 633, endPoint y: 396, distance: 50.3
click at [631, 292] on link "Information" at bounding box center [768, 275] width 369 height 33
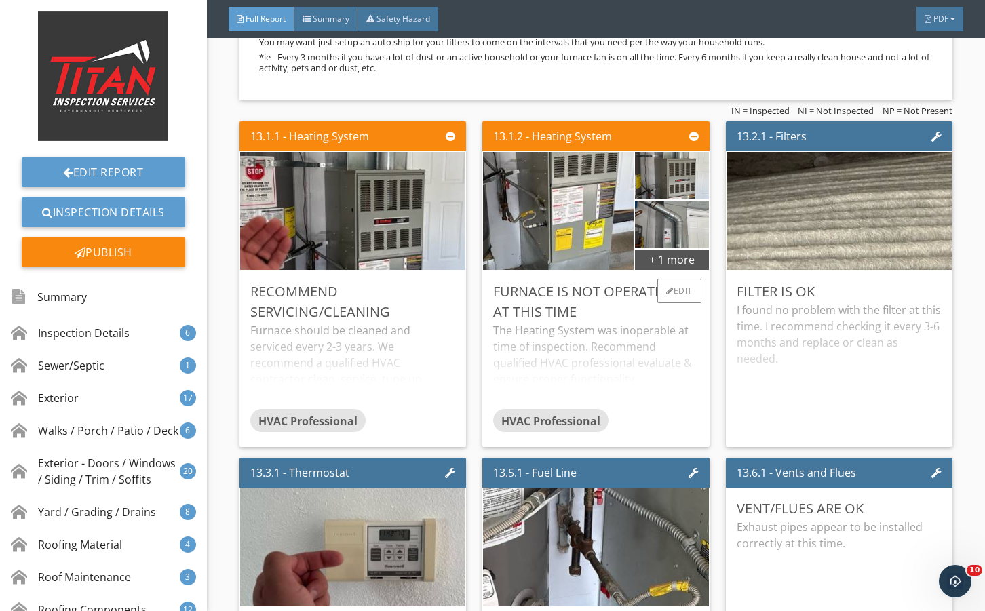
scroll to position [22532, 0]
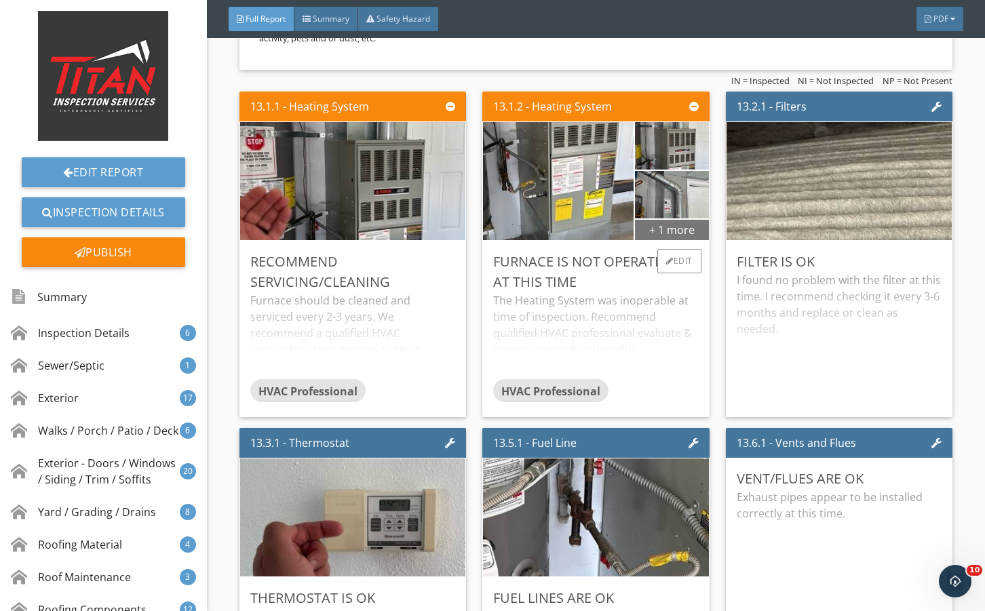
click at [655, 240] on div "+ 1 more" at bounding box center [672, 230] width 74 height 22
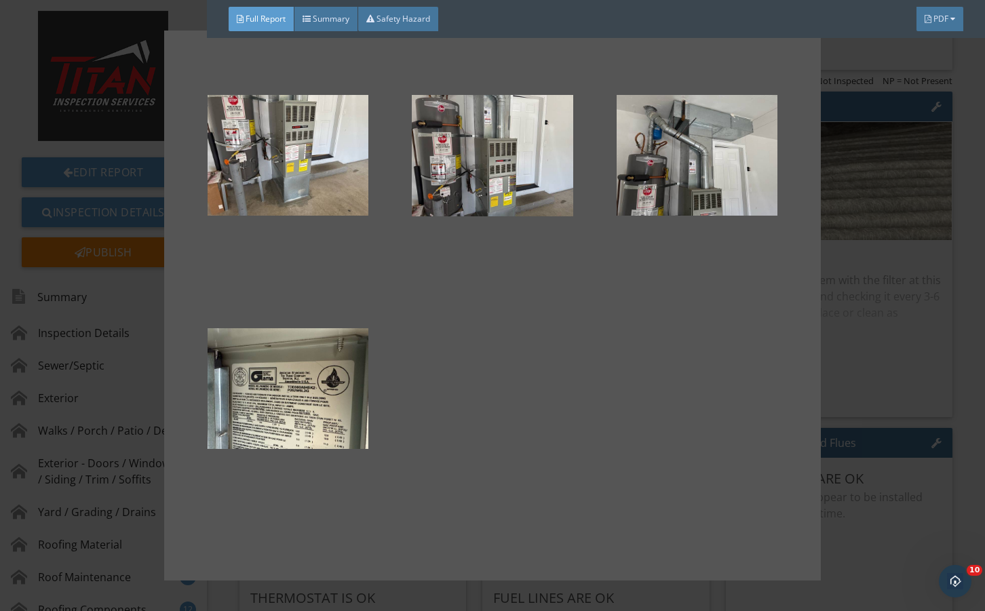
click at [882, 356] on div at bounding box center [492, 305] width 985 height 611
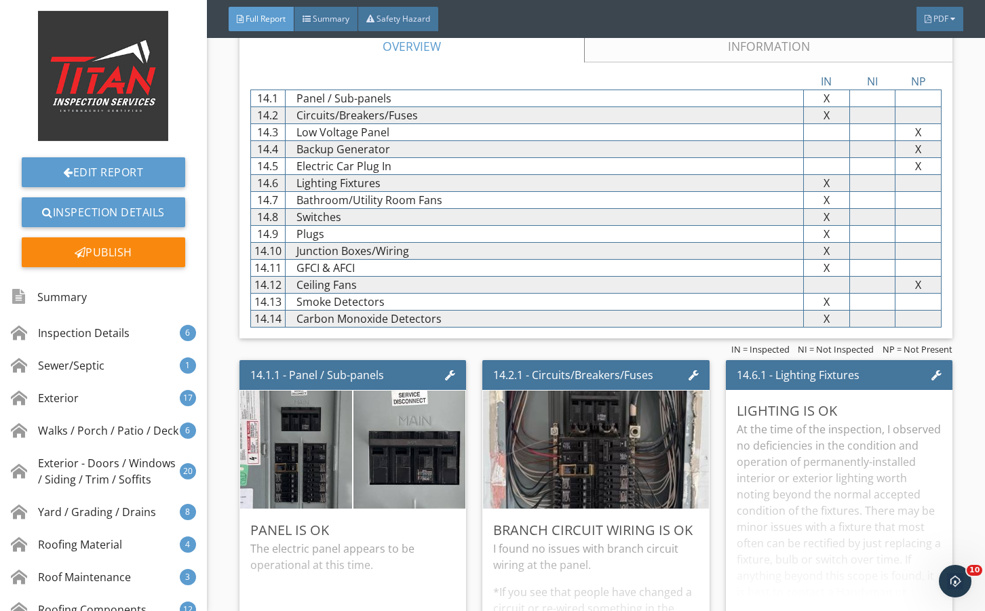
drag, startPoint x: 645, startPoint y: 105, endPoint x: 664, endPoint y: 192, distance: 89.6
click at [645, 62] on link "Information" at bounding box center [768, 46] width 369 height 33
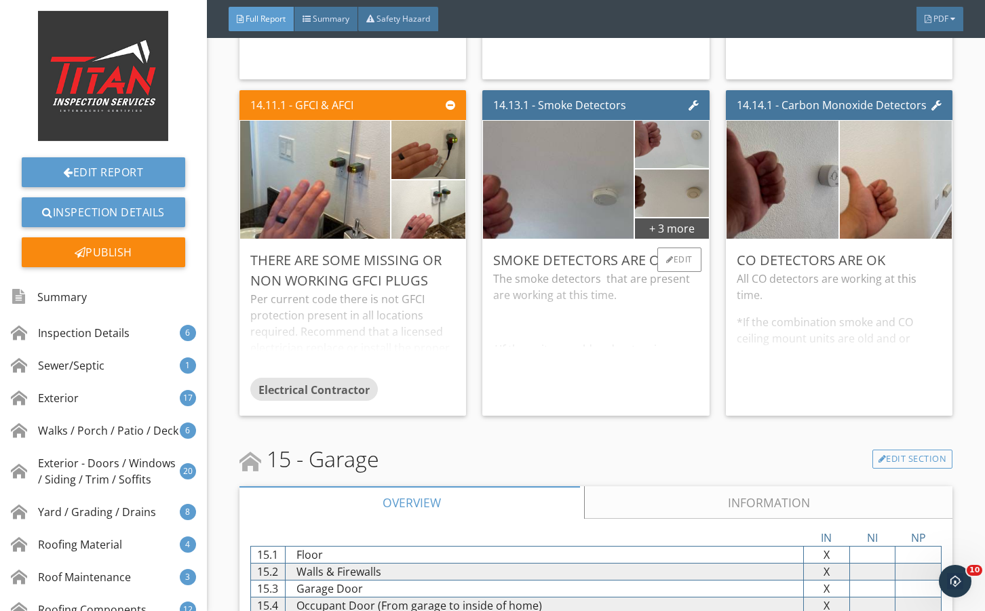
scroll to position [24930, 0]
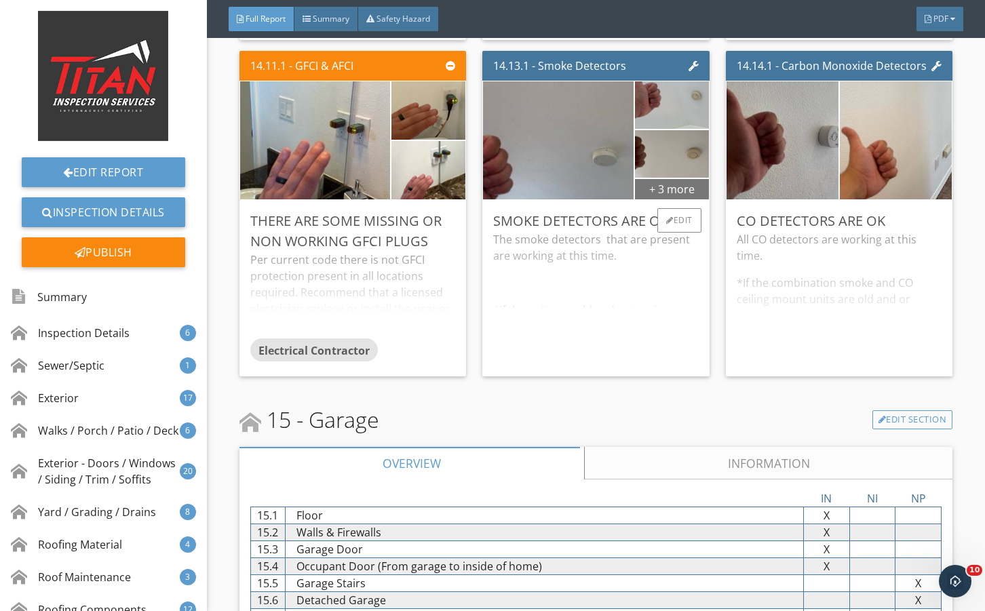
click at [660, 200] on div "+ 3 more" at bounding box center [672, 189] width 74 height 22
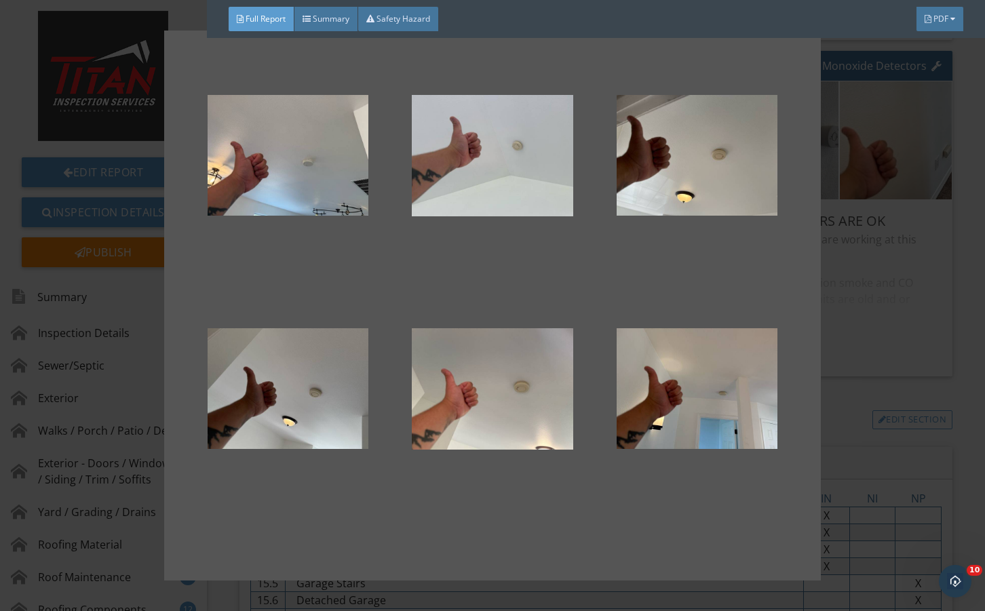
click at [864, 394] on div at bounding box center [492, 305] width 985 height 611
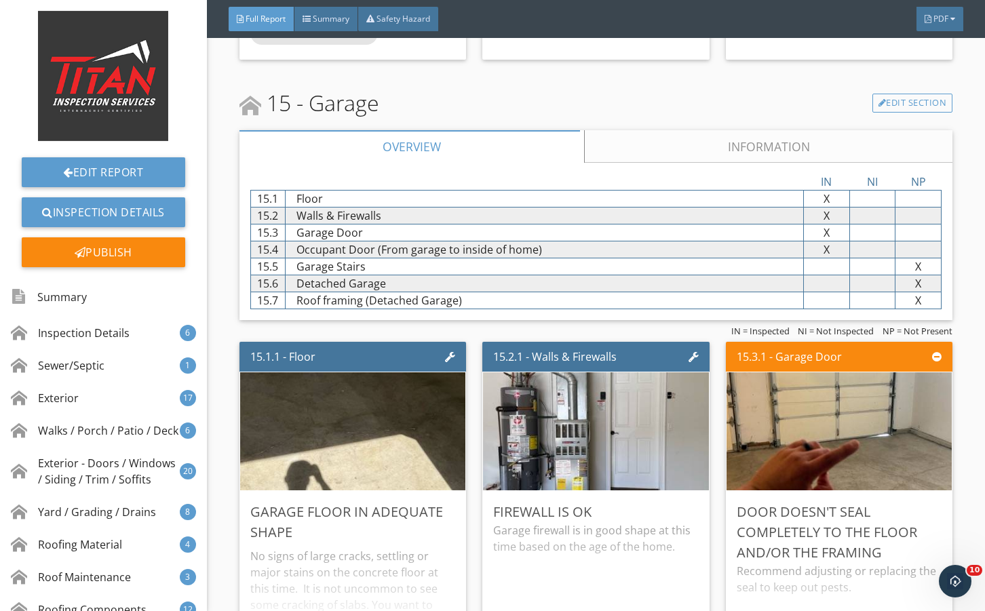
click at [685, 163] on link "Information" at bounding box center [768, 146] width 369 height 33
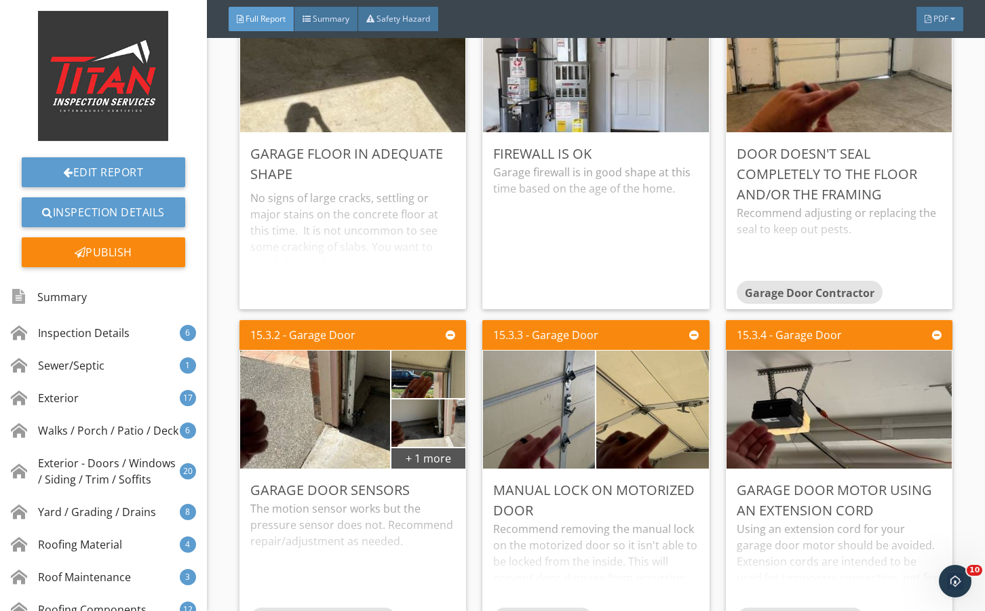
scroll to position [25700, 0]
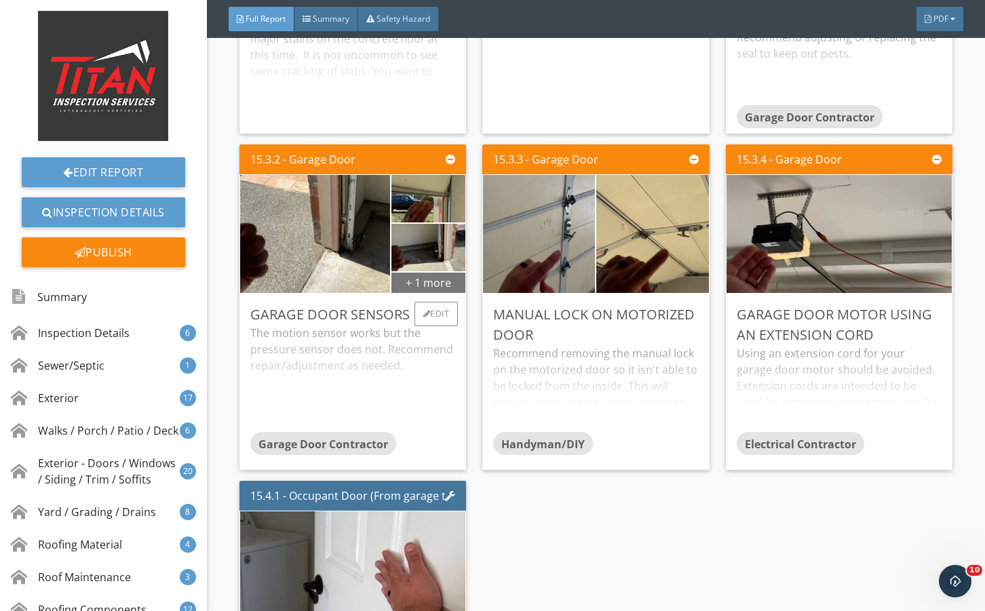
click at [416, 293] on div "+ 1 more" at bounding box center [429, 282] width 74 height 22
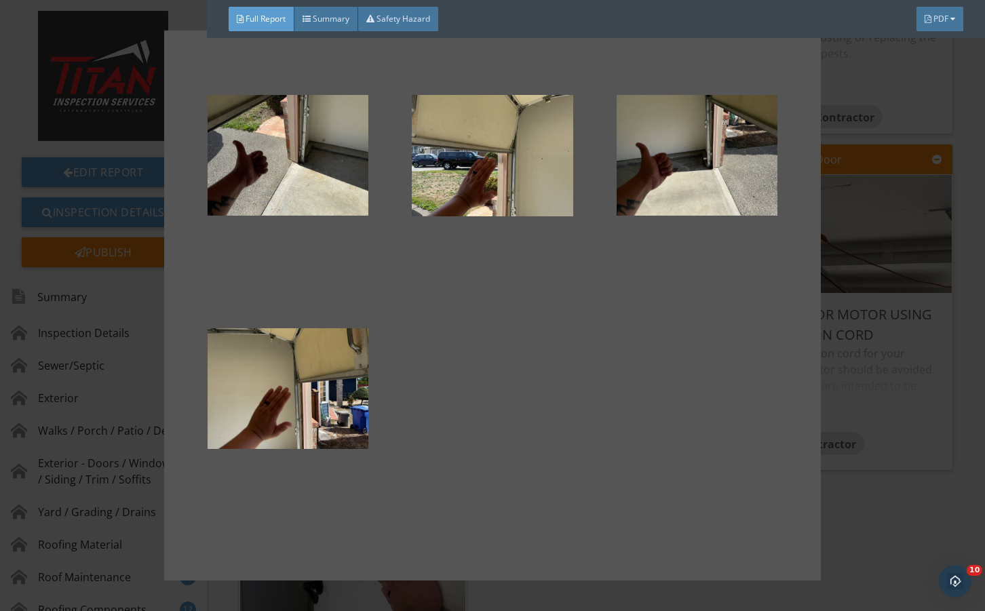
click at [856, 431] on div at bounding box center [492, 305] width 985 height 611
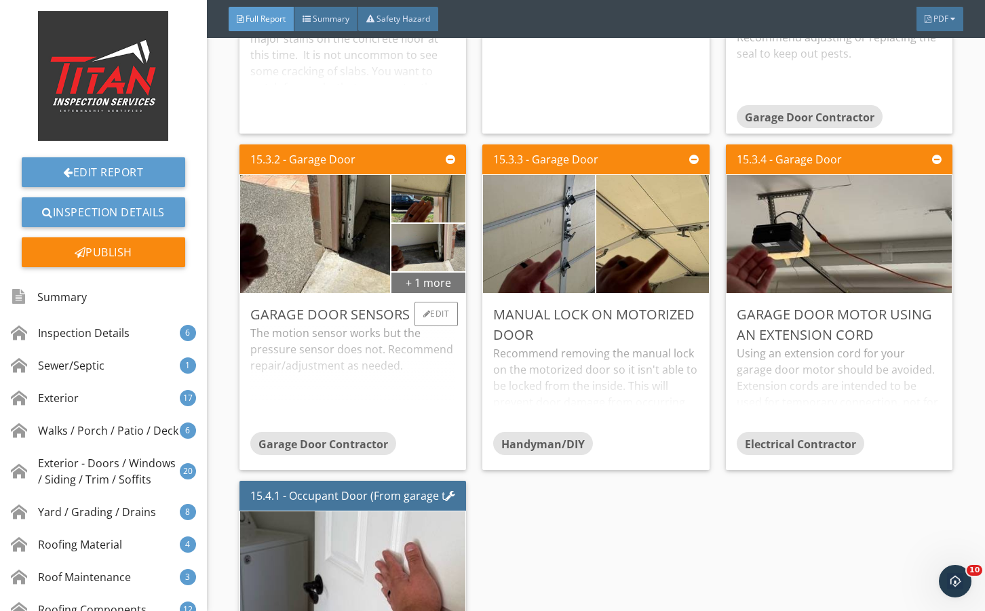
click at [428, 293] on div "+ 1 more" at bounding box center [429, 282] width 74 height 22
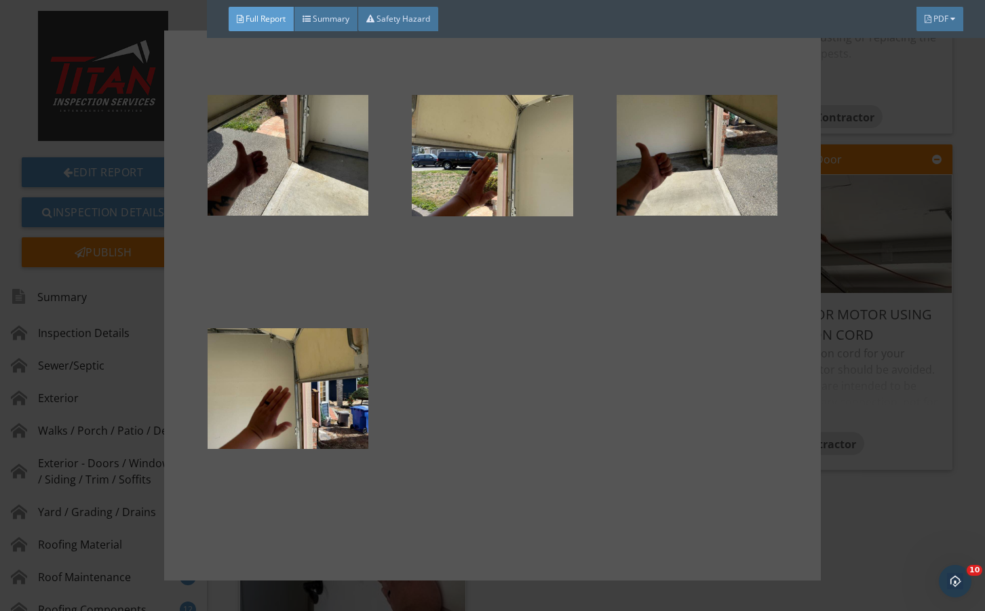
click at [824, 419] on div at bounding box center [492, 305] width 985 height 611
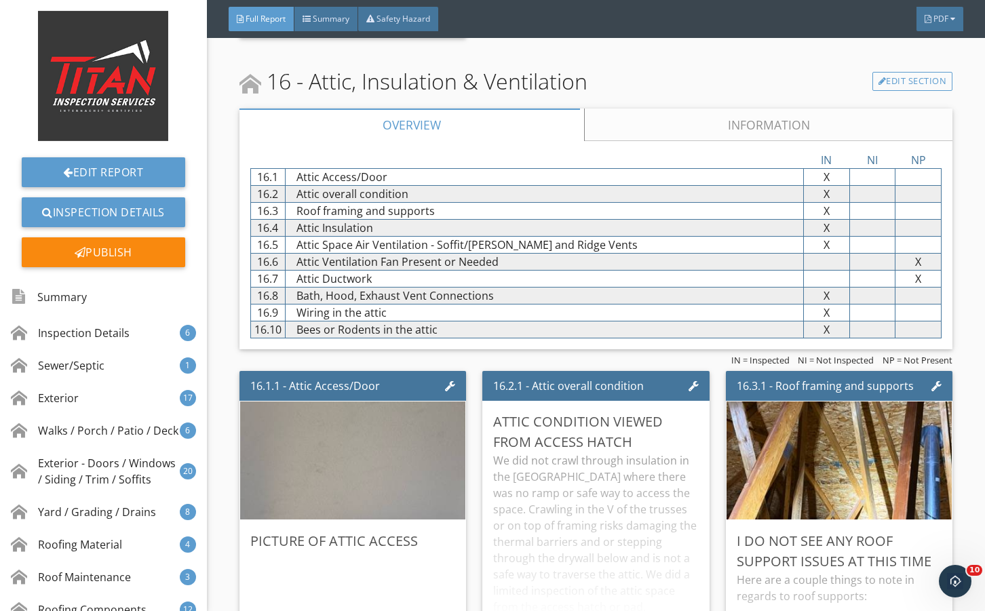
click at [648, 141] on link "Information" at bounding box center [768, 125] width 369 height 33
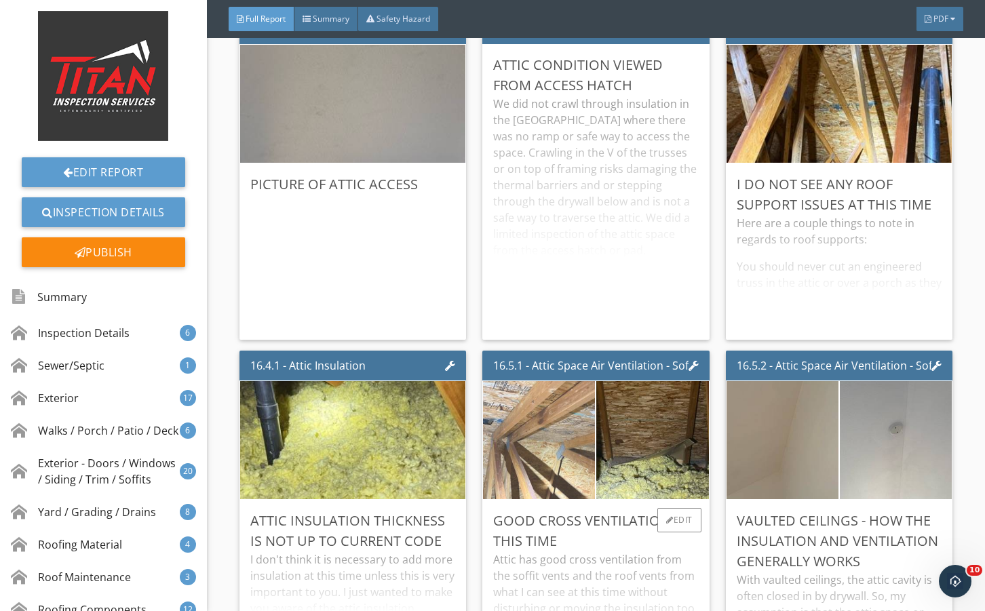
scroll to position [27057, 0]
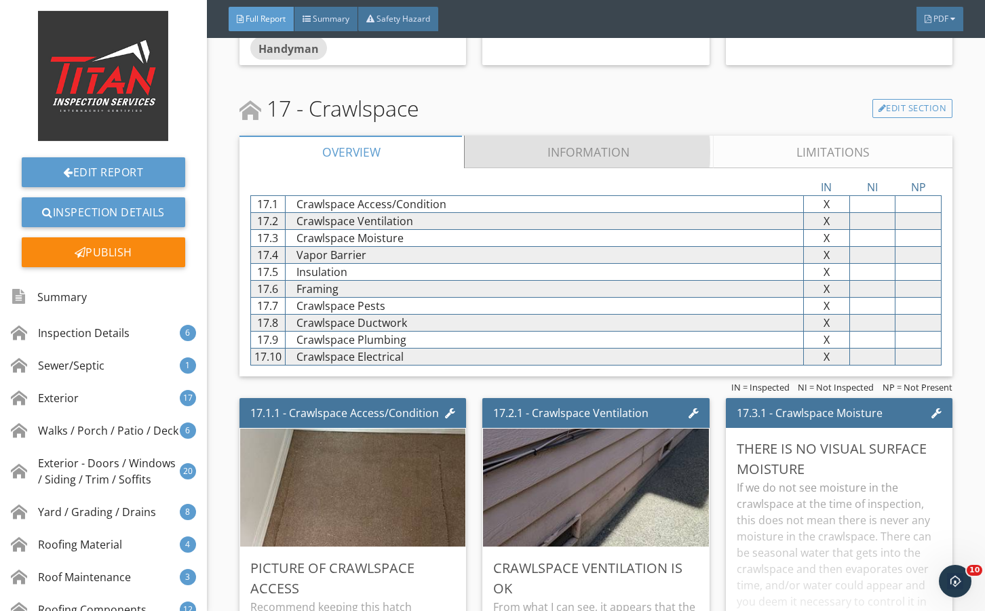
click at [567, 168] on link "Information" at bounding box center [589, 152] width 249 height 33
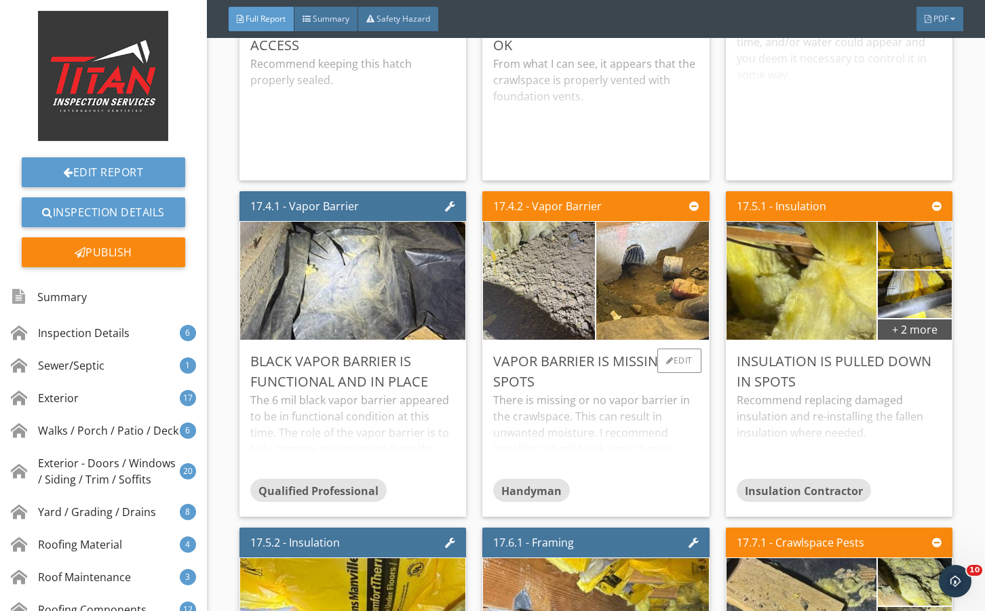
scroll to position [28550, 0]
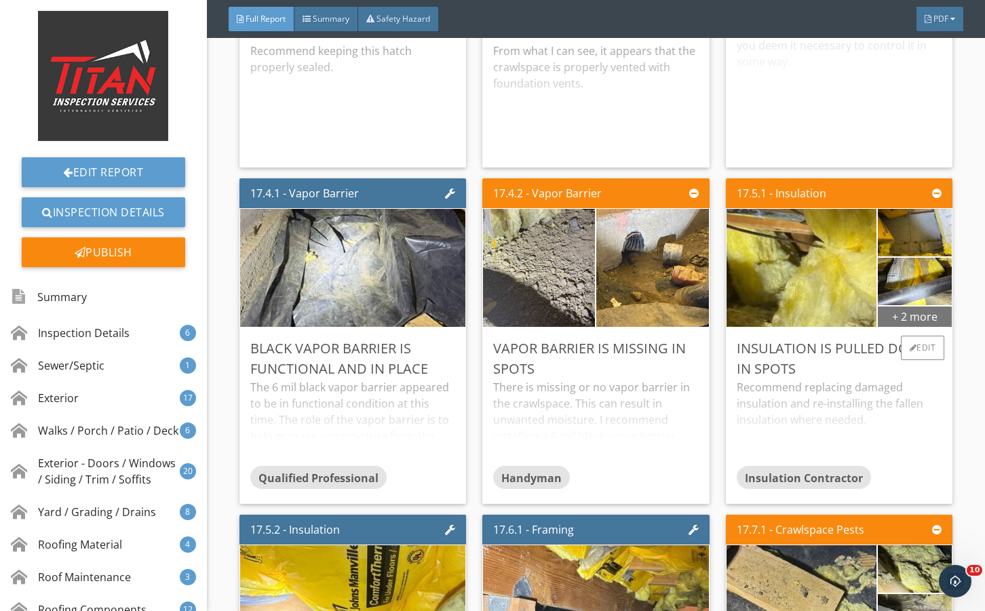
click at [884, 327] on div "+ 2 more" at bounding box center [915, 316] width 74 height 22
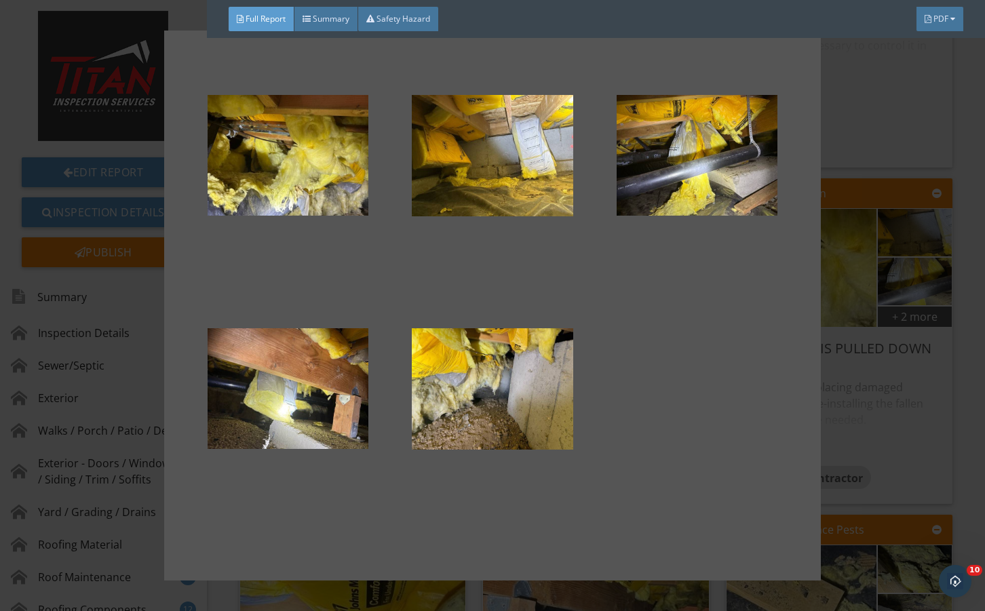
click at [880, 442] on div at bounding box center [492, 305] width 985 height 611
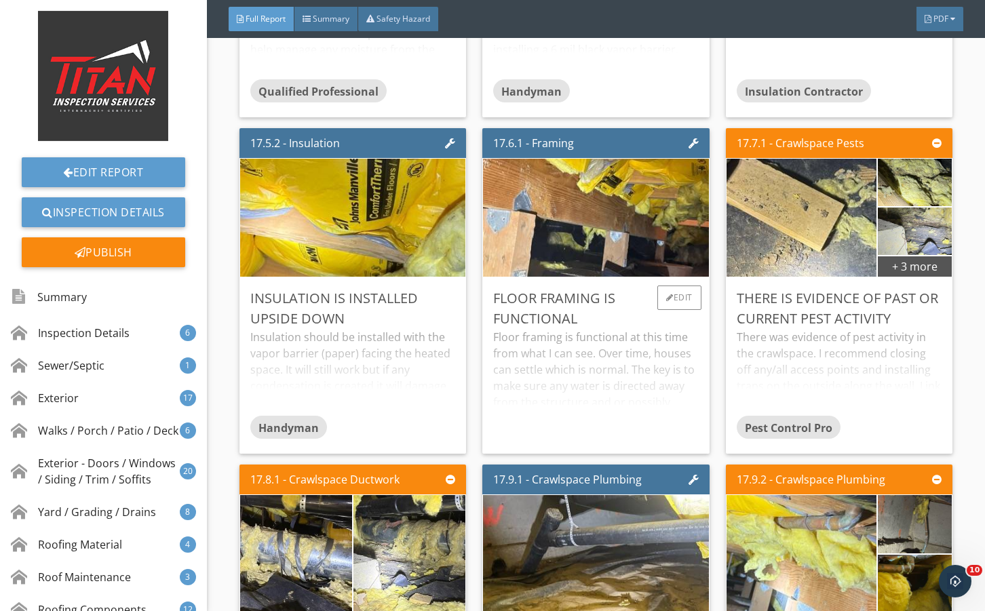
scroll to position [28957, 0]
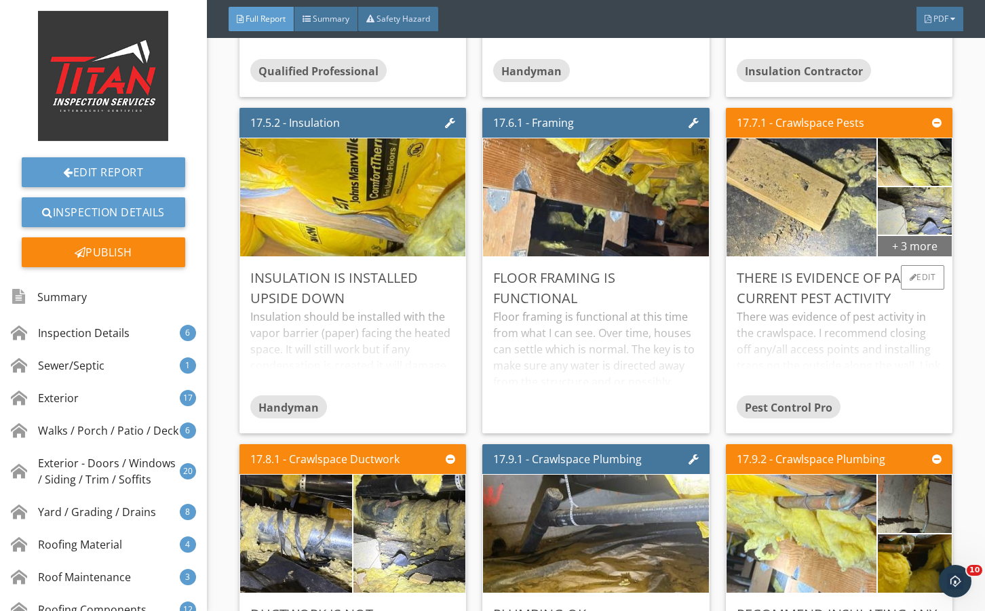
click at [878, 257] on div "+ 3 more" at bounding box center [915, 246] width 74 height 22
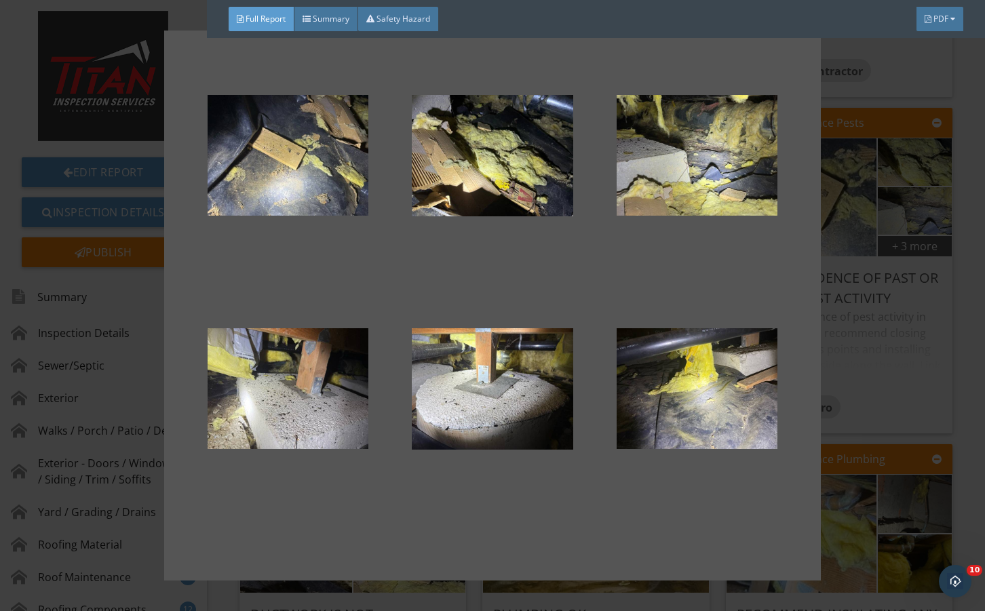
click at [924, 398] on div at bounding box center [492, 305] width 985 height 611
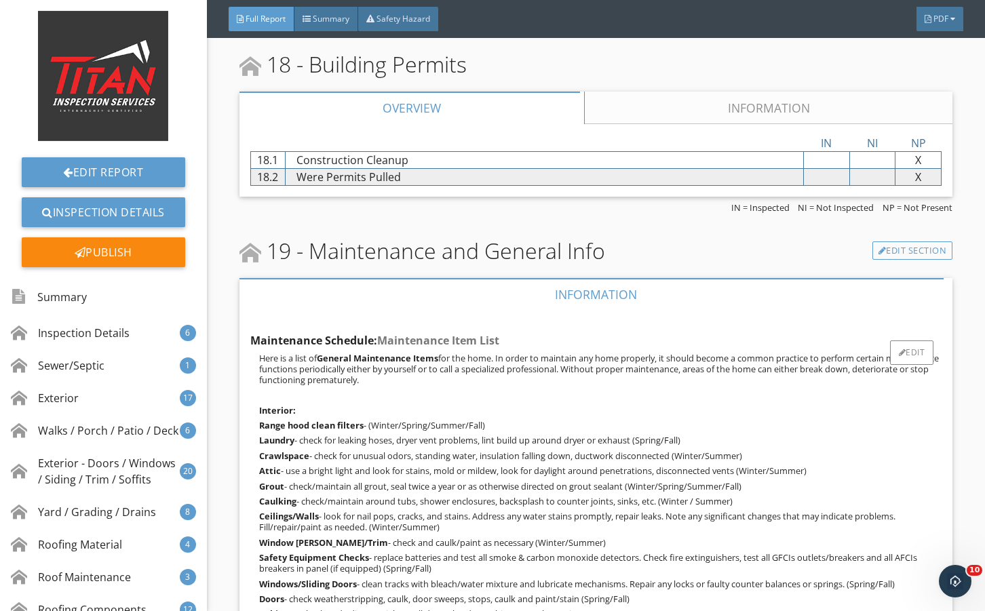
scroll to position [30359, 0]
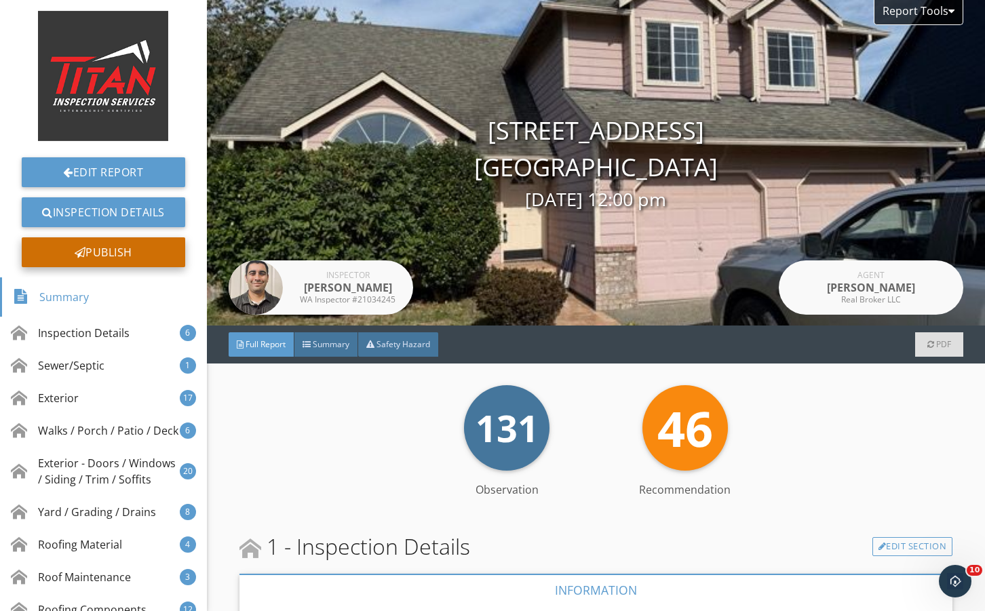
click at [126, 258] on div "Publish" at bounding box center [104, 253] width 164 height 30
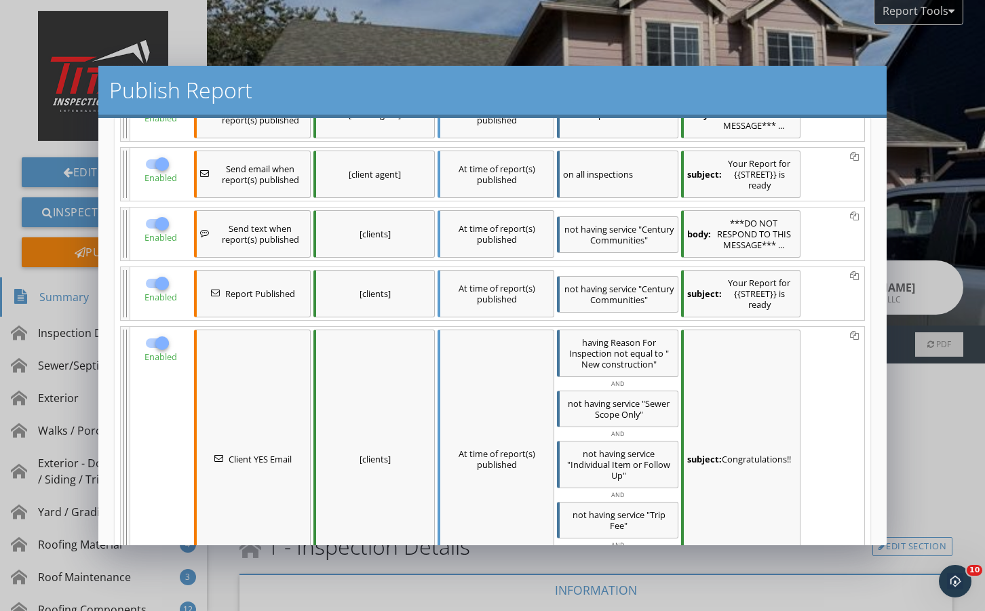
scroll to position [271, 0]
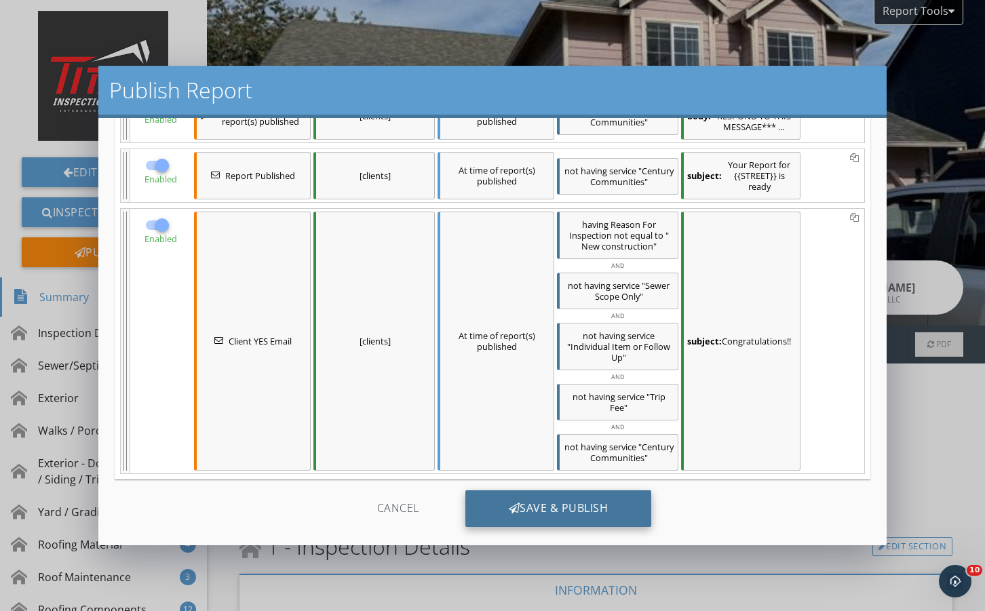
click at [549, 497] on div "Save & Publish" at bounding box center [559, 509] width 187 height 37
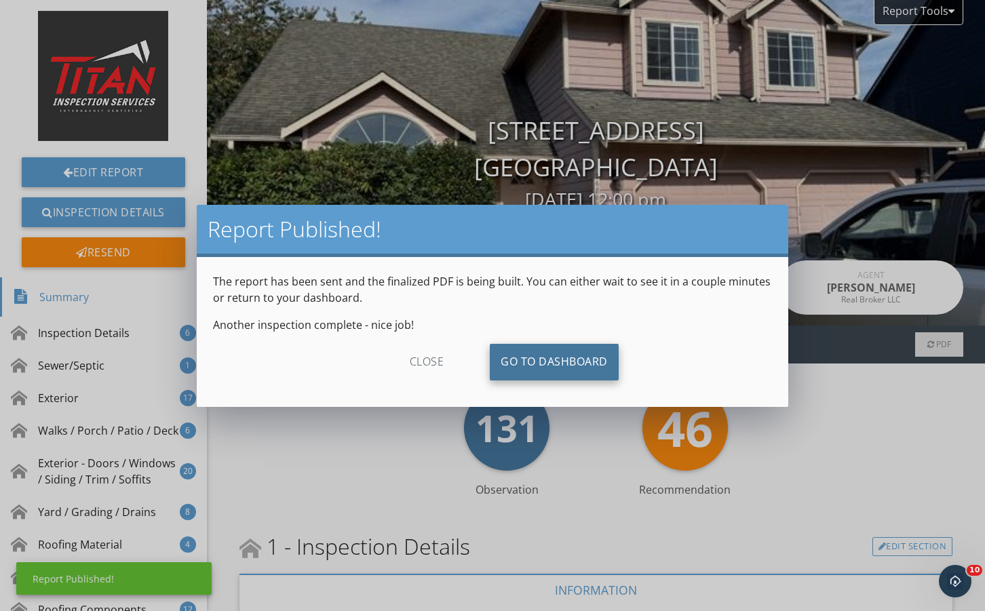
click at [533, 373] on link "Go To Dashboard" at bounding box center [554, 362] width 129 height 37
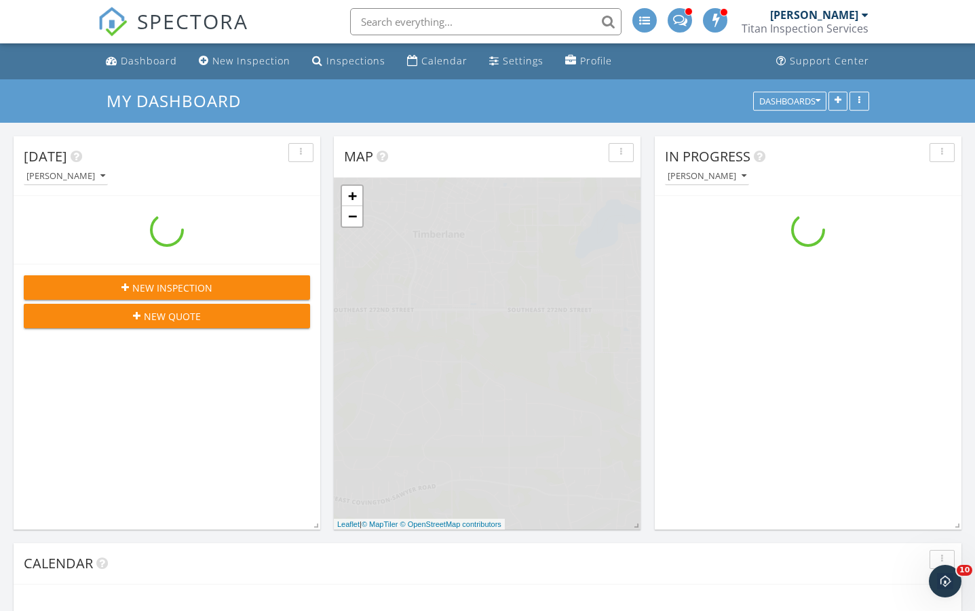
scroll to position [1120, 996]
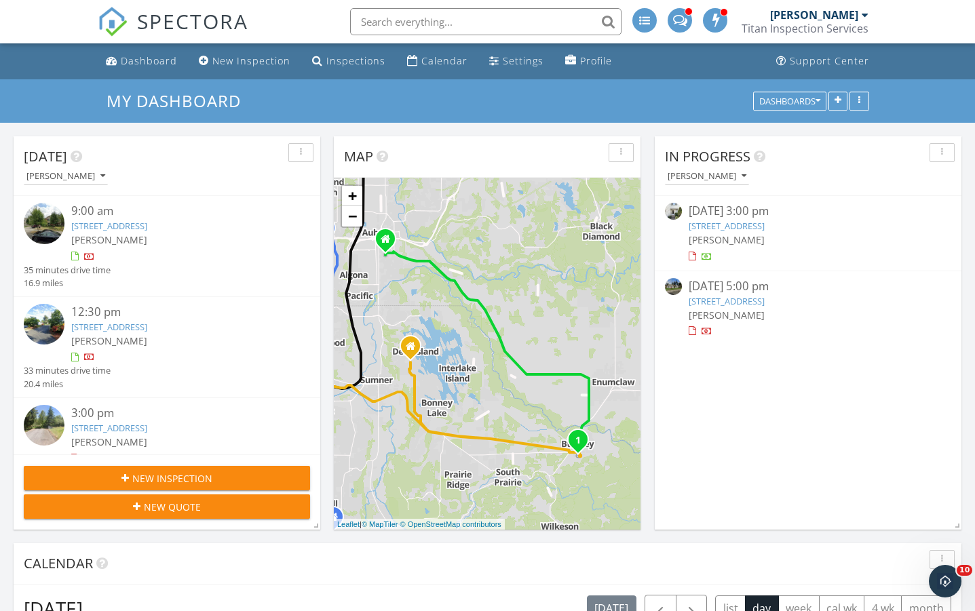
click at [765, 231] on link "[STREET_ADDRESS]" at bounding box center [727, 226] width 76 height 12
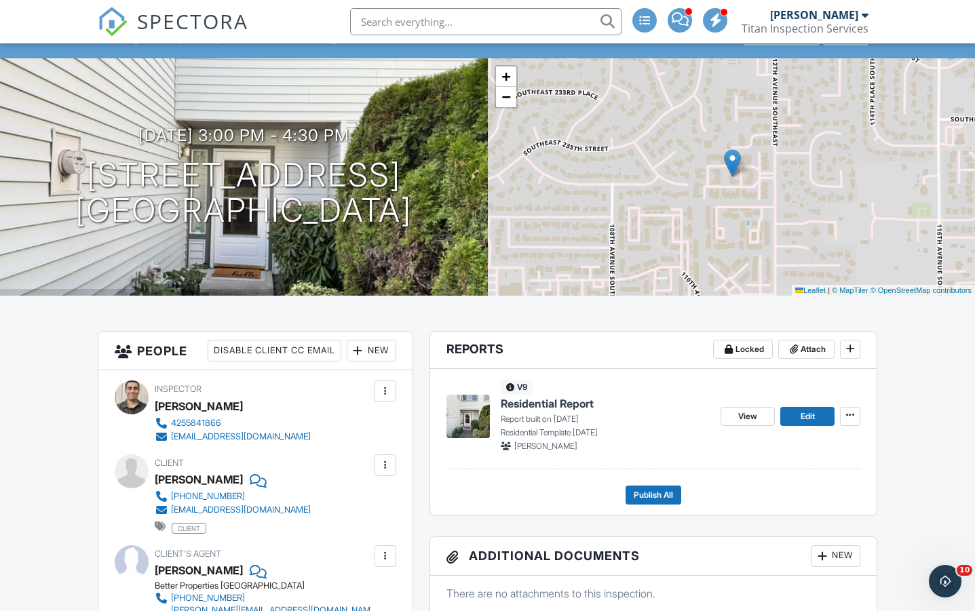
scroll to position [90, 0]
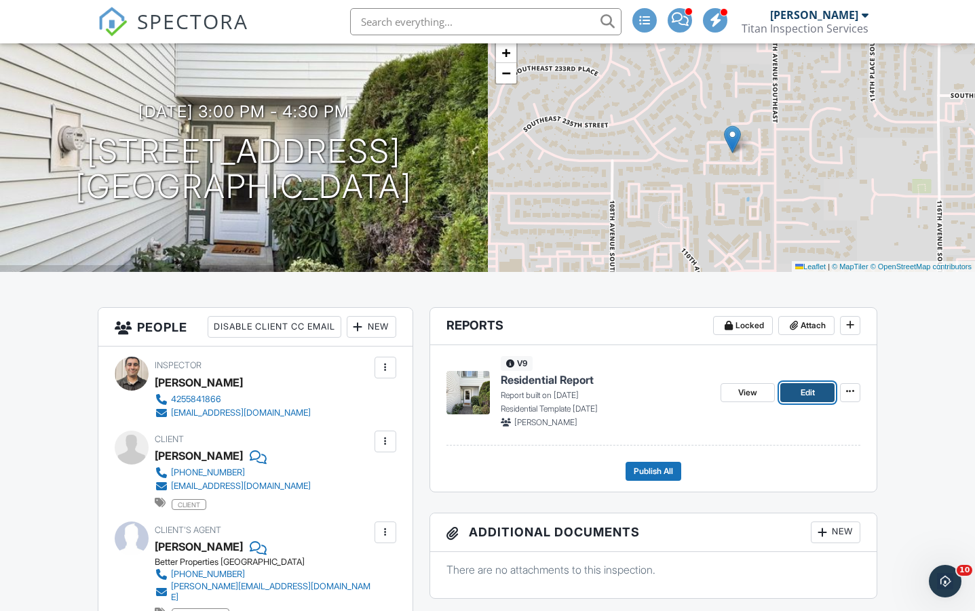
click at [802, 398] on span "Edit" at bounding box center [808, 393] width 14 height 14
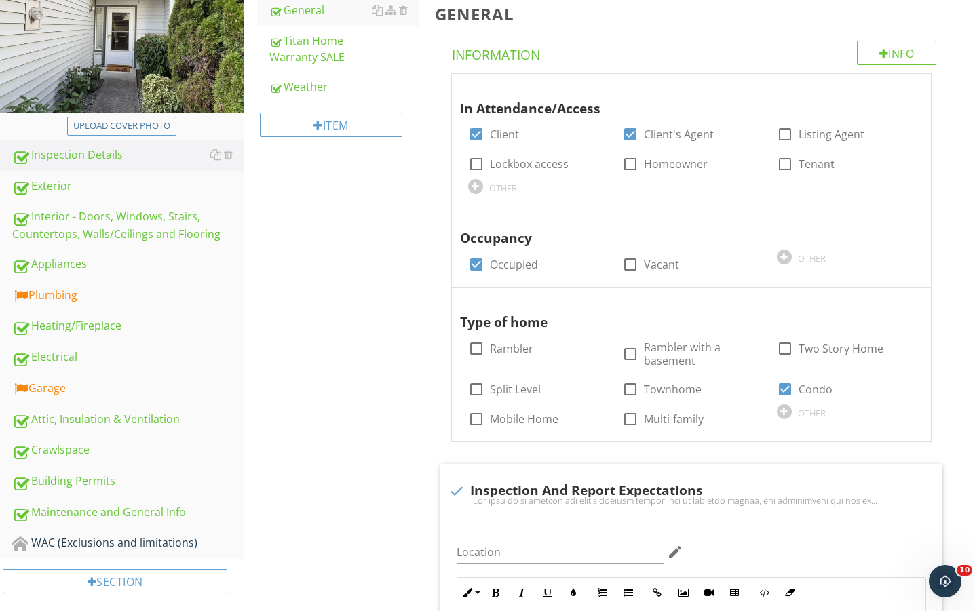
scroll to position [226, 0]
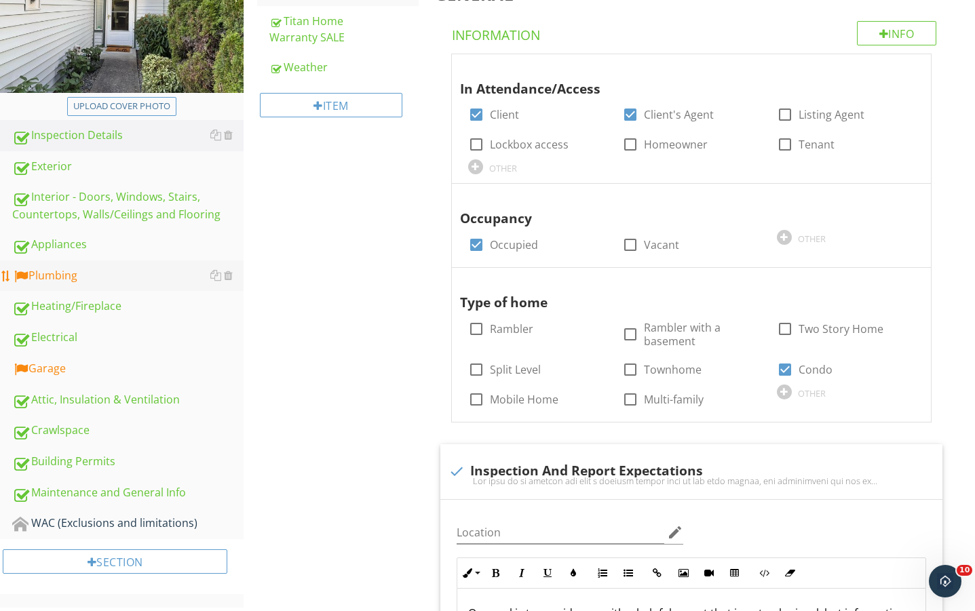
click at [41, 279] on div "Plumbing" at bounding box center [127, 276] width 231 height 18
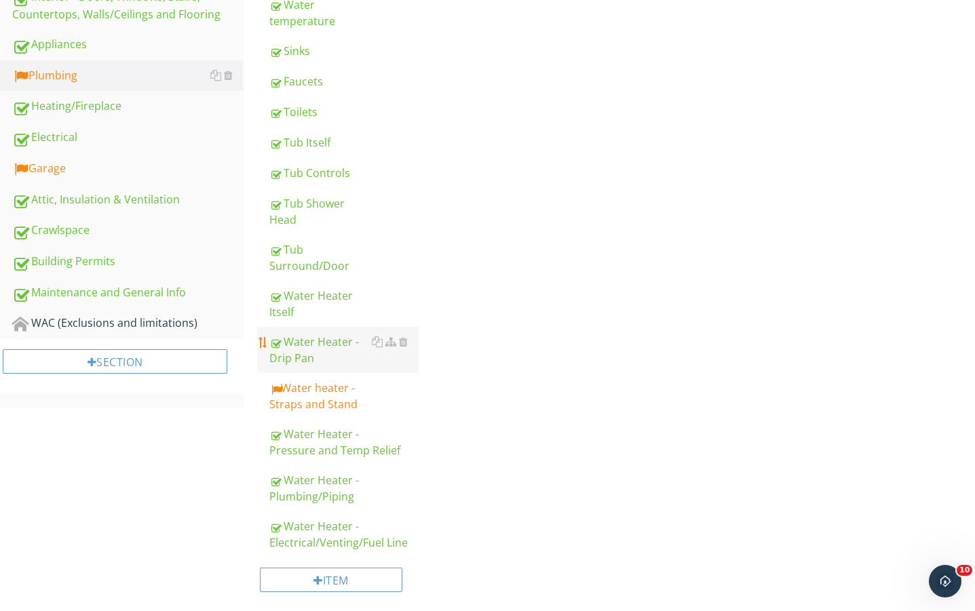
scroll to position [462, 0]
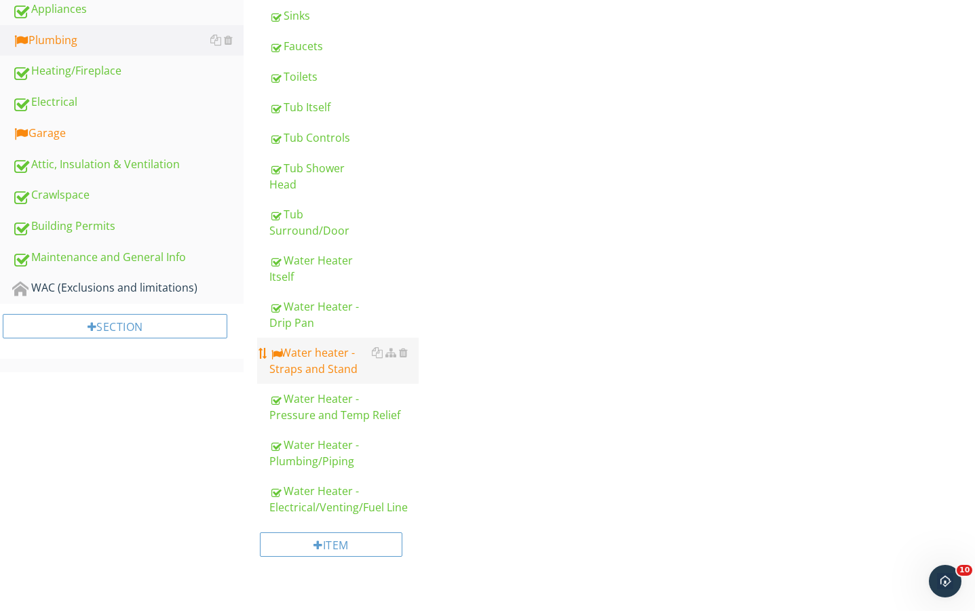
click at [324, 353] on div "Water heater - Straps and Stand" at bounding box center [343, 361] width 149 height 33
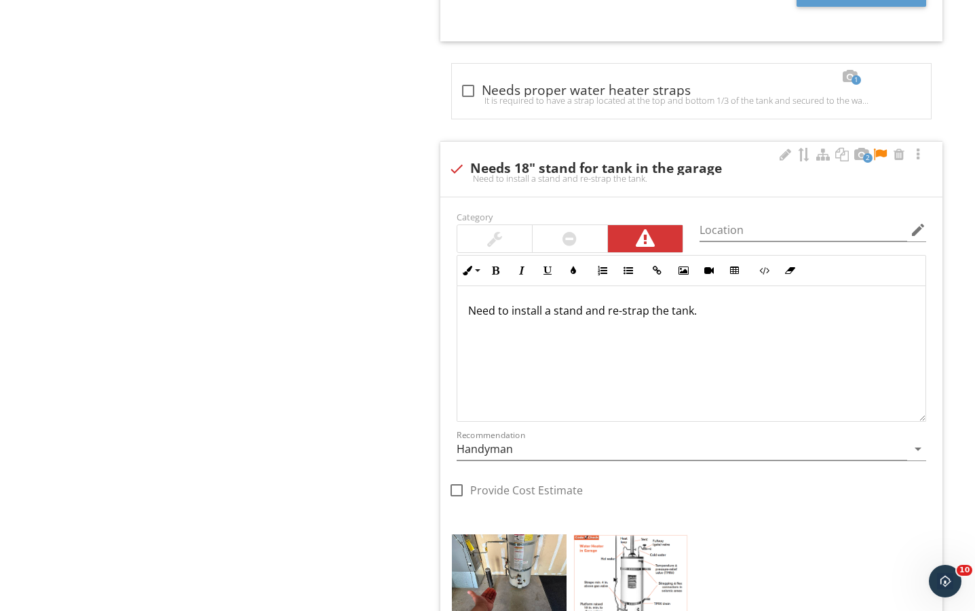
scroll to position [1040, 0]
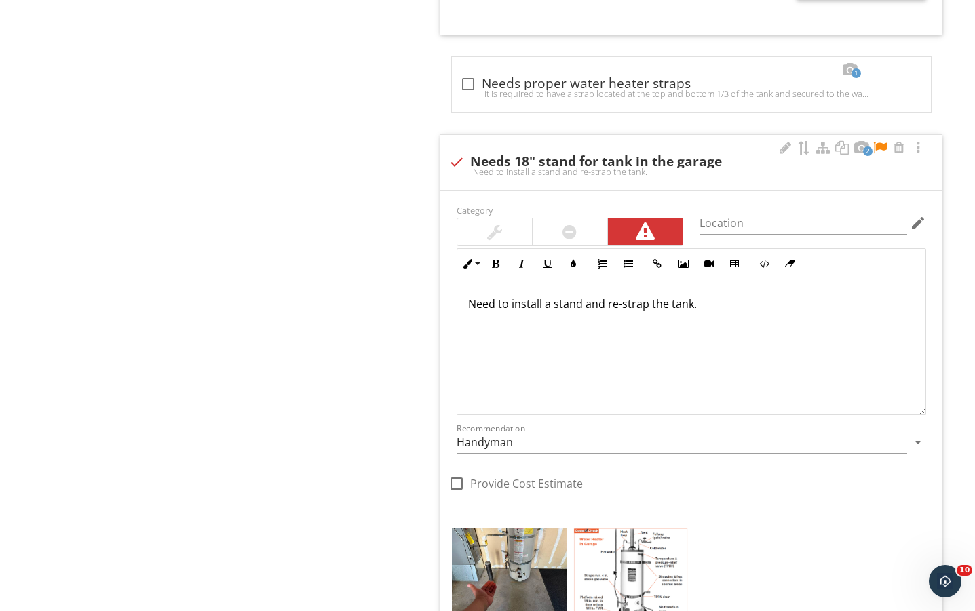
click at [880, 147] on div at bounding box center [880, 148] width 16 height 14
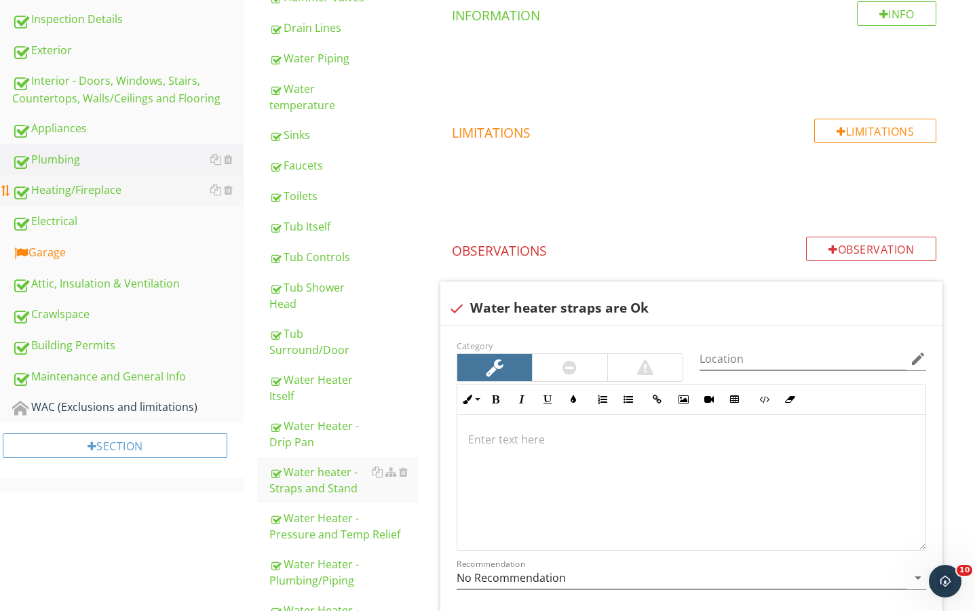
scroll to position [158, 0]
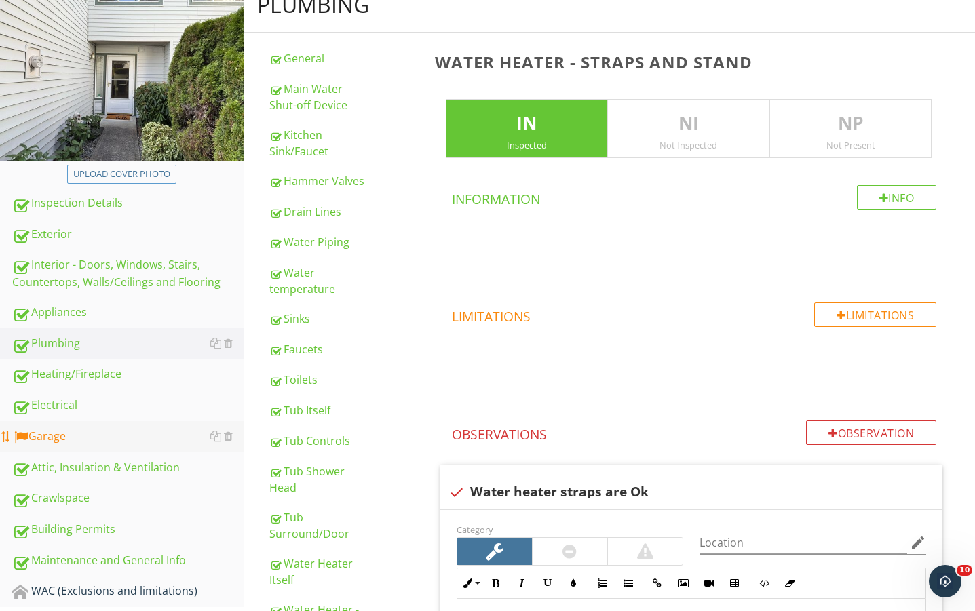
click at [62, 431] on div "Garage" at bounding box center [127, 437] width 231 height 18
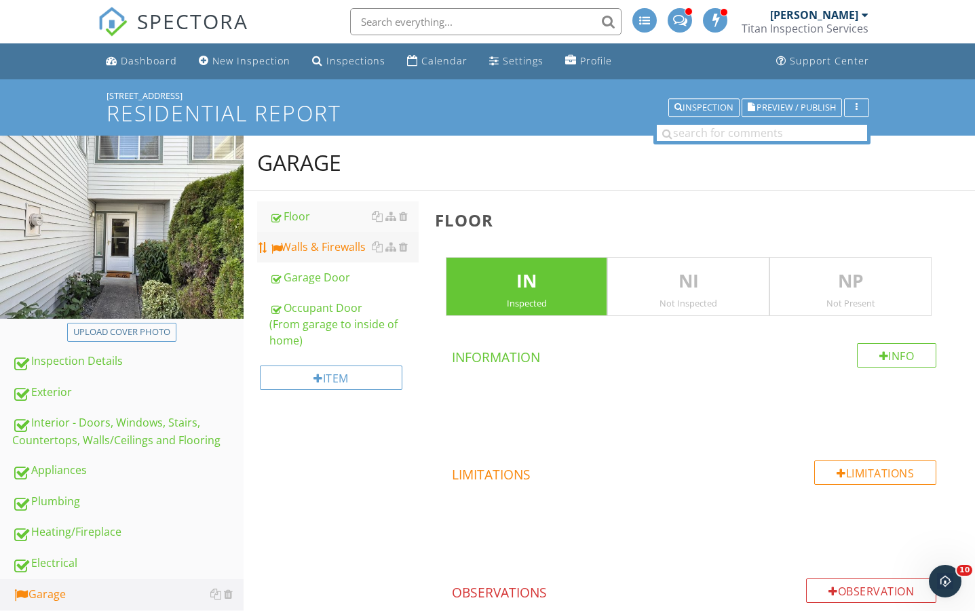
click at [343, 248] on div "Walls & Firewalls" at bounding box center [343, 247] width 149 height 16
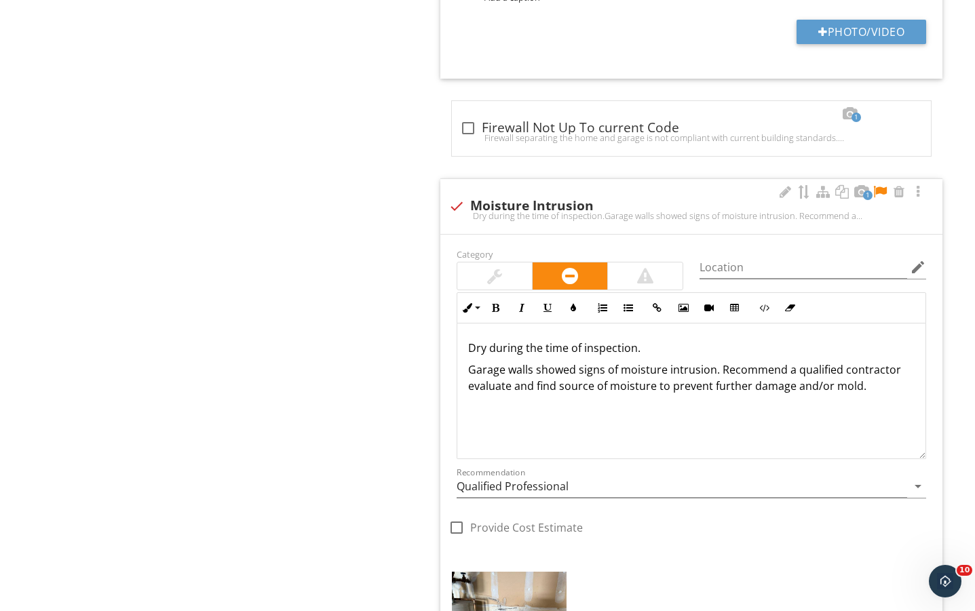
scroll to position [1086, 0]
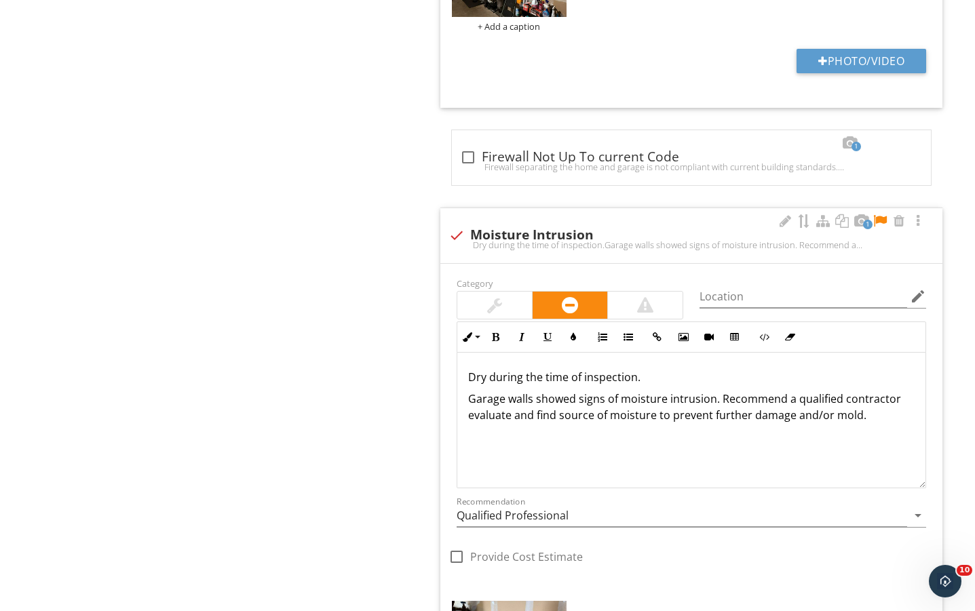
click at [879, 223] on div at bounding box center [880, 221] width 16 height 14
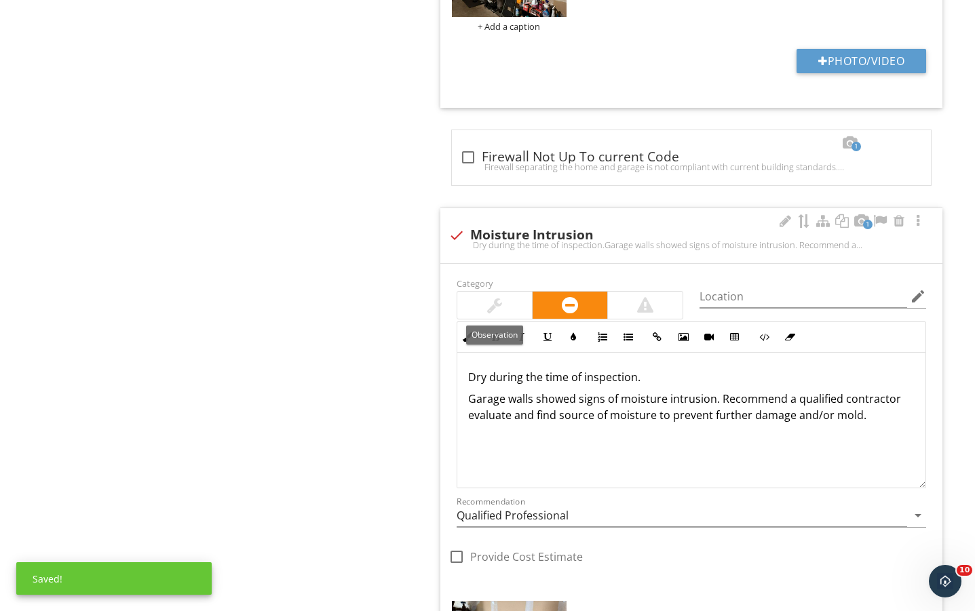
click at [514, 305] on div at bounding box center [494, 305] width 75 height 27
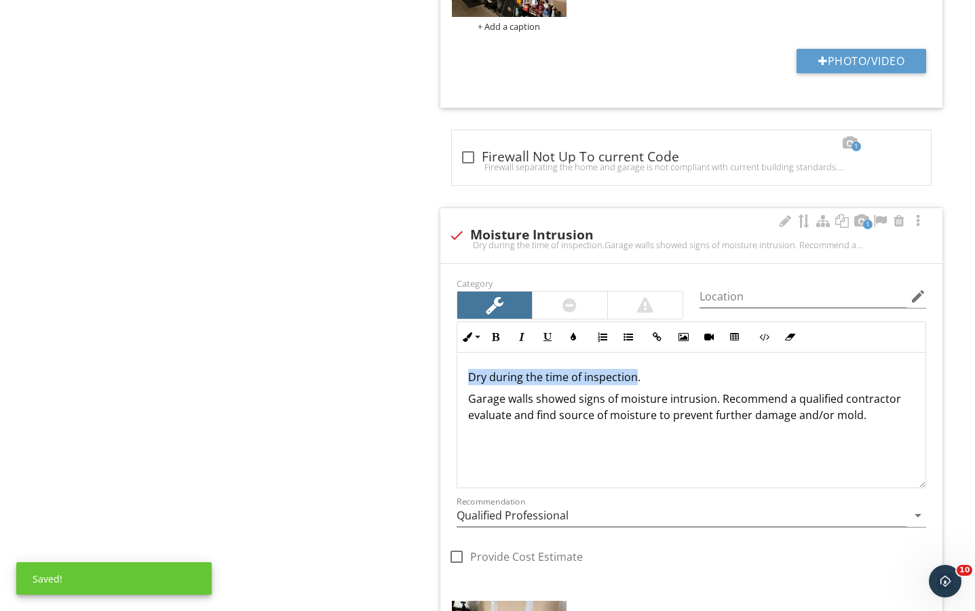
drag, startPoint x: 633, startPoint y: 375, endPoint x: 692, endPoint y: 385, distance: 60.0
click at [438, 369] on span "1 check Firewall is Ok Garage firewall is in good shape at this time based on t…" at bounding box center [694, 196] width 519 height 1319
click at [692, 385] on div "Dry during the time of inspection. Garage walls showed signs of moisture intrus…" at bounding box center [691, 421] width 468 height 136
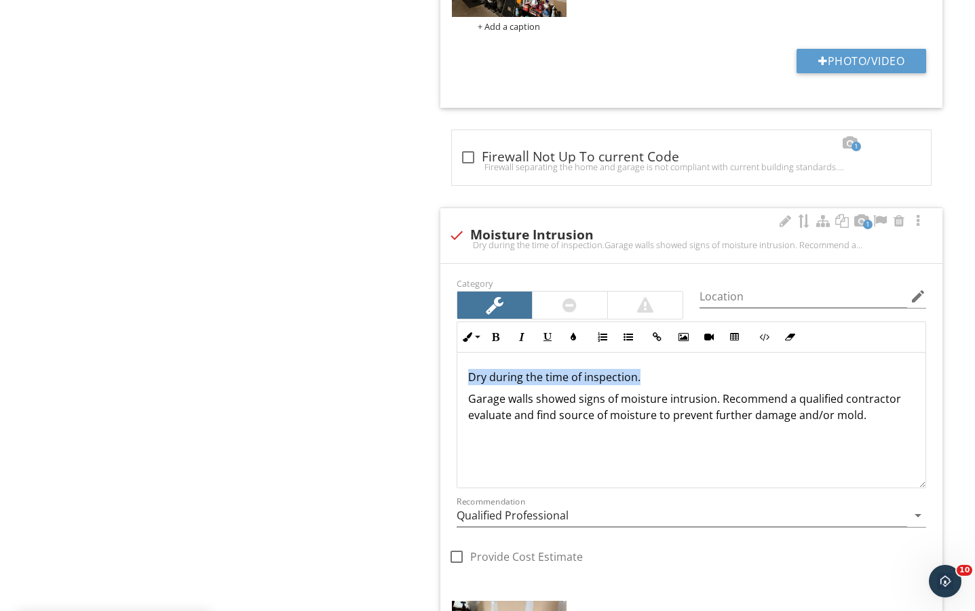
drag, startPoint x: 676, startPoint y: 383, endPoint x: 464, endPoint y: 371, distance: 212.8
click at [464, 371] on div "Dry during the time of inspection. Garage walls showed signs of moisture intrus…" at bounding box center [691, 421] width 468 height 136
click at [488, 339] on button "Bold" at bounding box center [496, 337] width 26 height 26
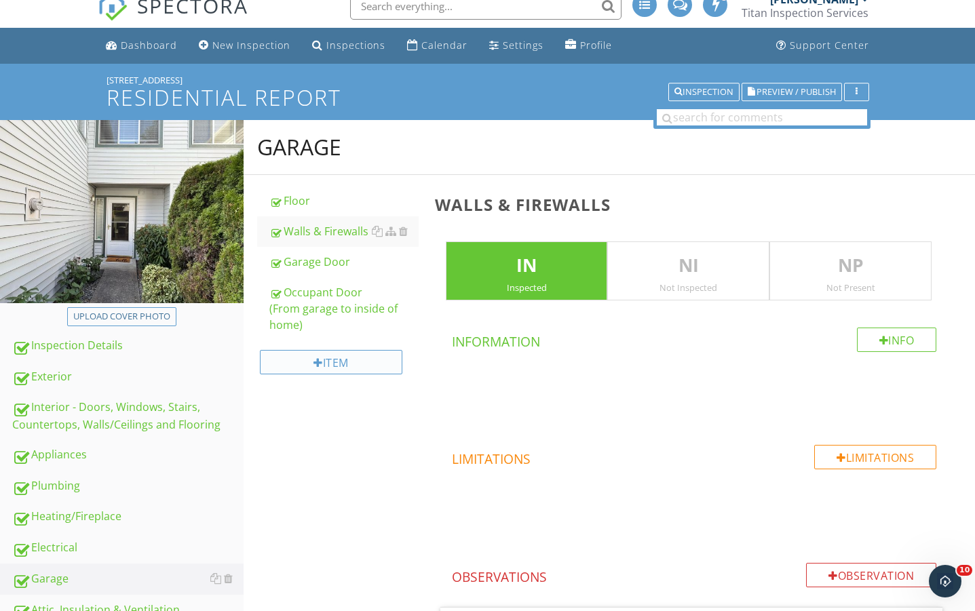
scroll to position [0, 0]
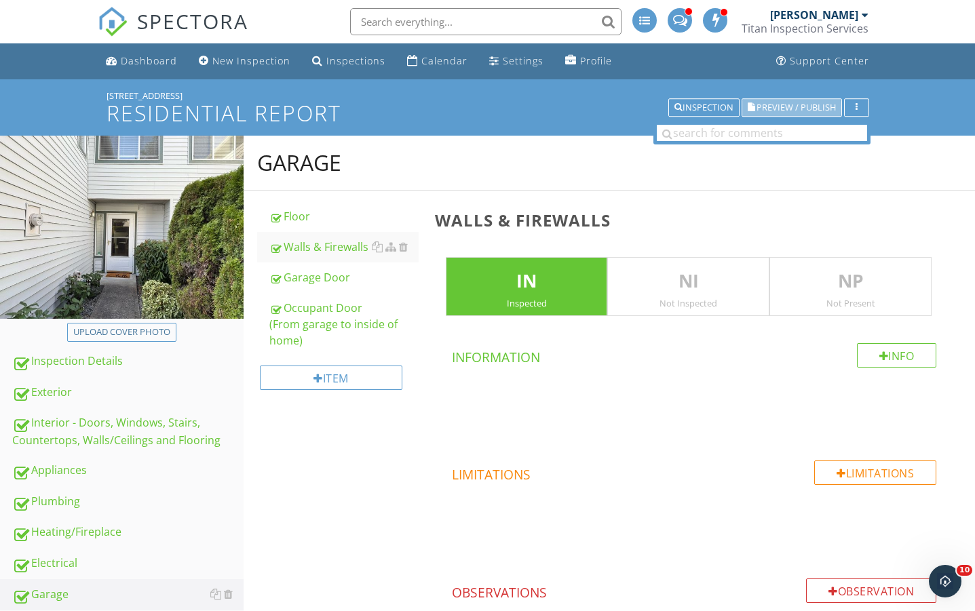
click at [775, 103] on span "Preview / Publish" at bounding box center [796, 107] width 79 height 9
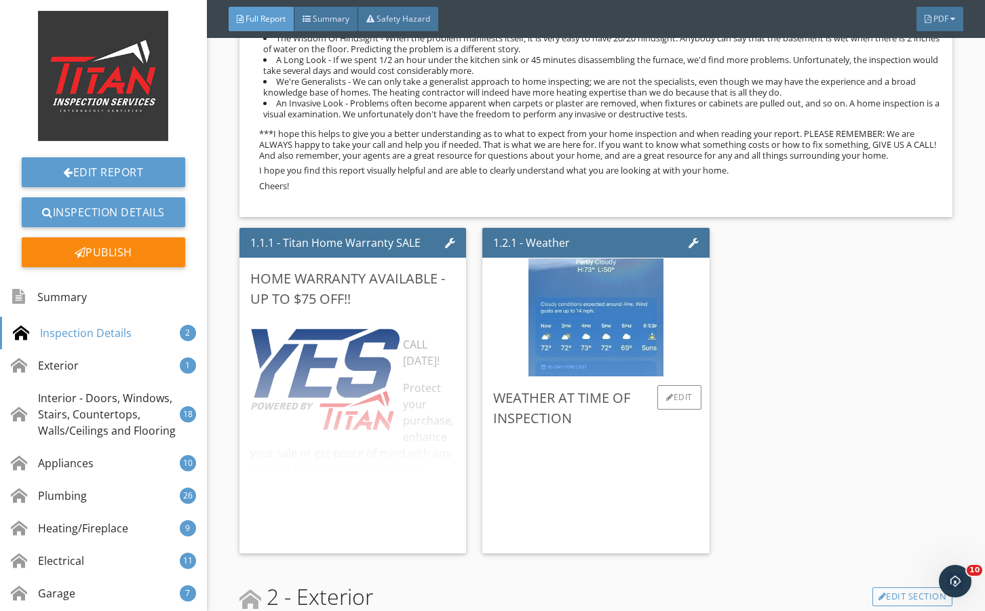
scroll to position [996, 0]
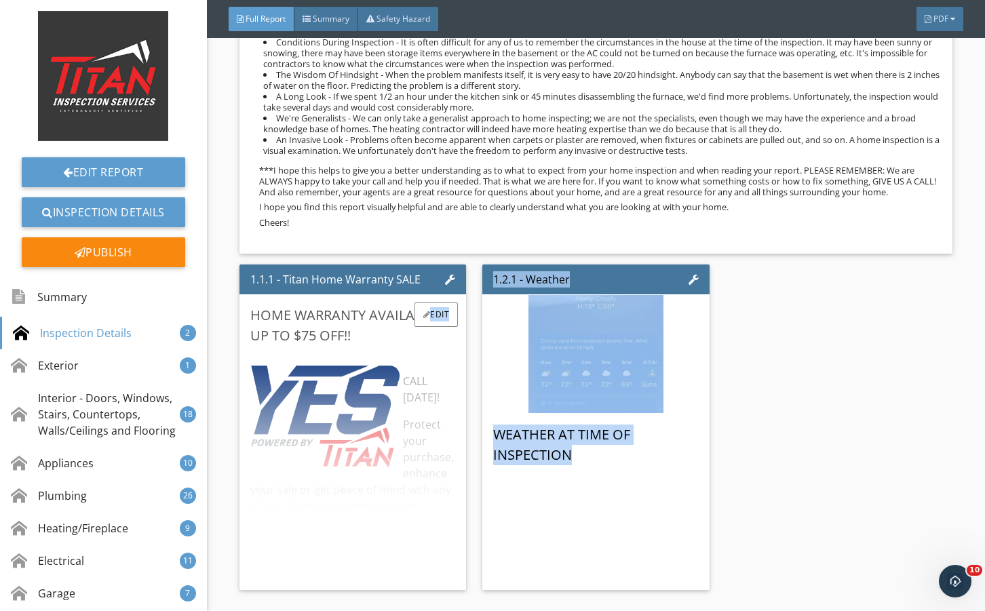
drag, startPoint x: 603, startPoint y: 469, endPoint x: 396, endPoint y: 442, distance: 209.4
click at [396, 442] on div "1.1.1 - Titan Home Warranty SALE Home Warranty Available - Up to $75 Off!! CALL…" at bounding box center [596, 427] width 713 height 337
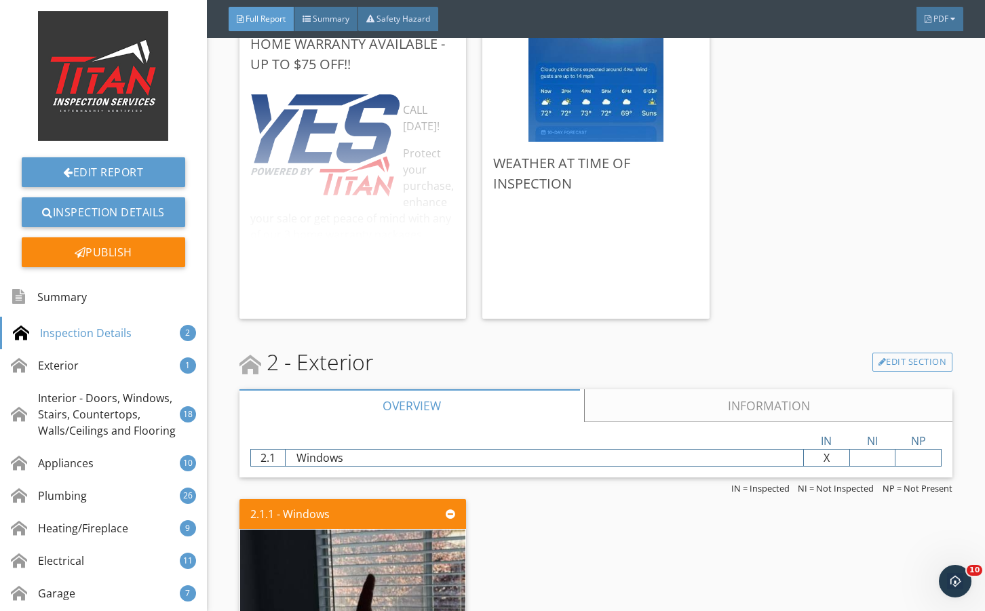
drag, startPoint x: 799, startPoint y: 331, endPoint x: 779, endPoint y: 335, distance: 20.8
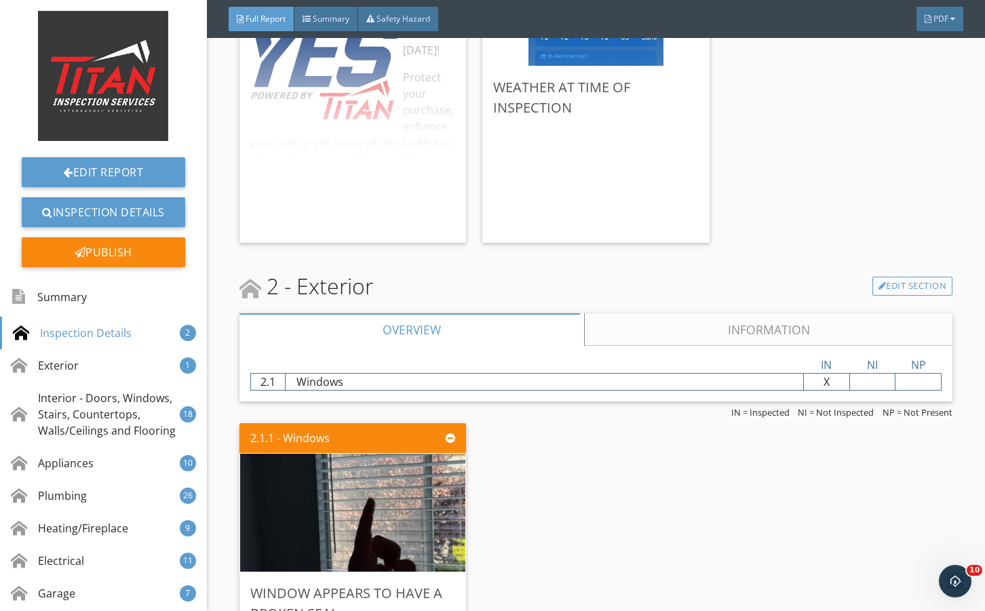
scroll to position [1539, 0]
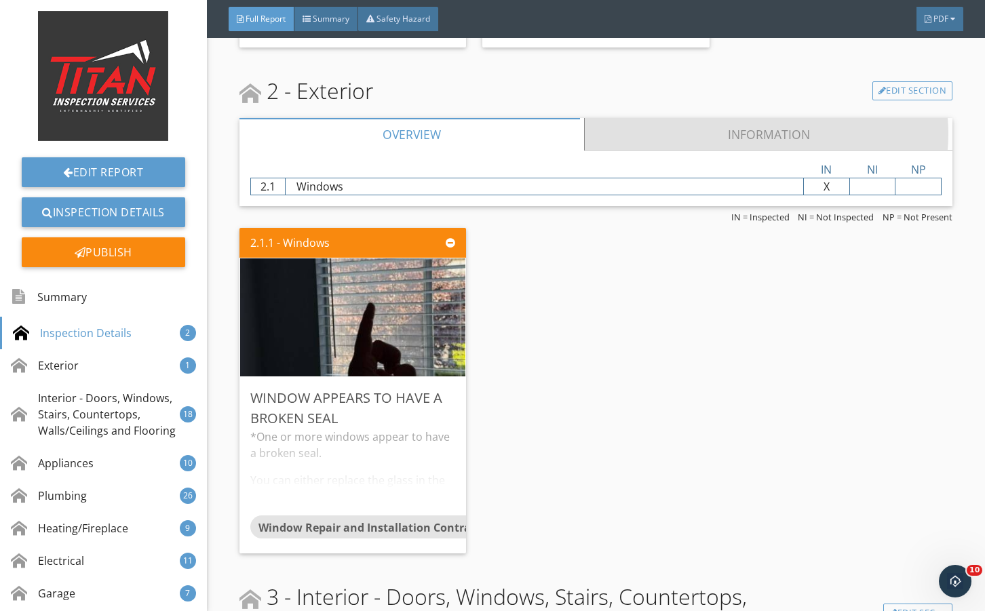
click at [641, 129] on link "Information" at bounding box center [768, 134] width 369 height 33
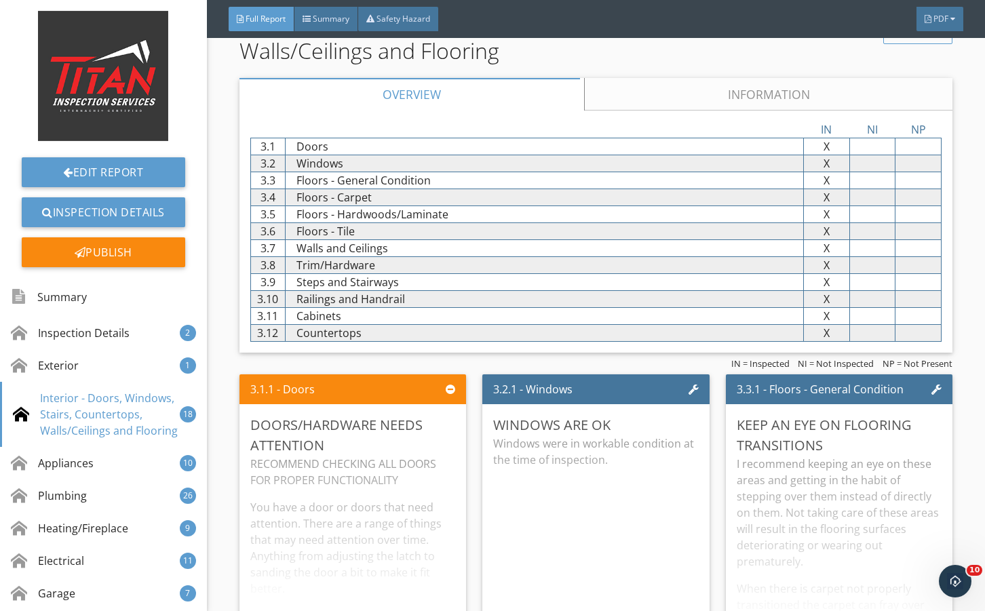
click at [644, 111] on link "Information" at bounding box center [768, 94] width 369 height 33
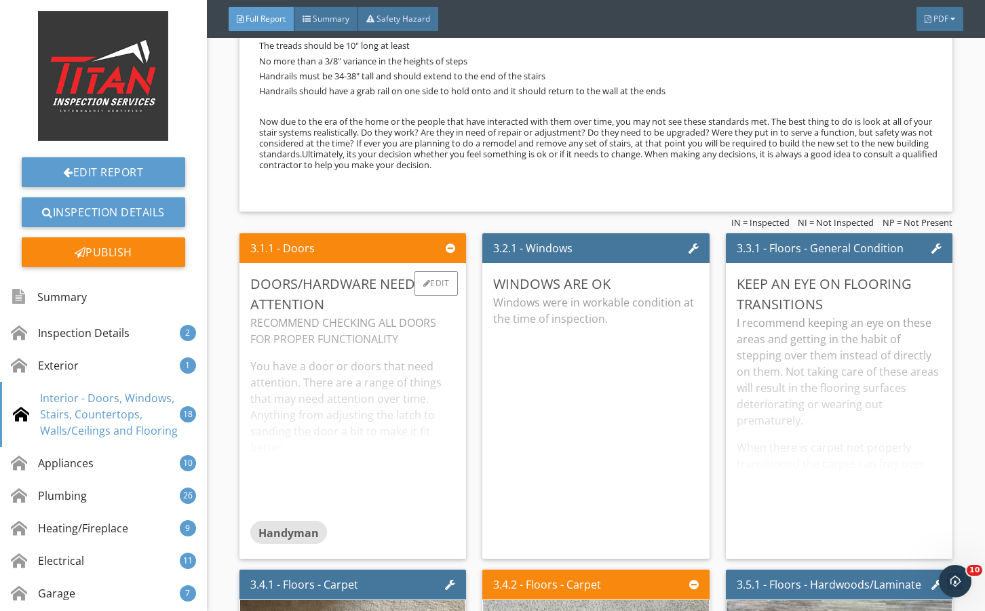
scroll to position [3258, 0]
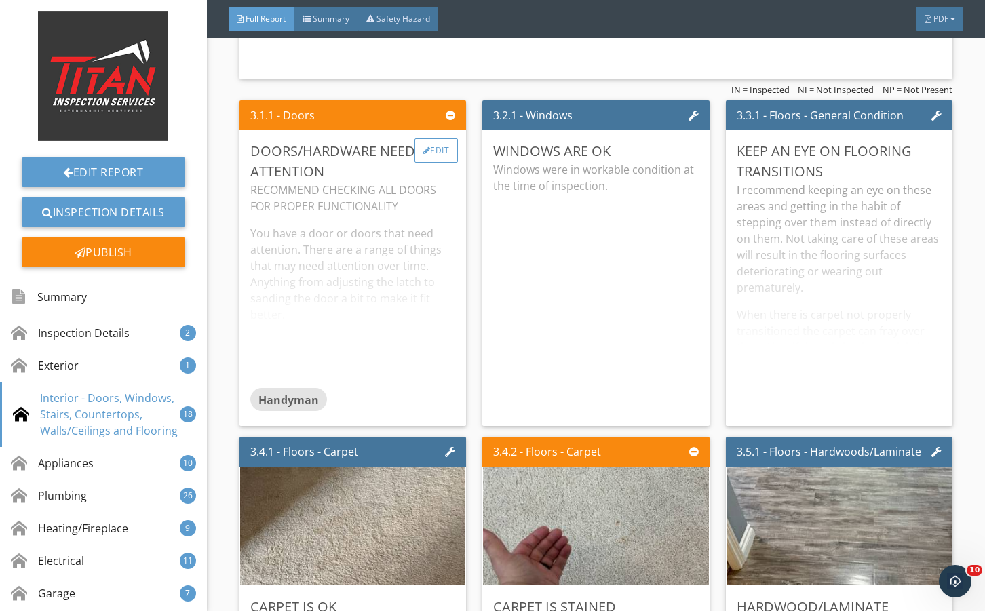
click at [450, 163] on div "Edit" at bounding box center [437, 150] width 44 height 24
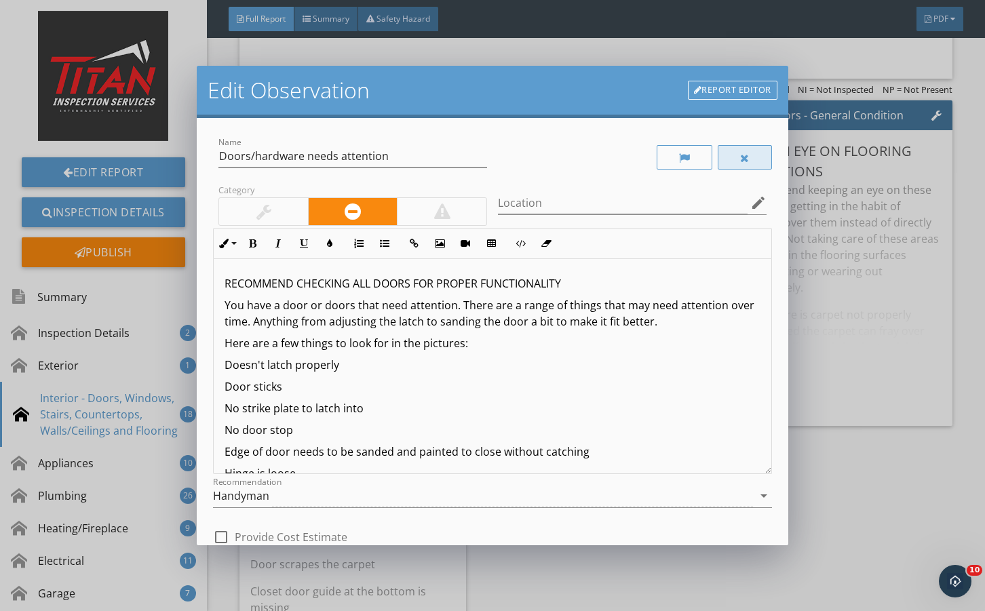
click at [723, 162] on div at bounding box center [745, 157] width 54 height 24
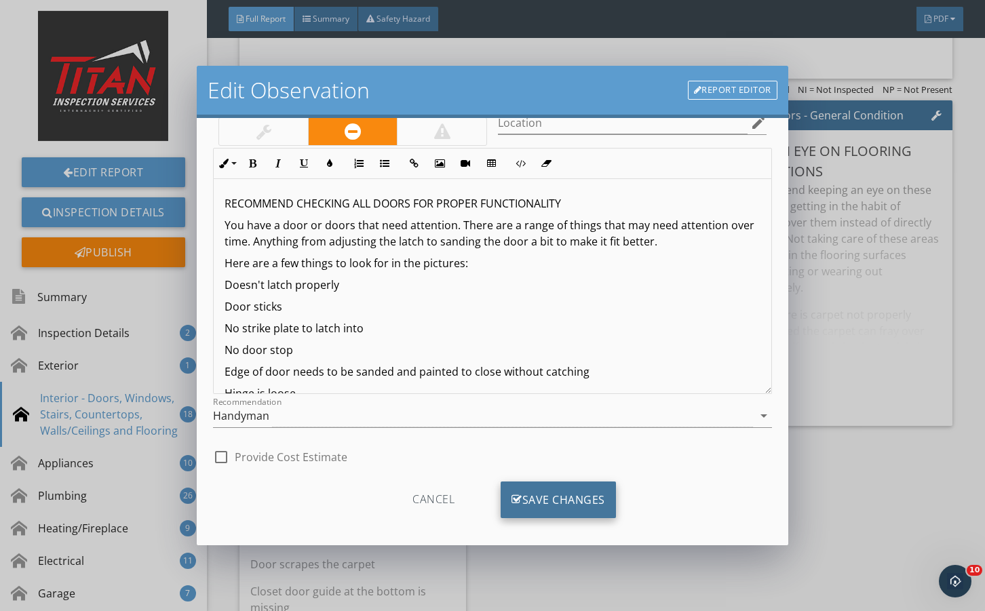
scroll to position [90, 0]
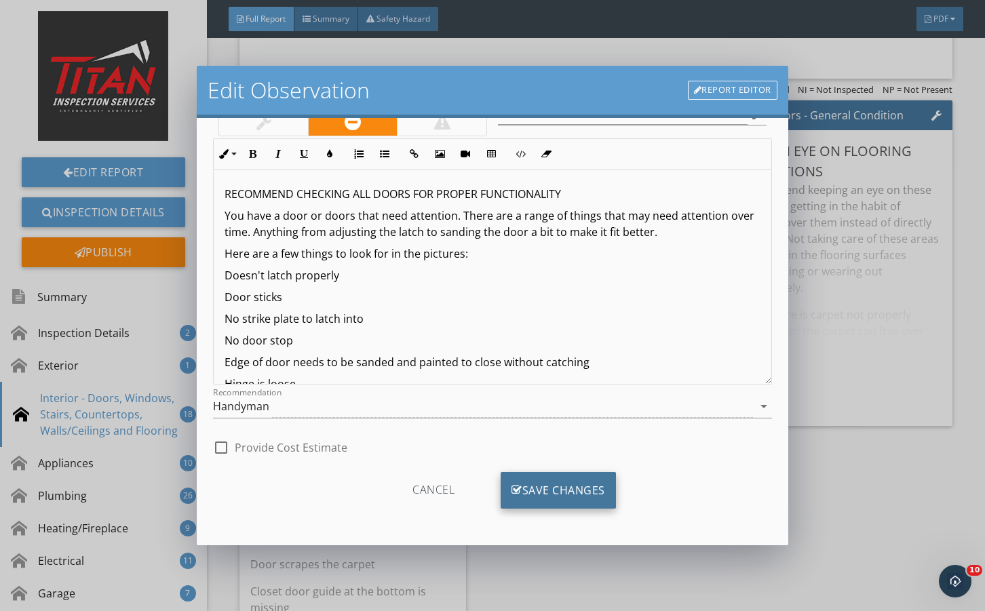
click at [567, 489] on div "Save Changes" at bounding box center [558, 490] width 115 height 37
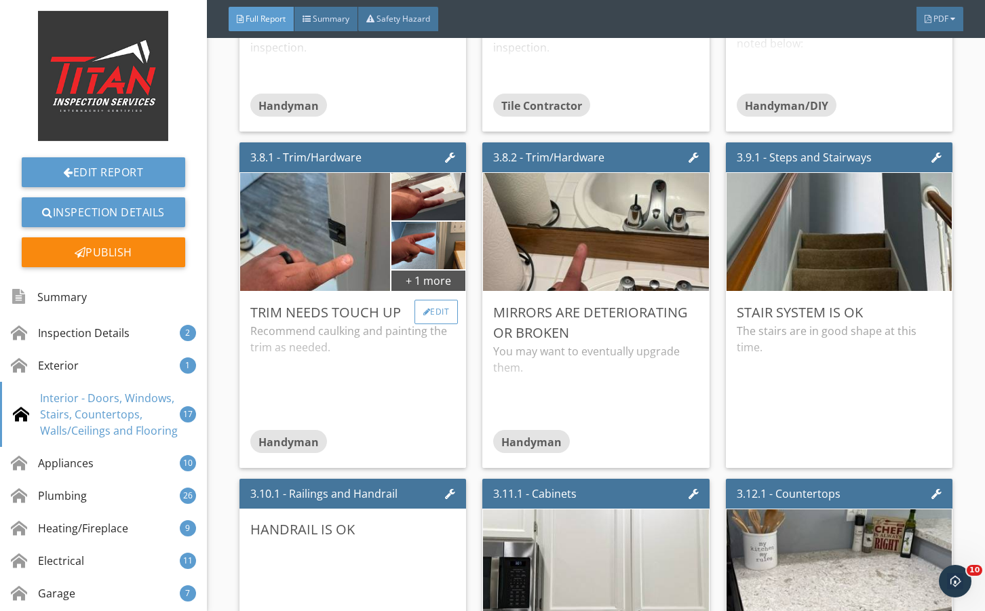
scroll to position [4253, 0]
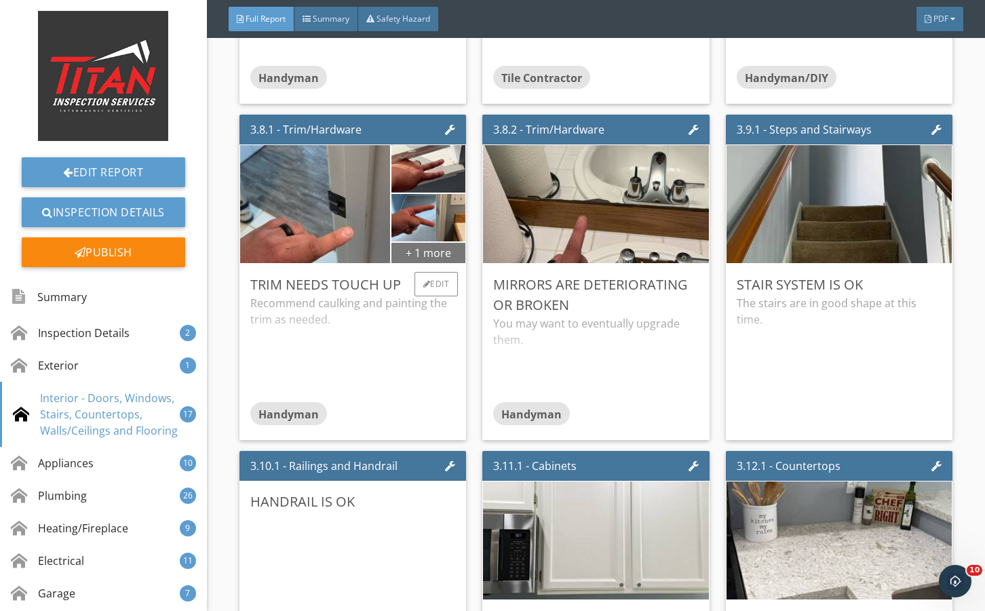
click at [412, 263] on div "+ 1 more" at bounding box center [429, 253] width 74 height 22
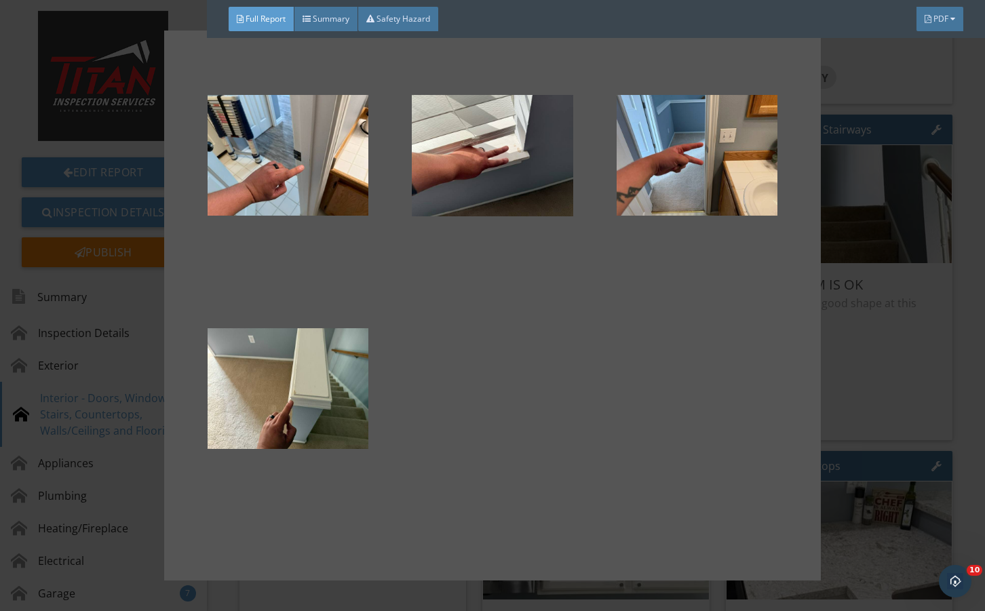
click at [885, 396] on div at bounding box center [492, 305] width 985 height 611
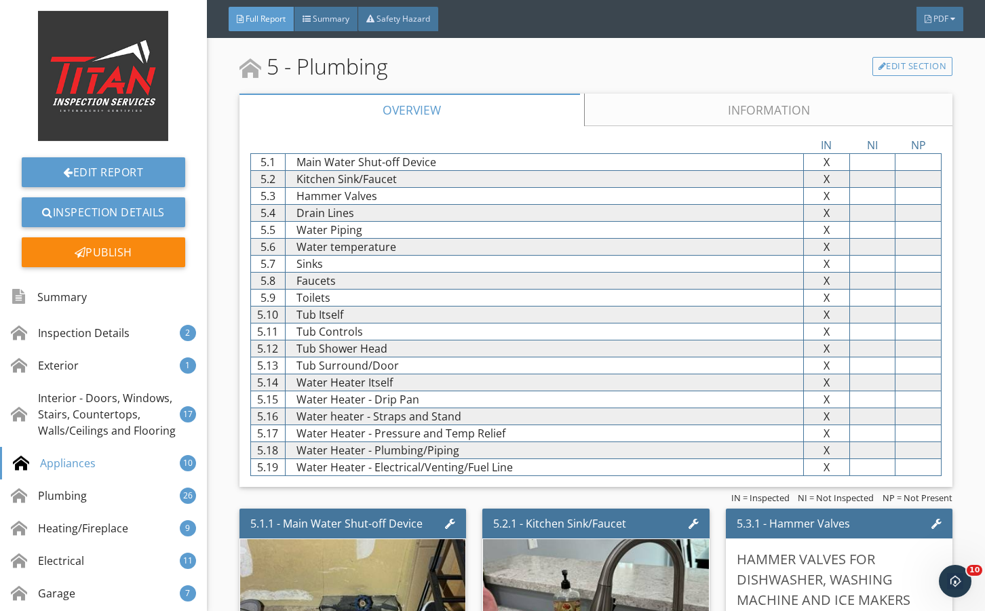
scroll to position [7375, 0]
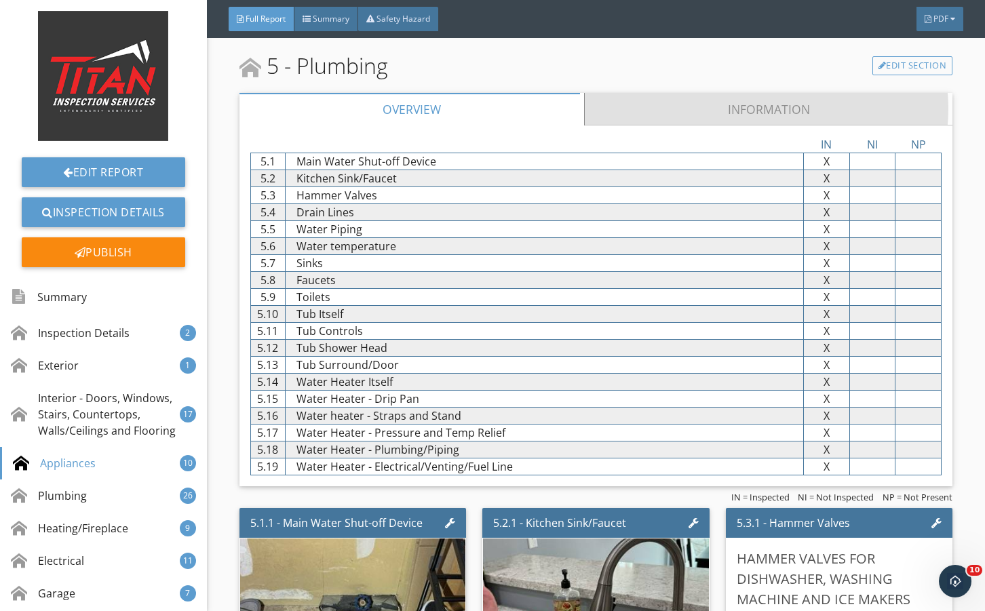
click at [650, 126] on link "Information" at bounding box center [768, 109] width 369 height 33
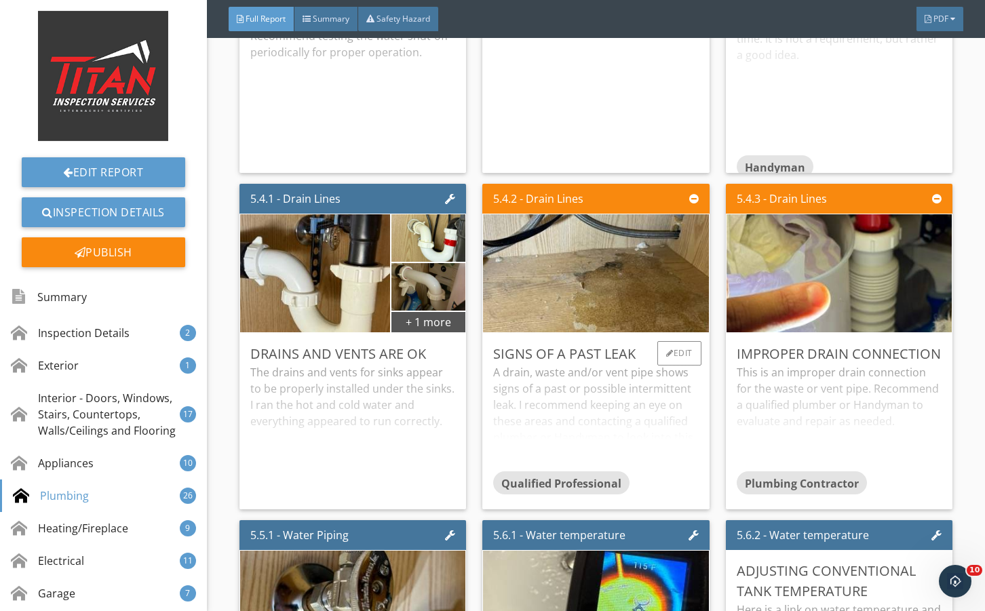
scroll to position [9094, 0]
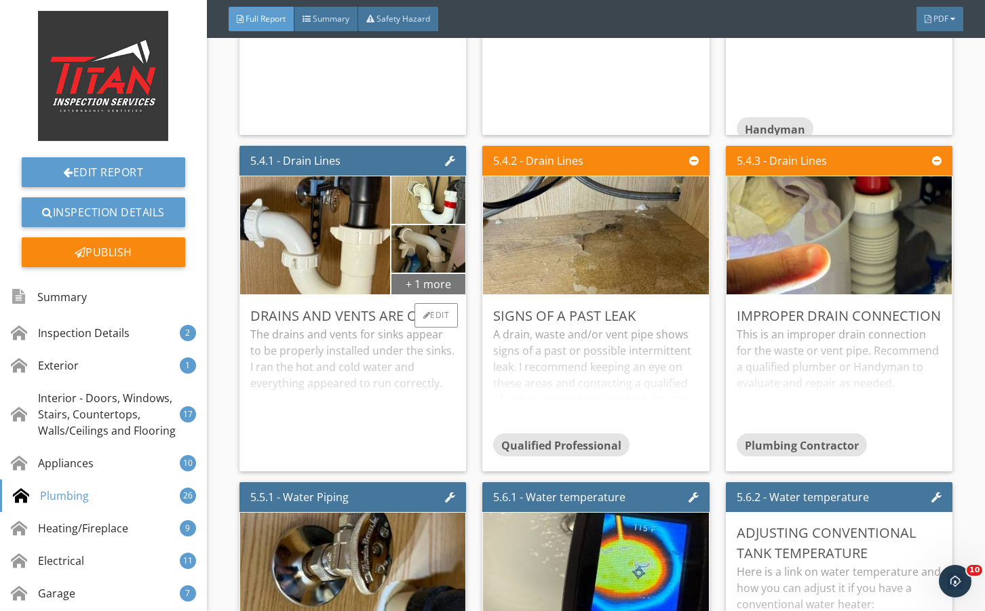
click at [428, 295] on div "+ 1 more" at bounding box center [429, 284] width 74 height 22
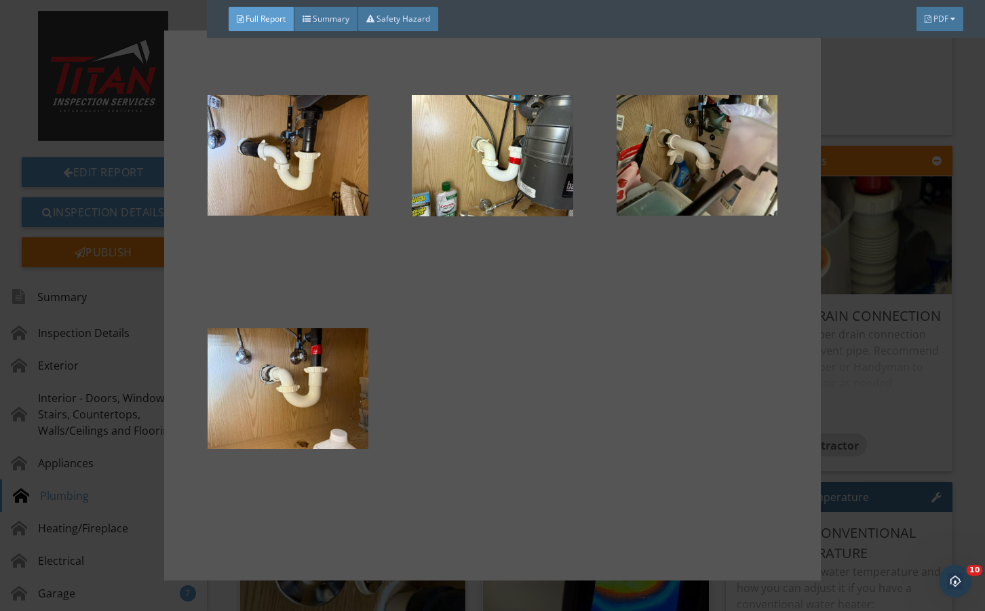
click at [883, 366] on div at bounding box center [492, 305] width 985 height 611
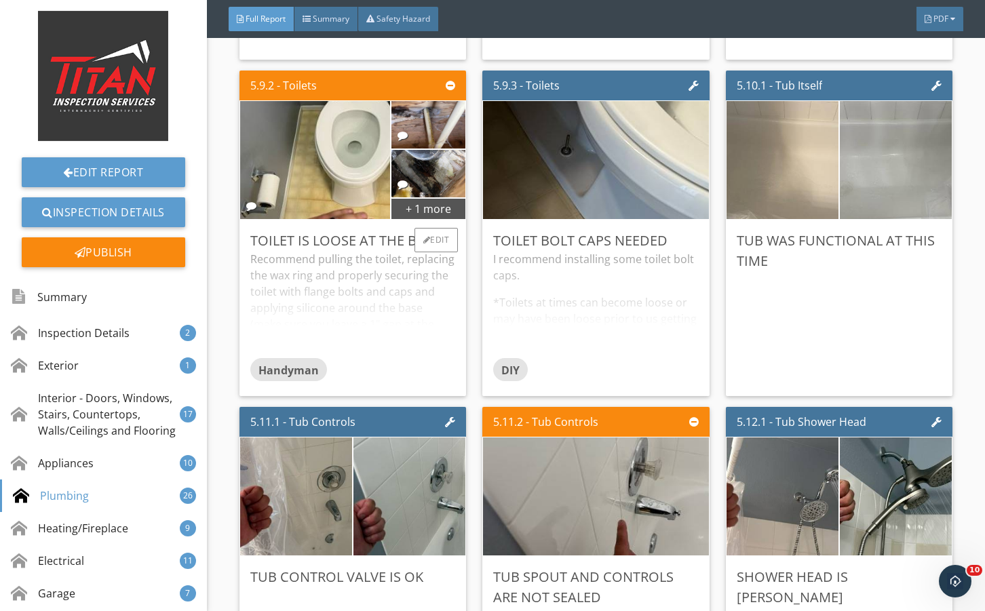
scroll to position [10226, 0]
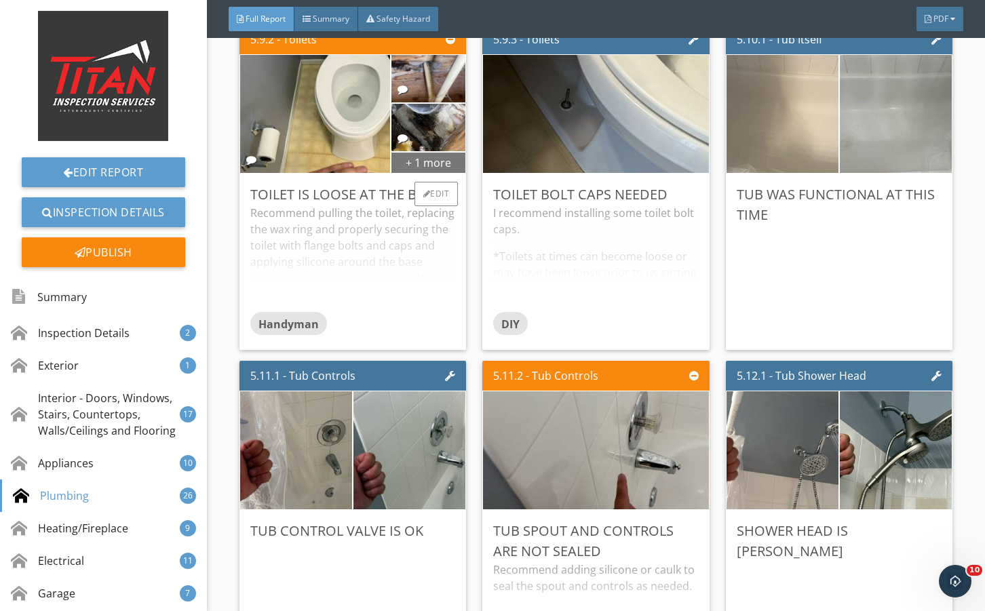
click at [436, 173] on div "+ 1 more" at bounding box center [429, 162] width 74 height 22
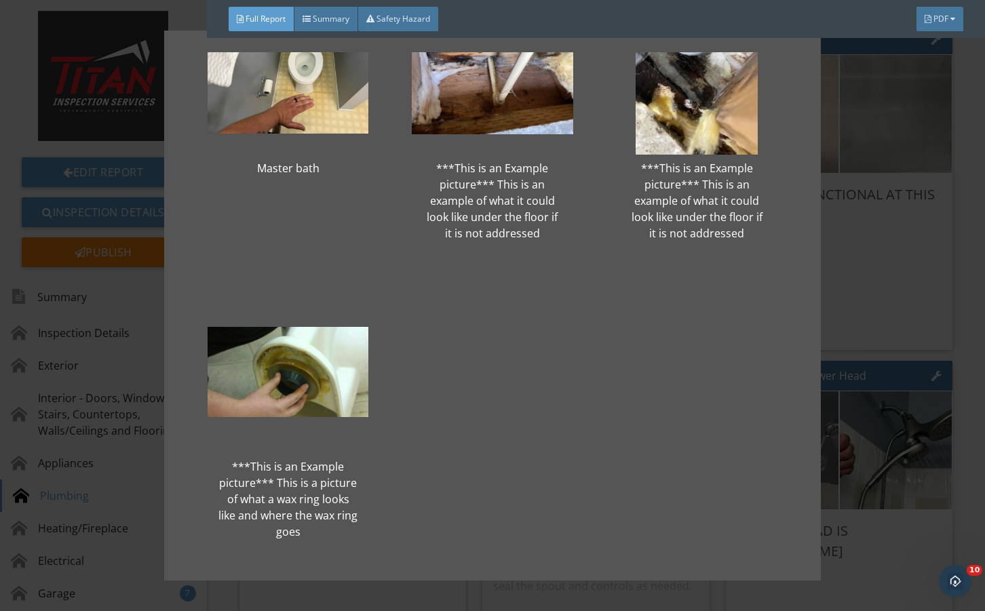
scroll to position [90, 0]
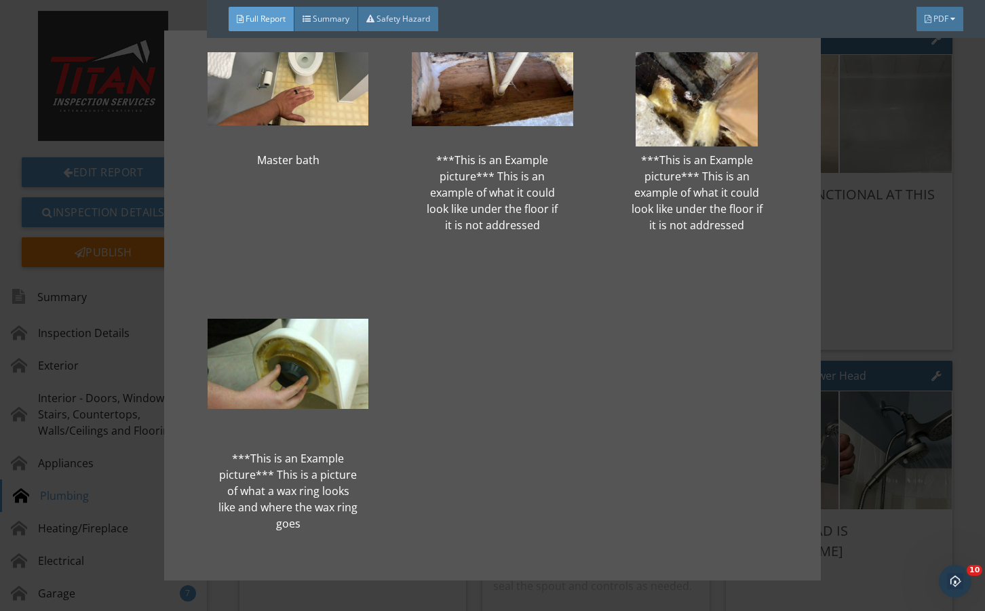
click at [928, 316] on div "Master bath ***This is an Example picture*** This is an example of what it coul…" at bounding box center [492, 305] width 985 height 611
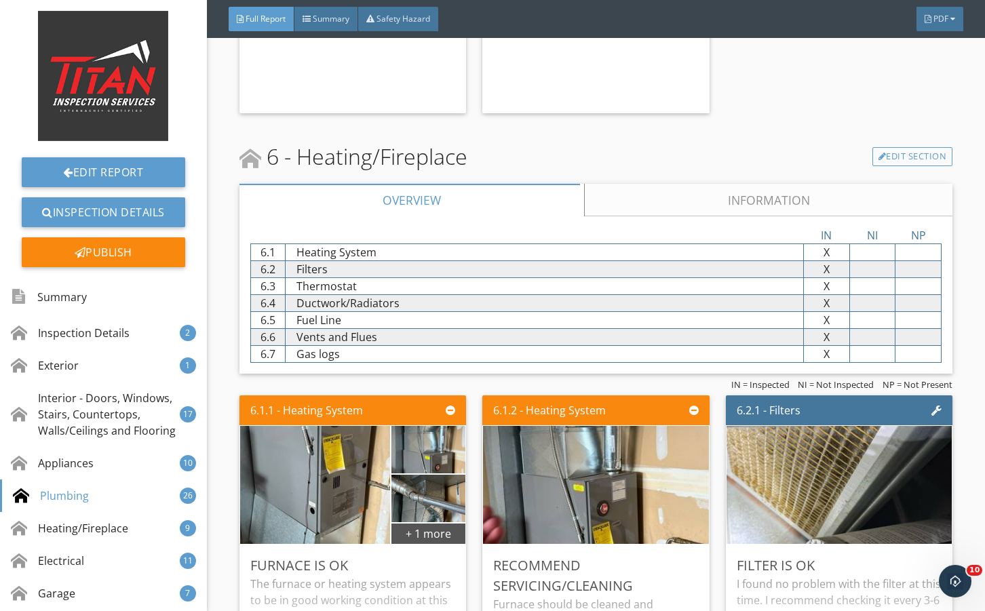
click at [641, 216] on link "Information" at bounding box center [768, 200] width 369 height 33
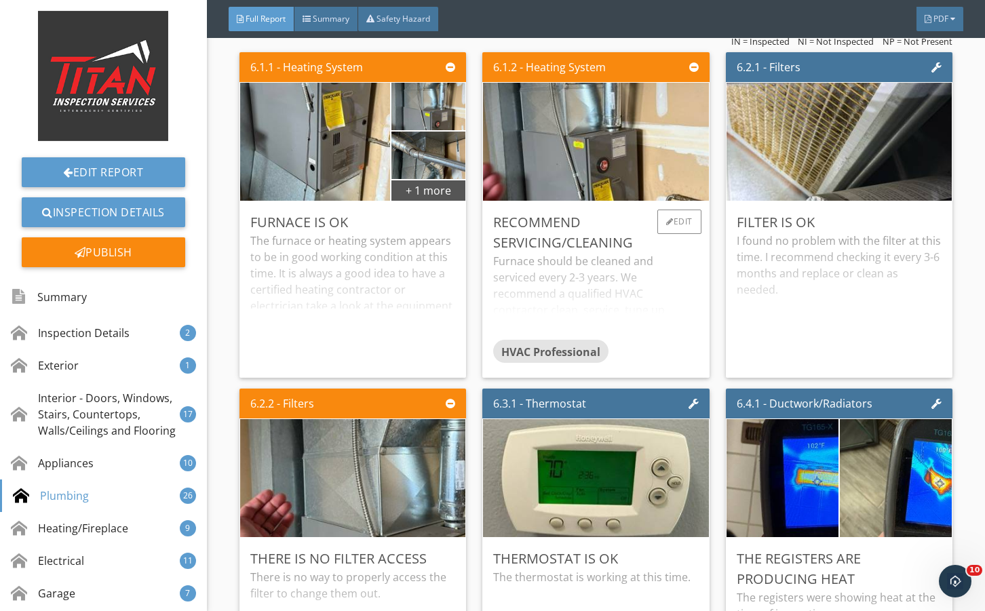
scroll to position [12171, 0]
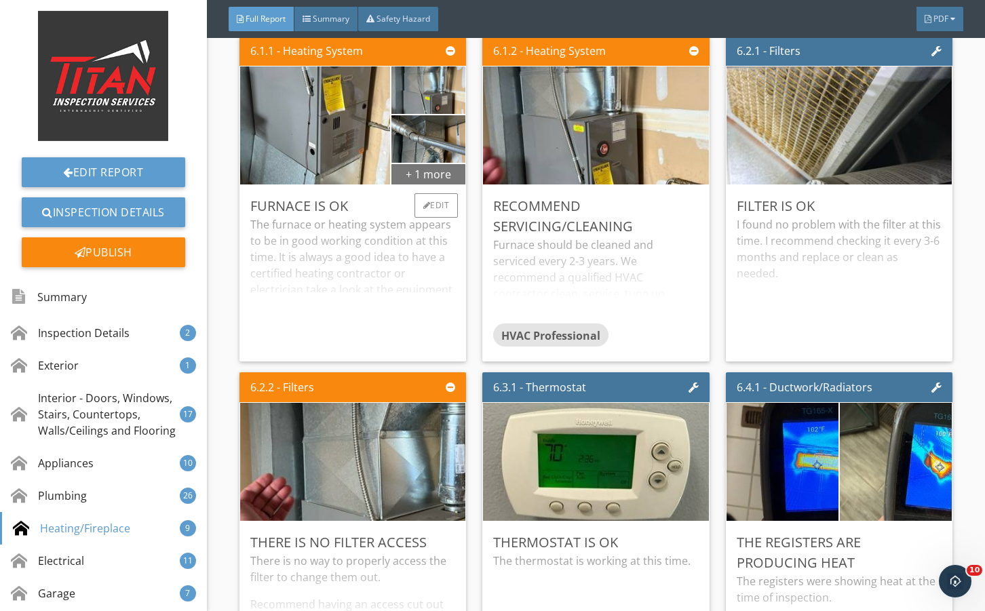
click at [438, 185] on div "+ 1 more" at bounding box center [429, 174] width 74 height 22
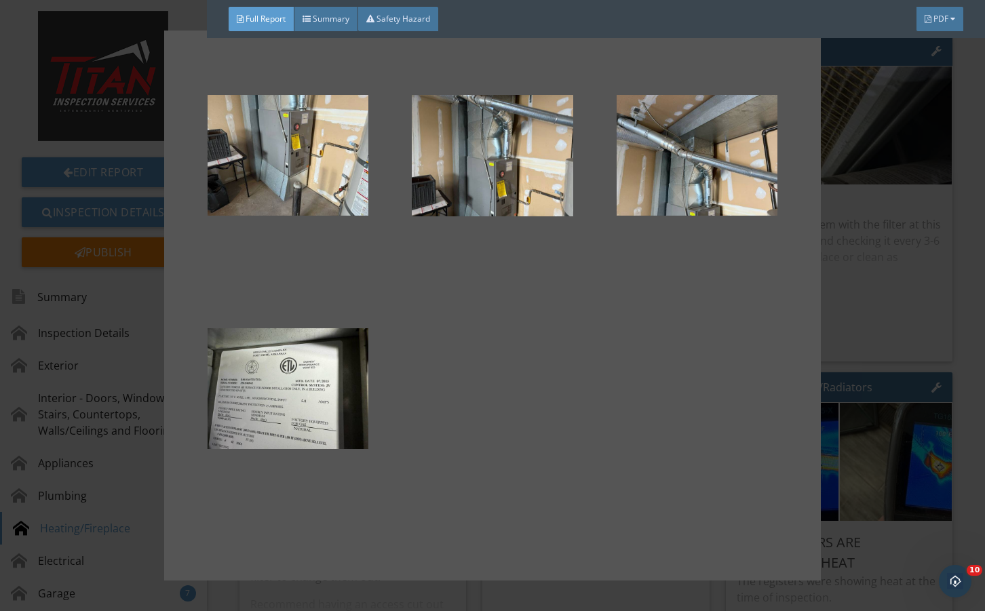
click at [850, 348] on div at bounding box center [492, 305] width 985 height 611
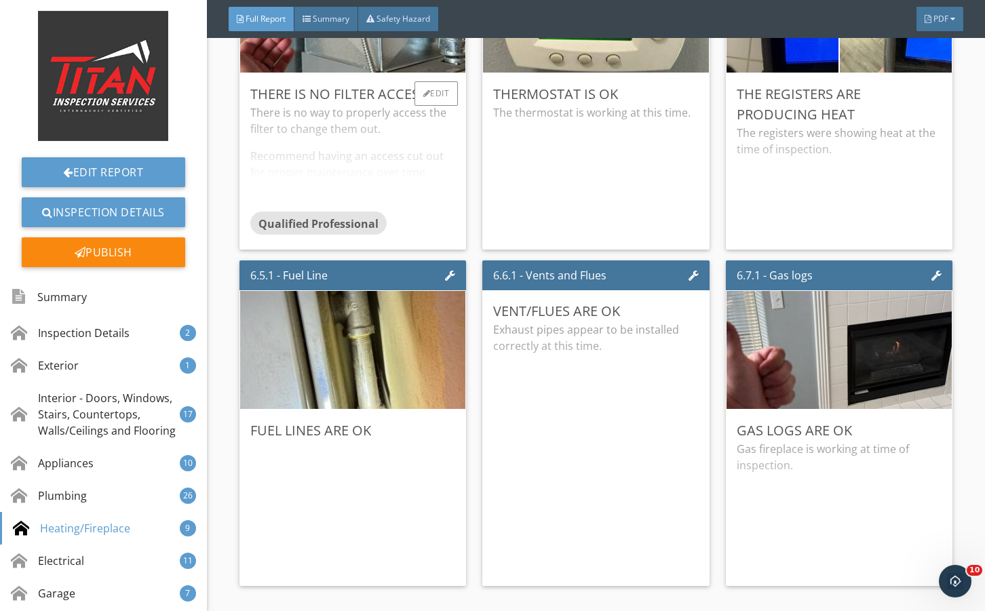
scroll to position [12578, 0]
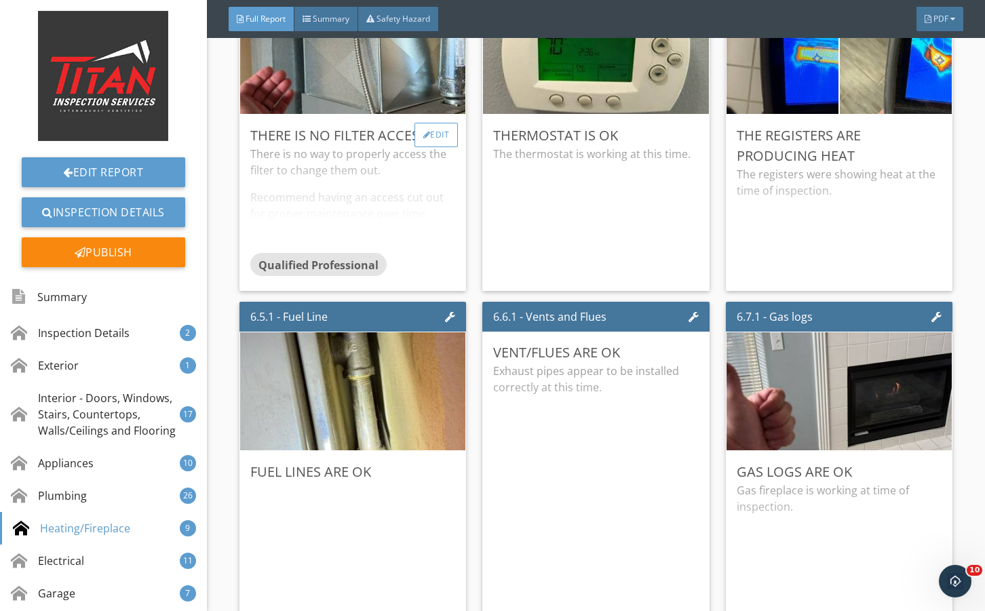
click at [436, 147] on div "Edit" at bounding box center [437, 135] width 44 height 24
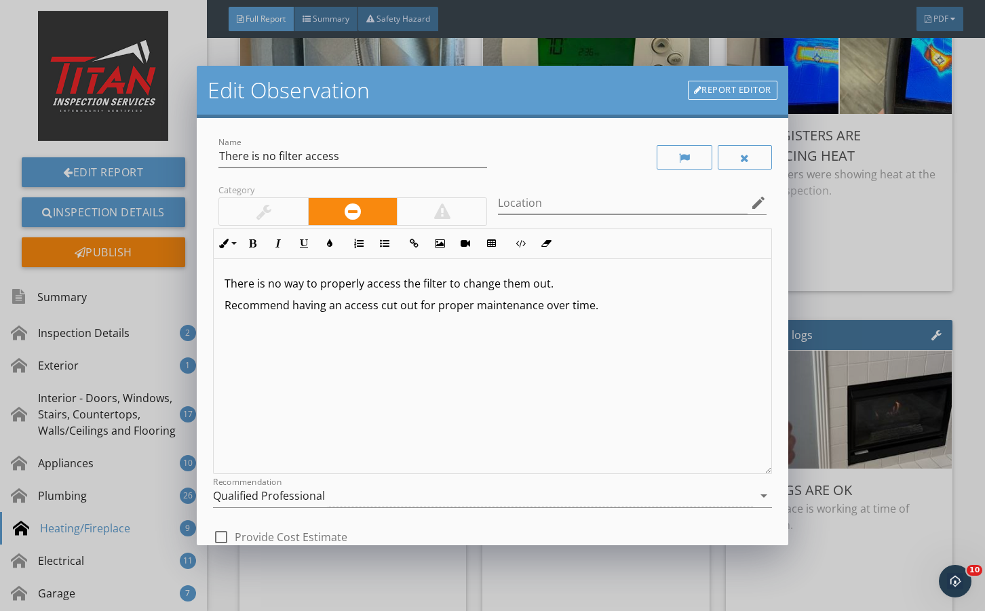
drag, startPoint x: 874, startPoint y: 264, endPoint x: 621, endPoint y: 313, distance: 257.8
click at [873, 264] on div "Edit Observation Report Editor Name There is no filter access Category Location…" at bounding box center [492, 305] width 985 height 611
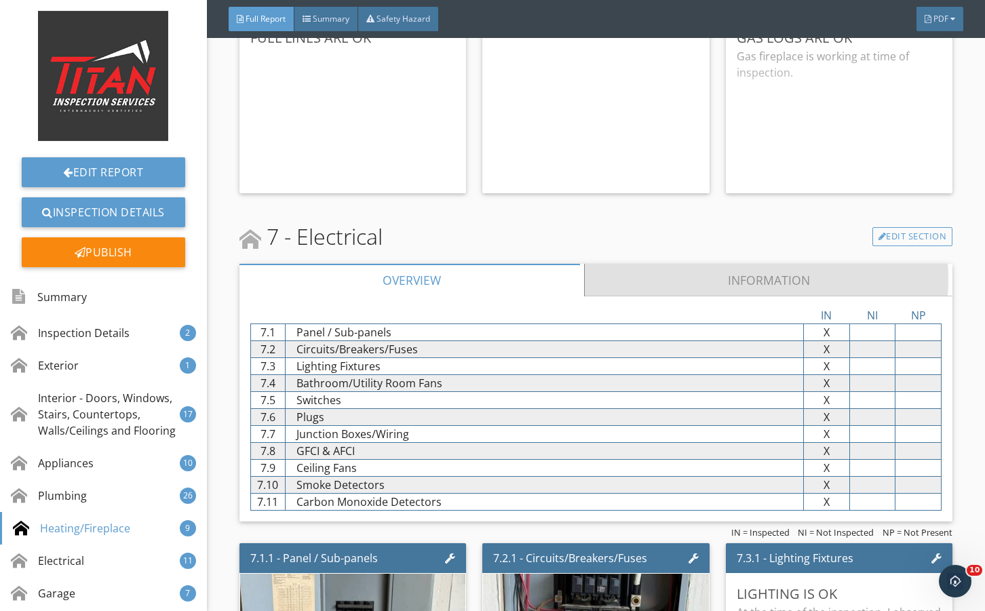
click at [630, 297] on link "Information" at bounding box center [768, 280] width 369 height 33
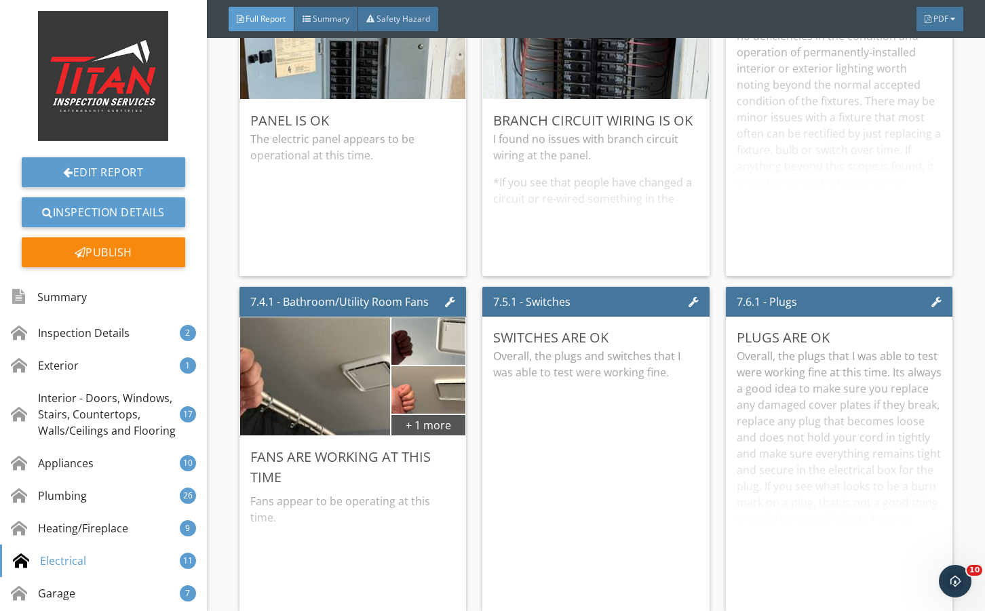
scroll to position [13800, 0]
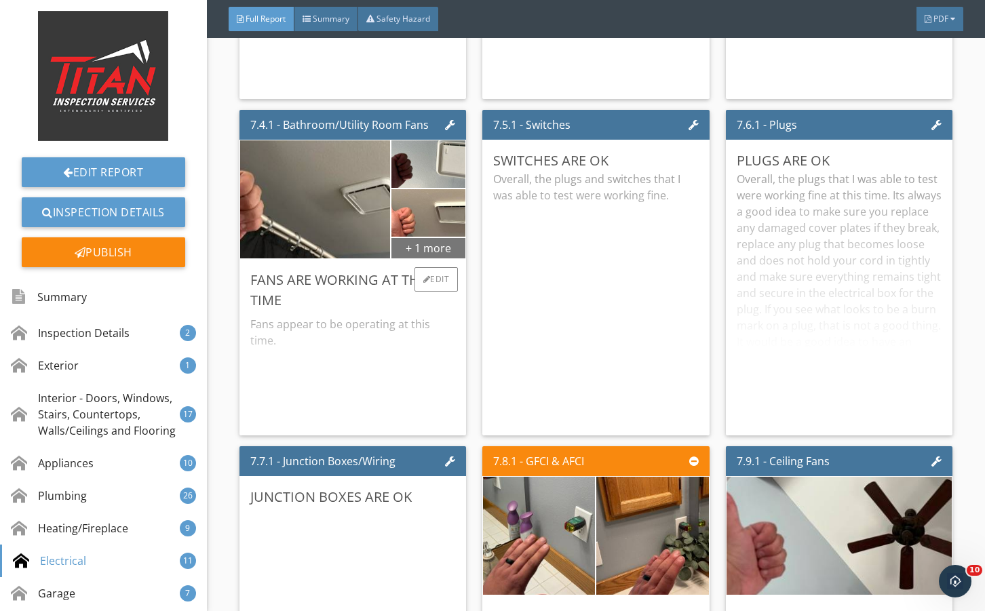
click at [456, 259] on div "+ 1 more" at bounding box center [429, 248] width 74 height 22
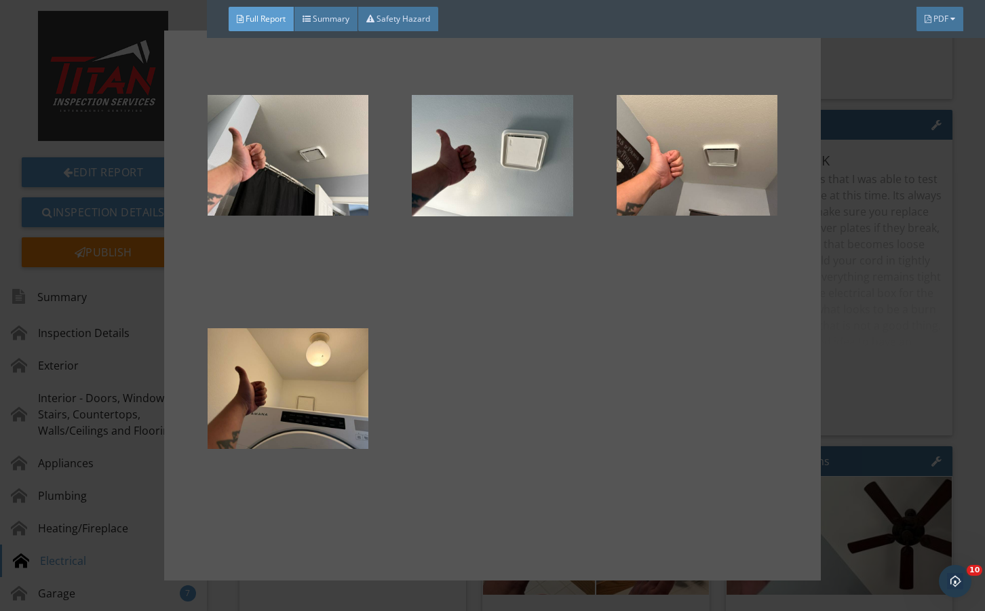
click at [884, 343] on div at bounding box center [492, 305] width 985 height 611
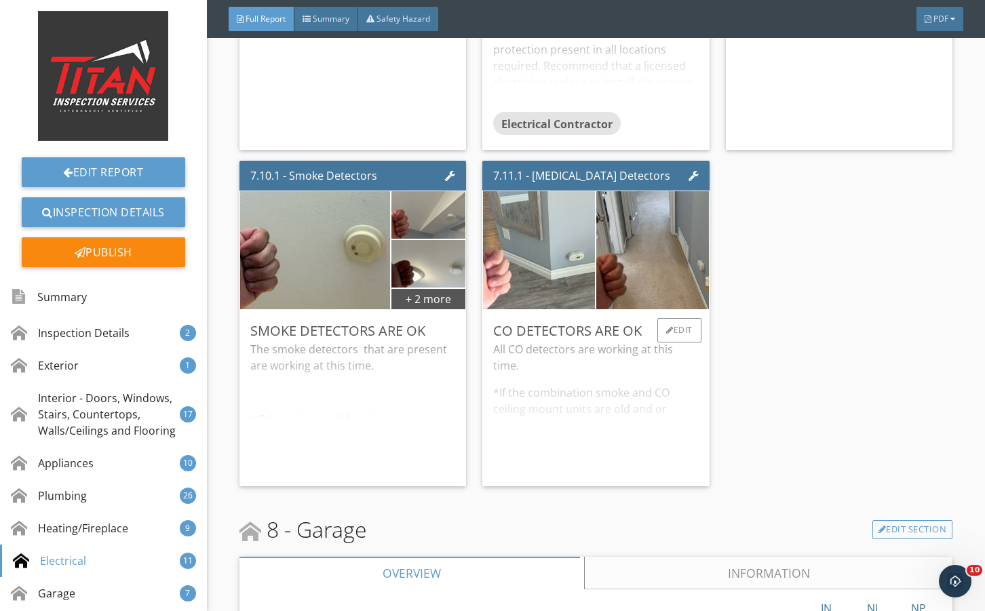
scroll to position [14433, 0]
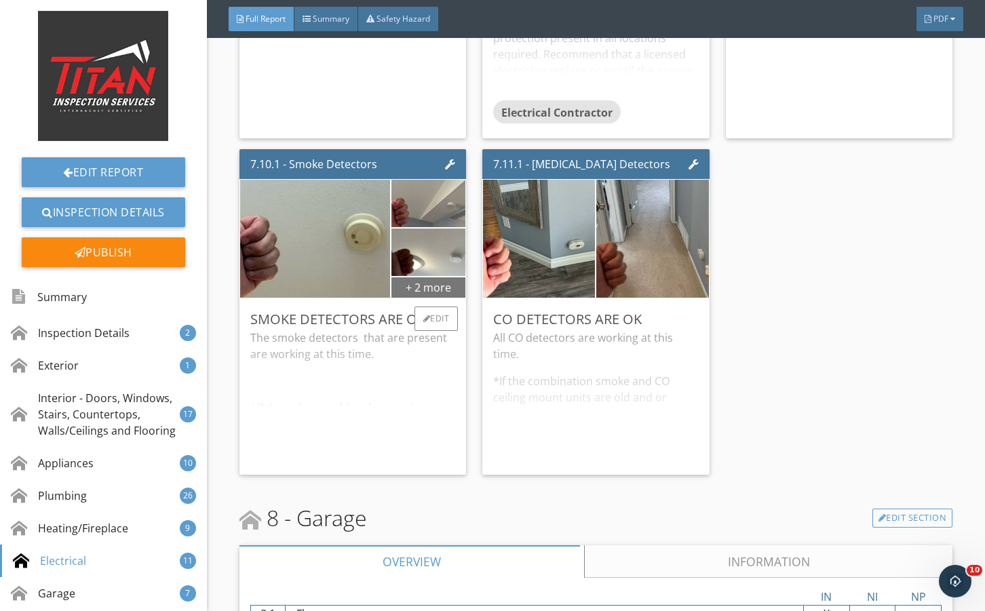
click at [424, 298] on div "+ 2 more" at bounding box center [429, 287] width 74 height 22
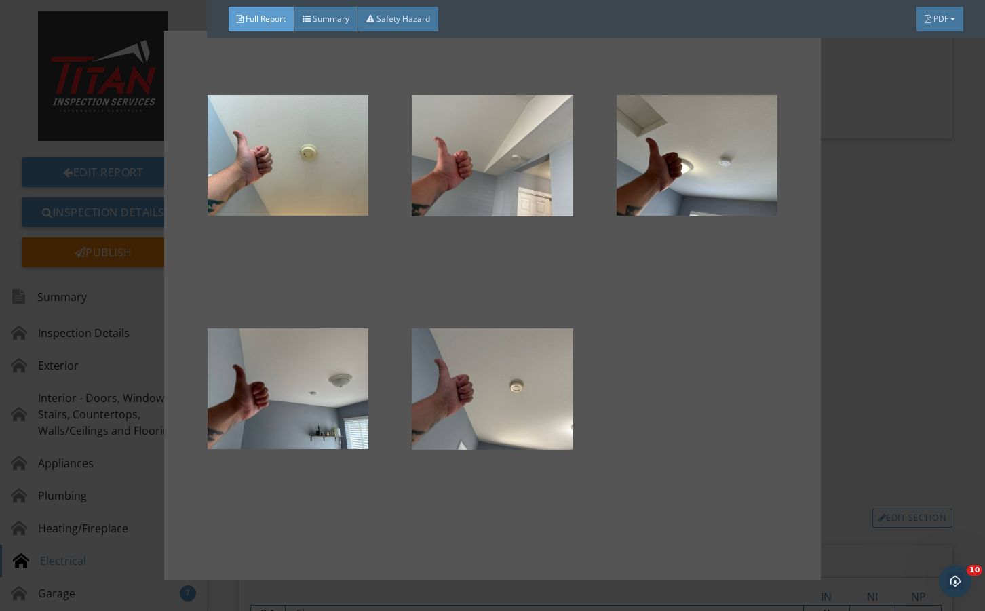
drag, startPoint x: 875, startPoint y: 398, endPoint x: 860, endPoint y: 394, distance: 15.5
click at [874, 398] on div at bounding box center [492, 305] width 985 height 611
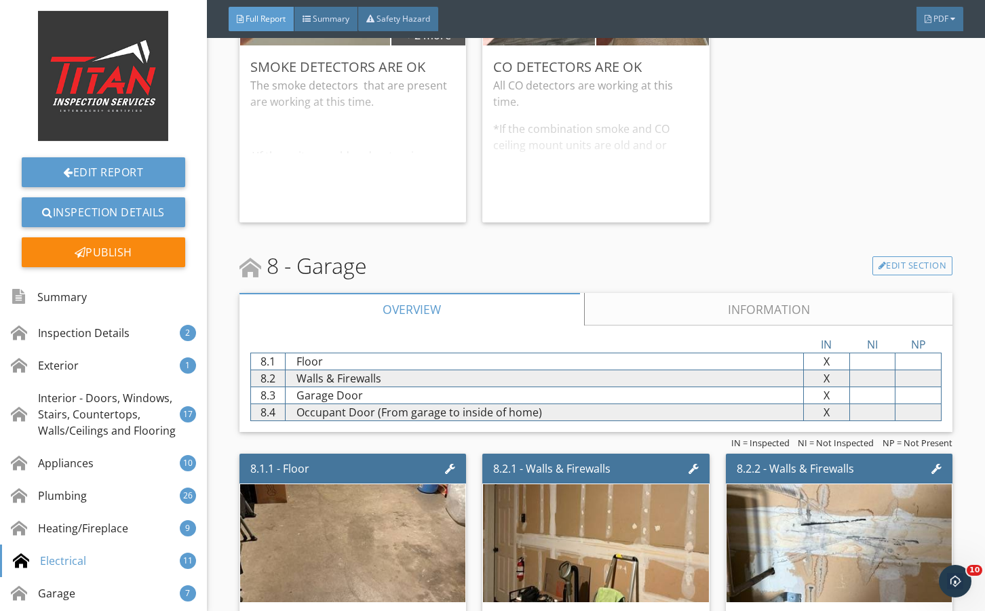
scroll to position [14795, 0]
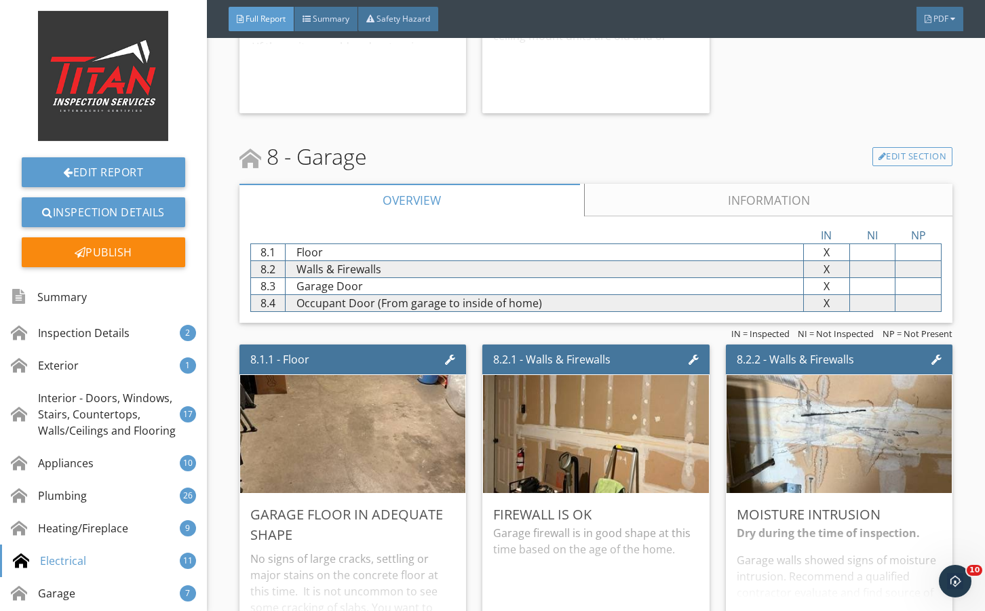
drag, startPoint x: 698, startPoint y: 248, endPoint x: 693, endPoint y: 274, distance: 25.6
click at [698, 216] on link "Information" at bounding box center [768, 200] width 369 height 33
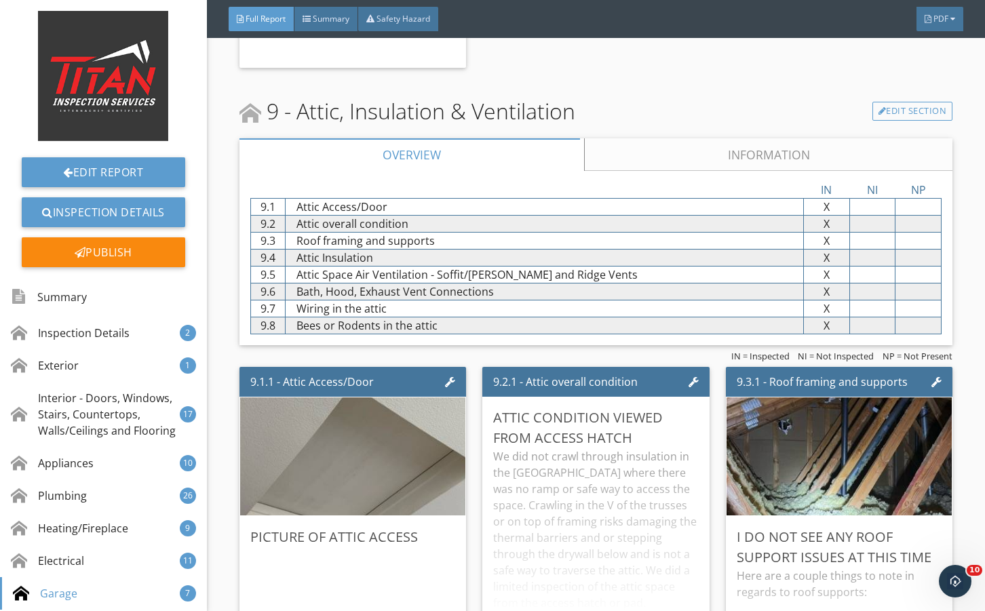
scroll to position [16062, 0]
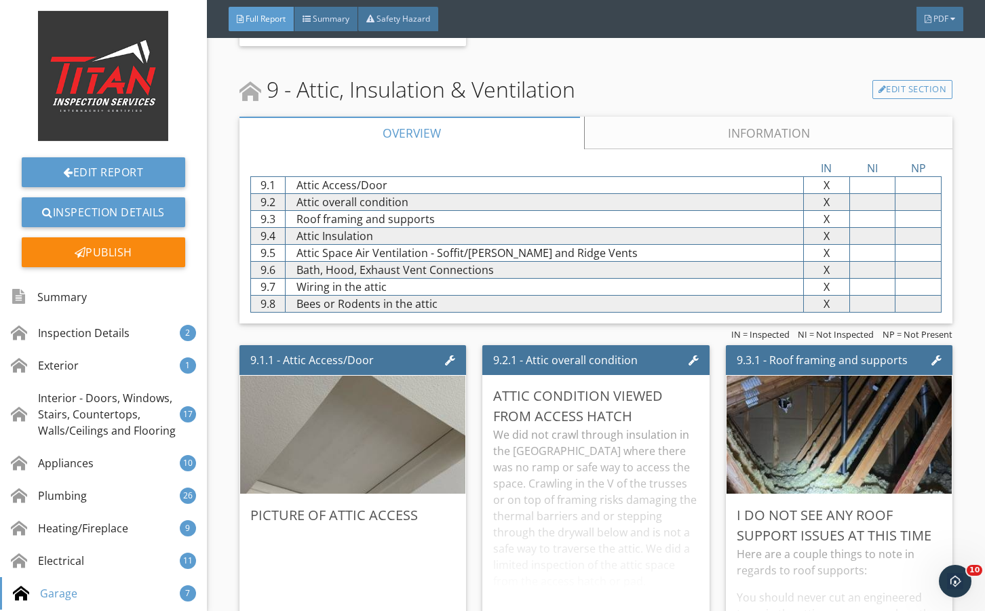
click at [635, 149] on div "Overview Information" at bounding box center [596, 133] width 713 height 33
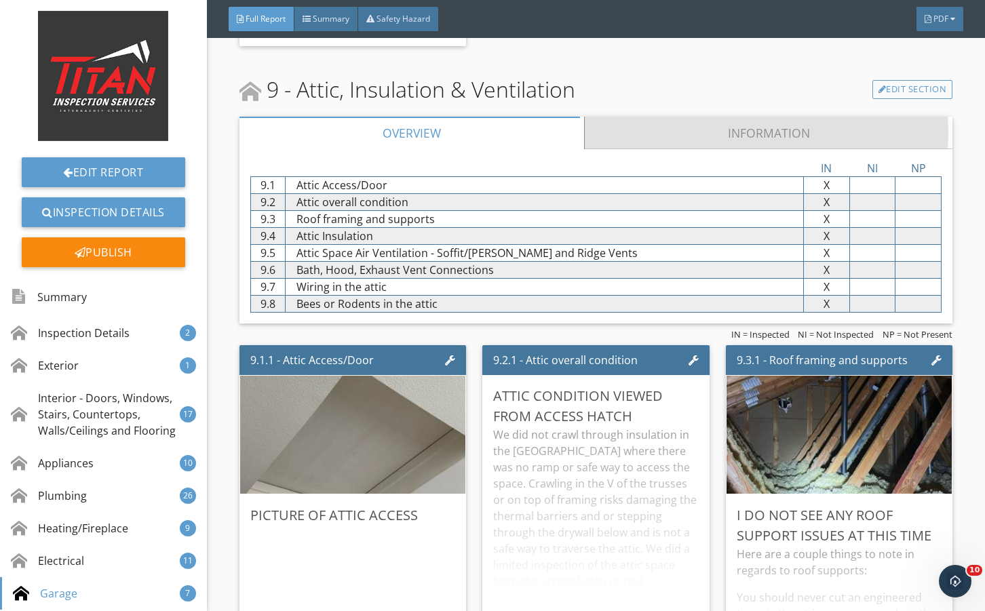
click at [663, 149] on link "Information" at bounding box center [768, 133] width 369 height 33
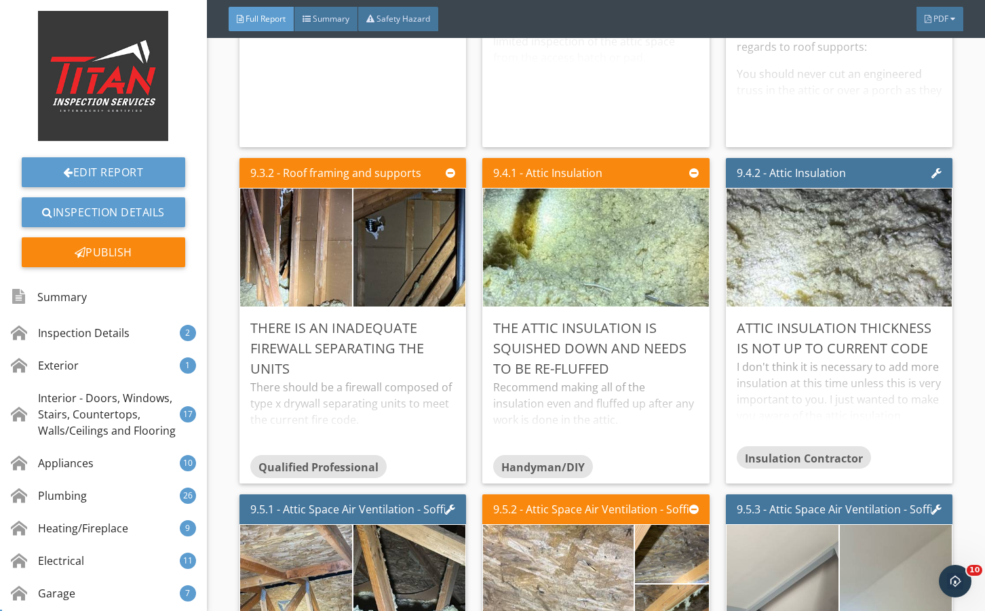
scroll to position [16786, 0]
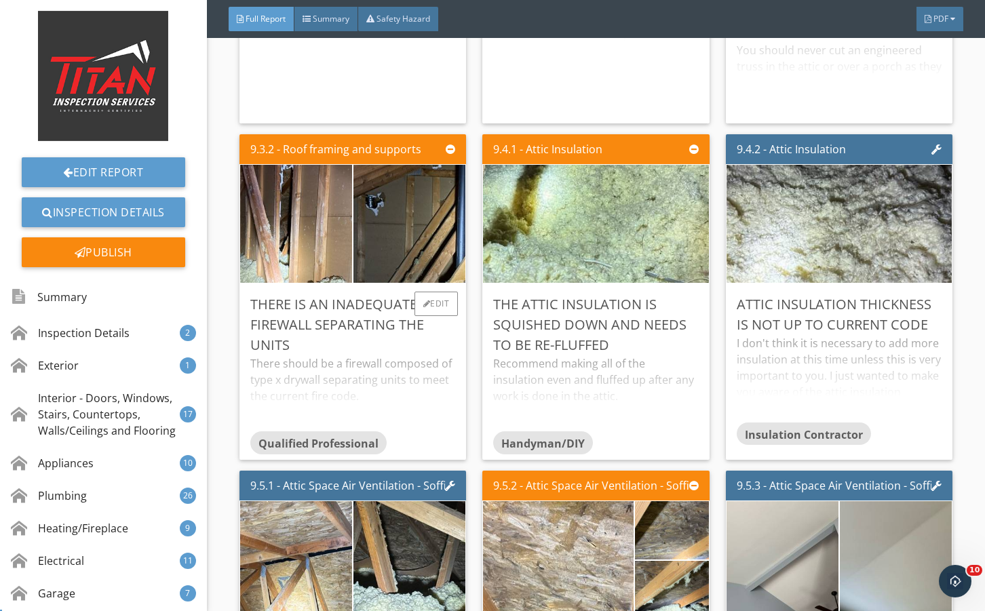
click at [441, 402] on div "There should be a firewall composed of type x drywall separating units to meet …" at bounding box center [352, 394] width 205 height 76
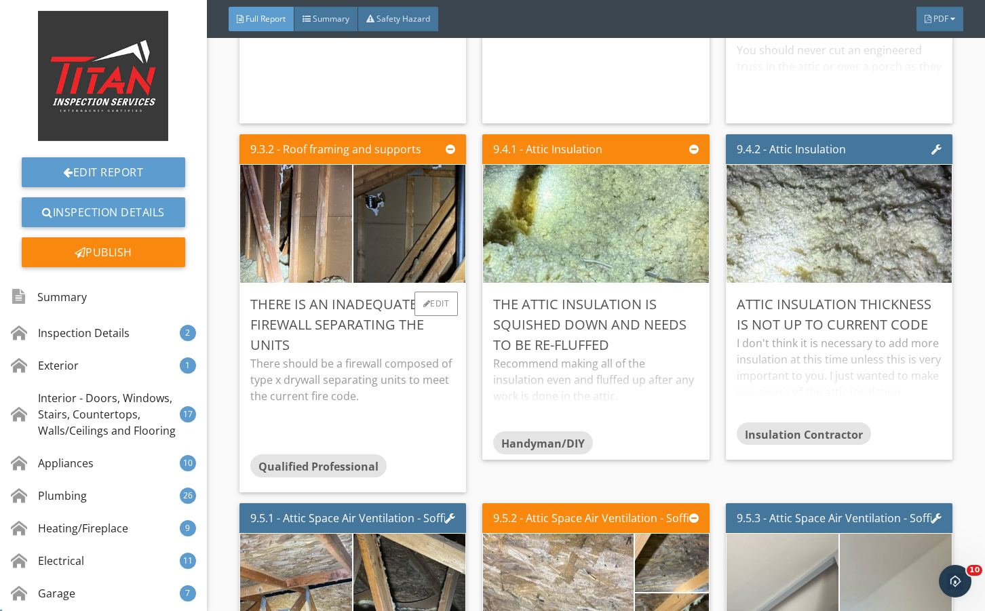
click at [432, 397] on p "There should be a firewall composed of type x drywall separating units to meet …" at bounding box center [352, 380] width 205 height 49
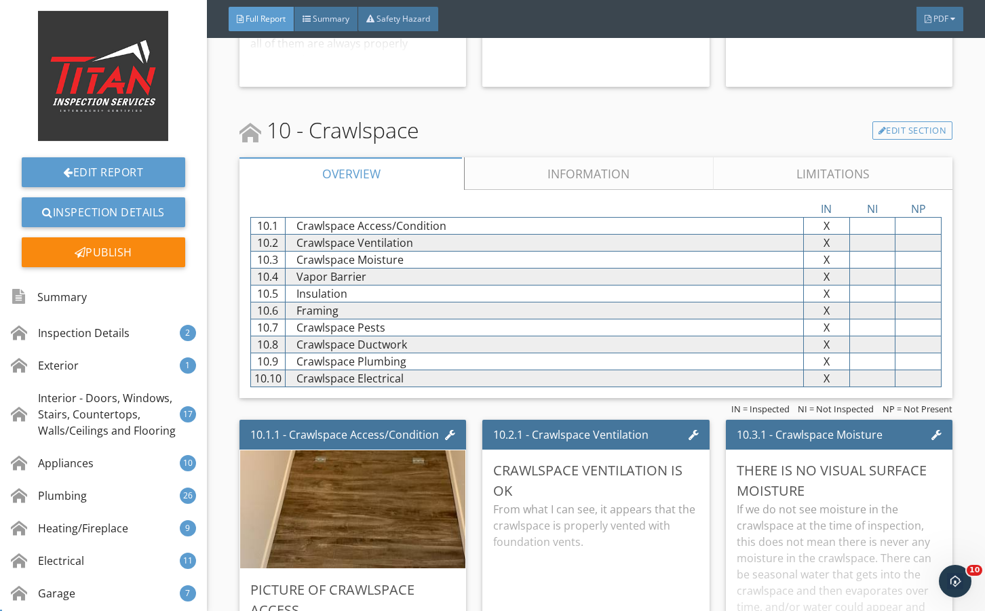
scroll to position [17872, 0]
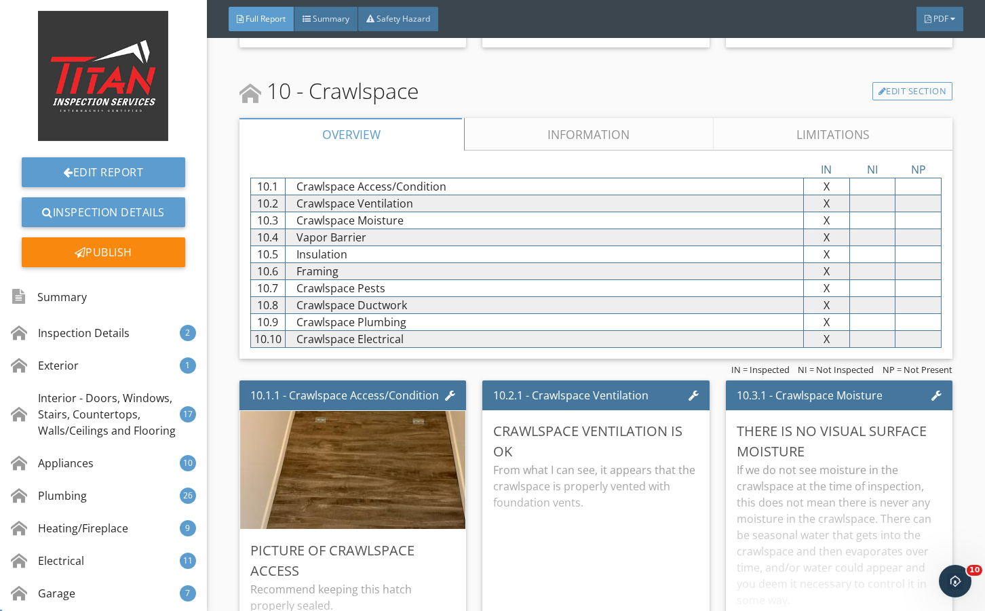
click at [542, 185] on div "IN NI NP 10.1 Crawlspace Access/Condition X X X 10.2 Crawlspace Ventilation X X…" at bounding box center [596, 255] width 713 height 208
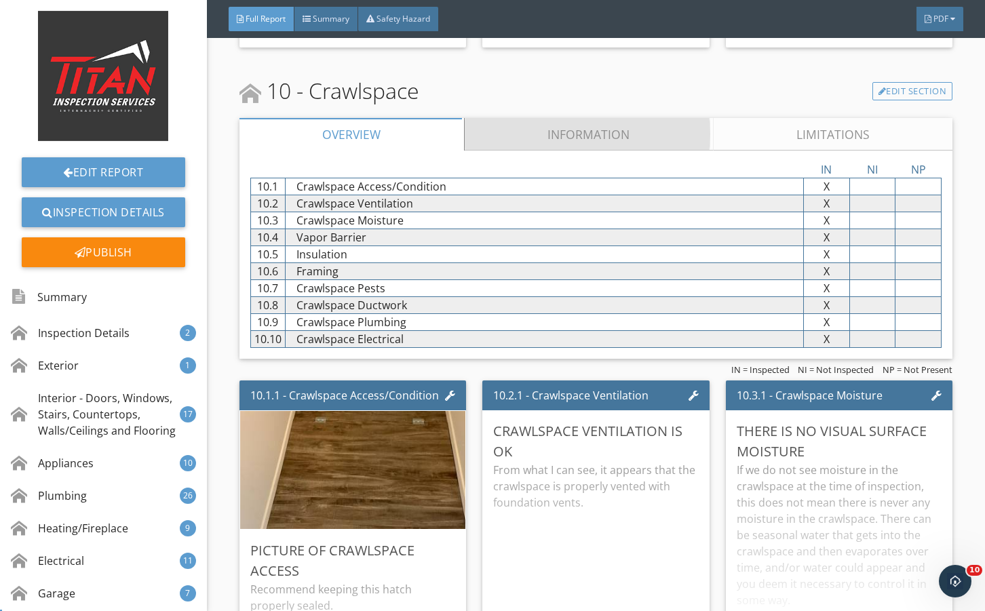
click at [542, 151] on link "Information" at bounding box center [589, 134] width 249 height 33
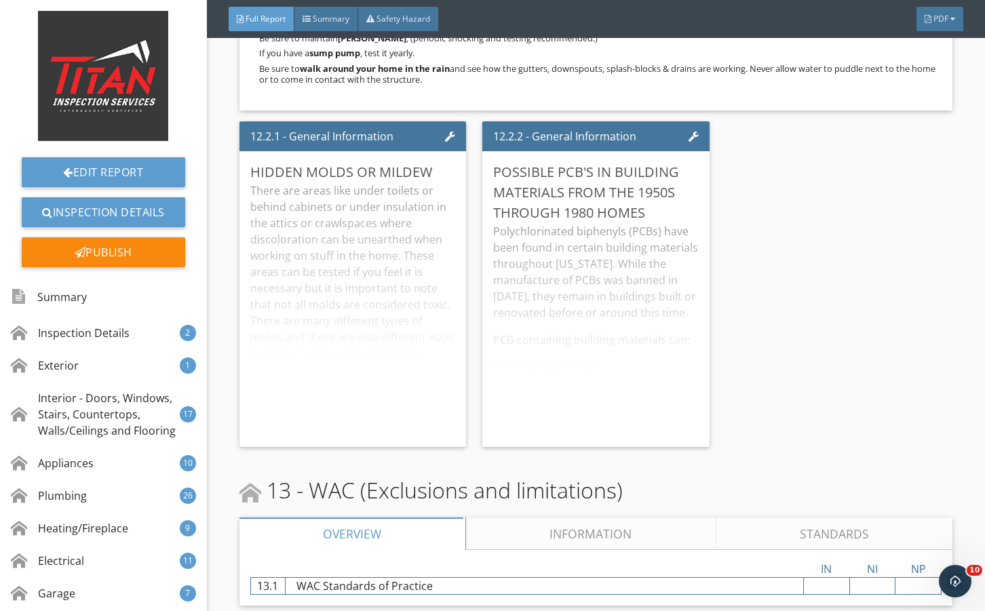
scroll to position [20592, 0]
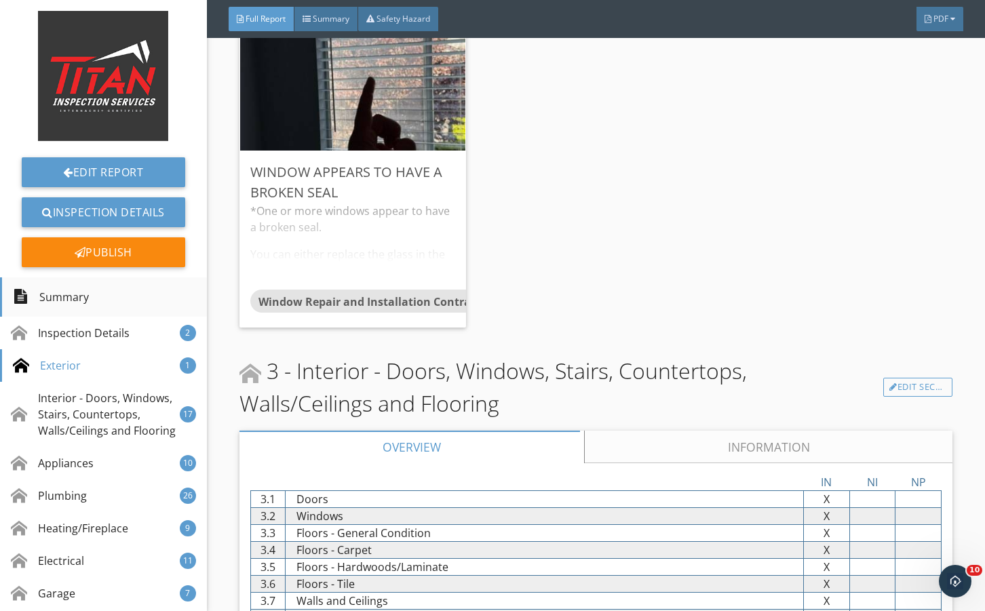
click at [86, 307] on div "Summary" at bounding box center [51, 297] width 76 height 23
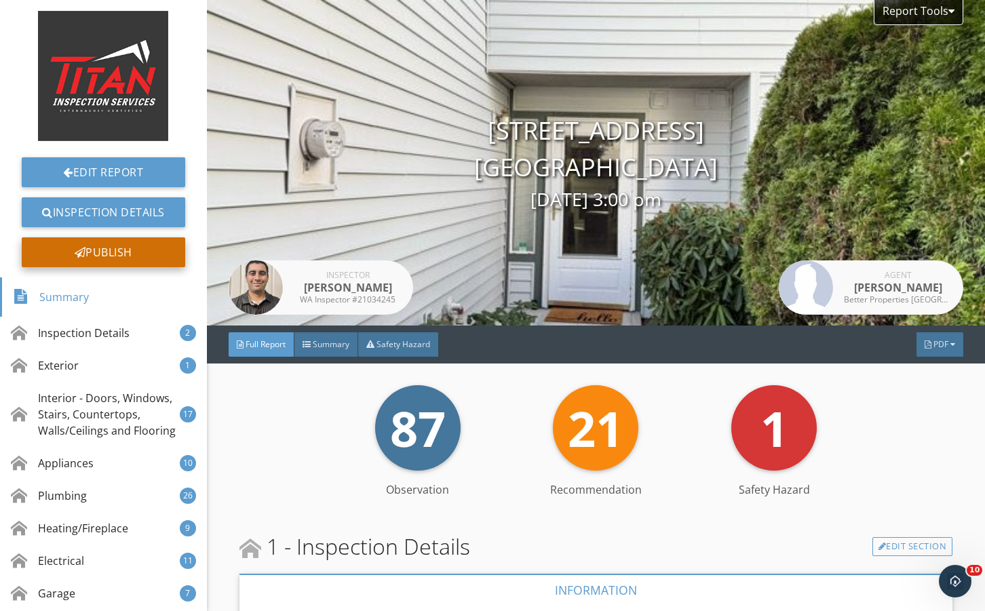
click at [136, 259] on div "Publish" at bounding box center [104, 253] width 164 height 30
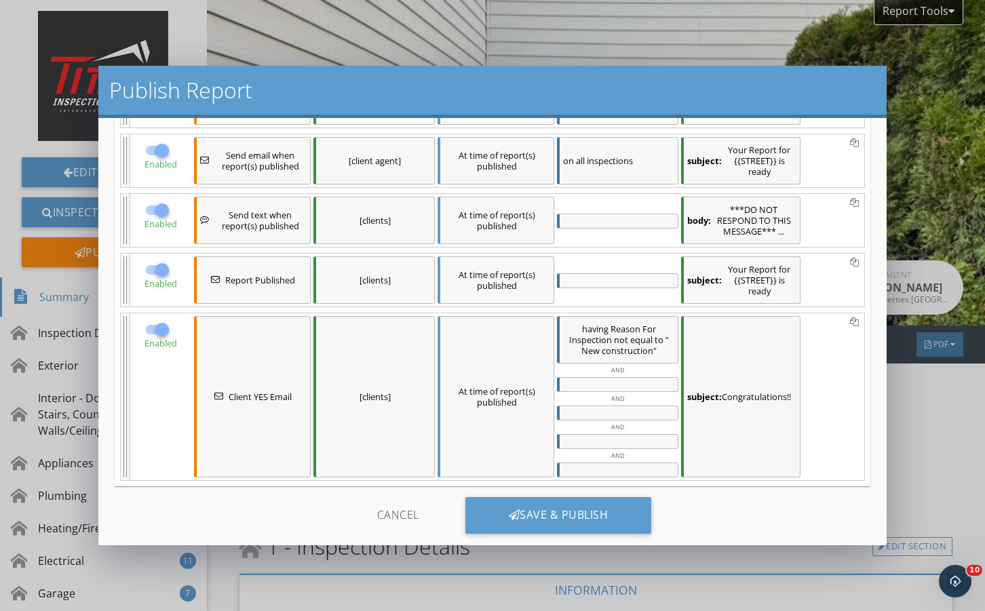
scroll to position [192, 0]
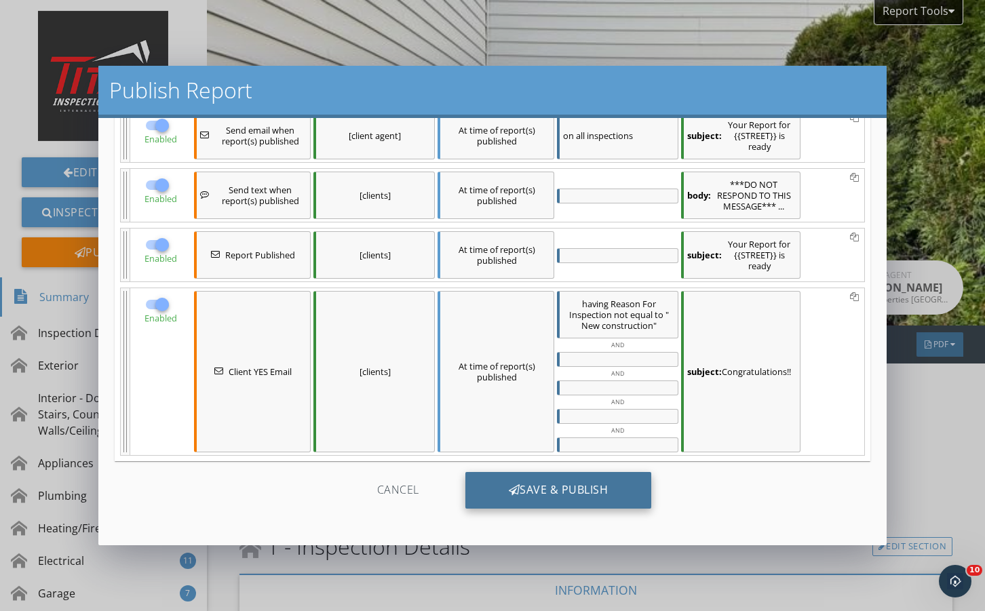
click at [542, 489] on div "Save & Publish" at bounding box center [559, 490] width 187 height 37
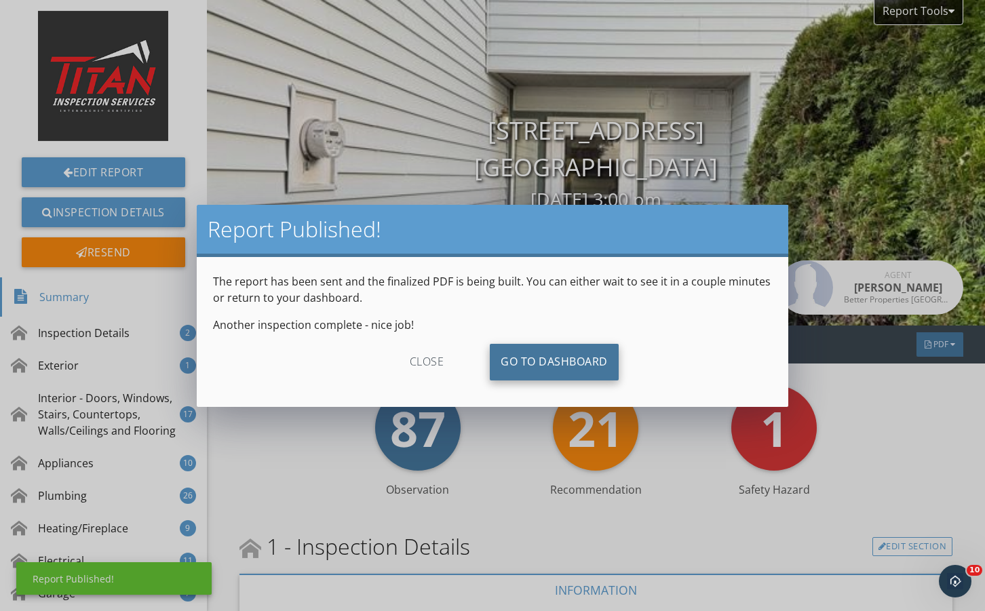
click at [535, 360] on link "Go To Dashboard" at bounding box center [554, 362] width 129 height 37
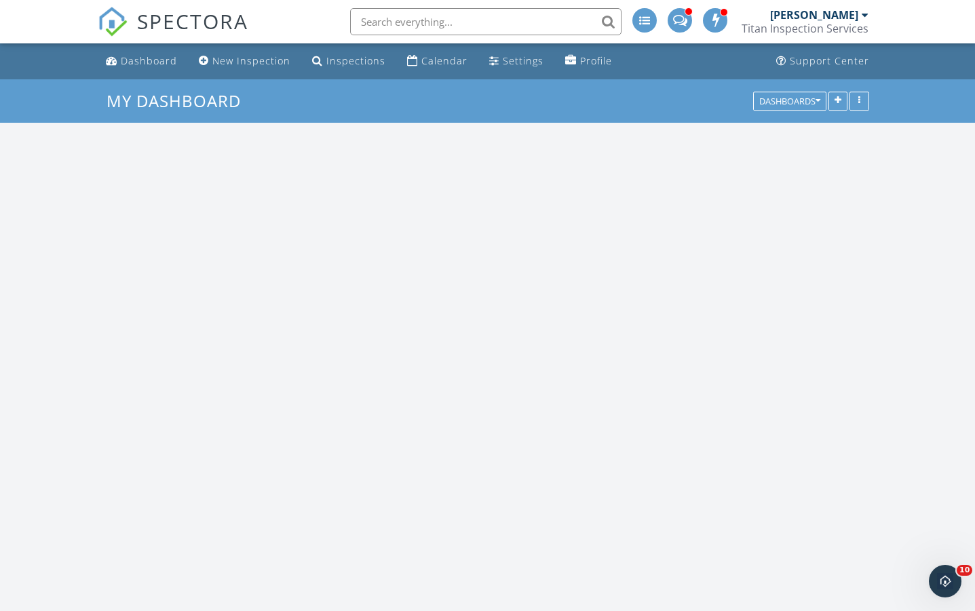
scroll to position [1120, 996]
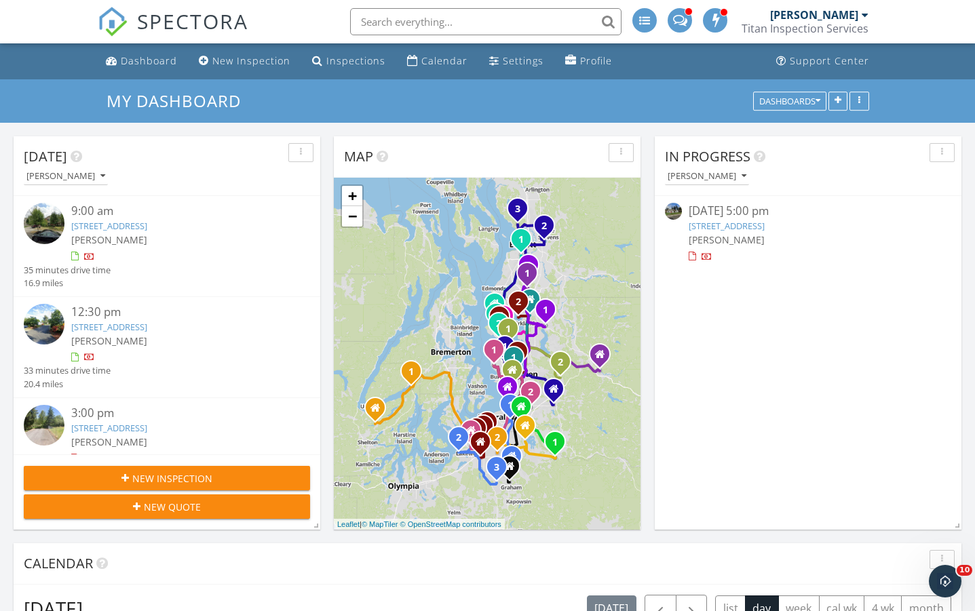
click at [742, 225] on link "[STREET_ADDRESS]" at bounding box center [727, 226] width 76 height 12
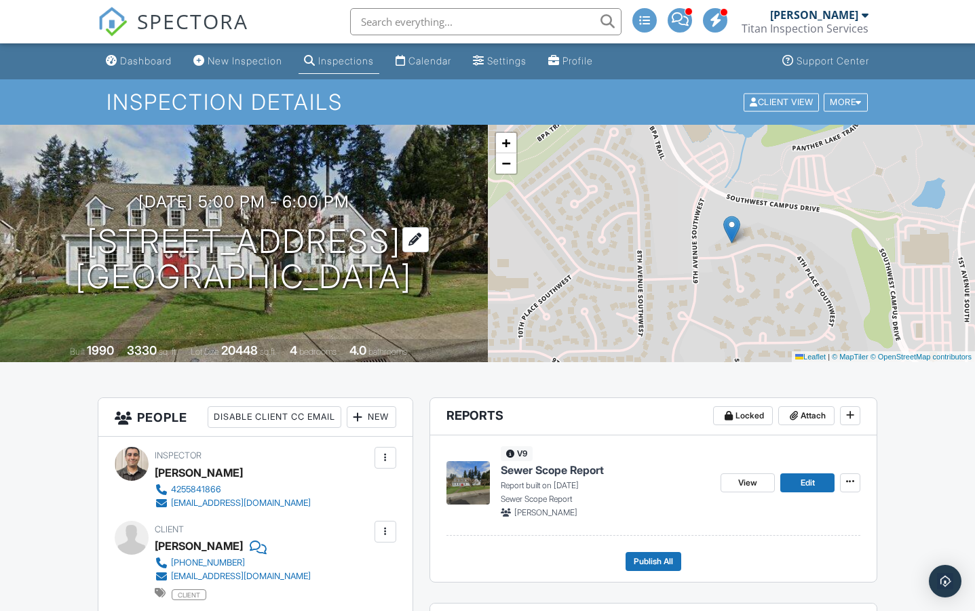
click at [238, 238] on h1 "480 SW 345th Pl Federal Way, WA 98023" at bounding box center [243, 260] width 337 height 72
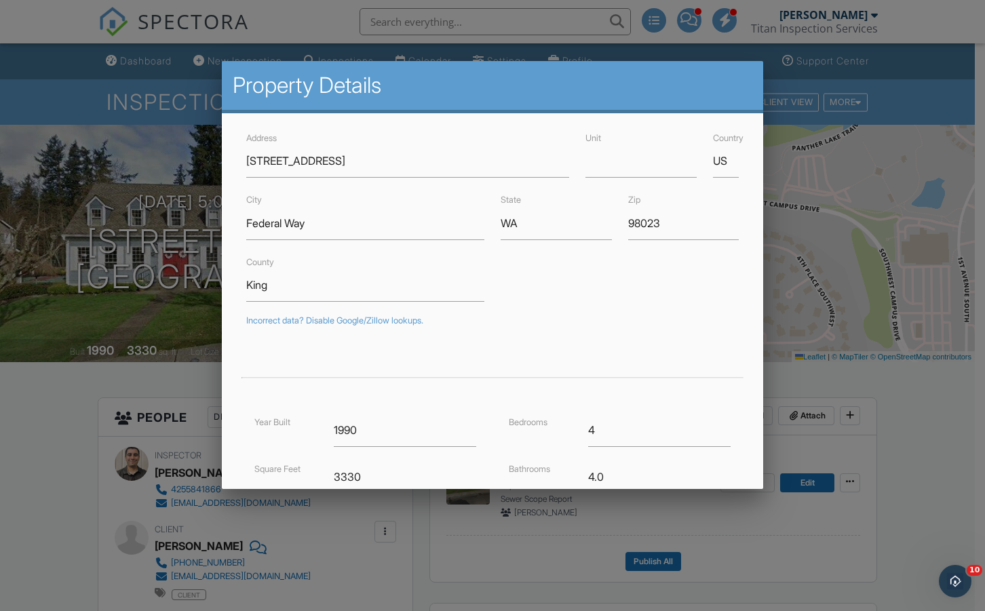
click at [165, 271] on div at bounding box center [492, 314] width 985 height 764
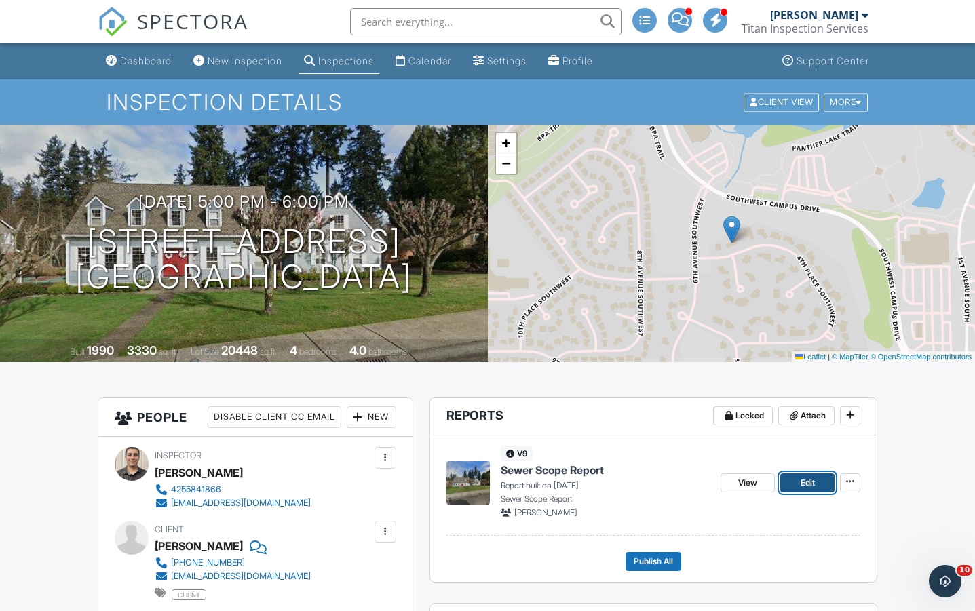
click at [795, 487] on link "Edit" at bounding box center [807, 483] width 54 height 19
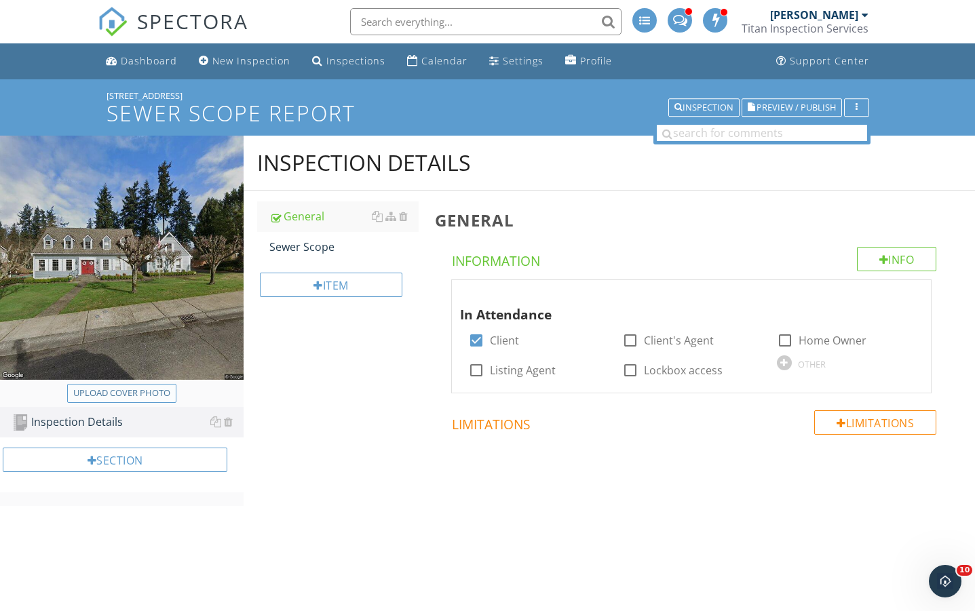
click at [118, 388] on div "Upload cover photo" at bounding box center [121, 394] width 97 height 14
type input "C:\fakepath\20250928_235522353_iOS.jpg"
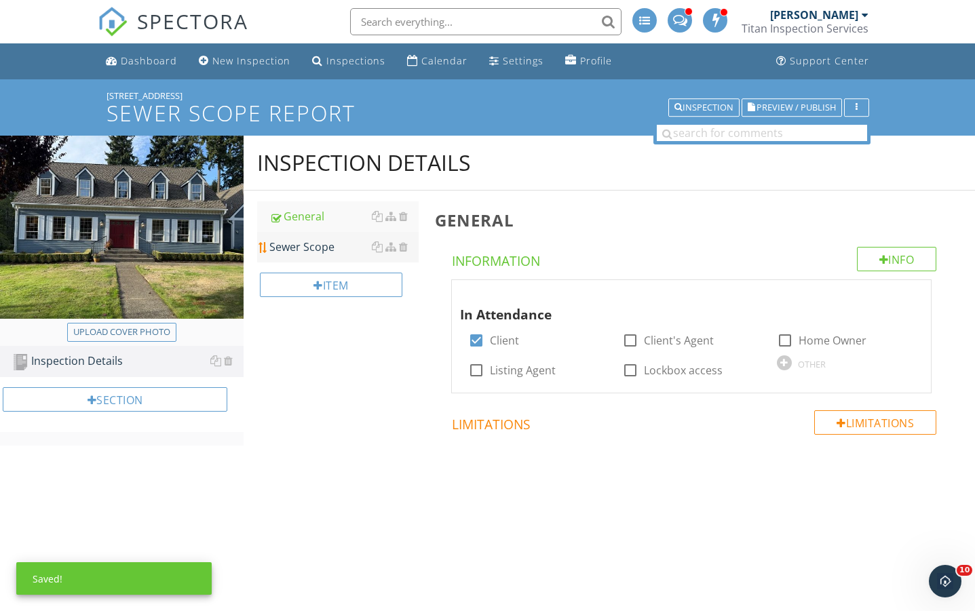
click at [296, 254] on div "Sewer Scope" at bounding box center [343, 247] width 149 height 16
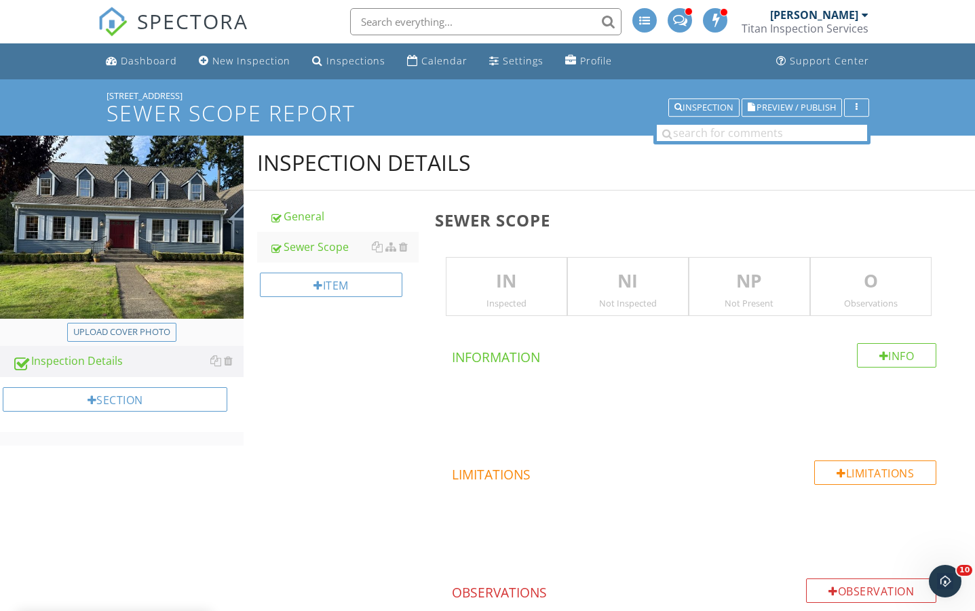
click at [502, 290] on p "IN" at bounding box center [507, 281] width 120 height 27
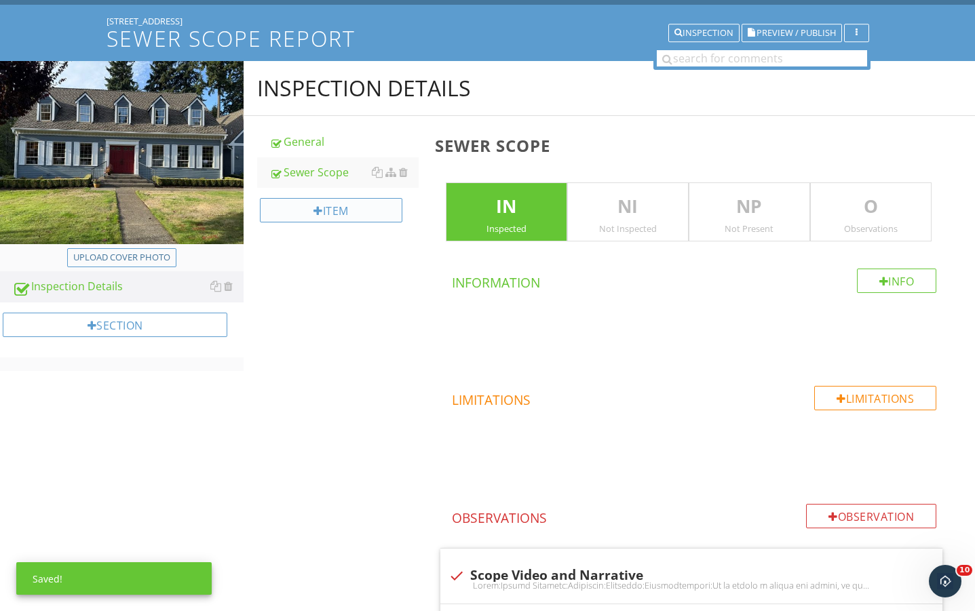
scroll to position [45, 0]
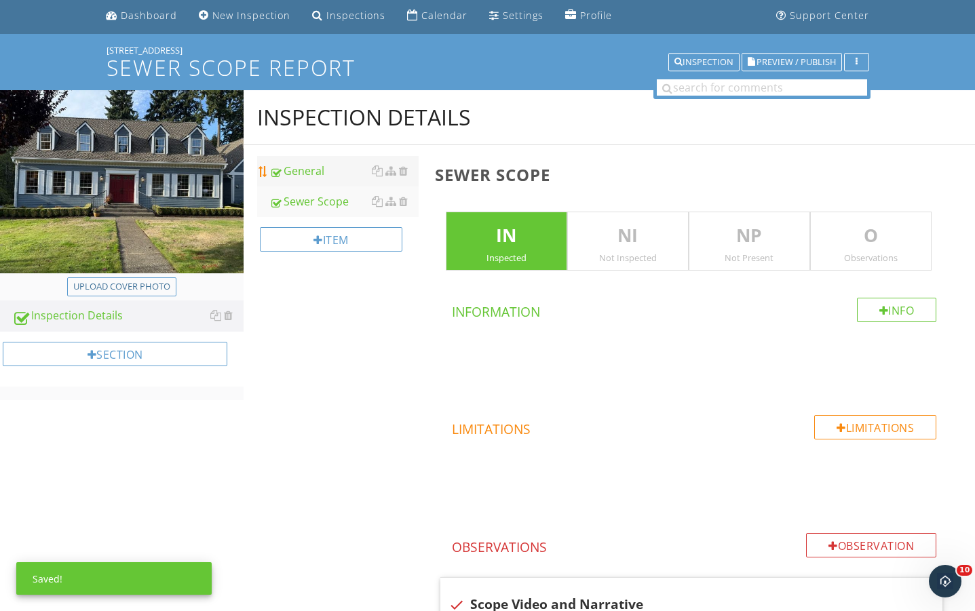
click at [306, 178] on div "General" at bounding box center [343, 171] width 149 height 16
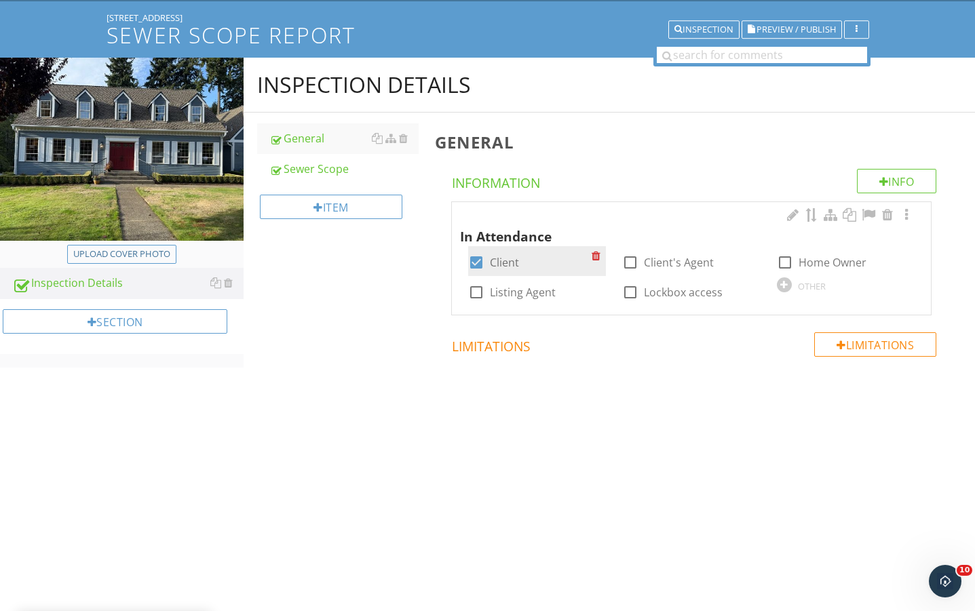
scroll to position [79, 0]
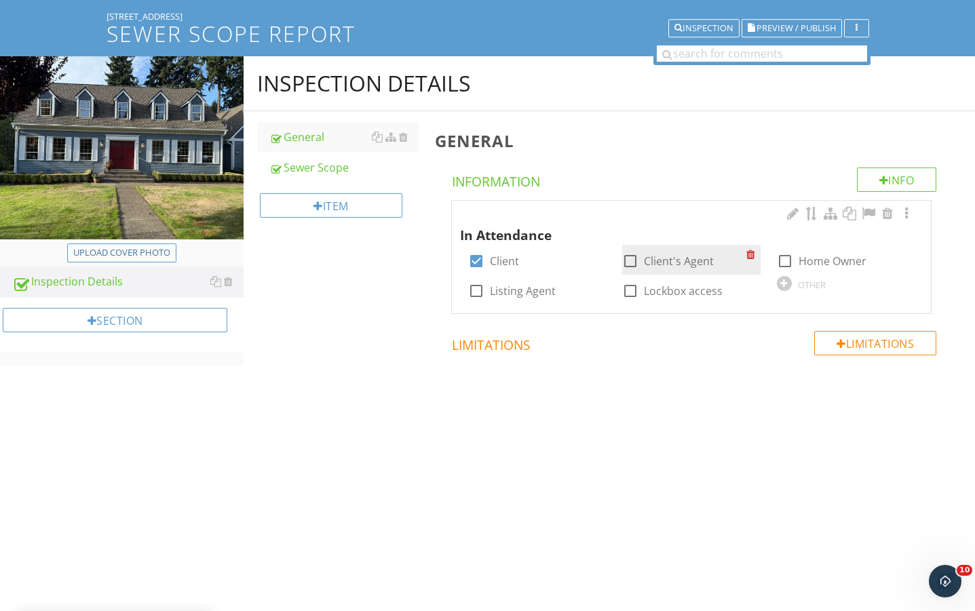
click at [649, 265] on label "Client's Agent" at bounding box center [679, 262] width 70 height 14
checkbox input "true"
click at [466, 264] on div at bounding box center [476, 261] width 23 height 23
checkbox input "false"
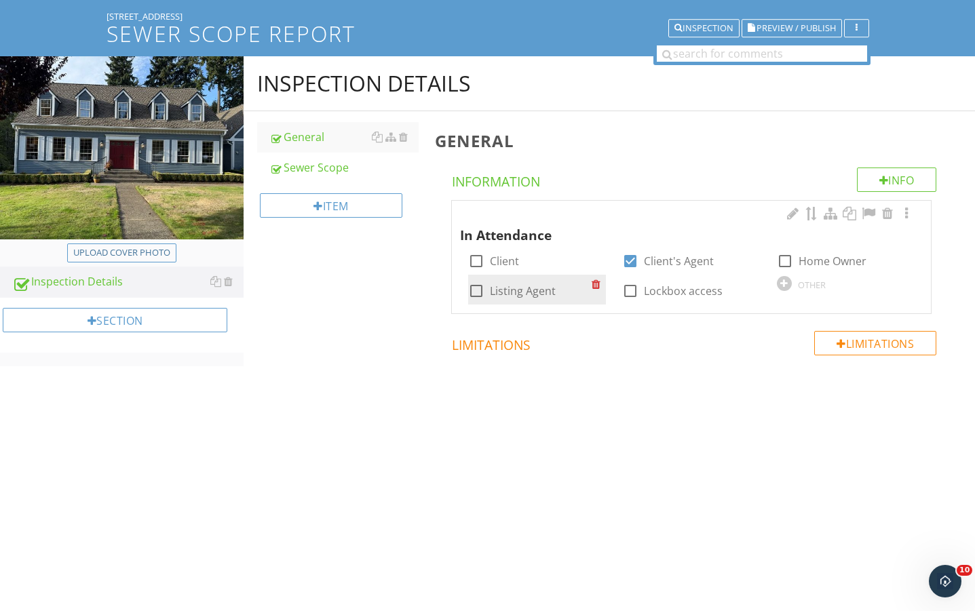
click at [506, 285] on label "Listing Agent" at bounding box center [523, 291] width 66 height 14
checkbox input "true"
click at [320, 172] on div "Sewer Scope" at bounding box center [343, 167] width 149 height 16
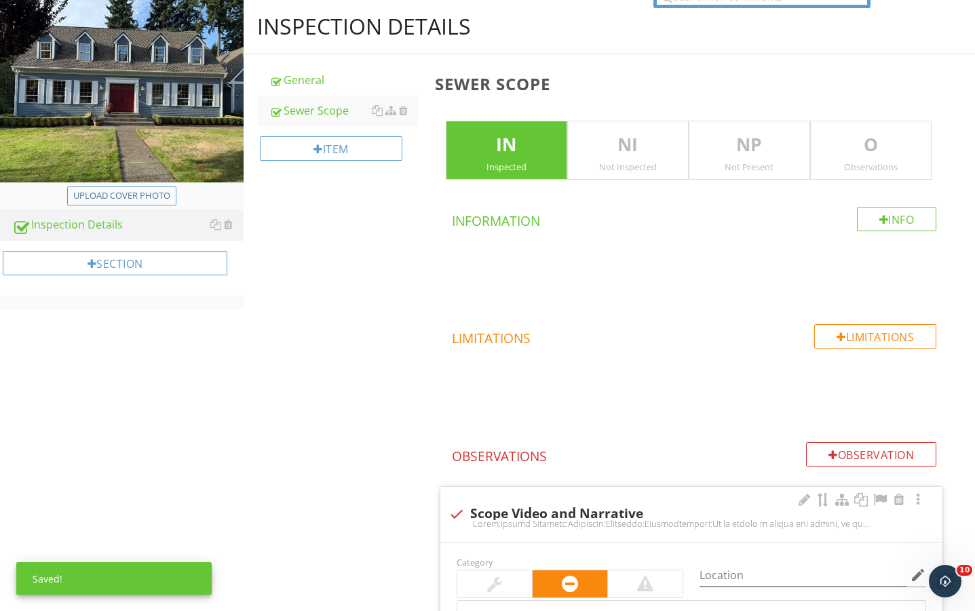
scroll to position [396, 0]
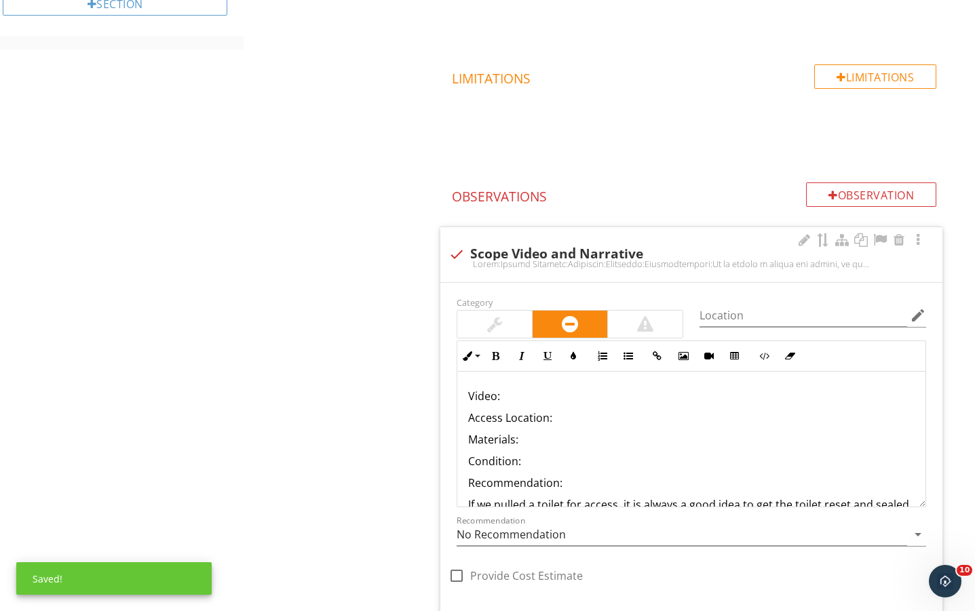
click at [499, 317] on div at bounding box center [494, 324] width 15 height 16
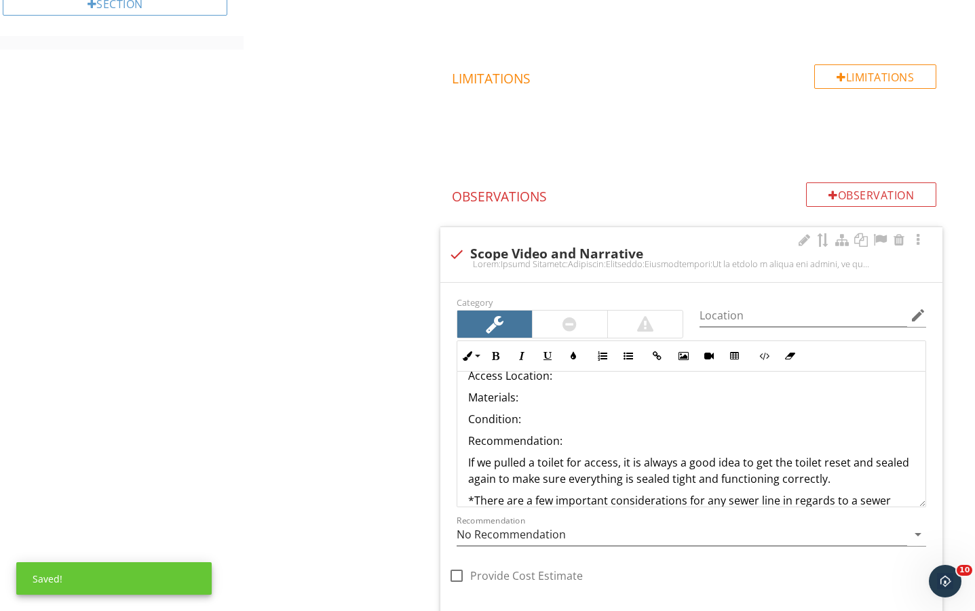
scroll to position [45, 0]
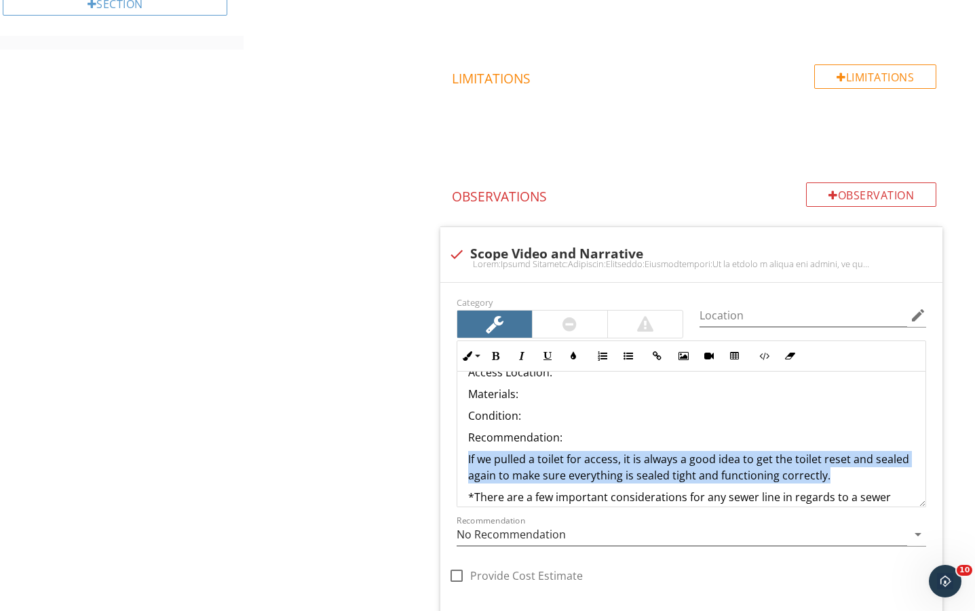
drag, startPoint x: 858, startPoint y: 471, endPoint x: 422, endPoint y: 448, distance: 436.3
click at [422, 448] on div "Inspection Details General Sewer Scope Item Sewer Scope IN Inspected NI Not Ins…" at bounding box center [610, 242] width 732 height 1006
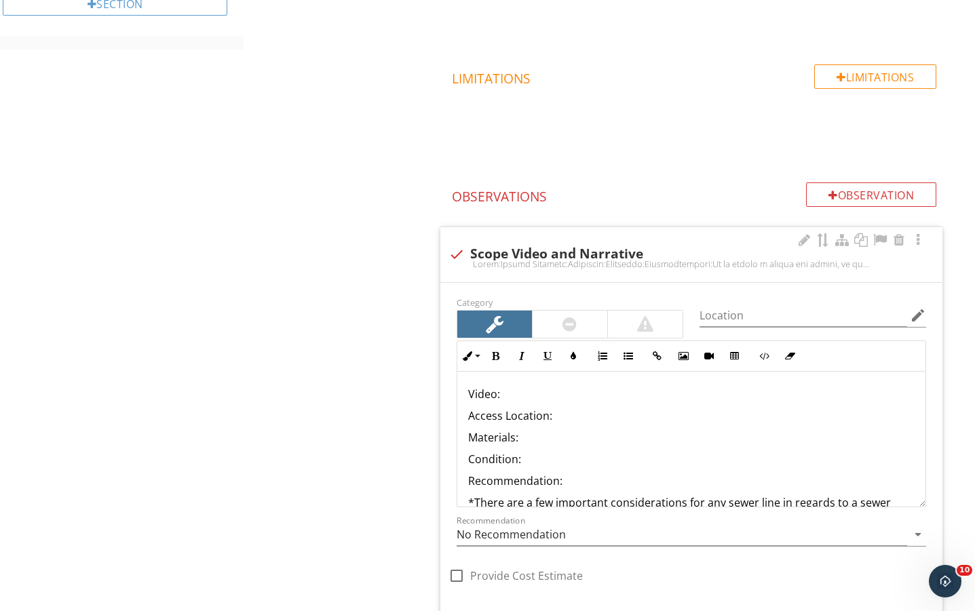
scroll to position [0, 0]
drag, startPoint x: 563, startPoint y: 391, endPoint x: 573, endPoint y: 392, distance: 10.9
click at [562, 391] on p "Video:" at bounding box center [691, 396] width 447 height 16
click at [582, 414] on p "Access Location:" at bounding box center [691, 418] width 447 height 16
click at [553, 436] on p "Materials:" at bounding box center [691, 440] width 447 height 16
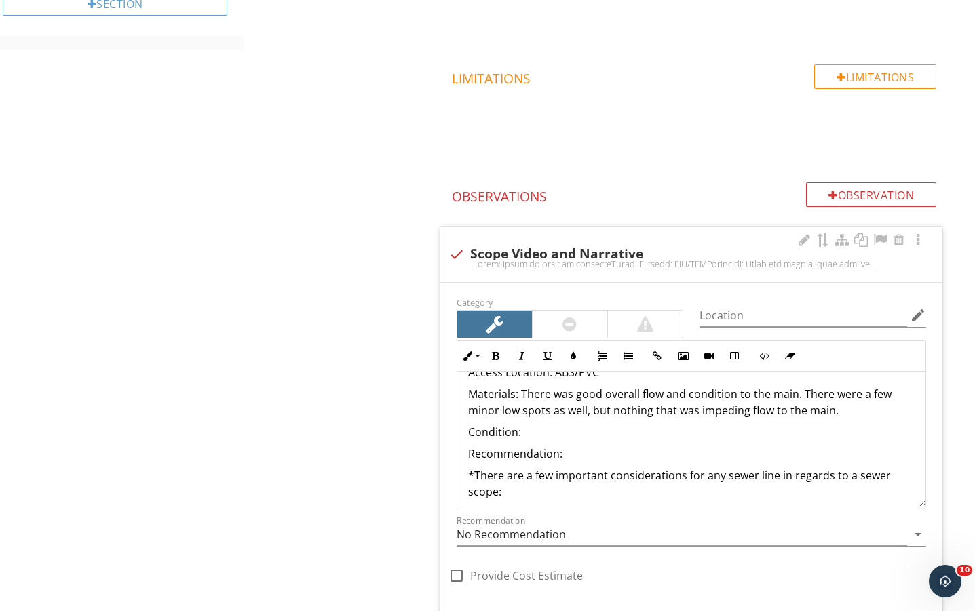
click at [544, 435] on p "Condition:" at bounding box center [691, 432] width 447 height 16
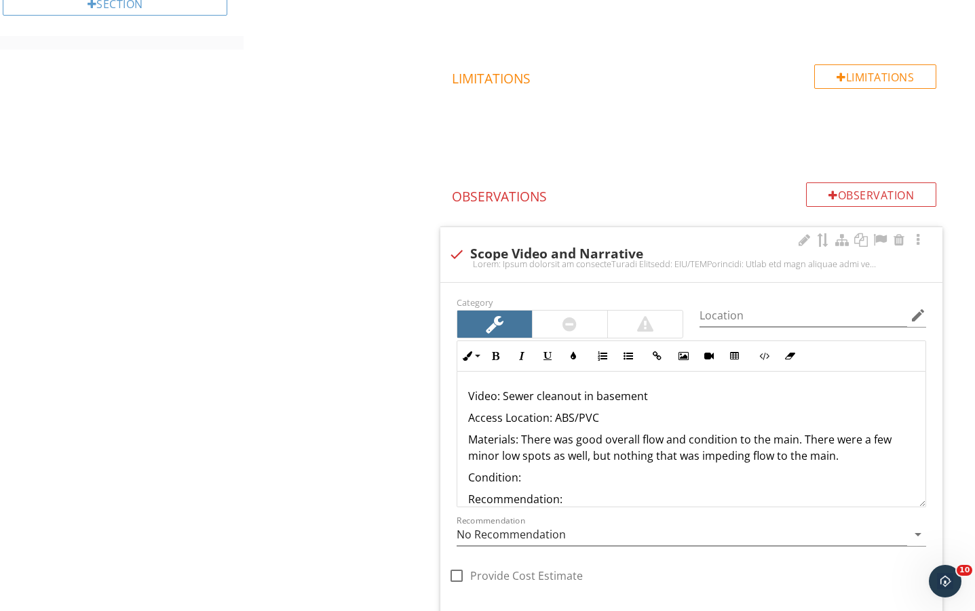
drag, startPoint x: 503, startPoint y: 397, endPoint x: 651, endPoint y: 404, distance: 148.1
click at [651, 404] on p "Video: Sewer cleanout in basement" at bounding box center [691, 396] width 447 height 16
copy p "Sewer cleanout in basement"
click at [554, 418] on p "Access Location: ABS/PVC" at bounding box center [691, 418] width 447 height 16
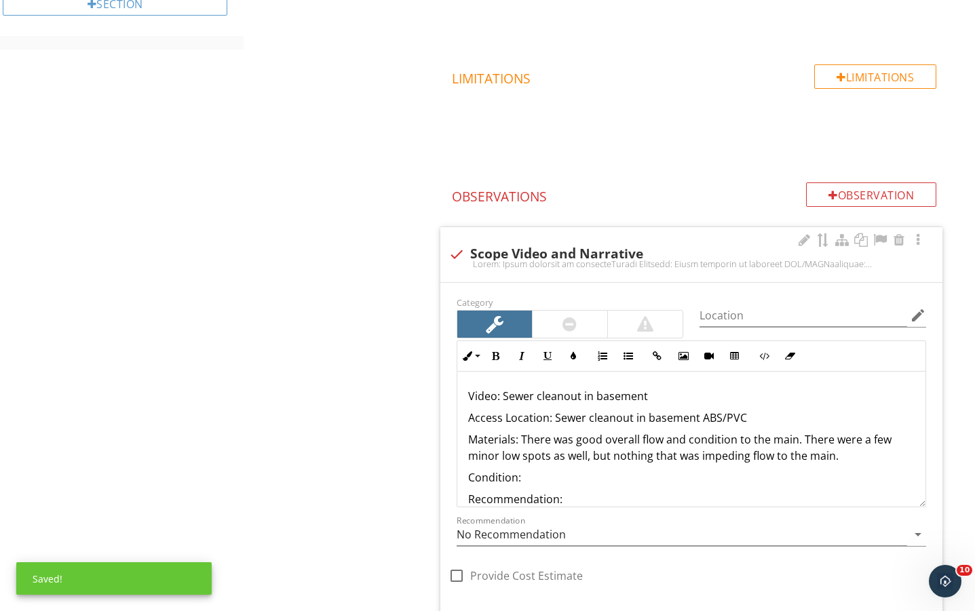
drag, startPoint x: 521, startPoint y: 440, endPoint x: 854, endPoint y: 464, distance: 334.1
click at [854, 464] on p "Materials: There was good overall flow and condition to the main. There were a …" at bounding box center [691, 448] width 447 height 33
copy p "There was good overall flow and condition to the main. There were a few minor l…"
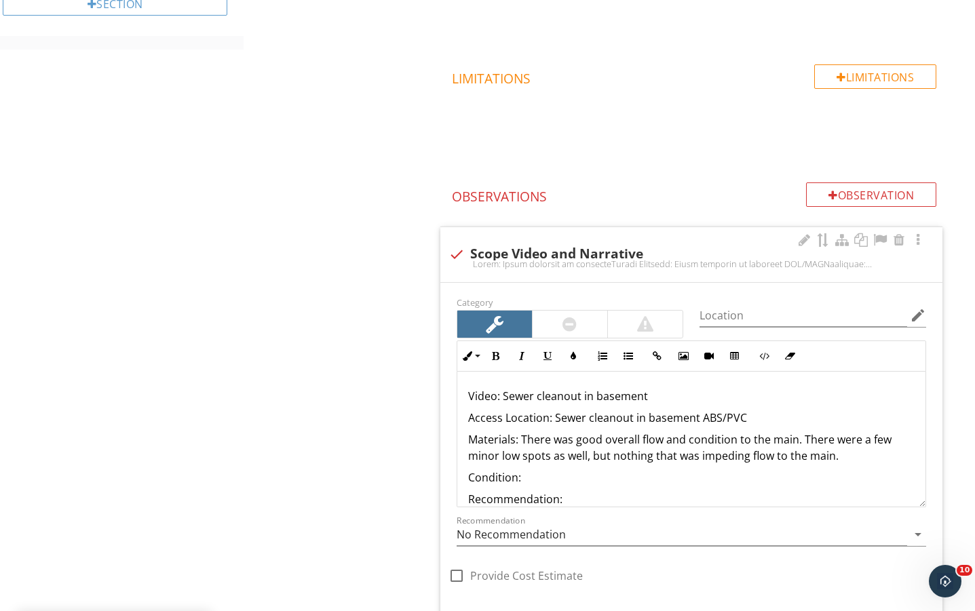
click at [582, 476] on p "Condition:" at bounding box center [691, 478] width 447 height 16
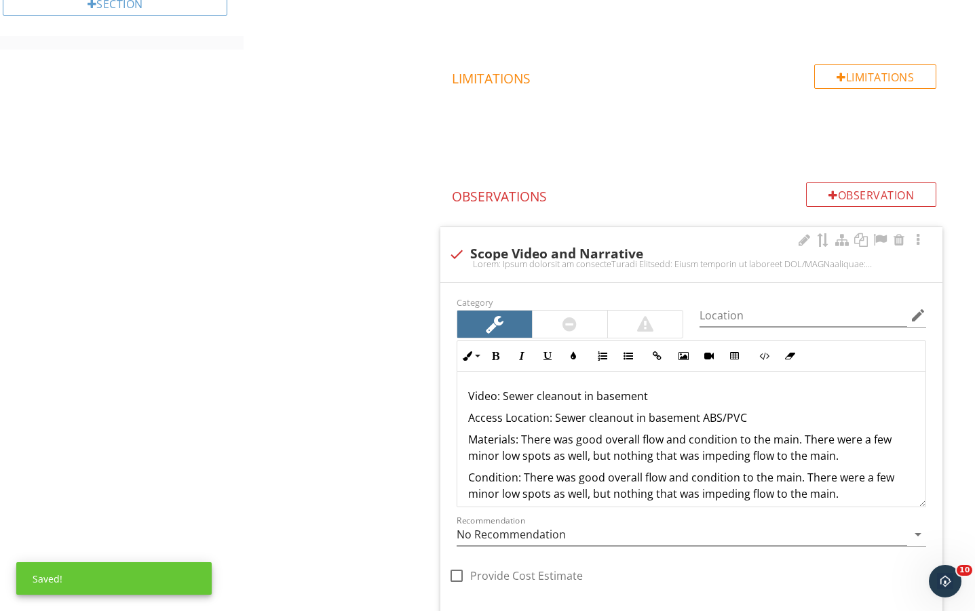
drag, startPoint x: 523, startPoint y: 437, endPoint x: 844, endPoint y: 456, distance: 322.3
click at [844, 456] on p "Materials: There was good overall flow and condition to the main. There were a …" at bounding box center [691, 448] width 447 height 33
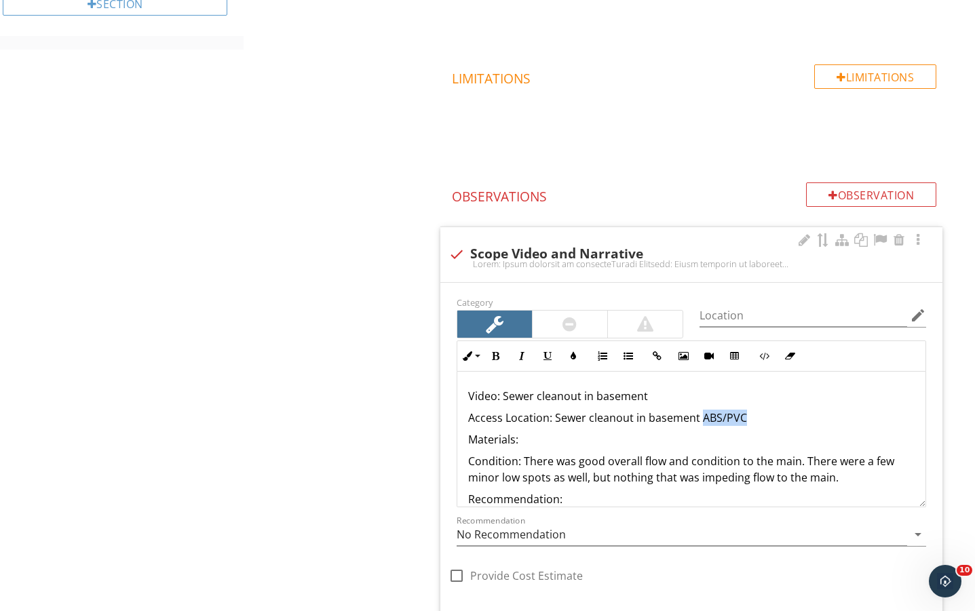
drag, startPoint x: 700, startPoint y: 419, endPoint x: 767, endPoint y: 419, distance: 66.5
click at [767, 419] on p "Access Location: Sewer cleanout in basement ABS/PVC" at bounding box center [691, 418] width 447 height 16
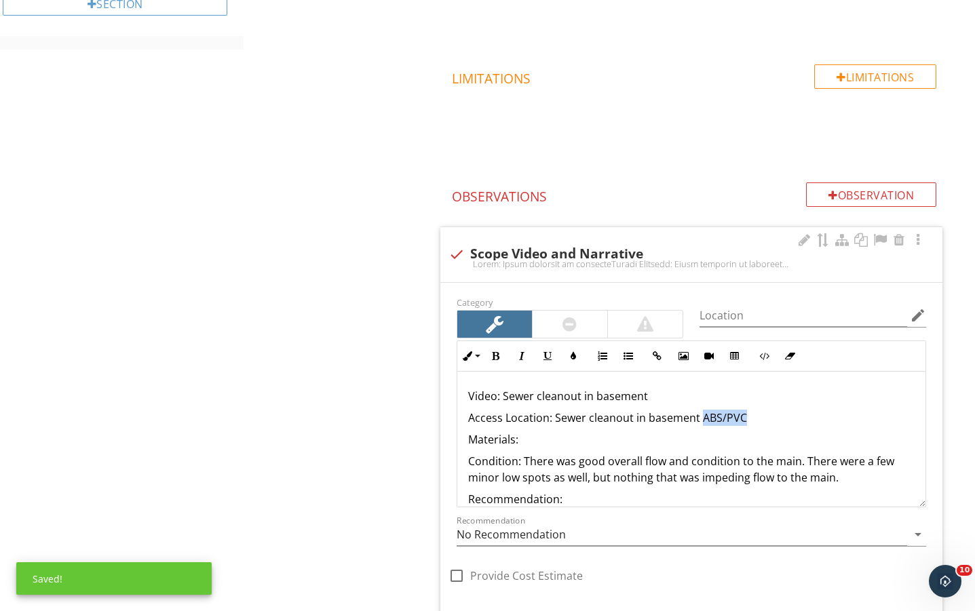
copy p "ABS/PVC"
drag, startPoint x: 703, startPoint y: 413, endPoint x: 808, endPoint y: 421, distance: 105.5
click at [802, 421] on p "Access Location: Sewer cleanout in basement ABS/PVC" at bounding box center [691, 418] width 447 height 16
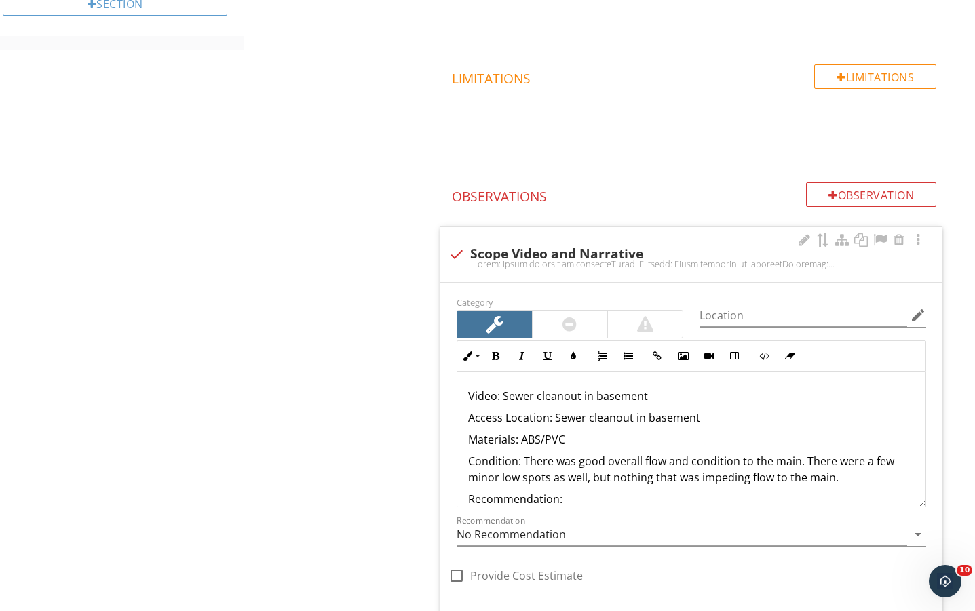
drag, startPoint x: 555, startPoint y: 404, endPoint x: 675, endPoint y: 400, distance: 120.2
click at [675, 400] on p "Video: Sewer cleanout in basement" at bounding box center [691, 396] width 447 height 16
click at [649, 358] on button "Insert Link" at bounding box center [658, 356] width 26 height 26
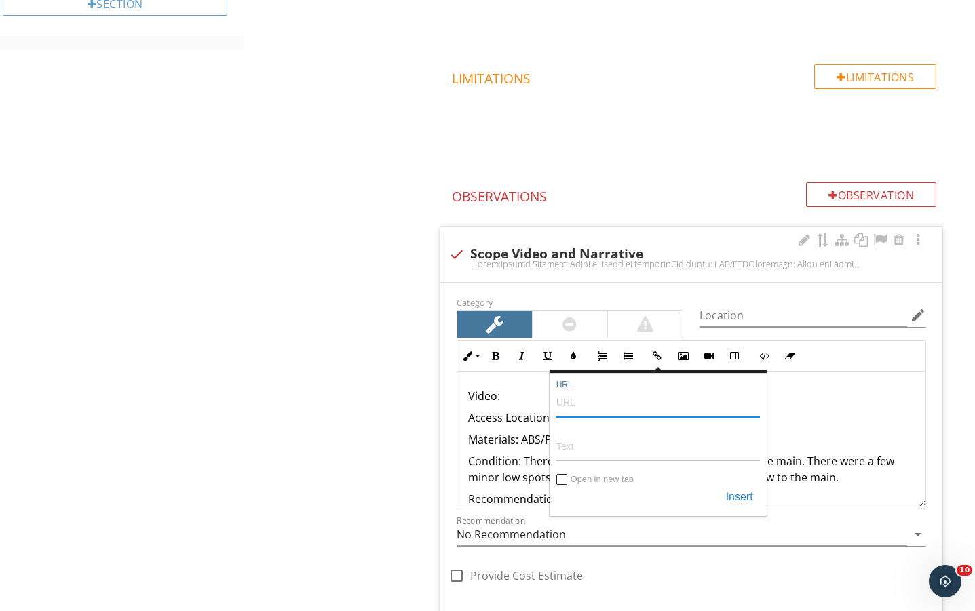
click at [603, 394] on input "URL" at bounding box center [659, 401] width 204 height 33
paste input "https://youtu.be/1hfGUhjVhHY"
type input "https://youtu.be/1hfGUhjVhHY"
drag, startPoint x: 600, startPoint y: 441, endPoint x: 588, endPoint y: 456, distance: 18.9
click at [599, 442] on input "Text" at bounding box center [659, 446] width 204 height 33
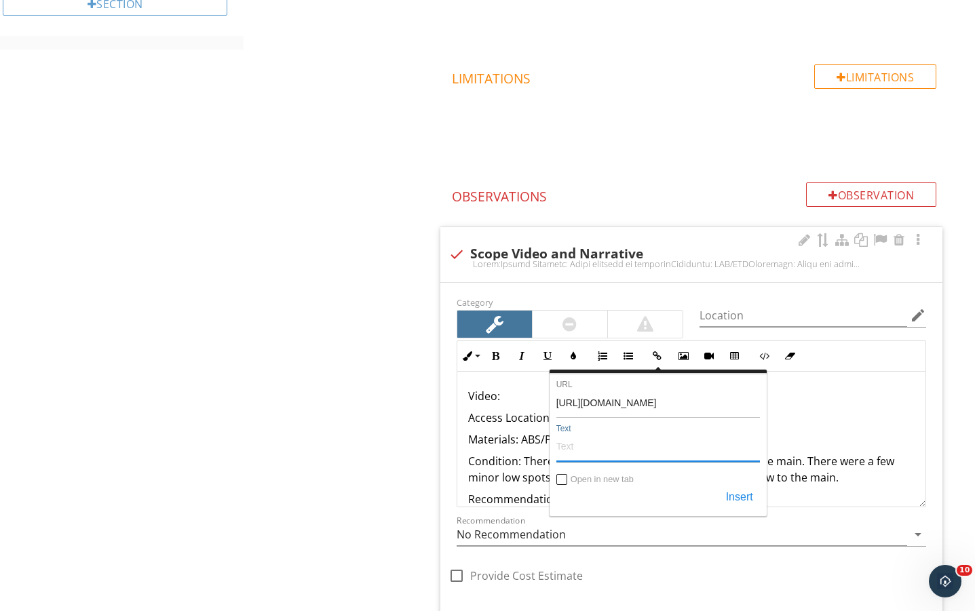
paste input "https://youtu.be/1hfGUhjVhHY"
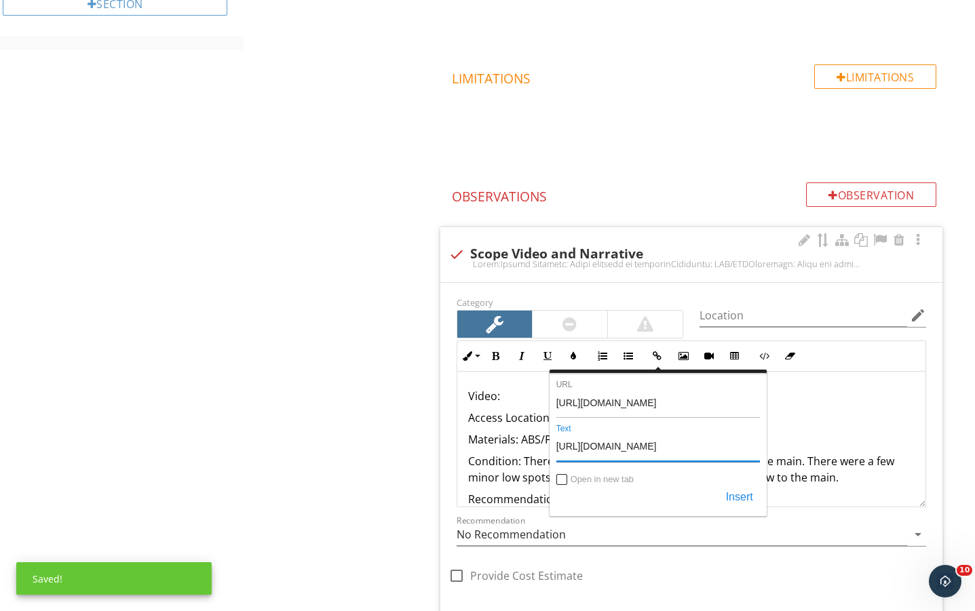
type input "https://youtu.be/1hfGUhjVhHY"
click at [563, 481] on input "Open in new tab" at bounding box center [562, 481] width 11 height 11
checkbox input "true"
click at [734, 500] on button "Insert" at bounding box center [739, 498] width 41 height 24
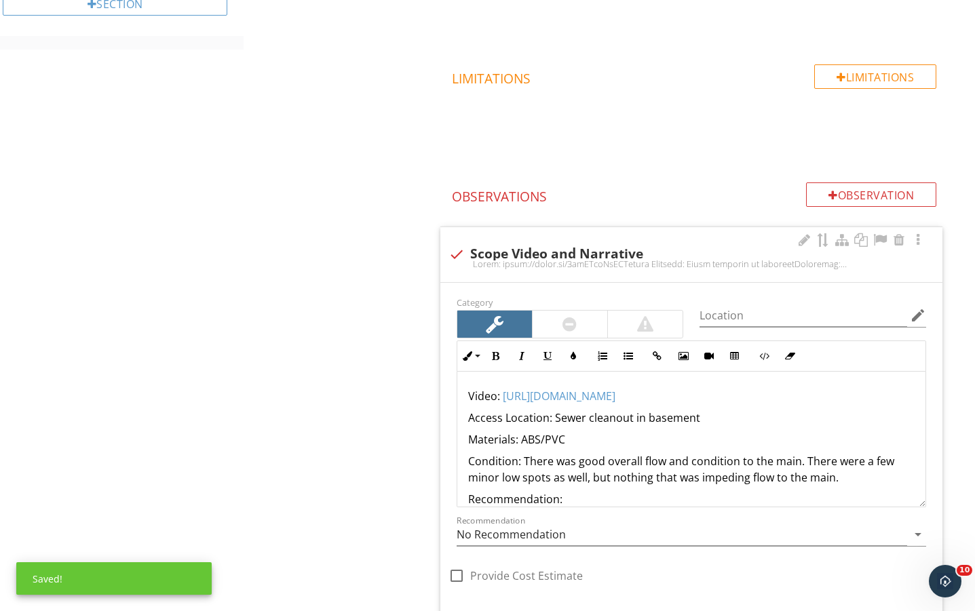
drag, startPoint x: 383, startPoint y: 433, endPoint x: 497, endPoint y: 418, distance: 114.3
click at [389, 434] on div "Inspection Details General Sewer Scope Item Sewer Scope IN Inspected NI Not Ins…" at bounding box center [610, 242] width 732 height 1006
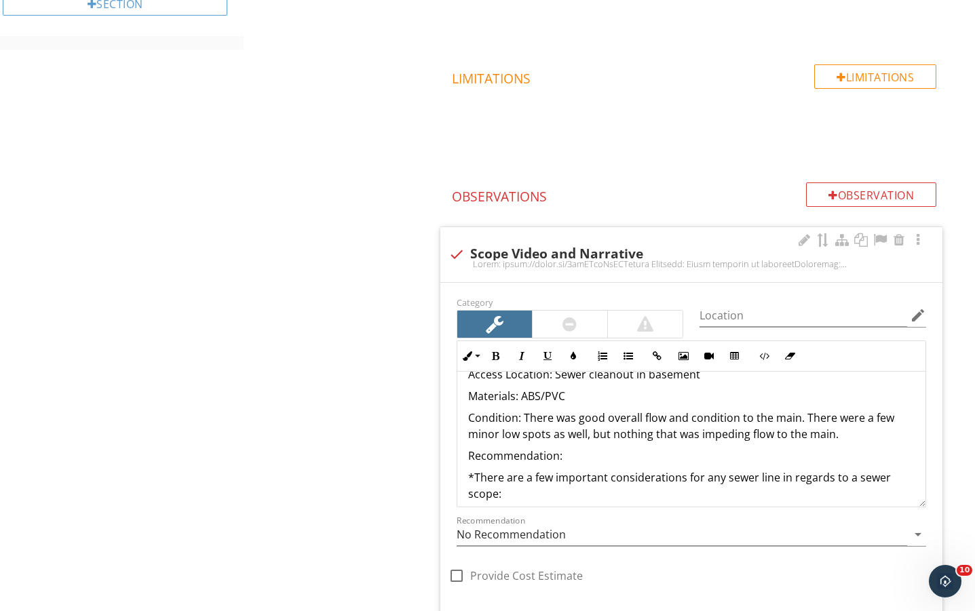
scroll to position [45, 0]
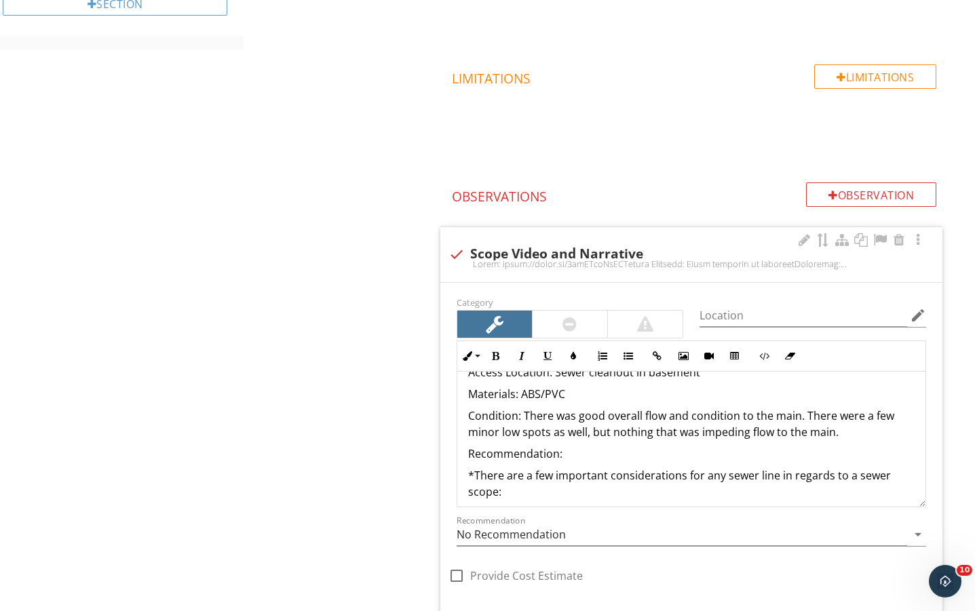
click at [611, 449] on p "Recommendation:" at bounding box center [691, 454] width 447 height 16
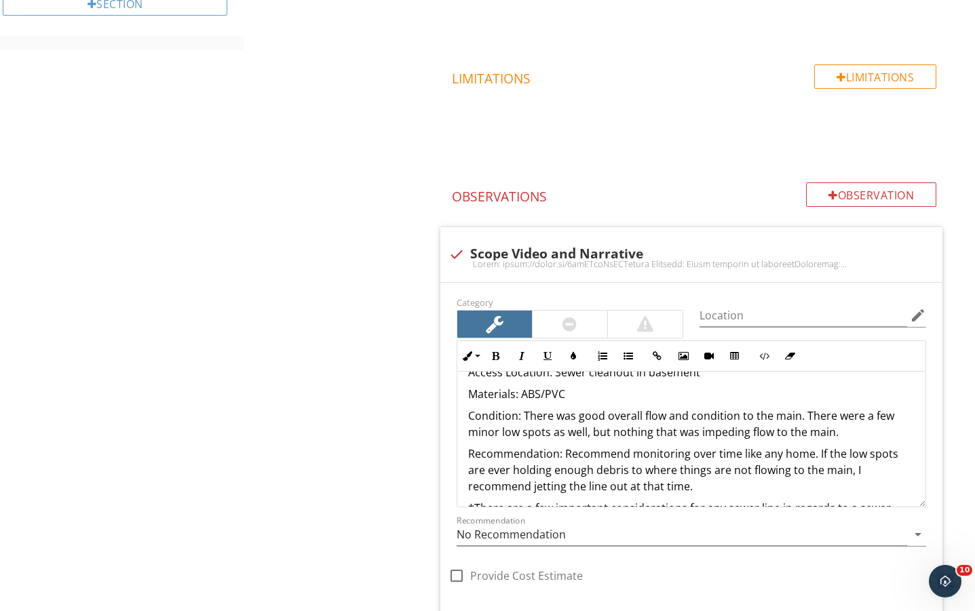
click at [148, 423] on div "Upload cover photo Inspection Details Section Inspection Details General Sewer …" at bounding box center [487, 242] width 975 height 1006
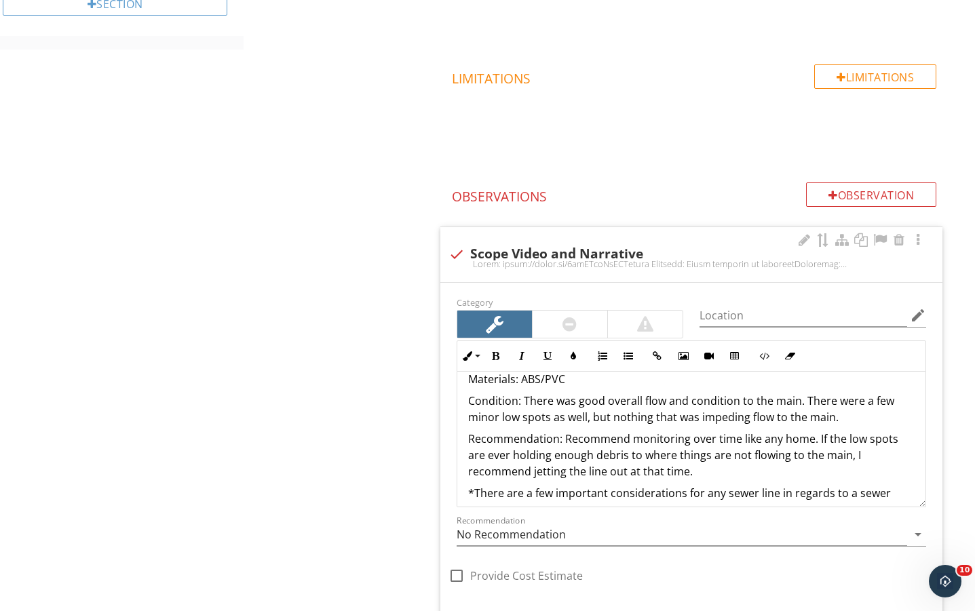
scroll to position [0, 0]
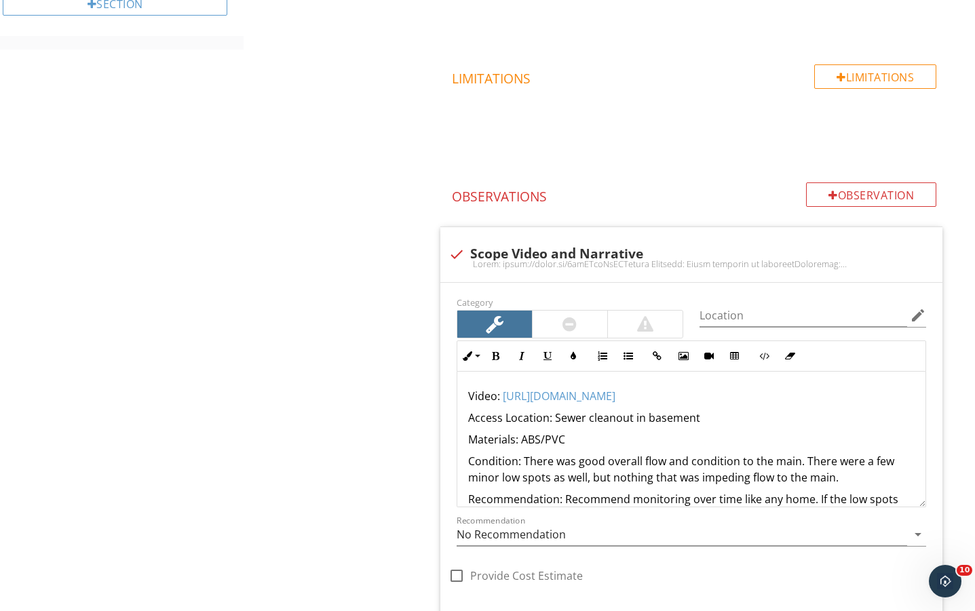
click at [360, 388] on div "Inspection Details General Sewer Scope Item Sewer Scope IN Inspected NI Not Ins…" at bounding box center [610, 242] width 732 height 1006
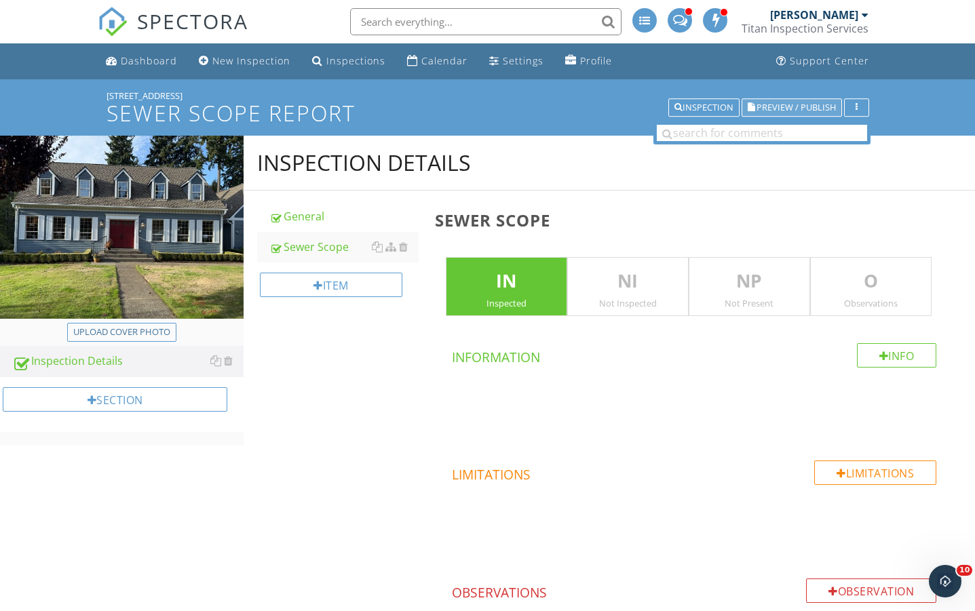
click at [759, 116] on button "Preview / Publish" at bounding box center [792, 107] width 100 height 19
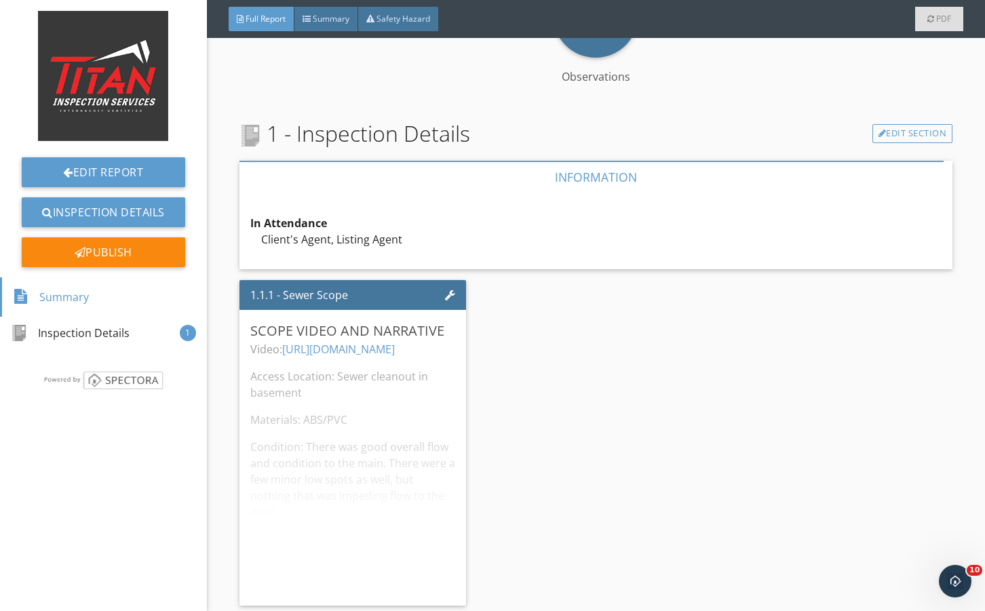
scroll to position [385, 0]
click at [138, 259] on div "Publish" at bounding box center [104, 253] width 164 height 30
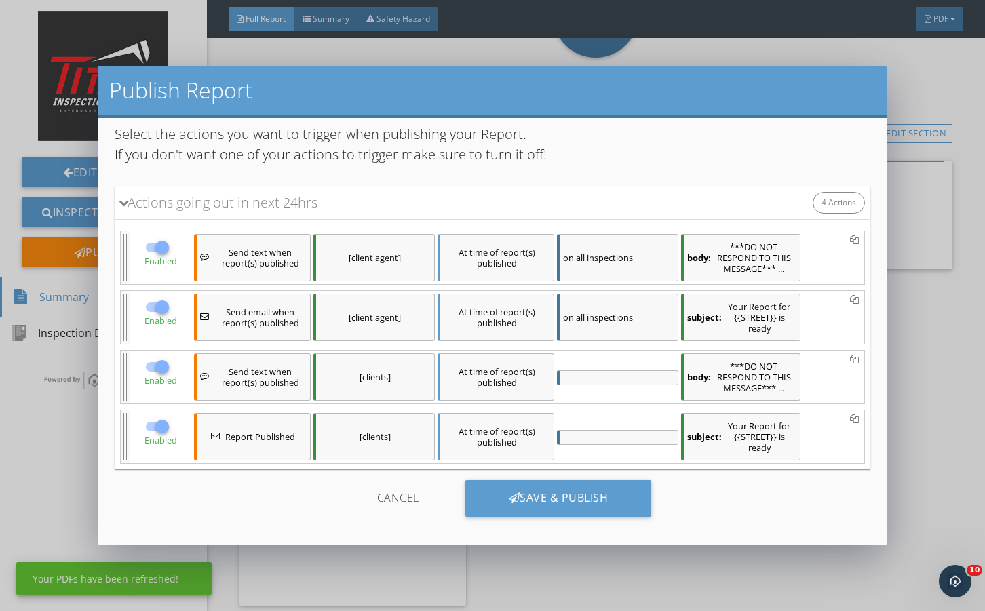
scroll to position [18, 0]
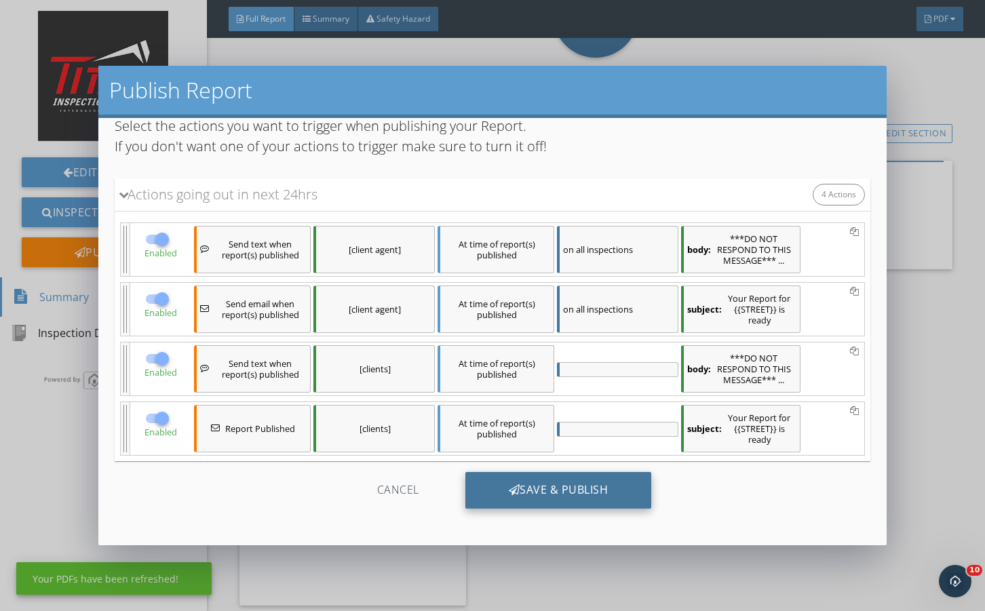
click at [559, 500] on div "Save & Publish" at bounding box center [559, 490] width 187 height 37
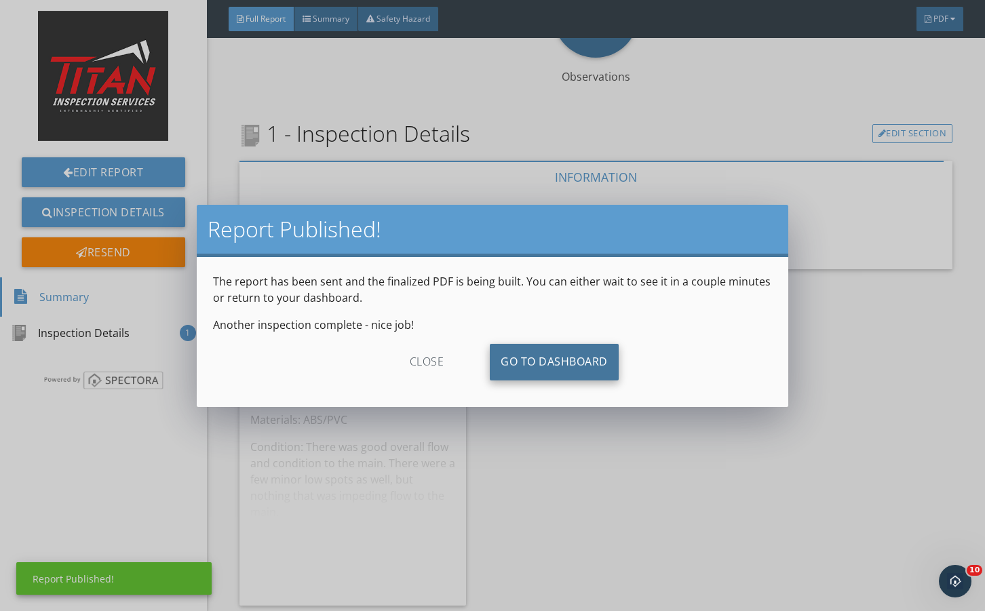
click at [557, 352] on link "Go To Dashboard" at bounding box center [554, 362] width 129 height 37
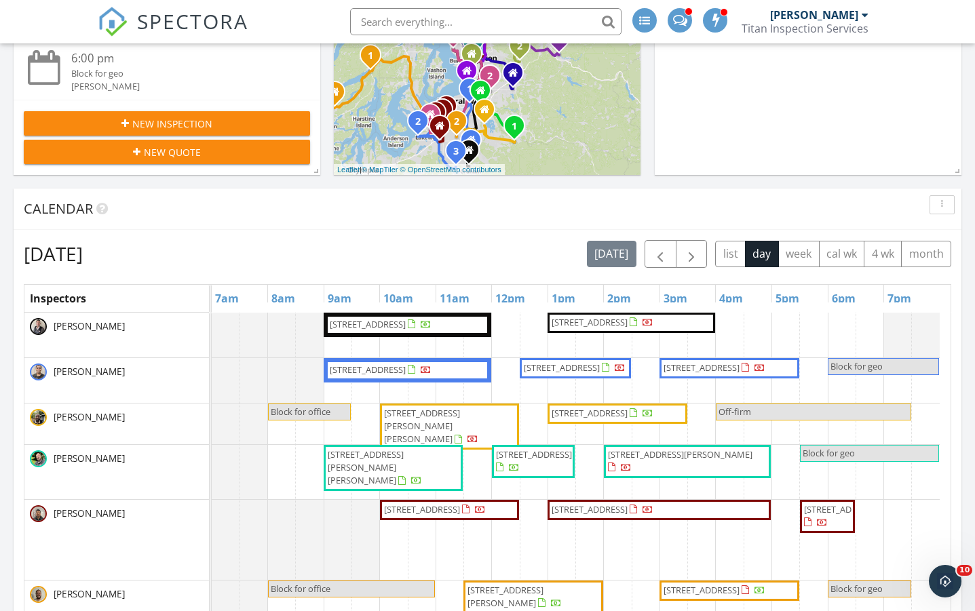
scroll to position [407, 0]
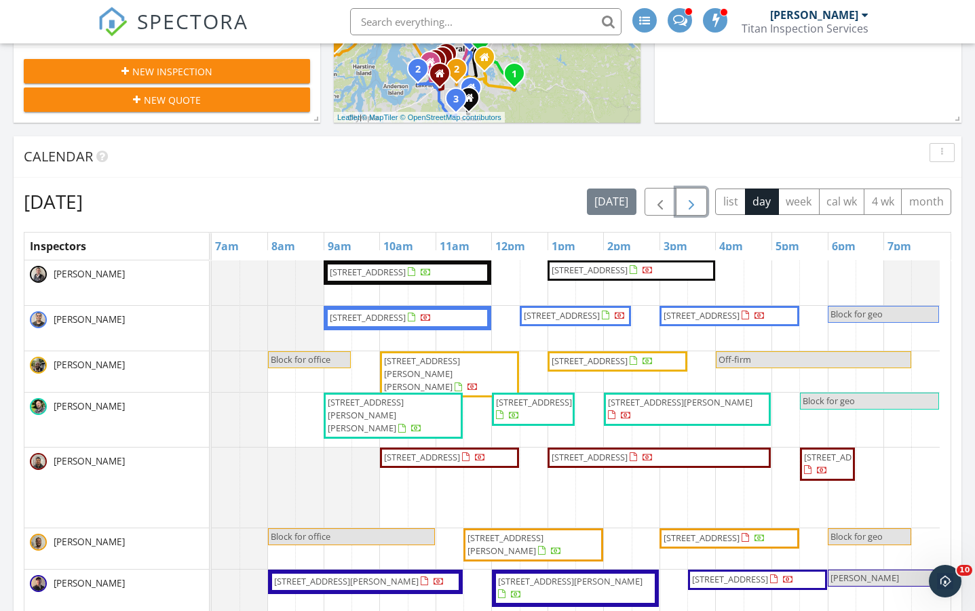
click at [699, 208] on span "button" at bounding box center [691, 202] width 16 height 16
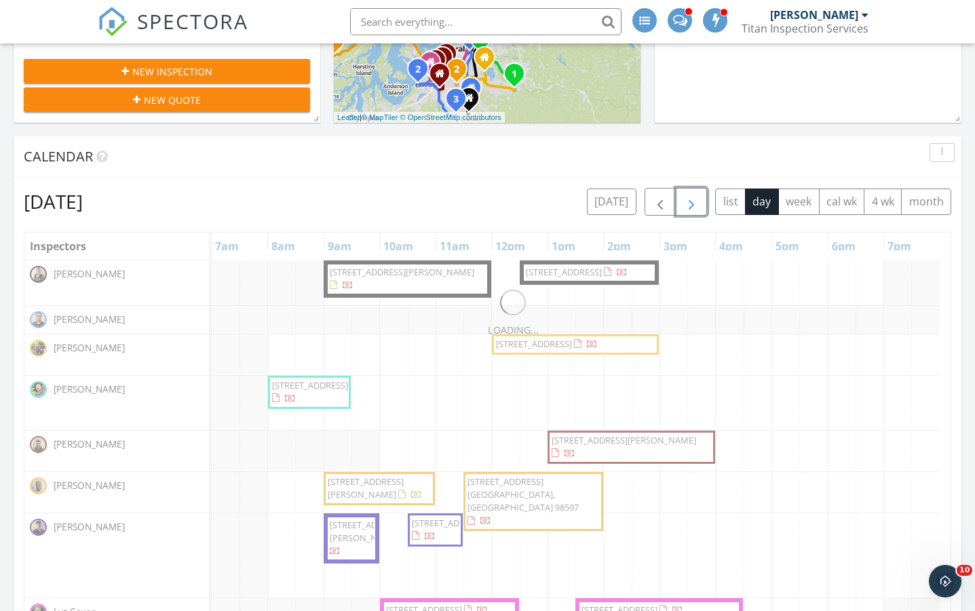
click at [699, 208] on span "button" at bounding box center [691, 202] width 16 height 16
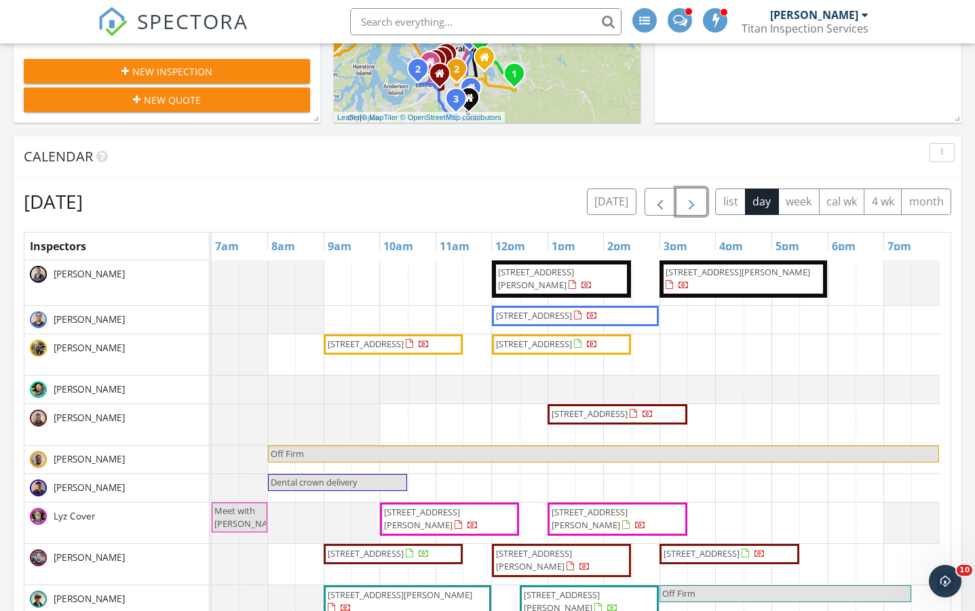
click at [696, 202] on span "button" at bounding box center [691, 202] width 16 height 16
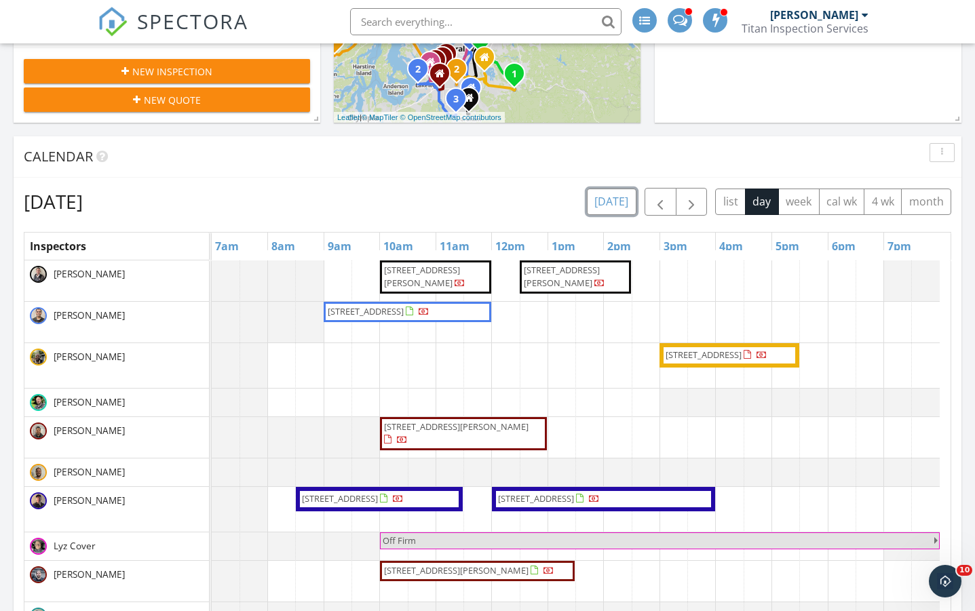
click at [624, 206] on button "today" at bounding box center [612, 202] width 50 height 26
